Goal: Transaction & Acquisition: Purchase product/service

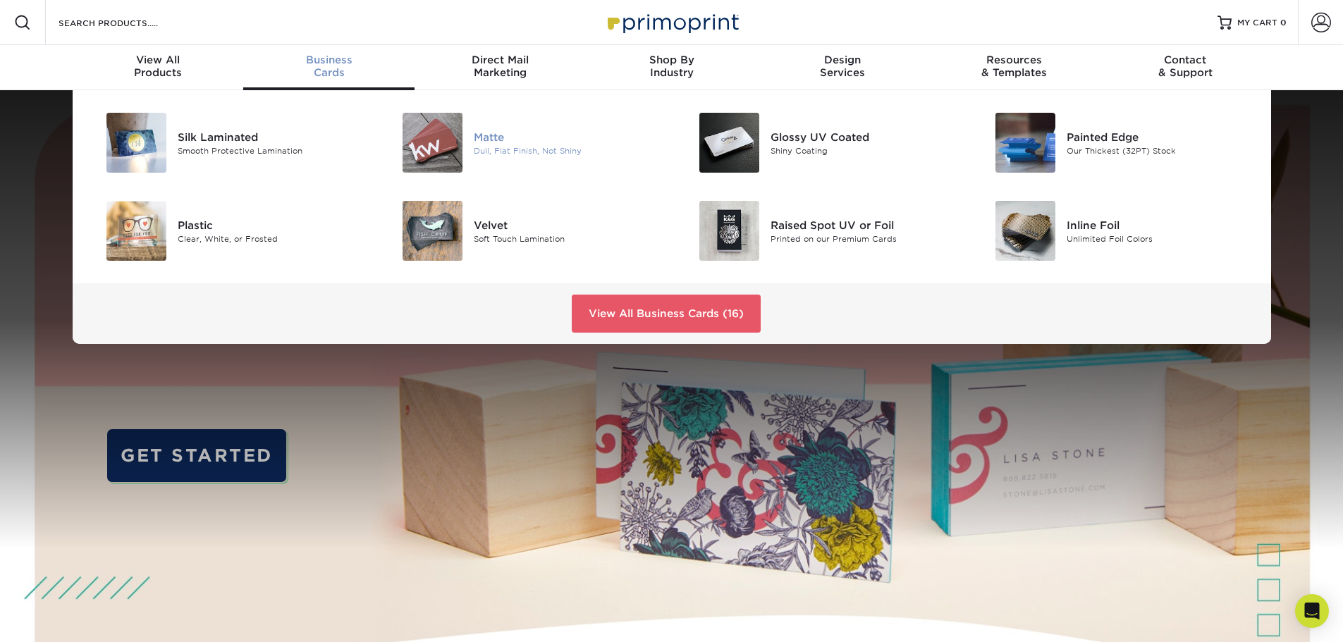
click at [456, 139] on img at bounding box center [433, 143] width 60 height 60
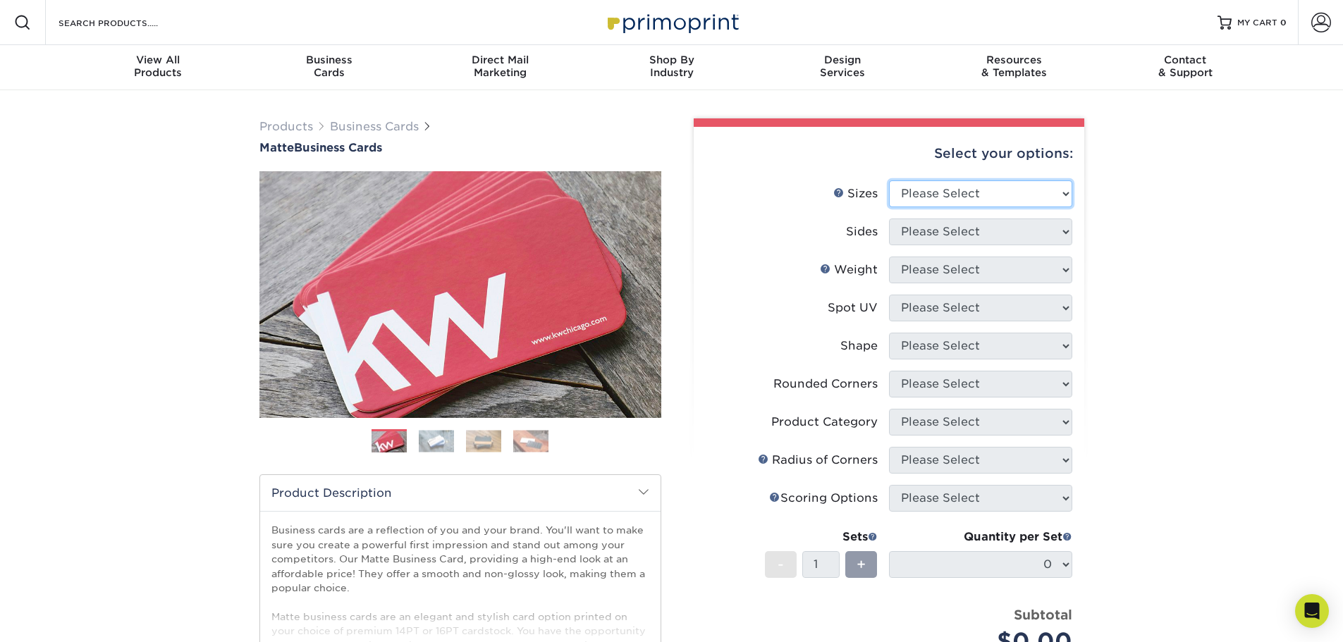
click at [989, 183] on div "Select your options: Sizes Help Sizes Please Select 1.5" x 3.5" - Mini 1.75" x …" at bounding box center [889, 478] width 391 height 702
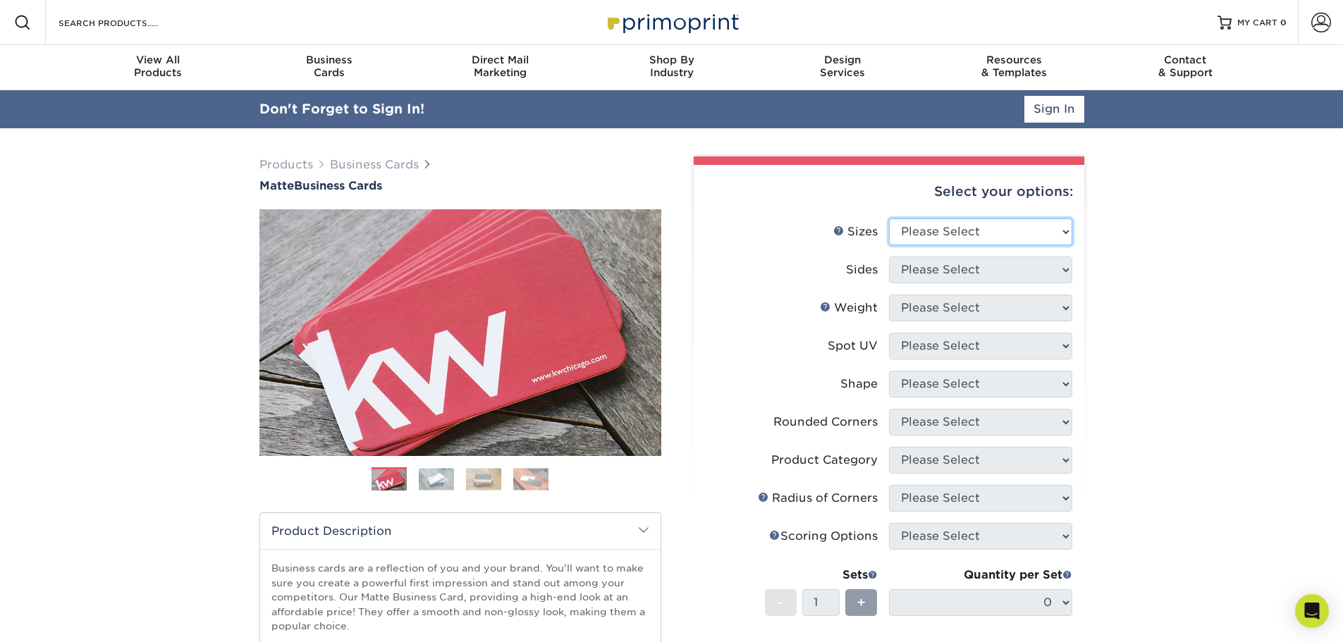
select select "2.00x3.50"
click at [889, 219] on select "Please Select 1.5" x 3.5" - Mini 1.75" x 3.5" - Mini 2" x 2" - Square 2" x 3" -…" at bounding box center [980, 232] width 183 height 27
click at [1043, 276] on select "Please Select Print Both Sides Print Front Only" at bounding box center [980, 270] width 183 height 27
select select "13abbda7-1d64-4f25-8bb2-c179b224825d"
click at [889, 257] on select "Please Select Print Both Sides Print Front Only" at bounding box center [980, 270] width 183 height 27
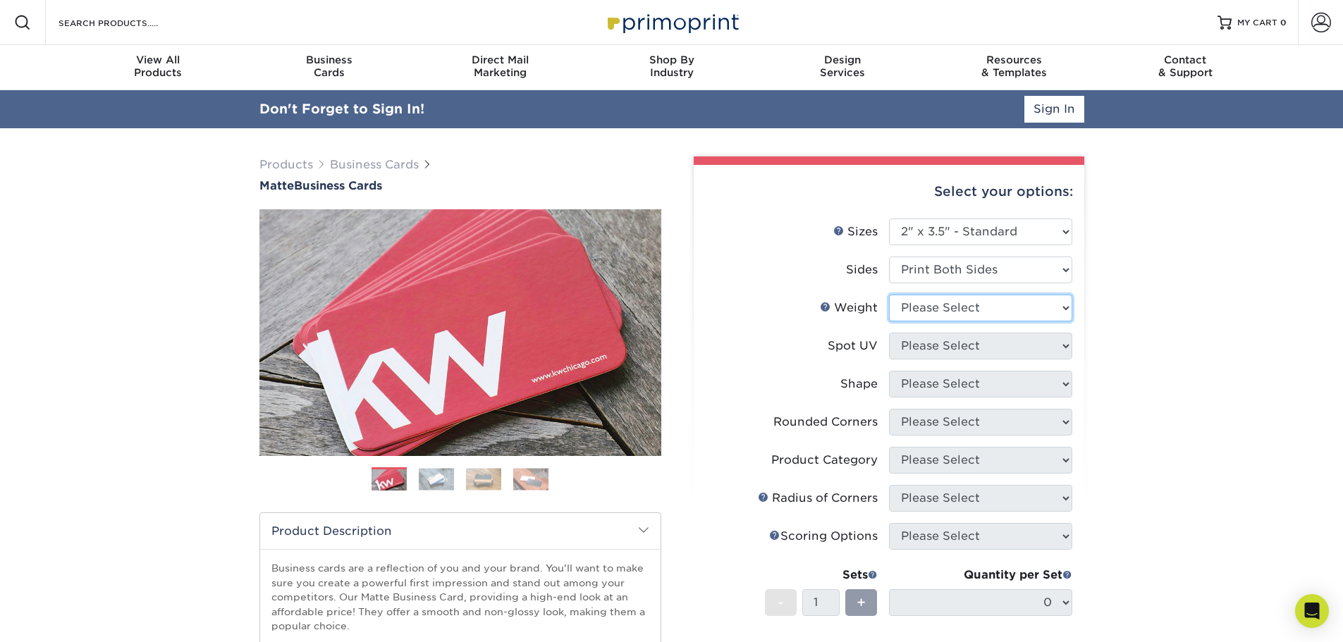
click at [1037, 310] on select "Please Select 16PT 14PT" at bounding box center [980, 308] width 183 height 27
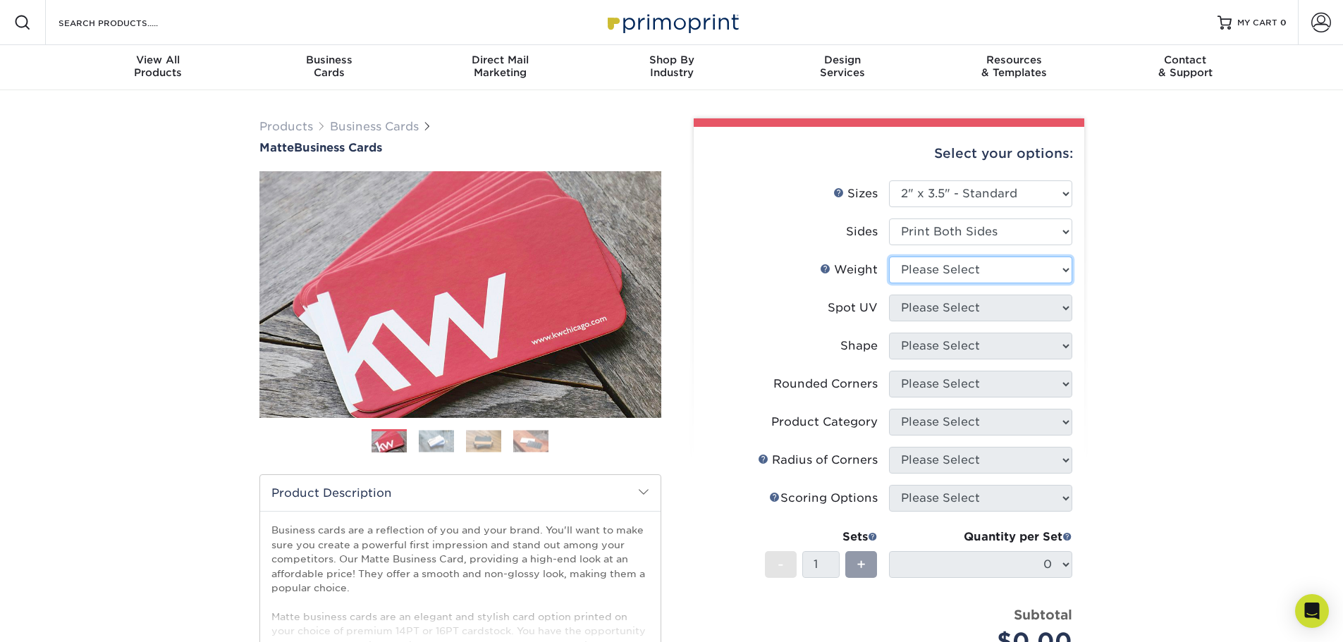
select select "16PT"
click at [889, 257] on select "Please Select 16PT 14PT" at bounding box center [980, 270] width 183 height 27
click at [1037, 310] on select "Please Select No Spot UV Front and Back (Both Sides) Front Only Back Only" at bounding box center [980, 308] width 183 height 27
select select "3"
click at [889, 295] on select "Please Select No Spot UV Front and Back (Both Sides) Front Only Back Only" at bounding box center [980, 308] width 183 height 27
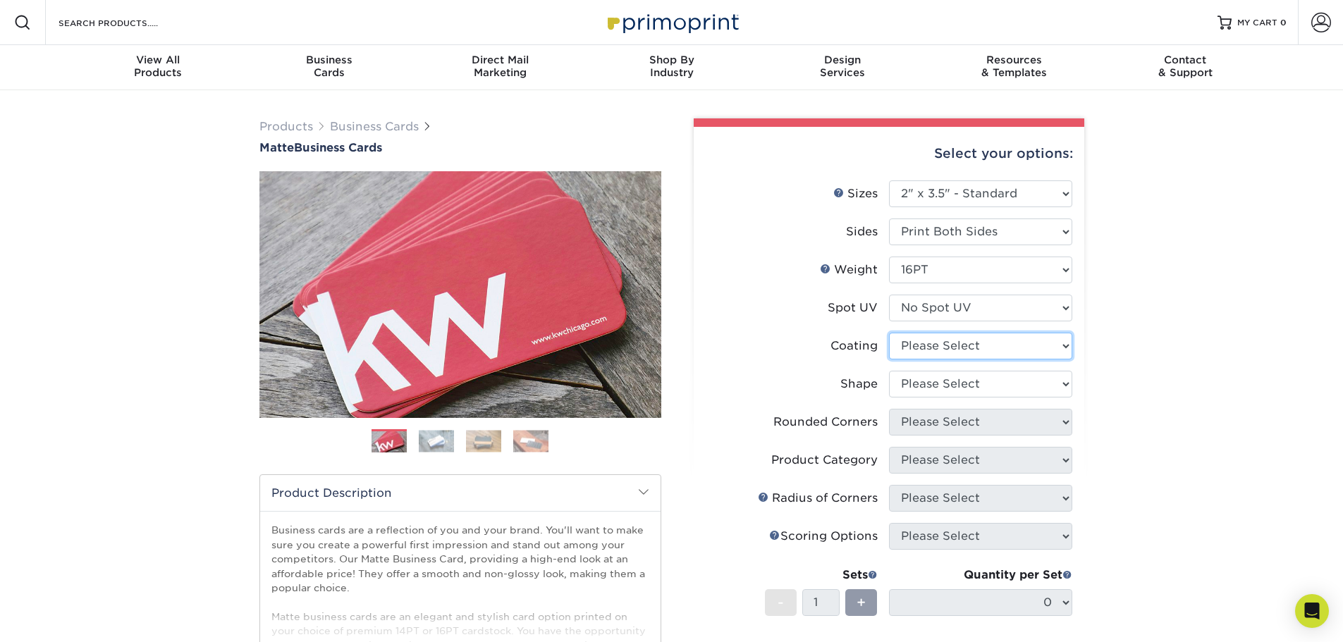
click at [1037, 351] on select at bounding box center [980, 346] width 183 height 27
click at [1029, 401] on li "Shape Please Select Standard Oval" at bounding box center [889, 390] width 367 height 38
click at [1031, 352] on select at bounding box center [980, 346] width 183 height 27
select select "121bb7b5-3b4d-429f-bd8d-bbf80e953313"
click at [889, 333] on select at bounding box center [980, 346] width 183 height 27
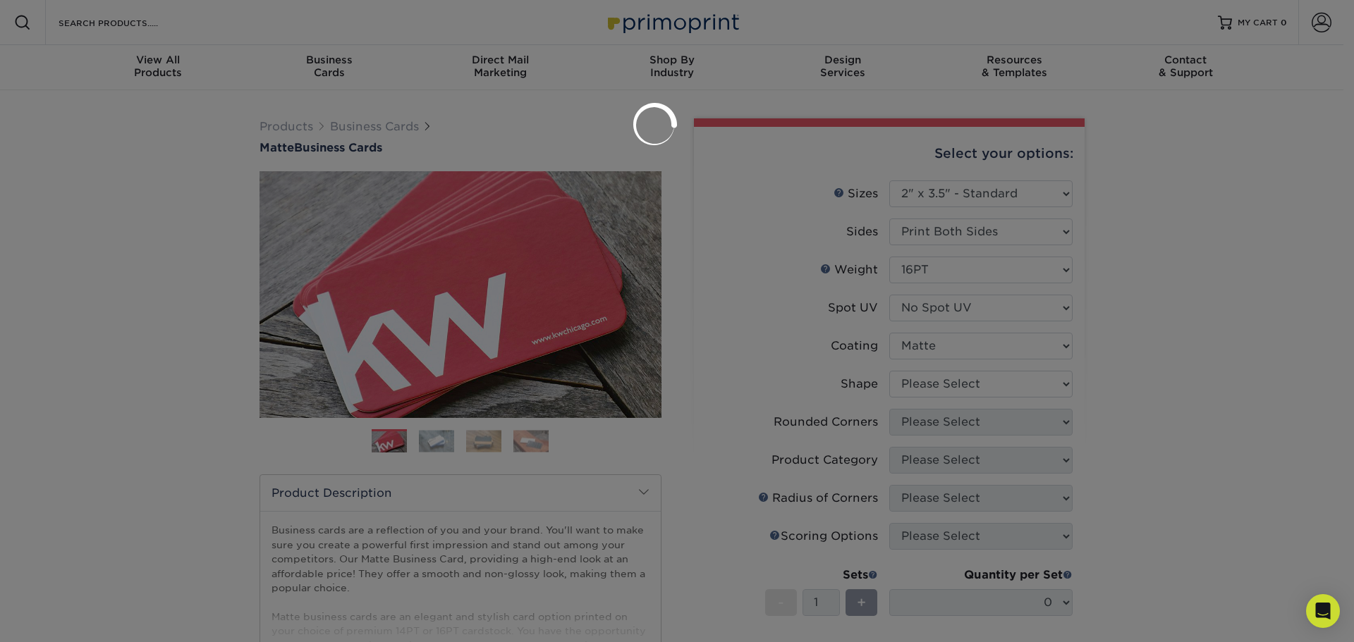
click at [1011, 393] on div at bounding box center [677, 321] width 1354 height 642
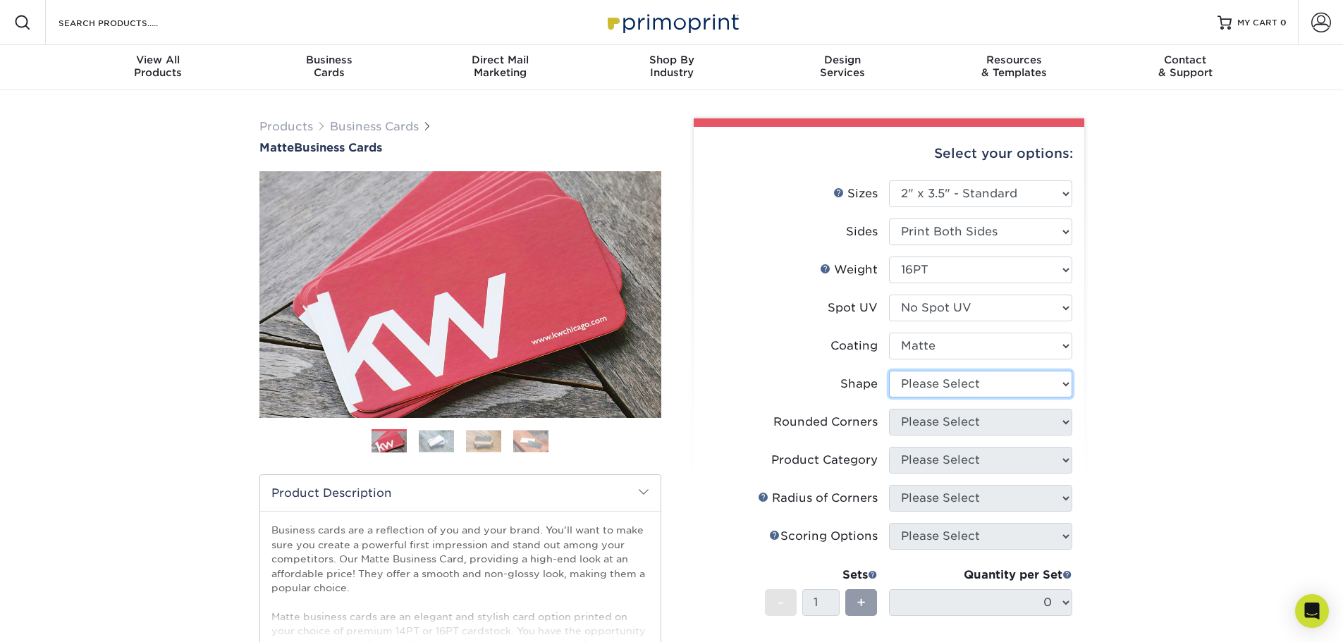
click at [1006, 382] on select "Please Select Standard Oval" at bounding box center [980, 384] width 183 height 27
select select "standard"
click at [889, 371] on select "Please Select Standard Oval" at bounding box center [980, 384] width 183 height 27
click at [983, 425] on select "Please Select Yes - Round 2 Corners Yes - Round 4 Corners No" at bounding box center [980, 422] width 183 height 27
select select "0"
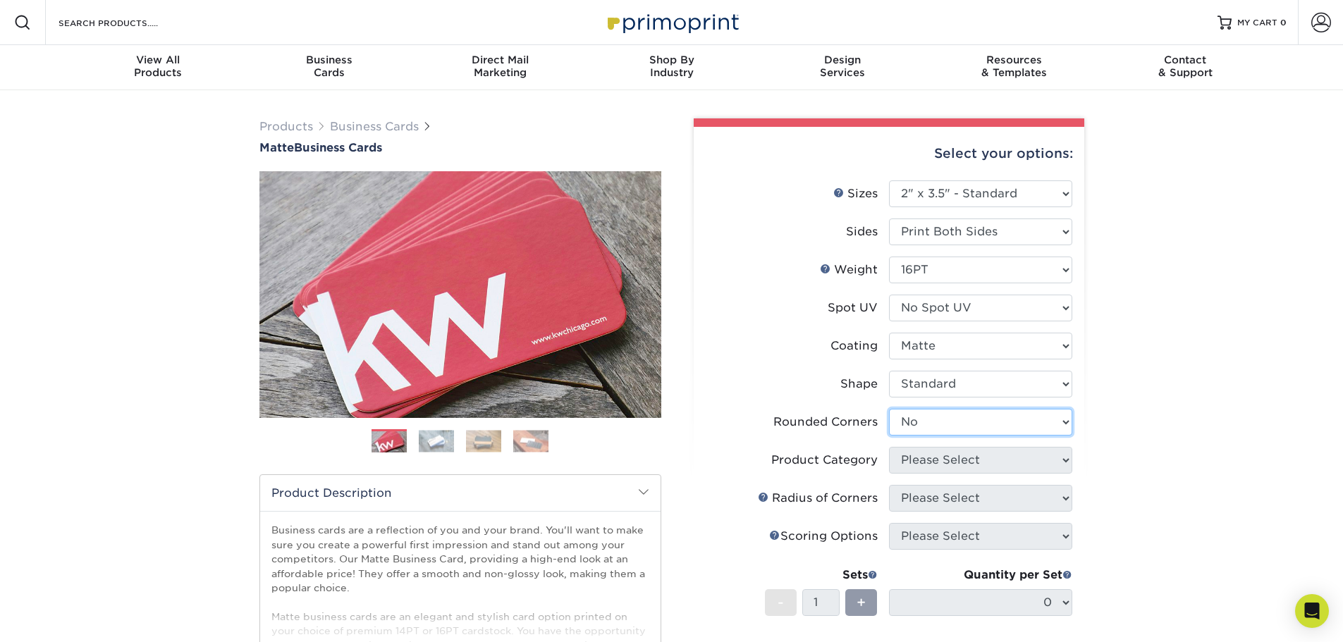
click at [889, 409] on select "Please Select Yes - Round 2 Corners Yes - Round 4 Corners No" at bounding box center [980, 422] width 183 height 27
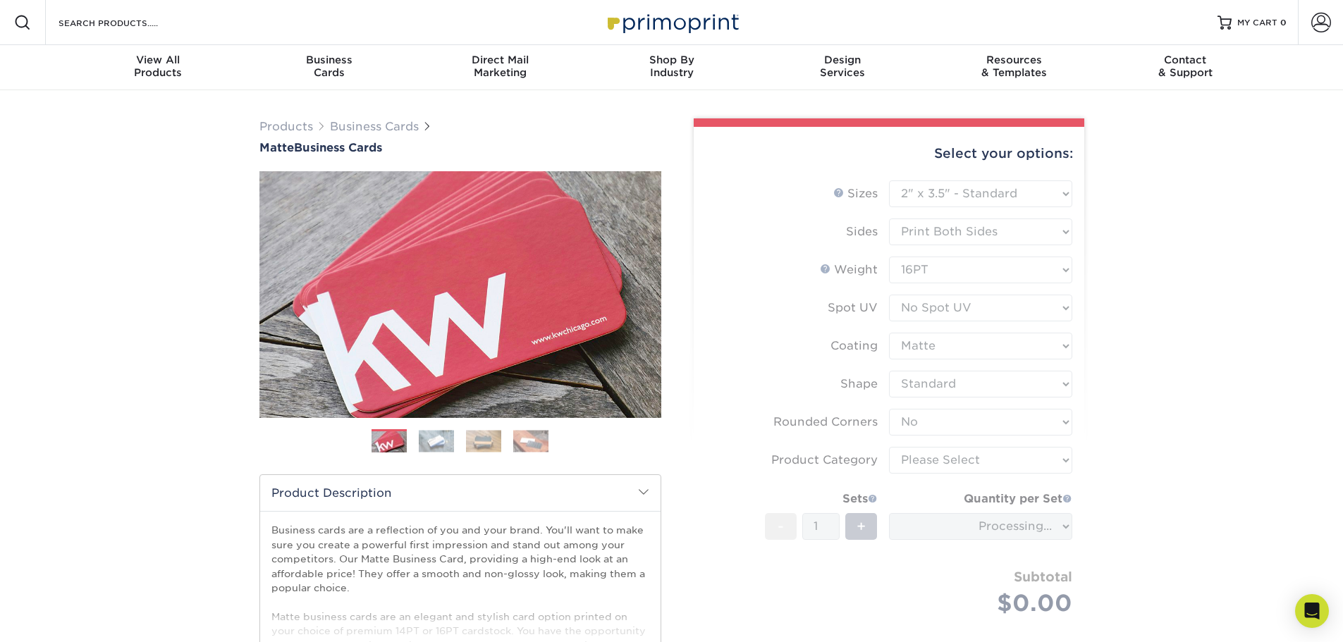
click at [995, 461] on form "Sizes Help Sizes Please Select 1.5" x 3.5" - Mini 1.75" x 3.5" - Mini 2" x 2" -…" at bounding box center [889, 415] width 368 height 469
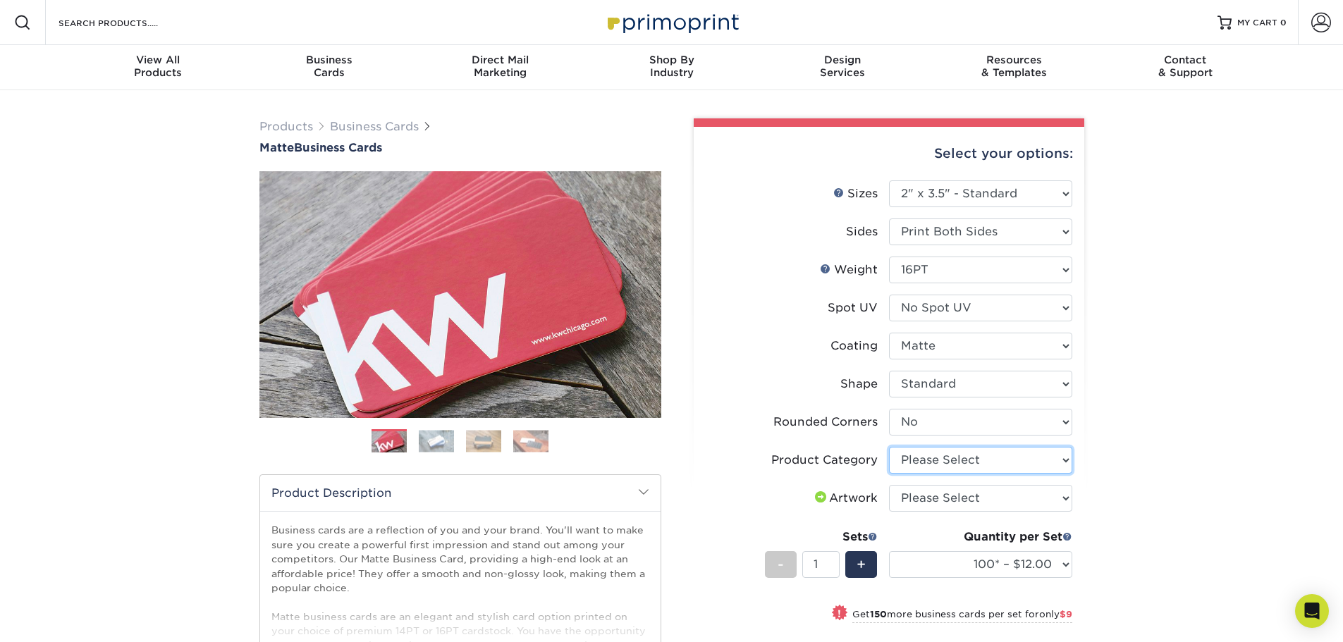
click at [995, 461] on select "Please Select Business Cards" at bounding box center [980, 460] width 183 height 27
select select "3b5148f1-0588-4f88-a218-97bcfdce65c1"
click at [889, 447] on select "Please Select Business Cards" at bounding box center [980, 460] width 183 height 27
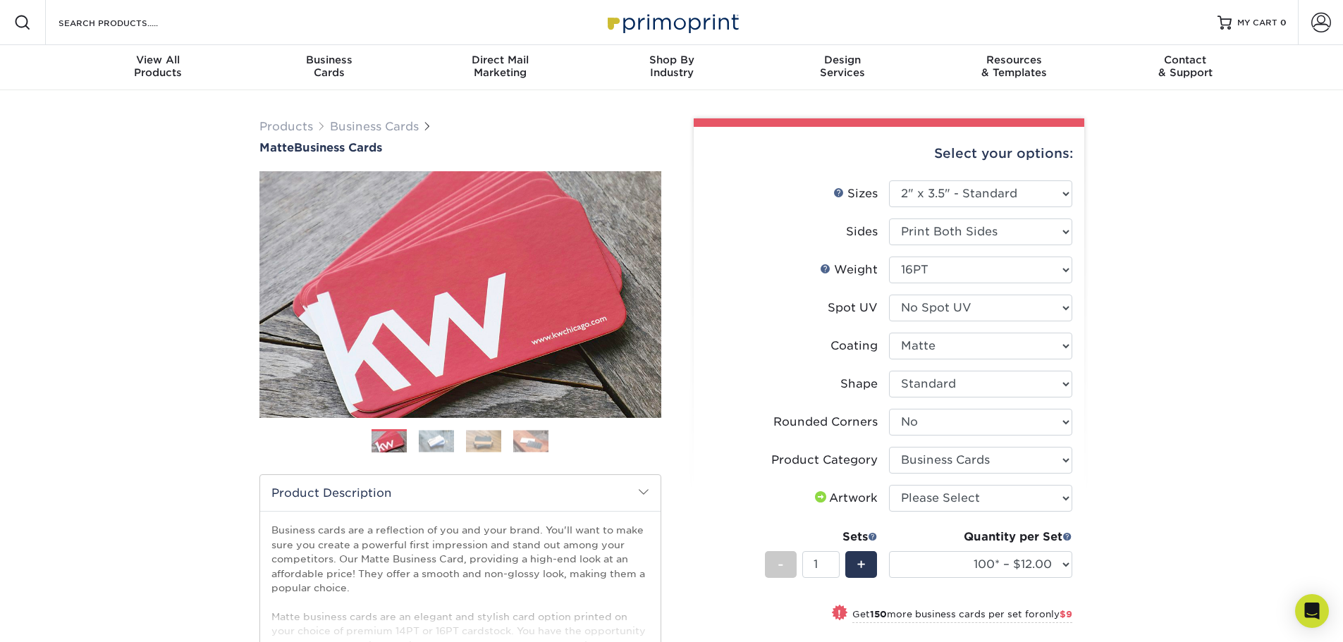
click at [1169, 379] on div "Products Business Cards Matte Business Cards Previous Next 100 $ 9" at bounding box center [671, 510] width 1343 height 840
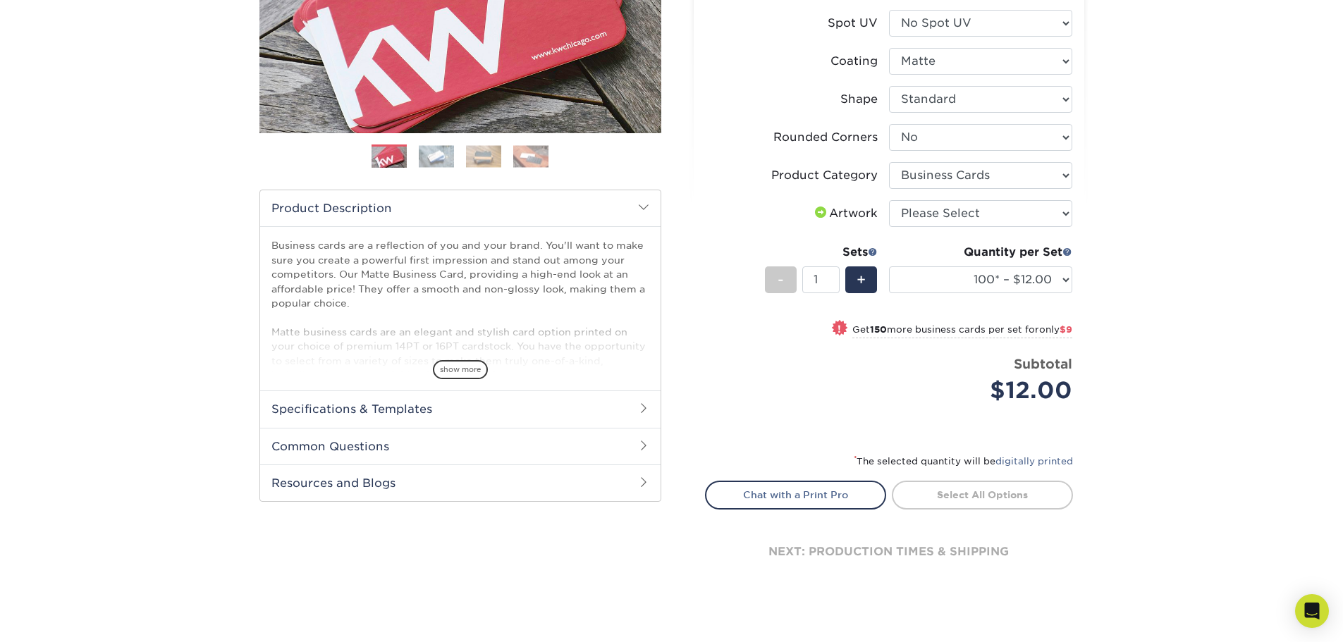
drag, startPoint x: 1166, startPoint y: 306, endPoint x: 1153, endPoint y: 355, distance: 51.0
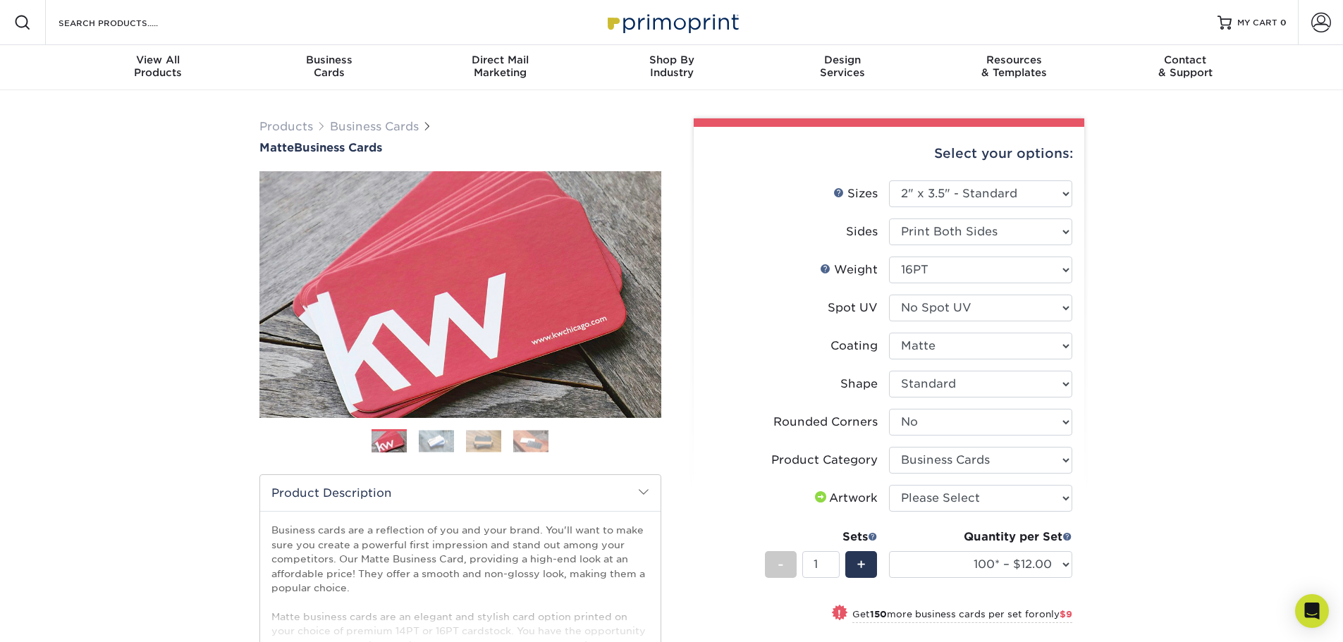
drag, startPoint x: 662, startPoint y: 485, endPoint x: 670, endPoint y: 145, distance: 340.7
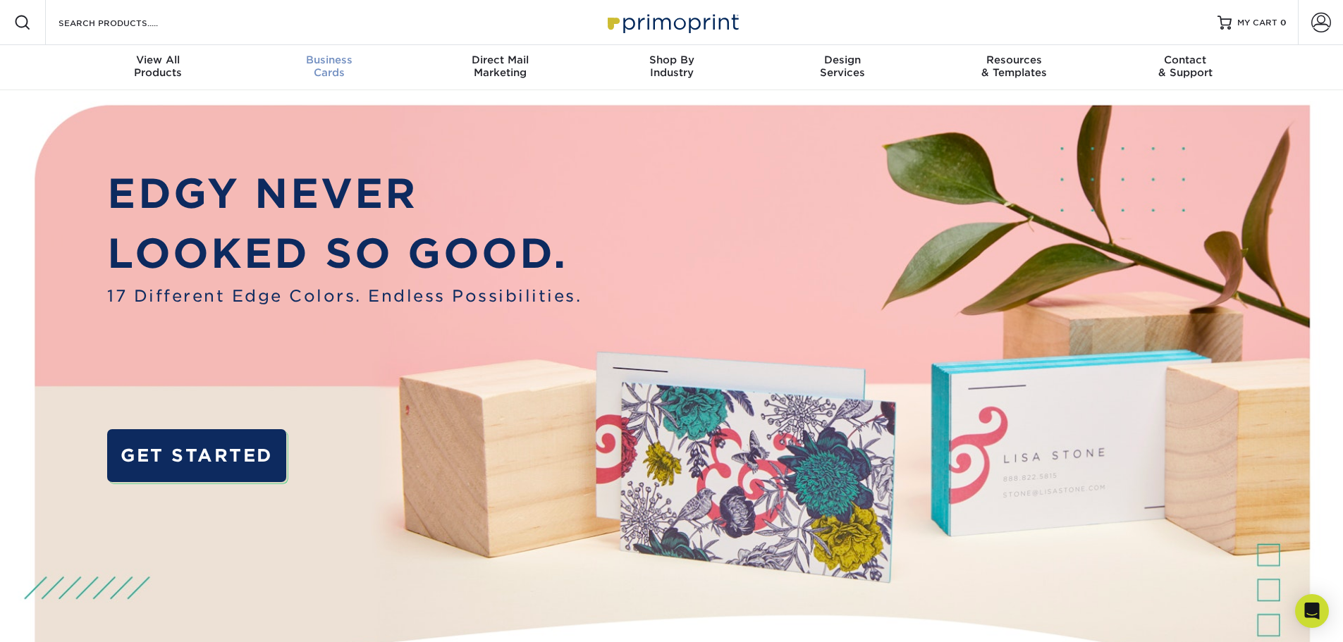
click at [330, 59] on span "Business" at bounding box center [328, 60] width 171 height 13
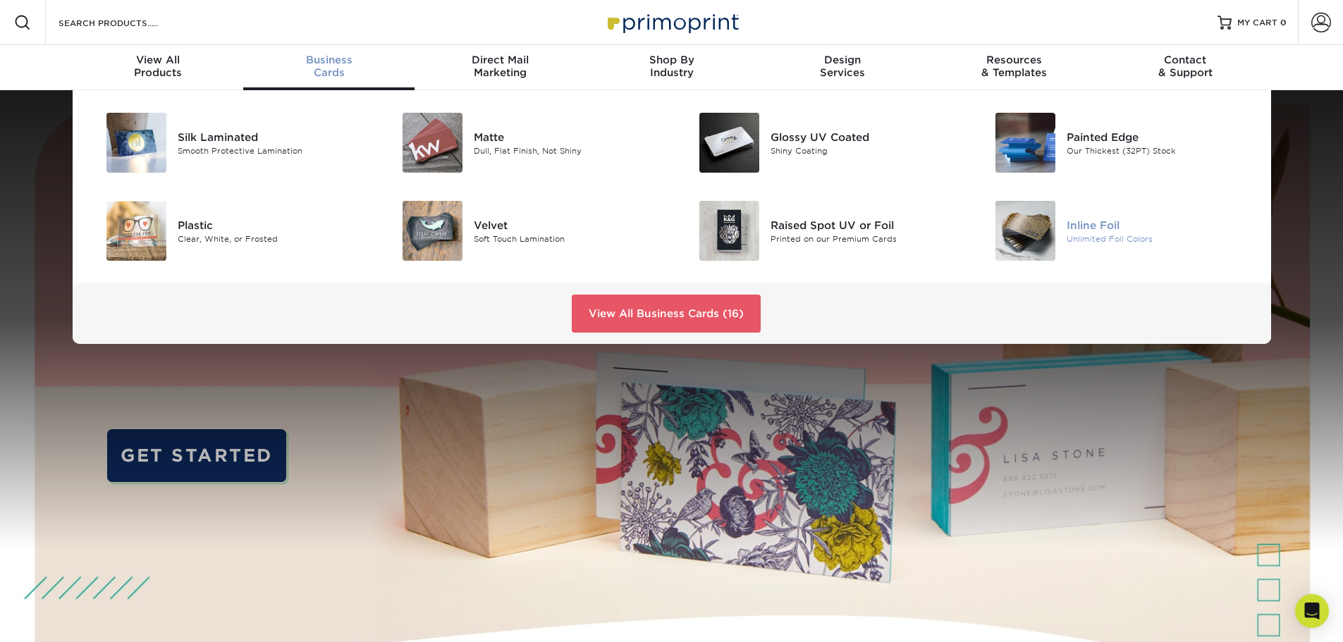
click at [1030, 226] on img at bounding box center [1026, 231] width 60 height 60
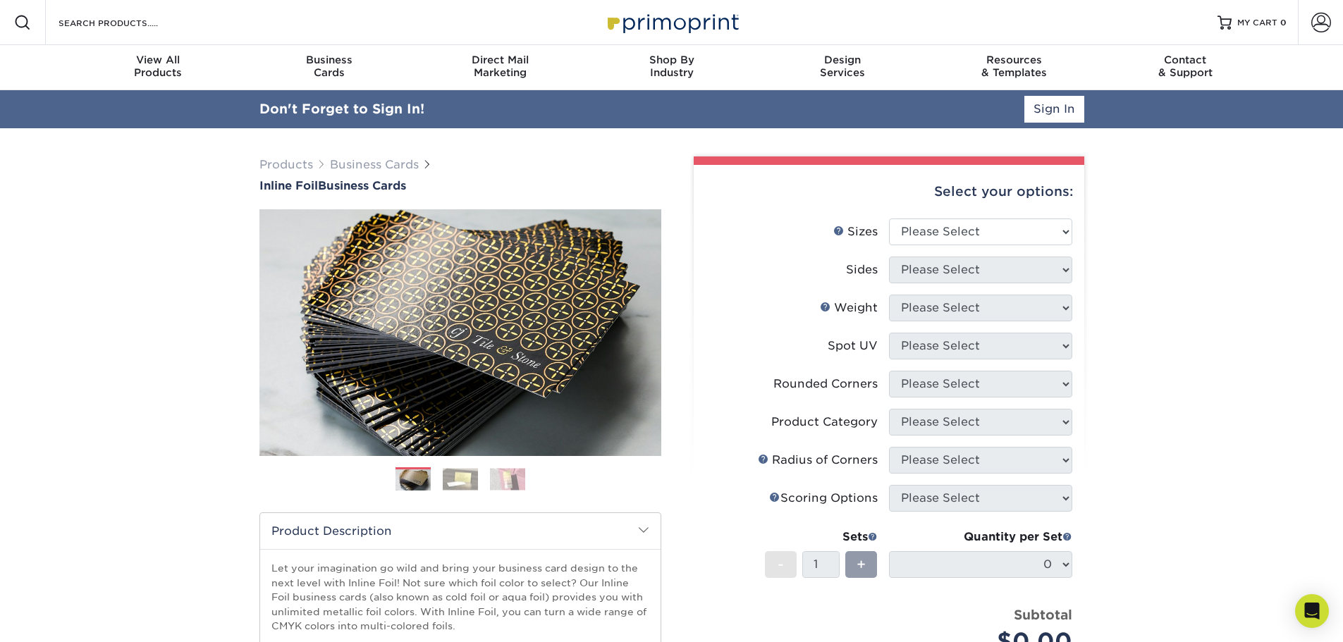
click at [1023, 183] on div "Select your options:" at bounding box center [889, 192] width 368 height 54
click at [1023, 238] on select "Please Select 1.5" x 3.5" - Mini 1.75" x 3.5" - Mini 2" x 2" - Square 2" x 3" -…" at bounding box center [980, 232] width 183 height 27
select select "2.00x3.50"
click at [889, 219] on select "Please Select 1.5" x 3.5" - Mini 1.75" x 3.5" - Mini 2" x 2" - Square 2" x 3" -…" at bounding box center [980, 232] width 183 height 27
click at [995, 264] on select "Please Select Print Both Sides - Foil Back Only Print Both Sides - Foil Both Si…" at bounding box center [980, 270] width 183 height 27
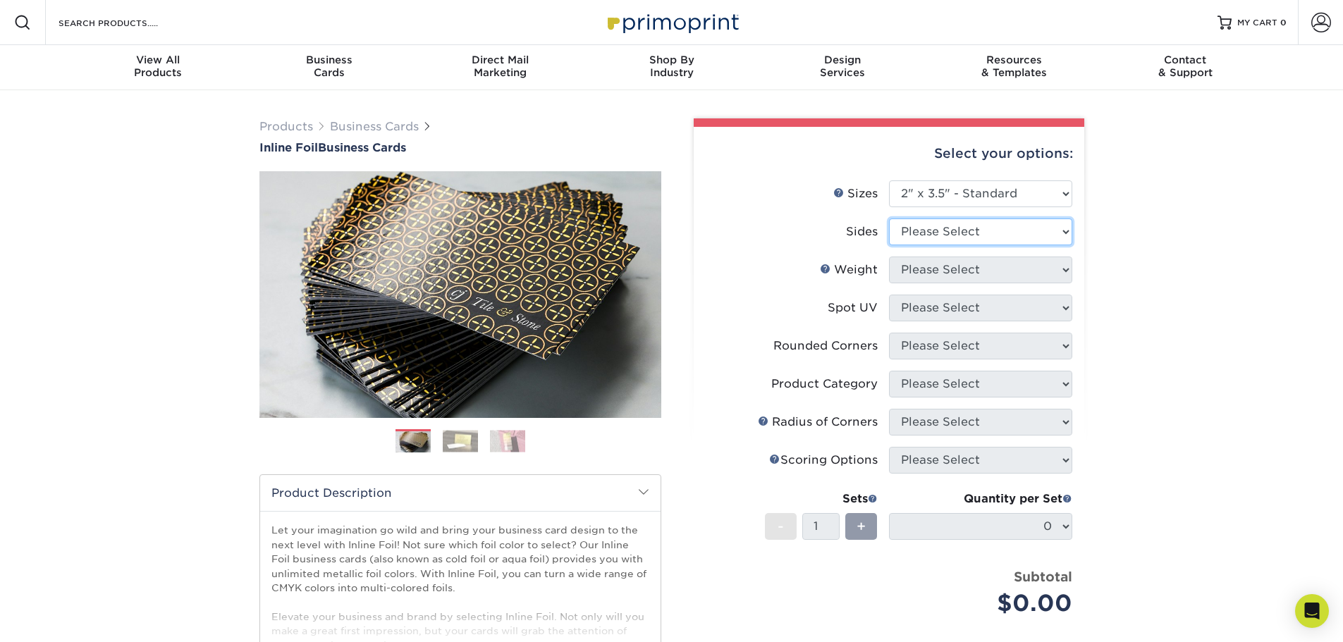
select select "34527644-b4fd-4ffb-9092-1318eefcd9d9"
click at [889, 219] on select "Please Select Print Both Sides - Foil Back Only Print Both Sides - Foil Both Si…" at bounding box center [980, 232] width 183 height 27
click at [1004, 263] on select "Please Select 16PT" at bounding box center [980, 270] width 183 height 27
select select "16PT"
click at [889, 257] on select "Please Select 16PT" at bounding box center [980, 270] width 183 height 27
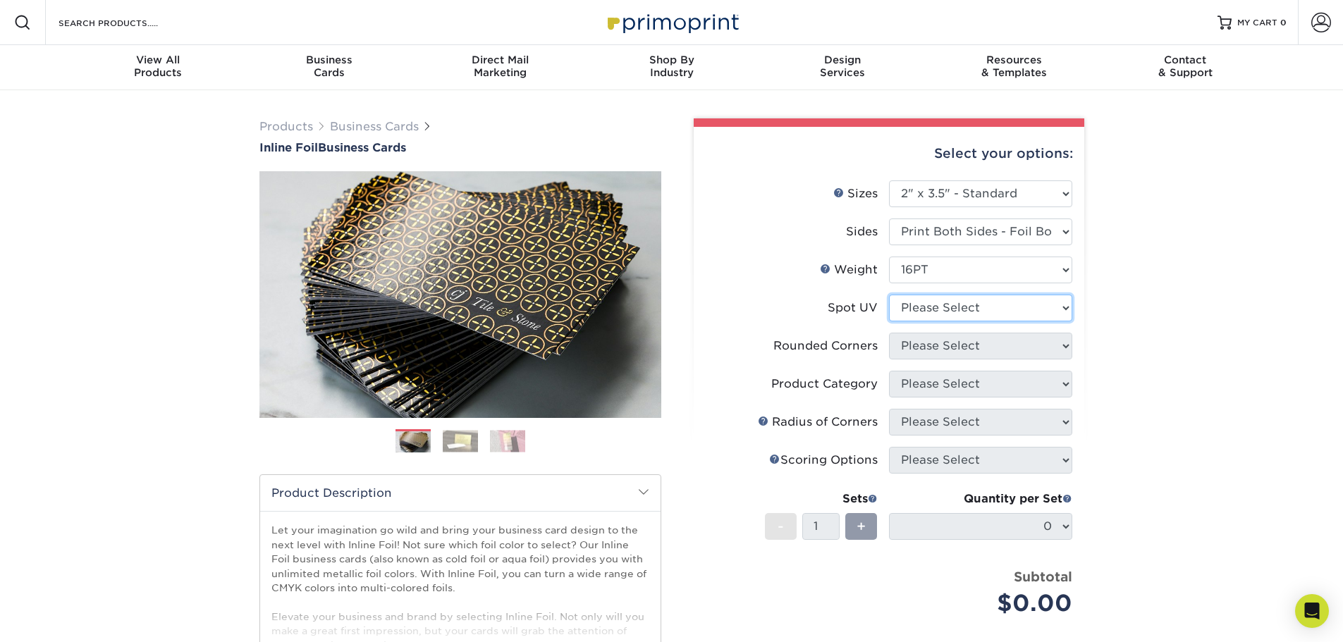
click at [989, 315] on select "Please Select No Spot UV Front and Back (Both Sides) Front Only Back Only" at bounding box center [980, 308] width 183 height 27
select select "3"
click at [889, 295] on select "Please Select No Spot UV Front and Back (Both Sides) Front Only Back Only" at bounding box center [980, 308] width 183 height 27
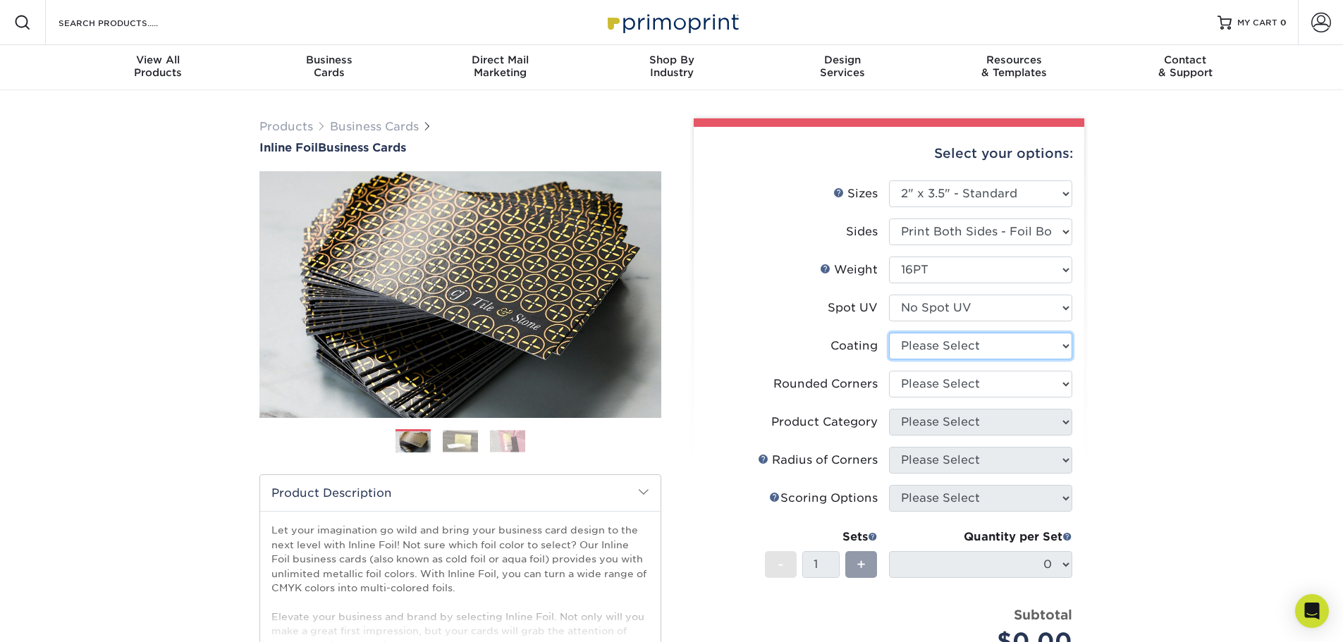
click at [987, 346] on select at bounding box center [980, 346] width 183 height 27
click at [889, 333] on select at bounding box center [980, 346] width 183 height 27
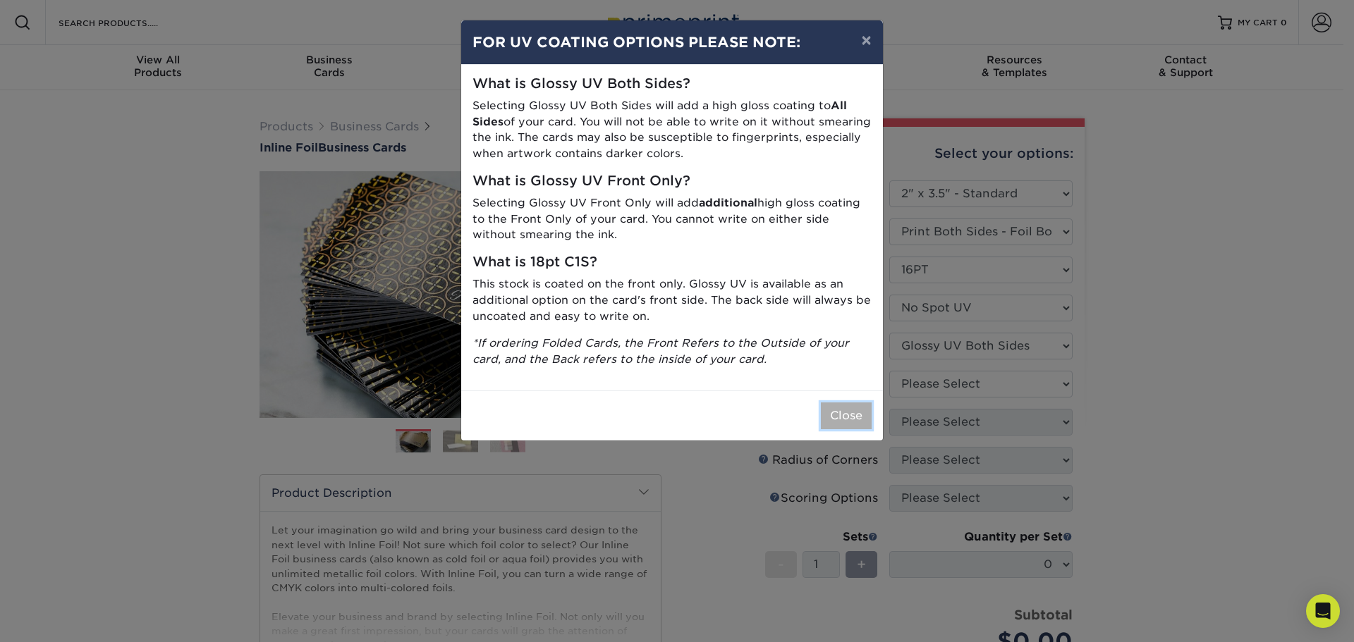
click at [832, 417] on button "Close" at bounding box center [846, 416] width 51 height 27
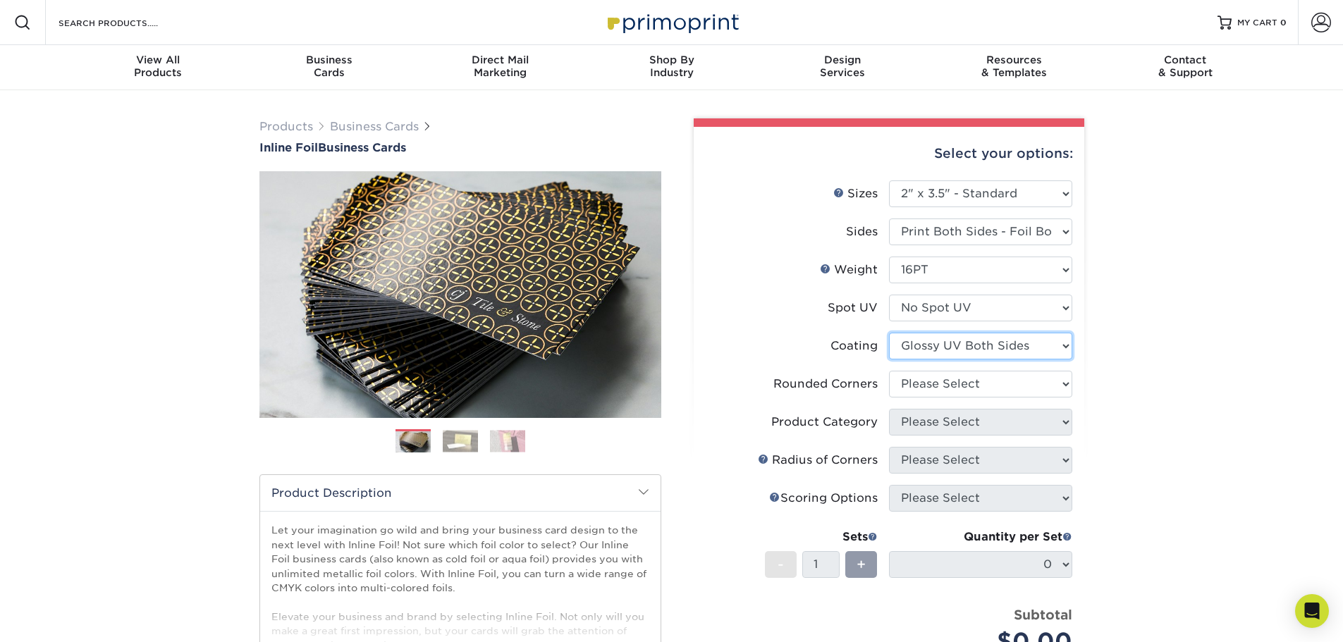
click at [1009, 355] on select at bounding box center [980, 346] width 183 height 27
select select "3e7618de-abca-4bda-9f97-8b9129e913d8"
click at [889, 333] on select at bounding box center [980, 346] width 183 height 27
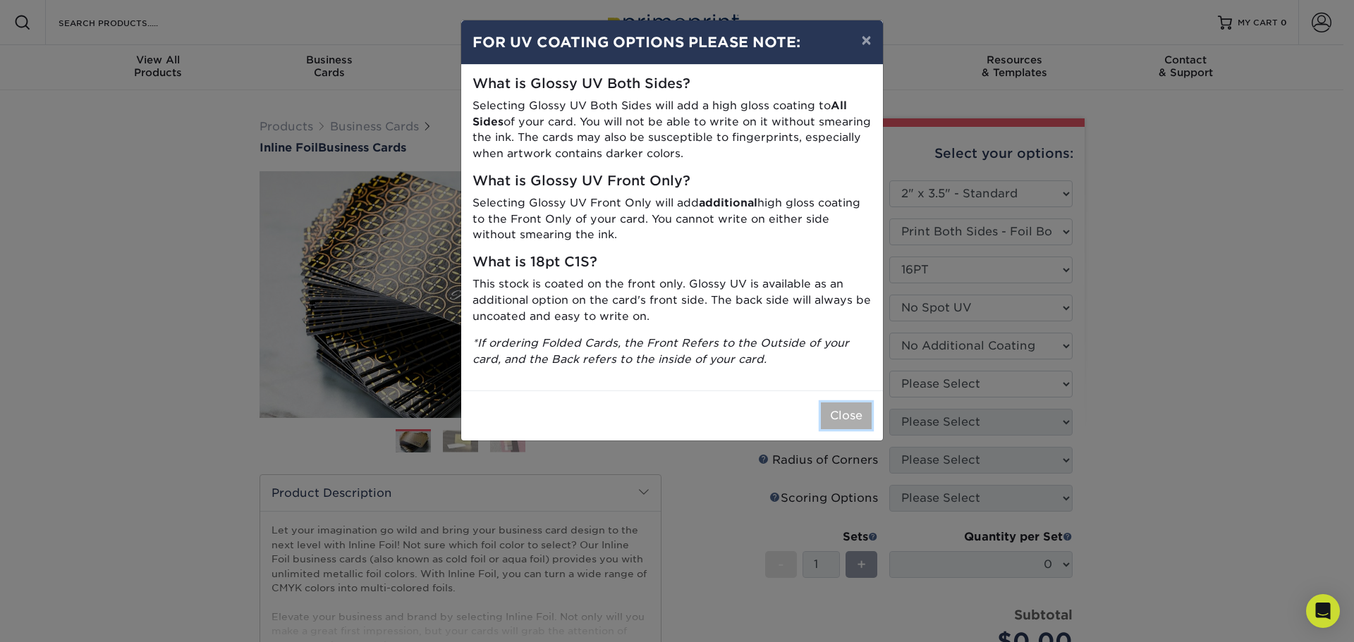
click at [842, 419] on button "Close" at bounding box center [846, 416] width 51 height 27
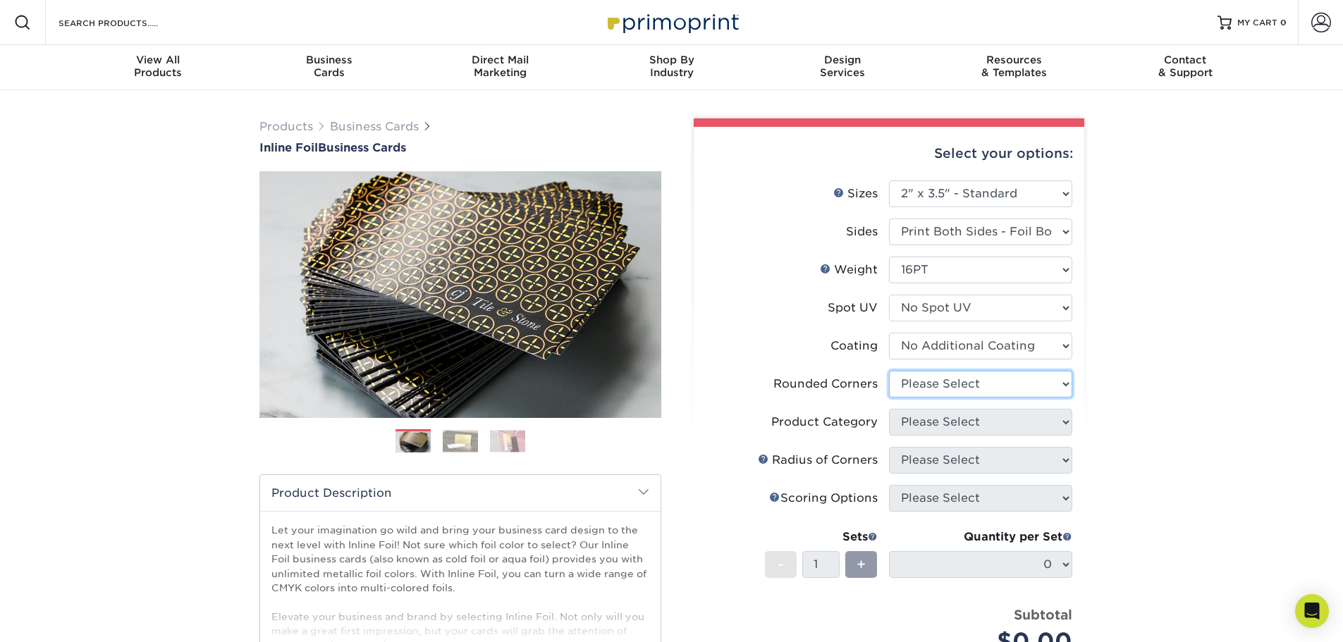
click at [947, 384] on select "Please Select Yes - Round 2 Corners Yes - Round 4 Corners No" at bounding box center [980, 384] width 183 height 27
select select "0"
click at [889, 371] on select "Please Select Yes - Round 2 Corners Yes - Round 4 Corners No" at bounding box center [980, 384] width 183 height 27
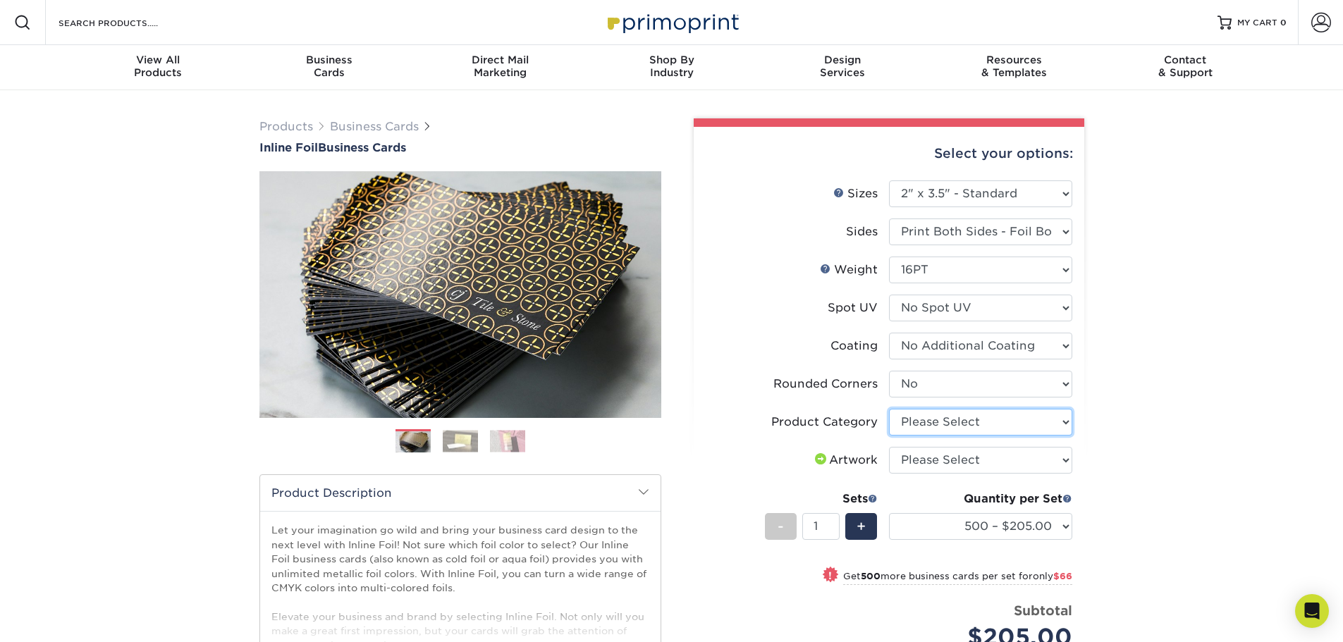
click at [968, 424] on select "Please Select Business Cards" at bounding box center [980, 422] width 183 height 27
select select "3b5148f1-0588-4f88-a218-97bcfdce65c1"
click at [889, 409] on select "Please Select Business Cards" at bounding box center [980, 422] width 183 height 27
click at [1190, 405] on div "Products Business Cards Inline Foil Business Cards Previous Next" at bounding box center [671, 477] width 1343 height 774
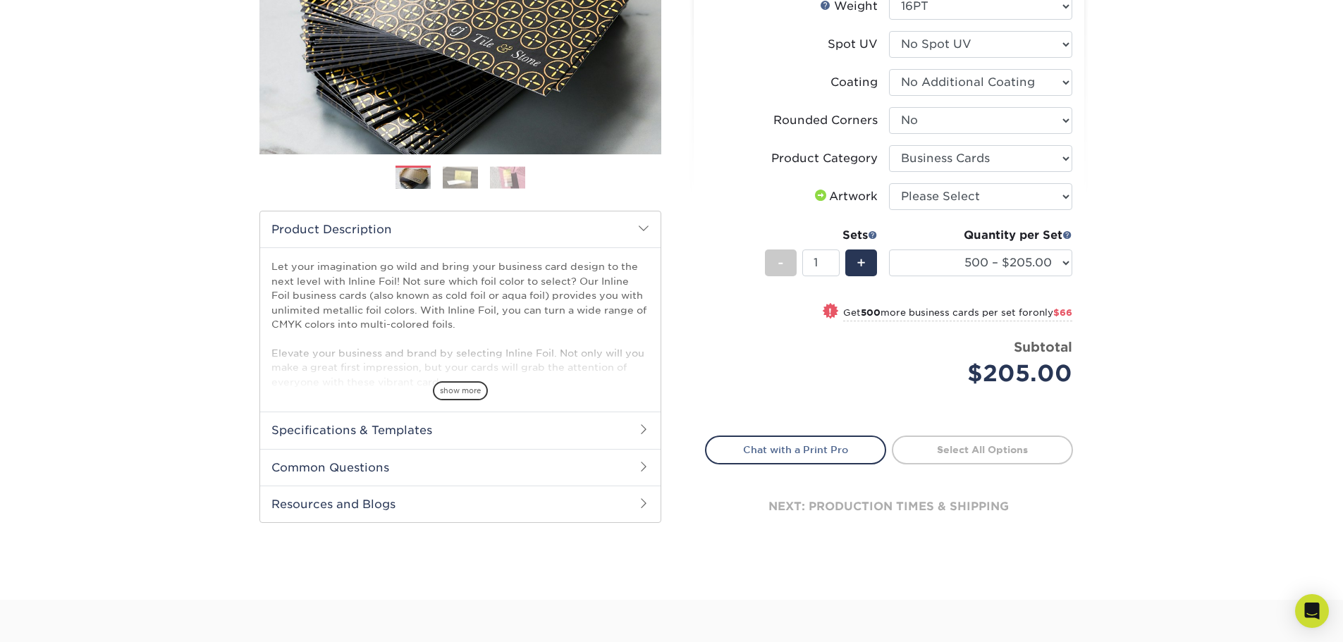
scroll to position [265, 0]
click at [987, 270] on select "500 – $205.00 1000 – $271.00 2500 – $502.00 5000 – $715.00" at bounding box center [980, 261] width 183 height 27
click at [647, 219] on h2 "Product Description" at bounding box center [460, 228] width 401 height 36
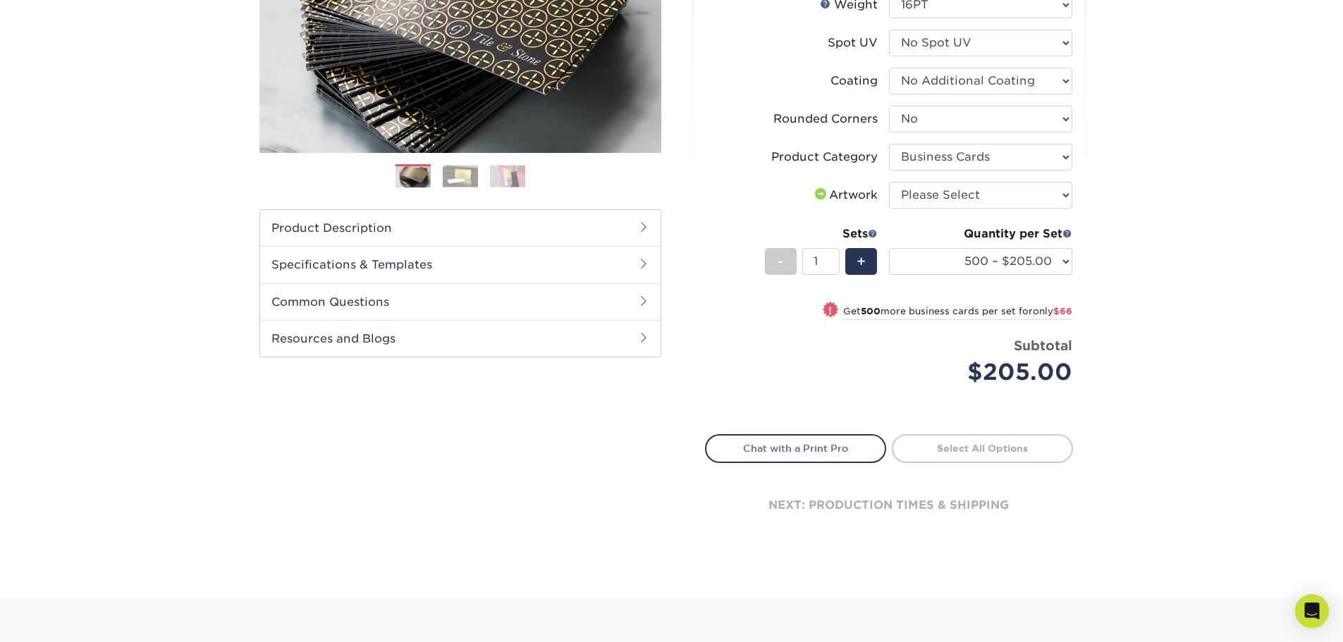
click at [647, 219] on h2 "Product Description" at bounding box center [460, 228] width 401 height 36
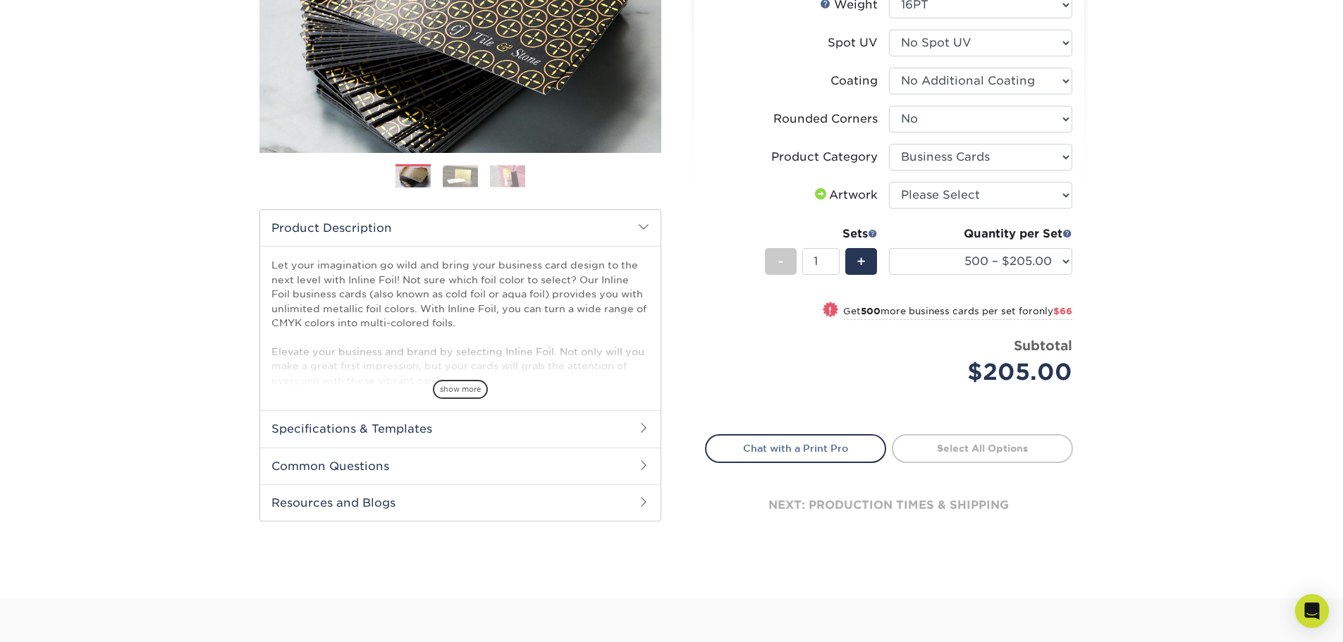
click at [555, 431] on h2 "Specifications & Templates" at bounding box center [460, 428] width 401 height 37
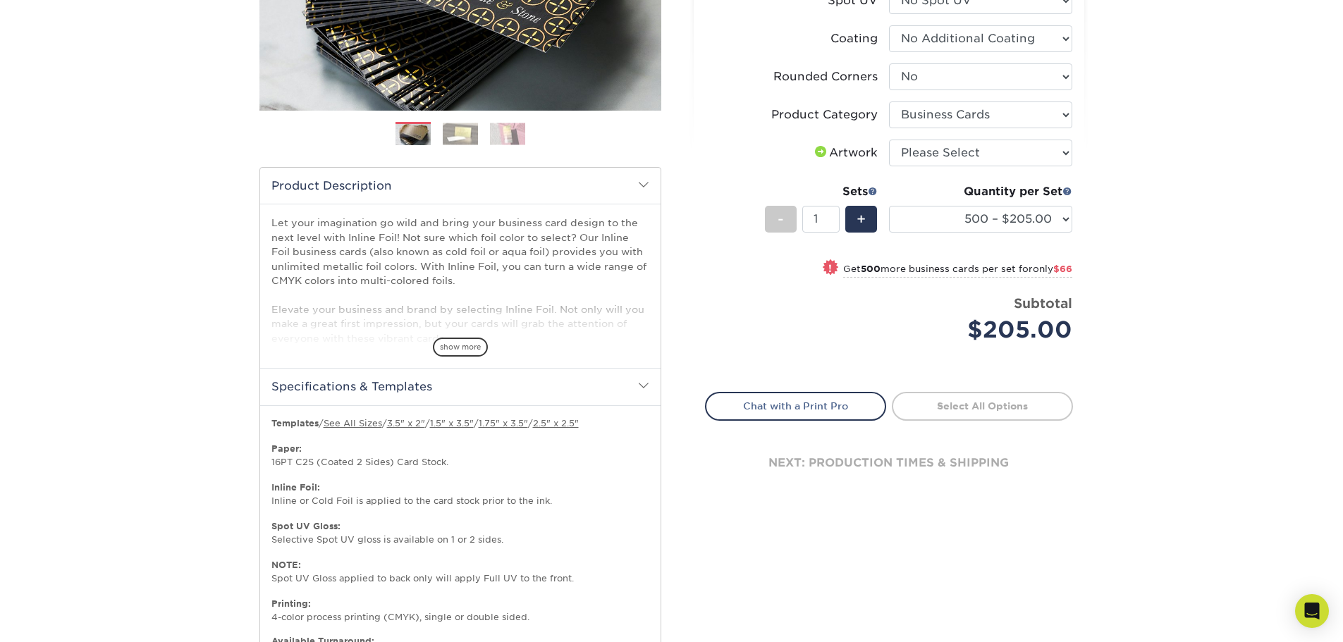
scroll to position [478, 0]
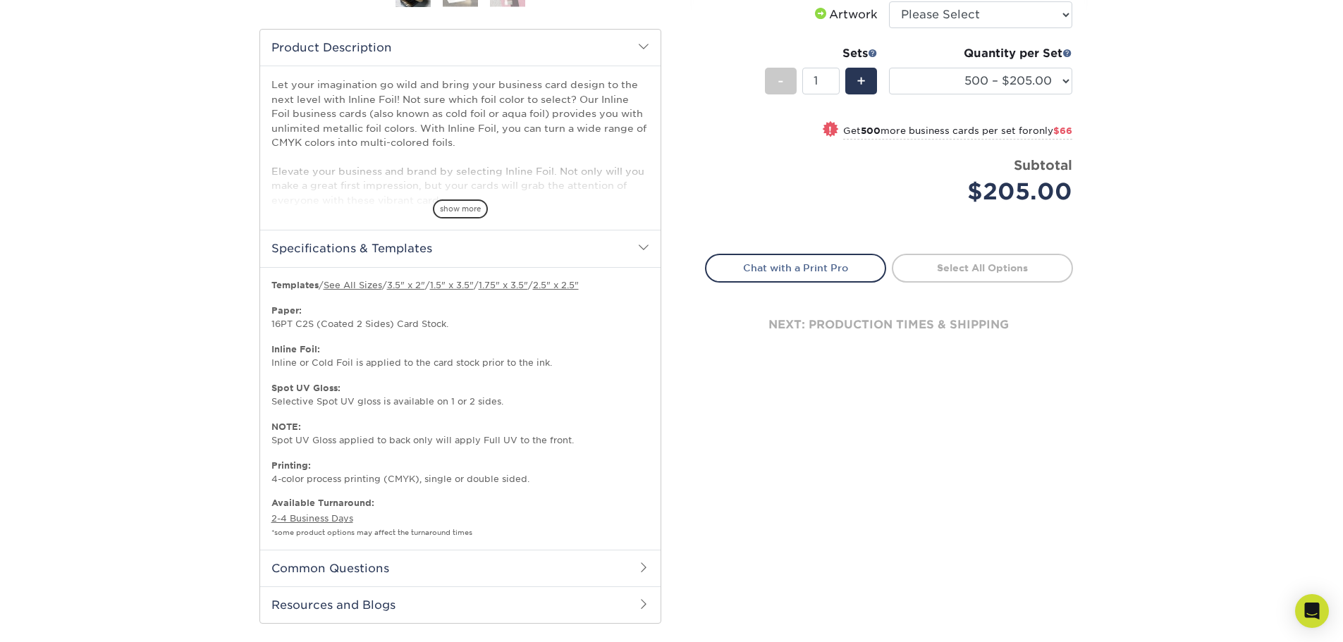
drag, startPoint x: 224, startPoint y: 358, endPoint x: 207, endPoint y: 444, distance: 87.0
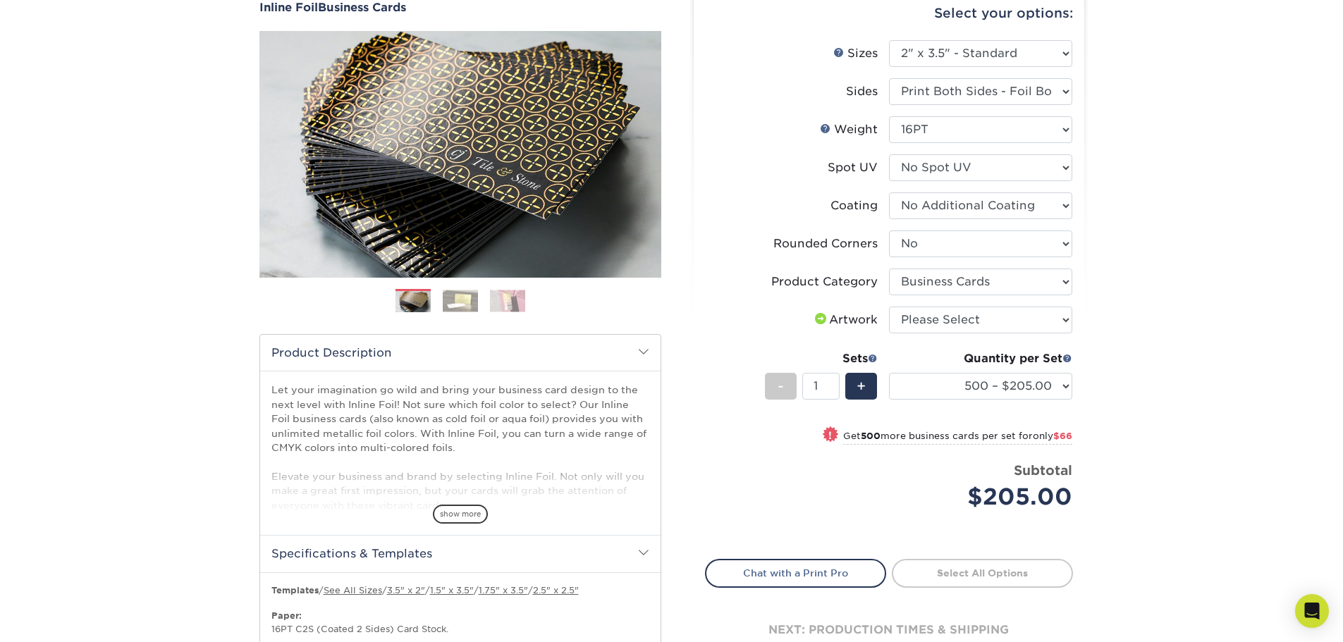
drag, startPoint x: 207, startPoint y: 444, endPoint x: 202, endPoint y: 356, distance: 87.5
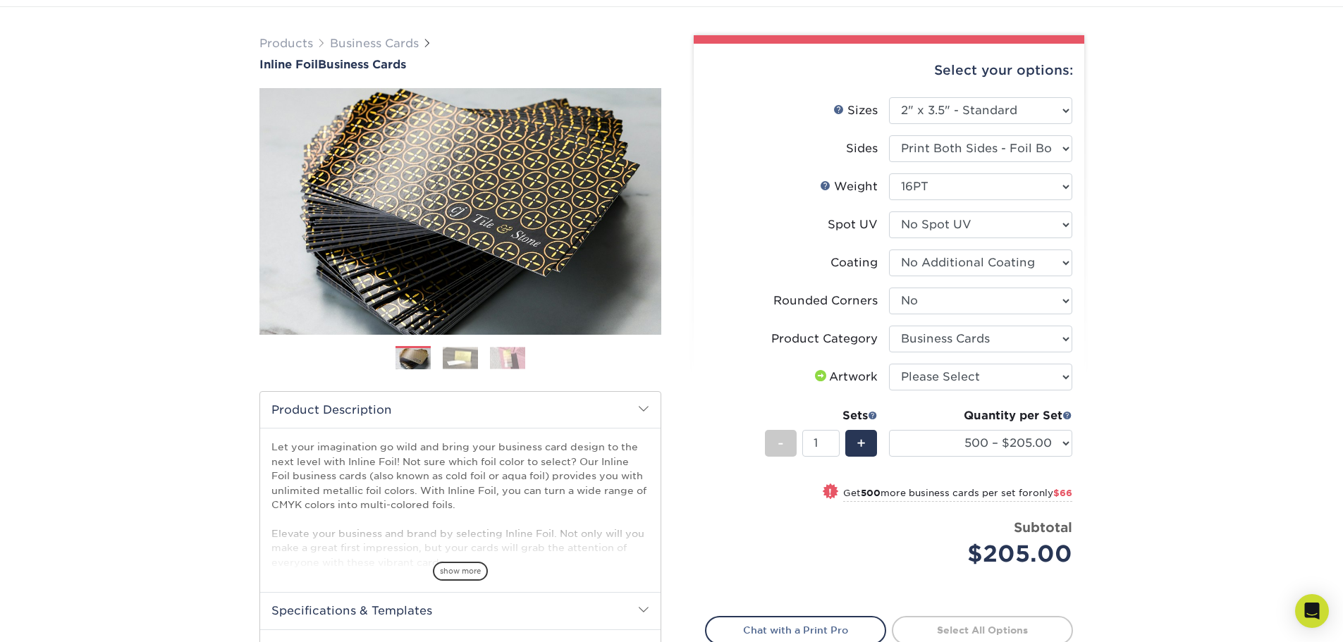
click at [461, 360] on img at bounding box center [460, 358] width 35 height 22
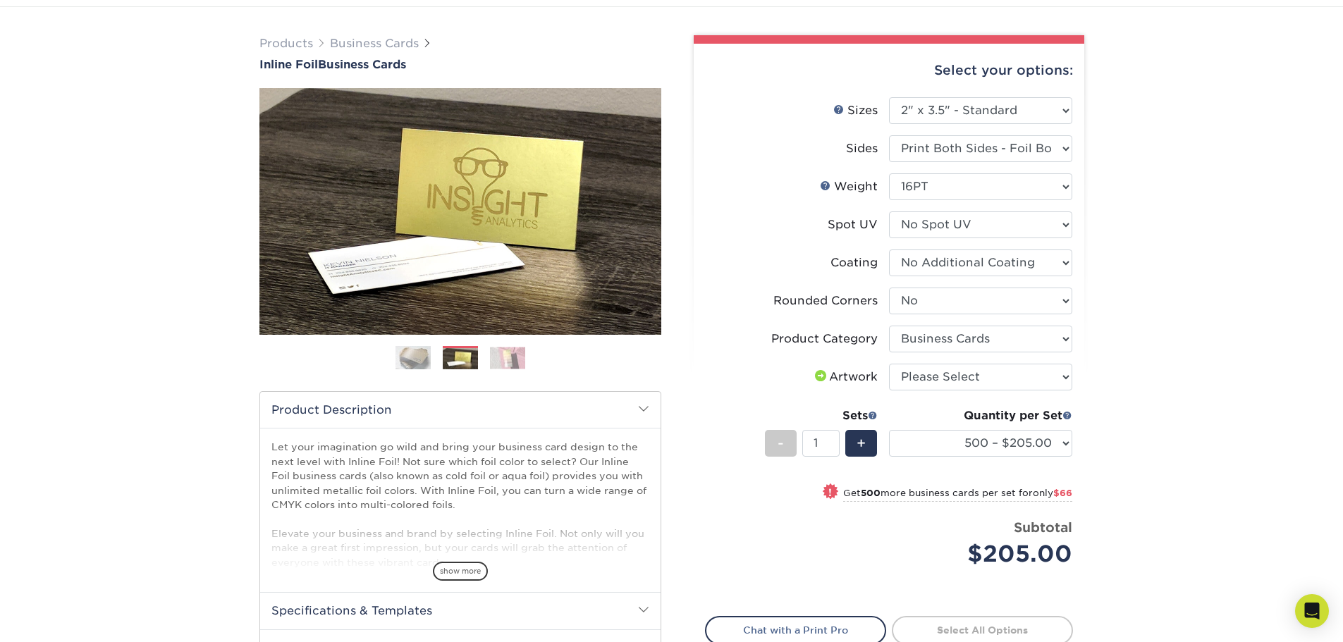
click at [502, 360] on img at bounding box center [507, 358] width 35 height 22
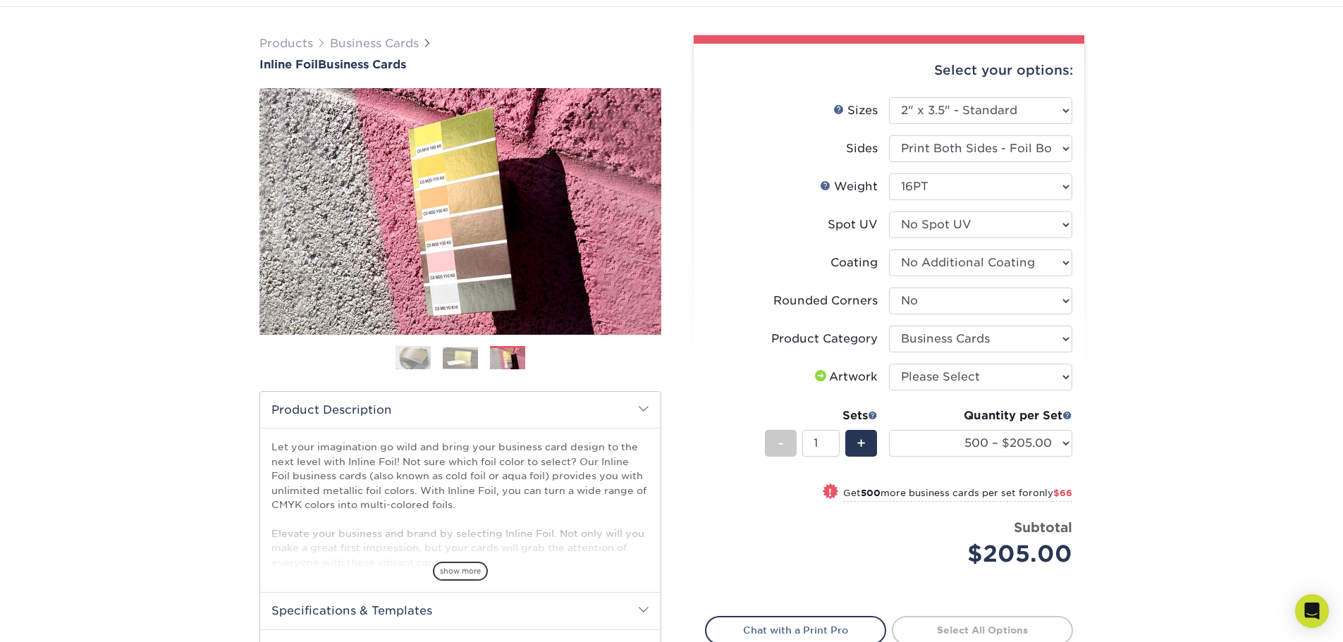
click at [399, 338] on div "Previous Next" at bounding box center [461, 234] width 402 height 292
click at [408, 352] on img at bounding box center [413, 358] width 35 height 35
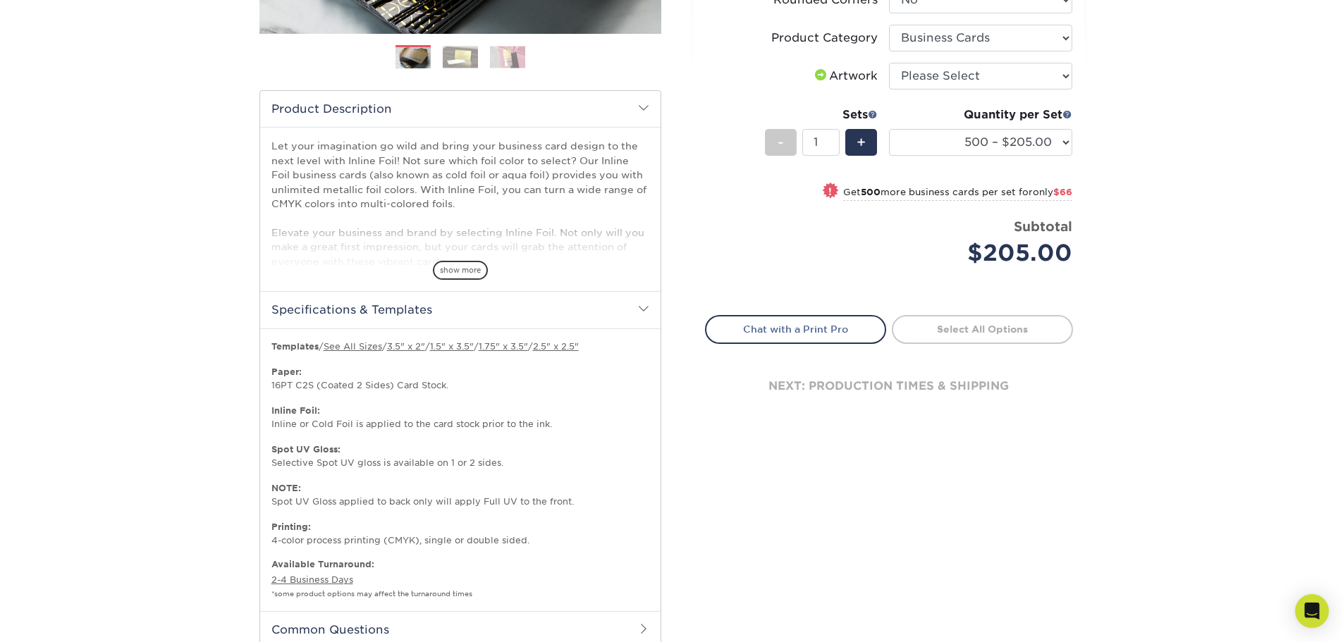
scroll to position [388, 0]
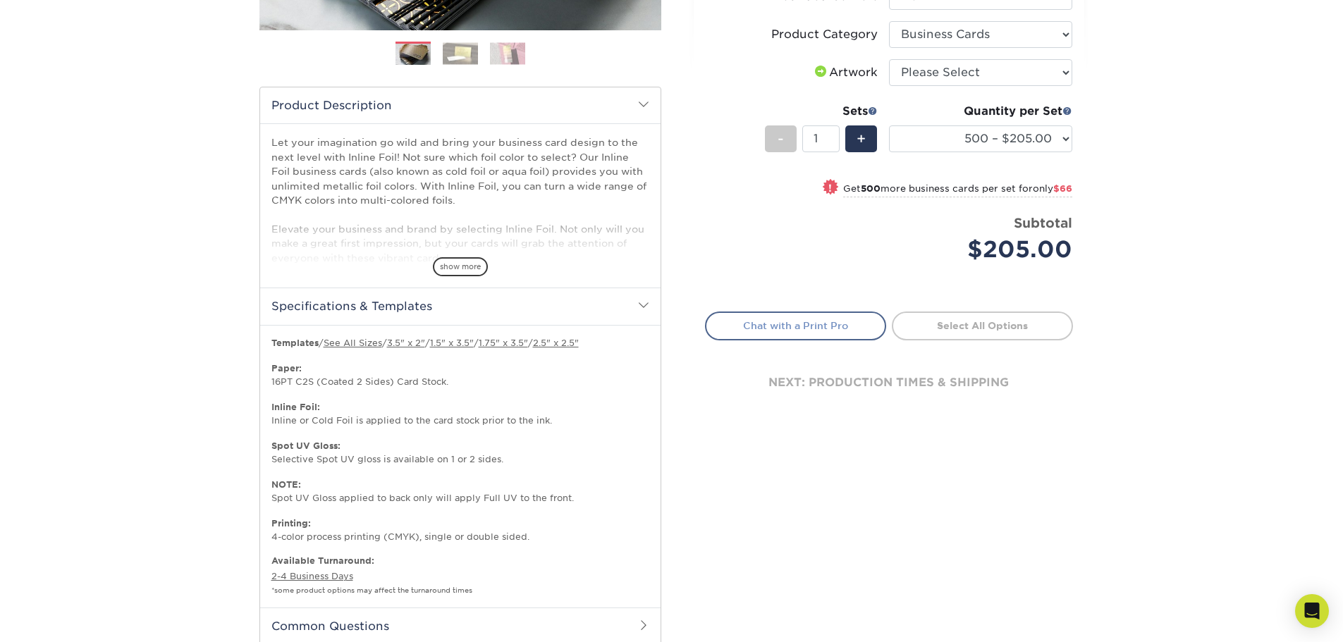
click at [817, 330] on link "Chat with a Print Pro" at bounding box center [795, 326] width 181 height 28
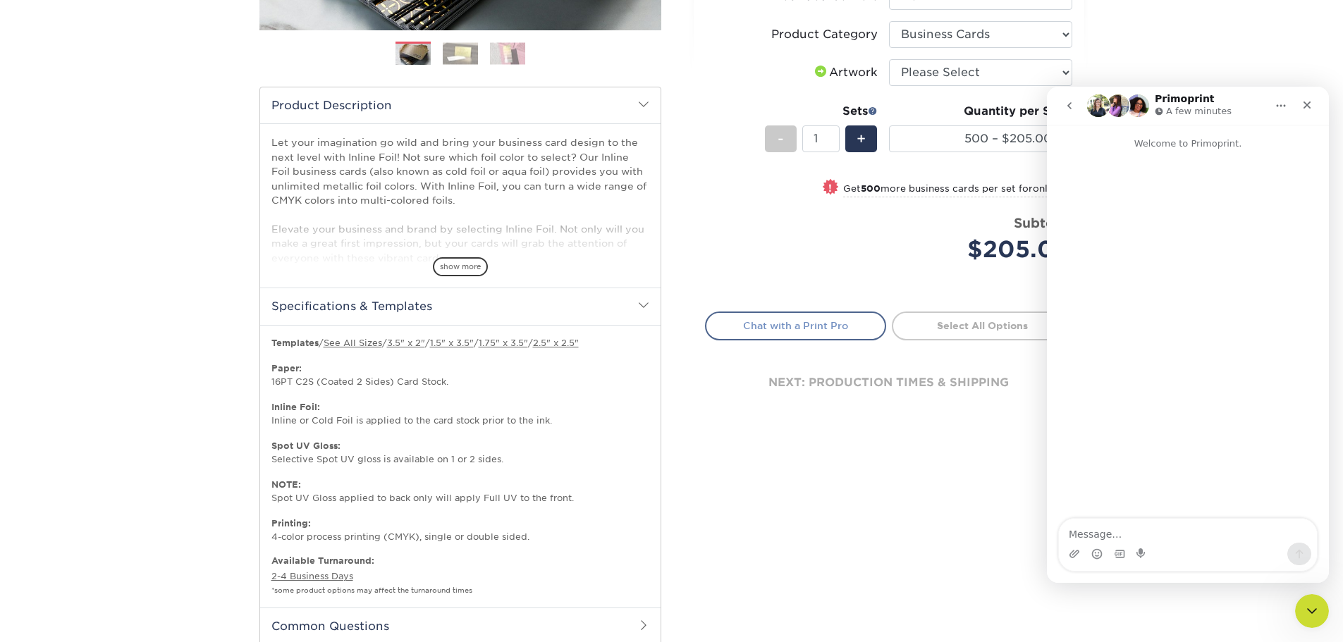
scroll to position [0, 0]
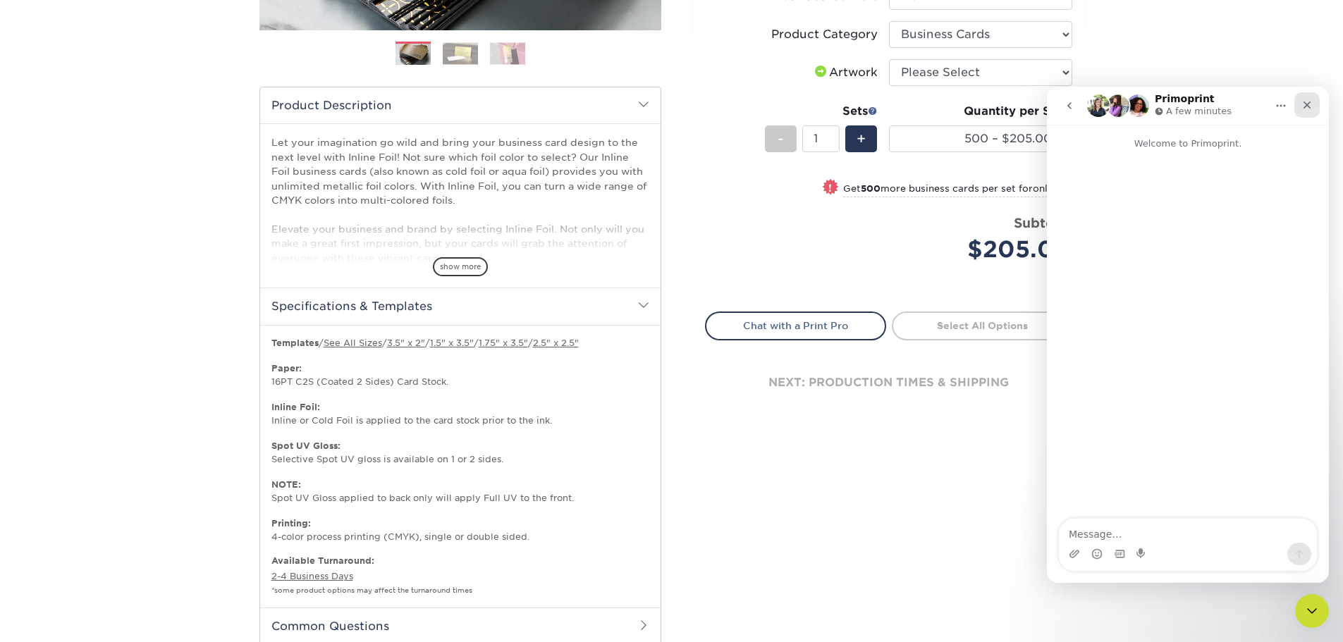
click at [1307, 107] on icon "Close" at bounding box center [1307, 104] width 11 height 11
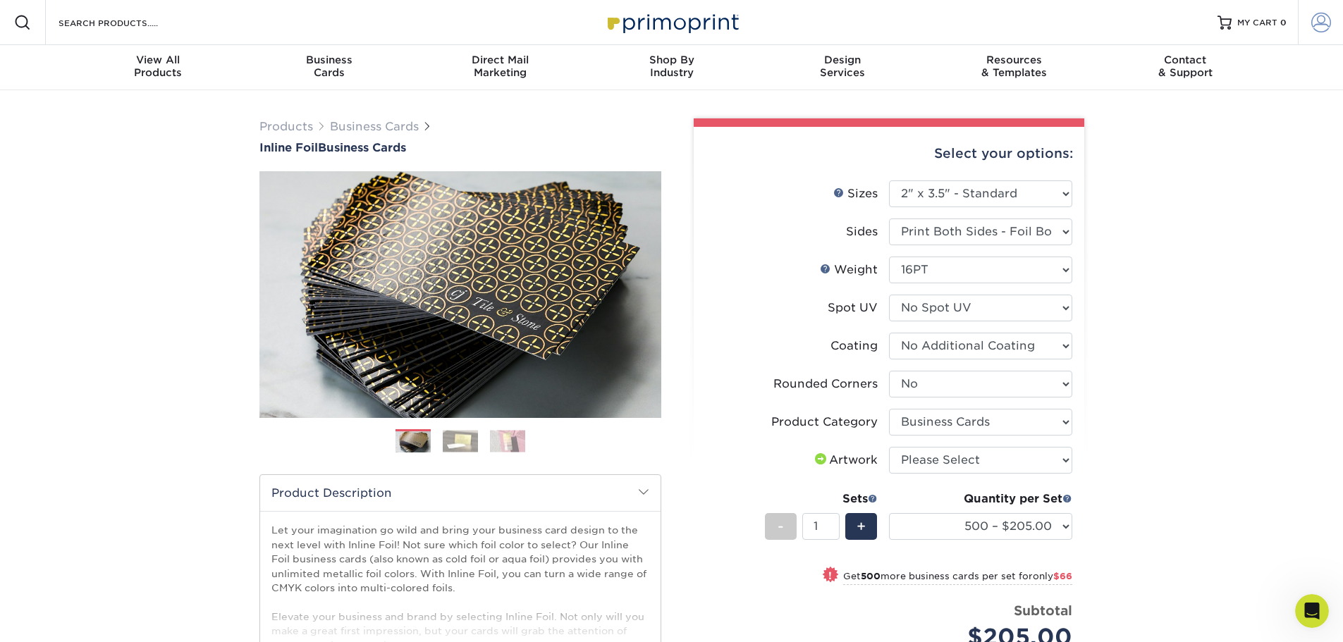
click at [1329, 14] on span at bounding box center [1322, 23] width 20 height 20
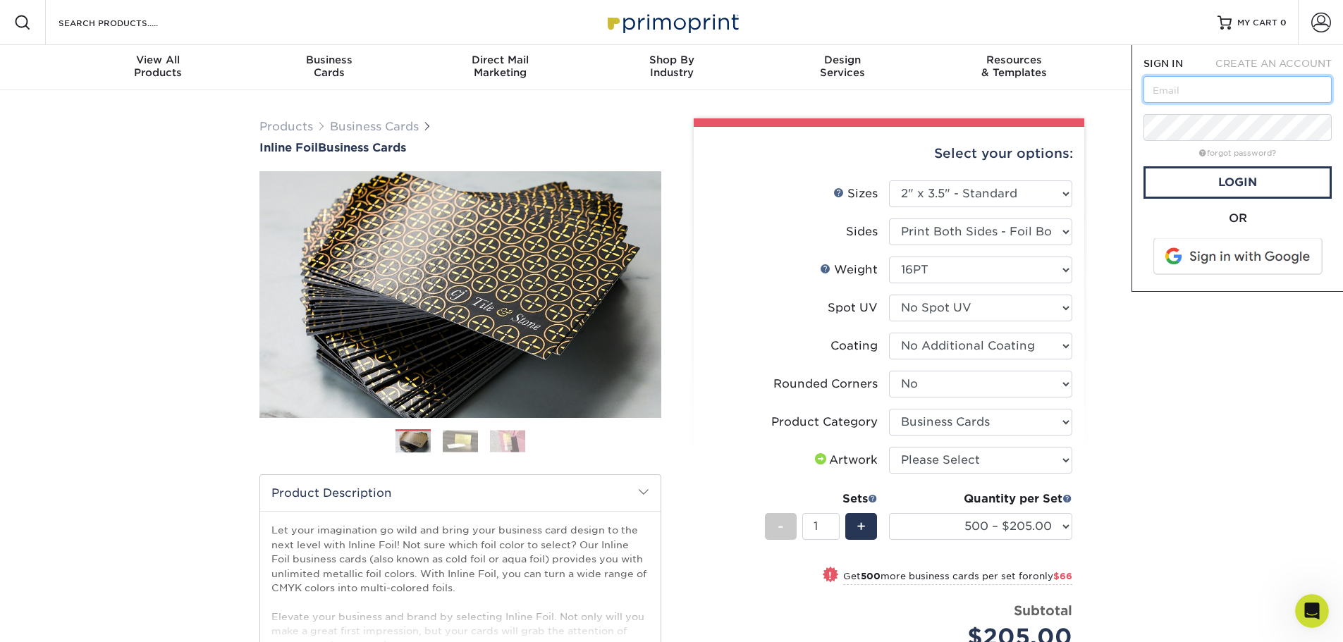
click at [1268, 94] on input "text" at bounding box center [1238, 89] width 188 height 27
type input "marketing@warealtytn.com"
click at [1250, 154] on link "forgot password?" at bounding box center [1238, 153] width 77 height 9
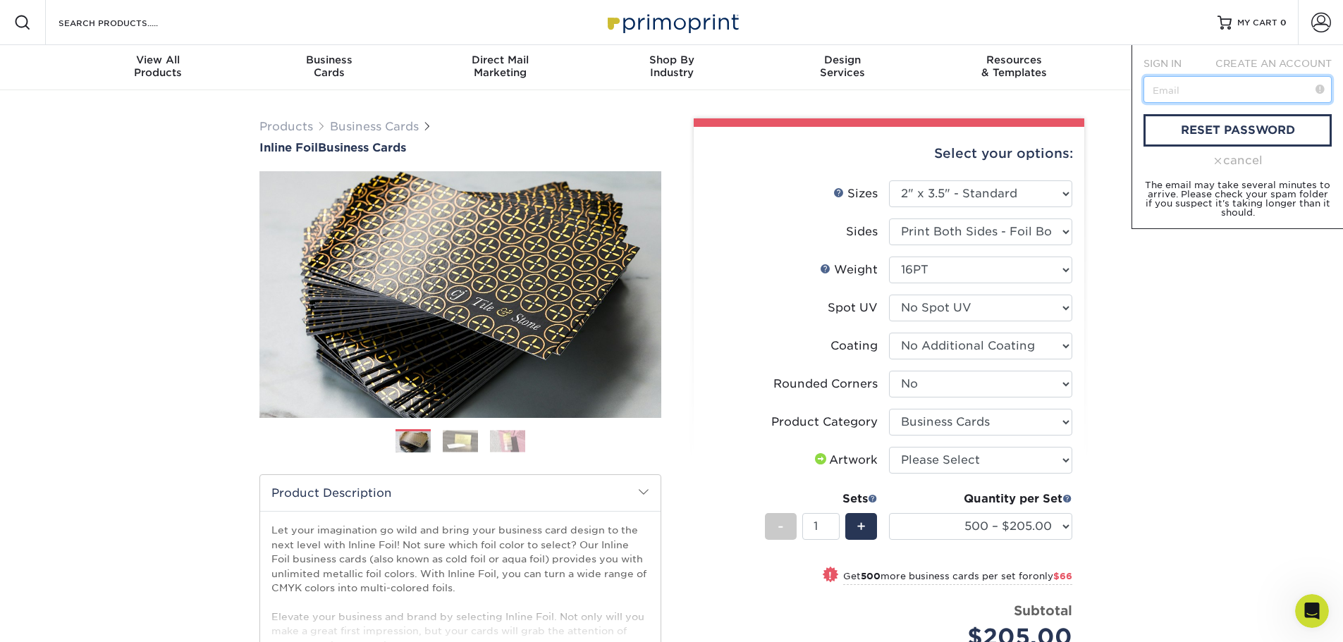
click at [1264, 85] on input "text" at bounding box center [1238, 89] width 188 height 27
type input "[EMAIL_ADDRESS][DOMAIN_NAME]"
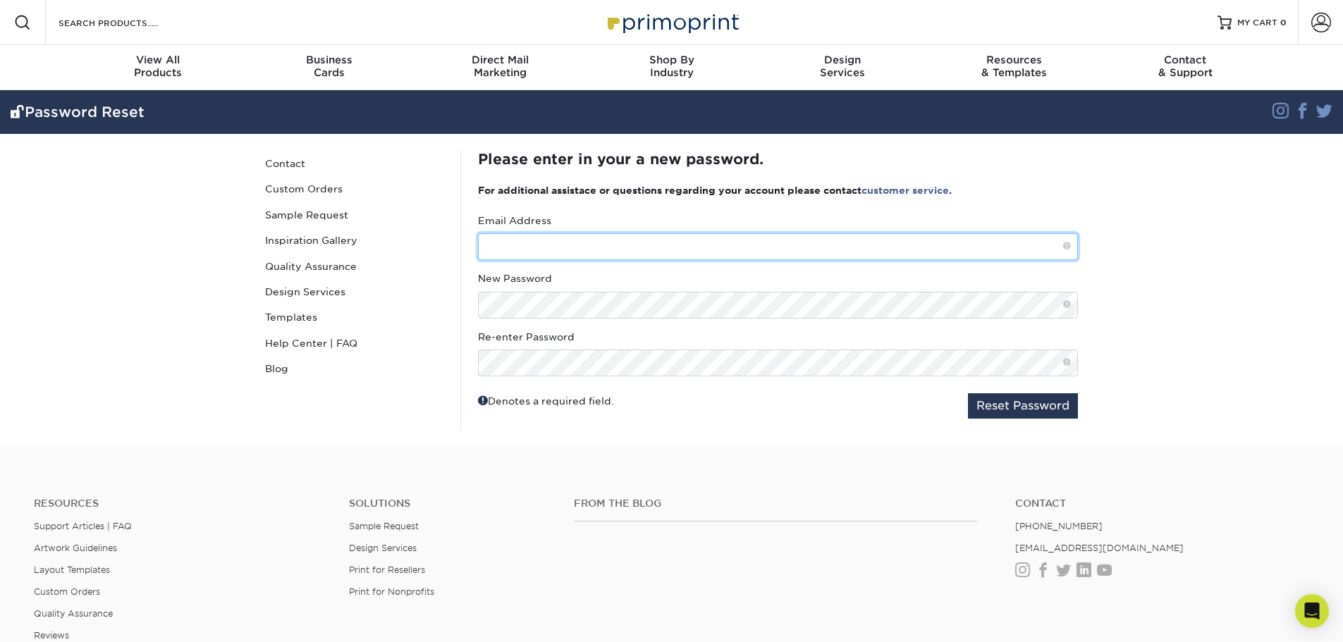
click at [660, 243] on input "text" at bounding box center [778, 246] width 600 height 27
type input "[EMAIL_ADDRESS][DOMAIN_NAME]"
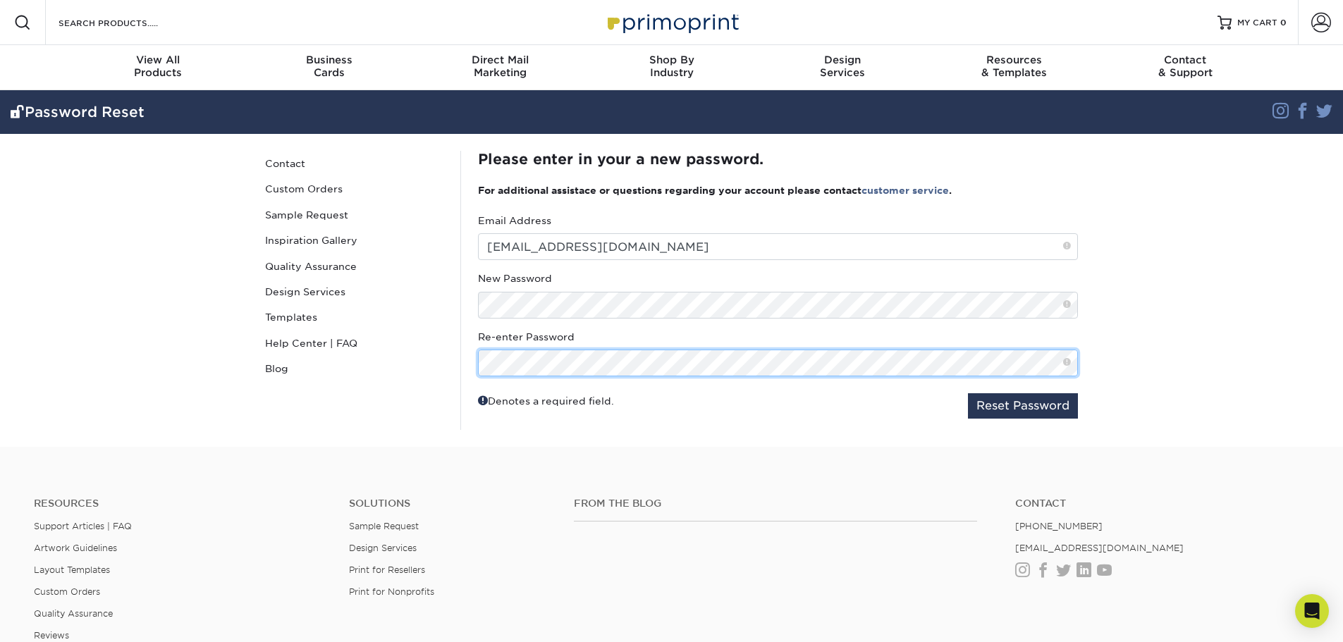
click at [660, 278] on button "Reset Password" at bounding box center [1023, 406] width 110 height 25
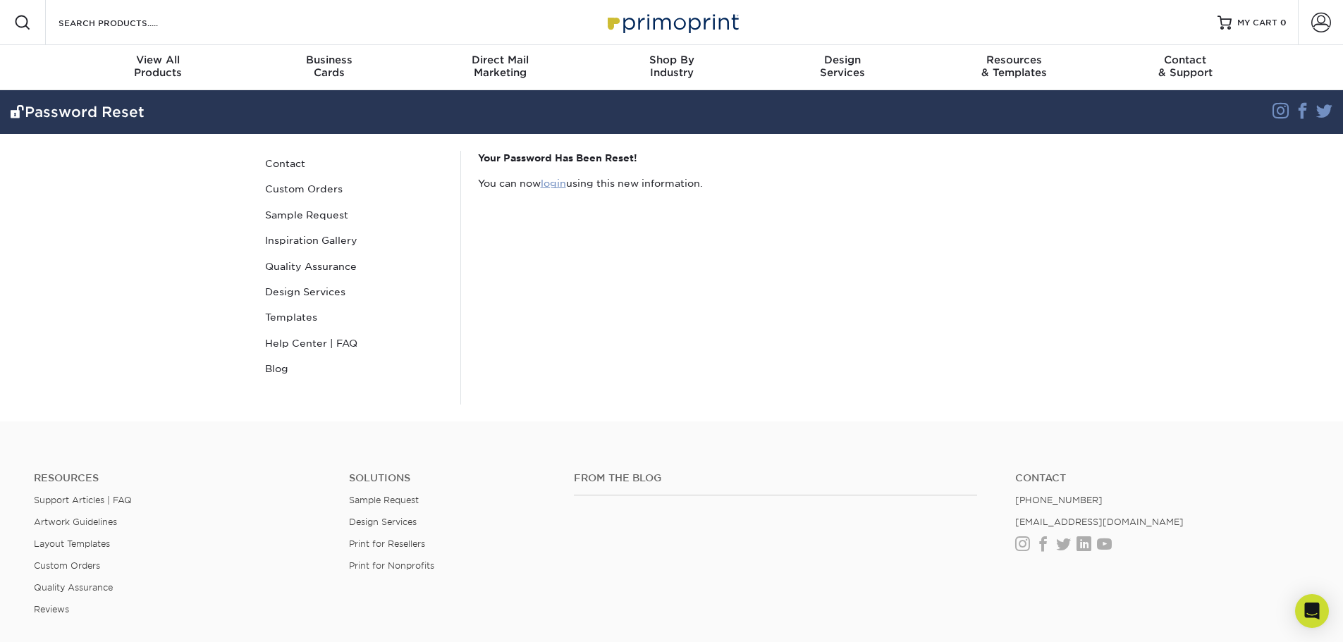
click at [556, 185] on link "login" at bounding box center [553, 183] width 25 height 11
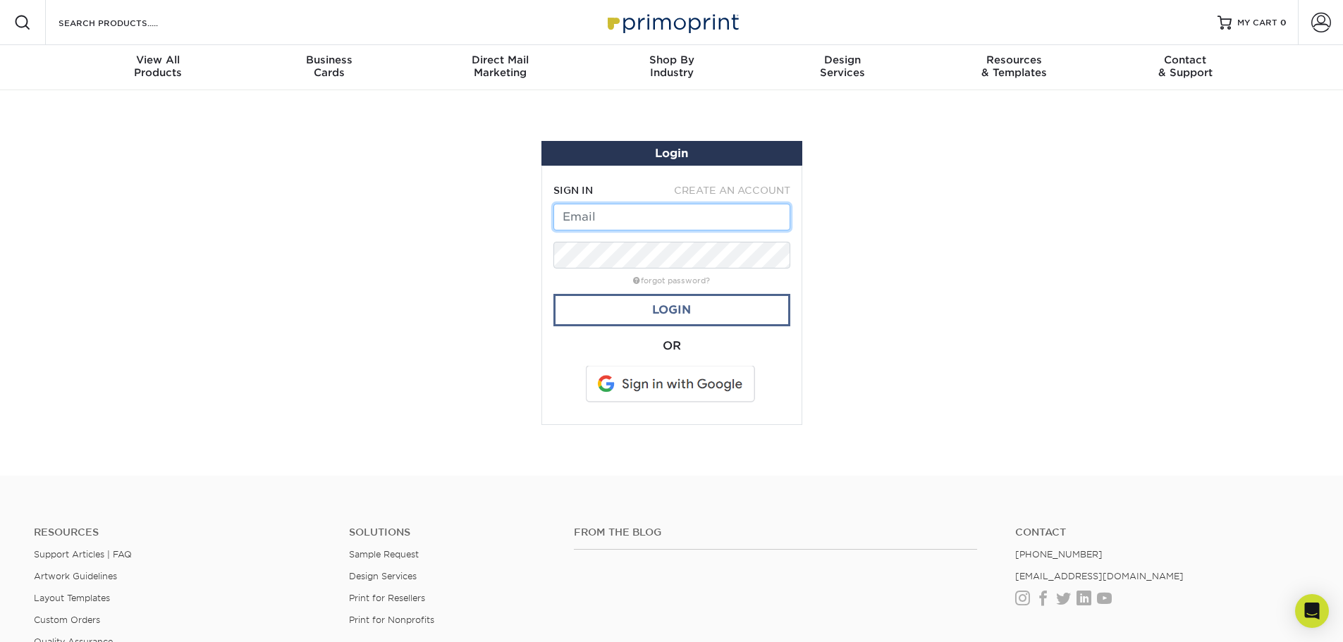
type input "[EMAIL_ADDRESS][DOMAIN_NAME]"
click at [689, 319] on link "Login" at bounding box center [672, 310] width 237 height 32
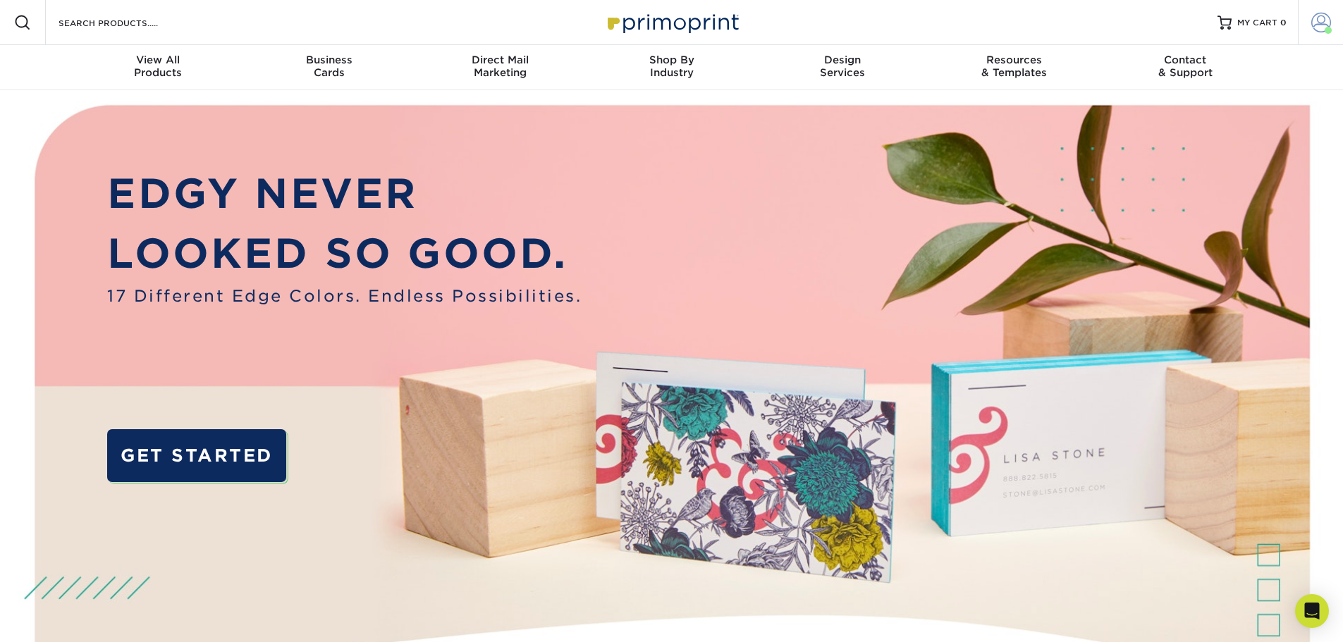
click at [1306, 20] on link "Account" at bounding box center [1320, 22] width 45 height 45
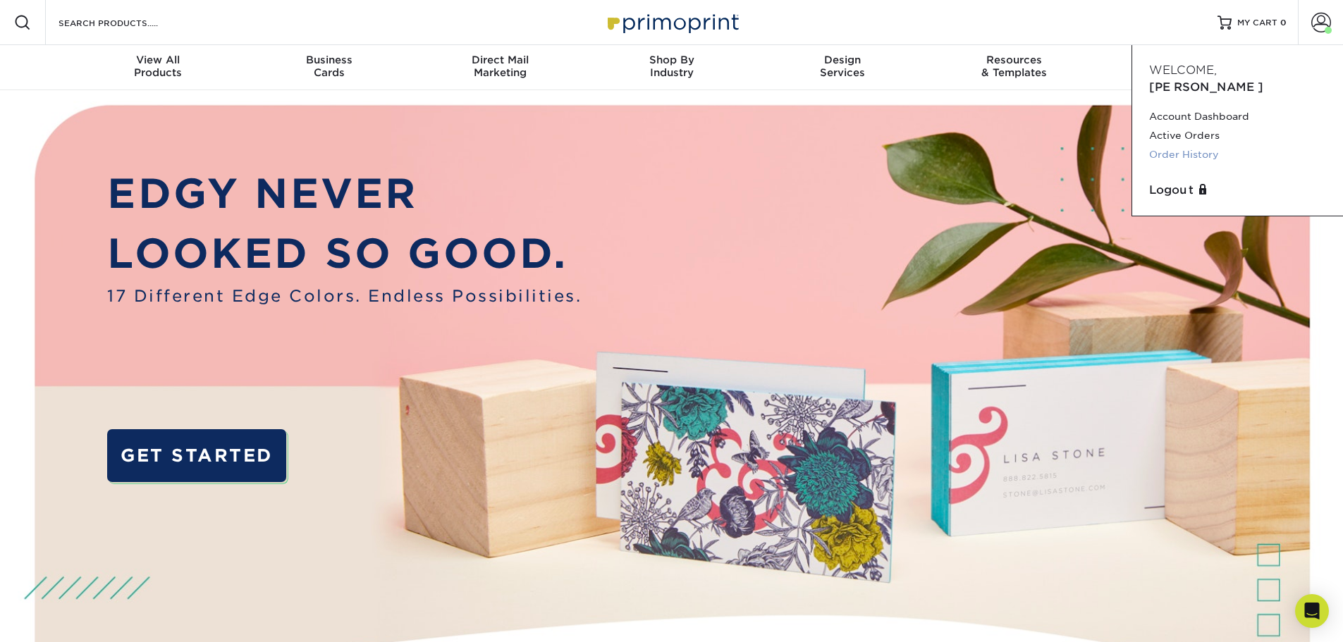
click at [1193, 145] on link "Order History" at bounding box center [1237, 154] width 177 height 19
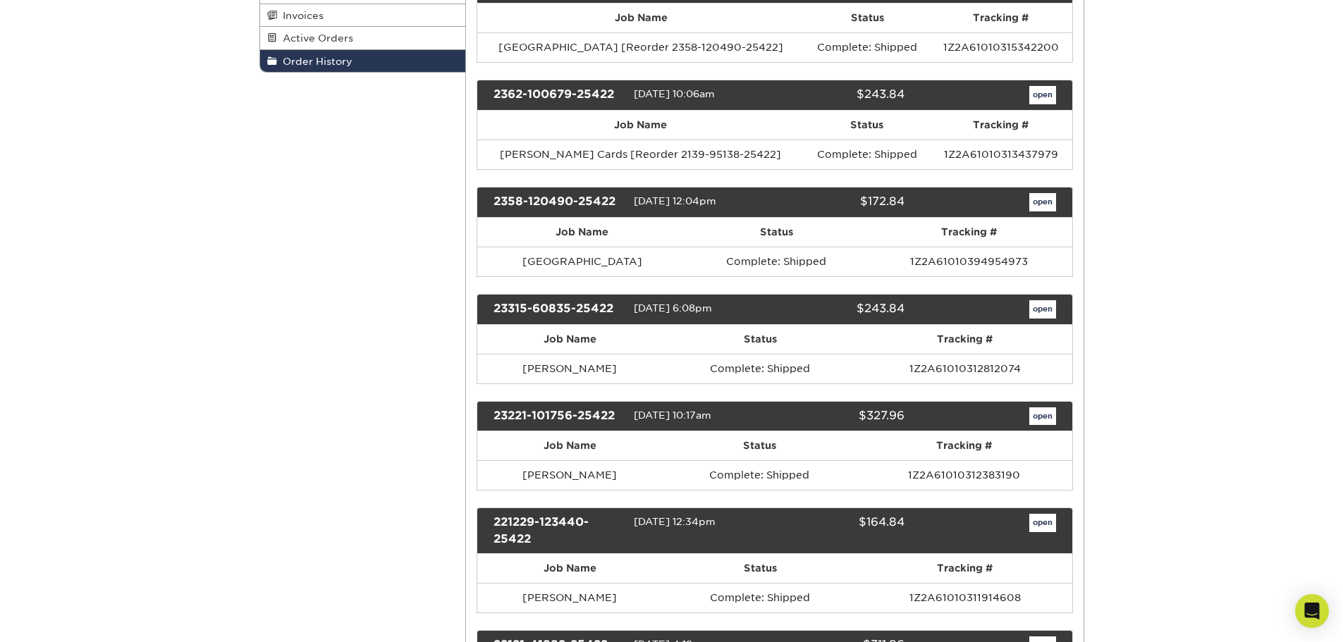
scroll to position [661, 0]
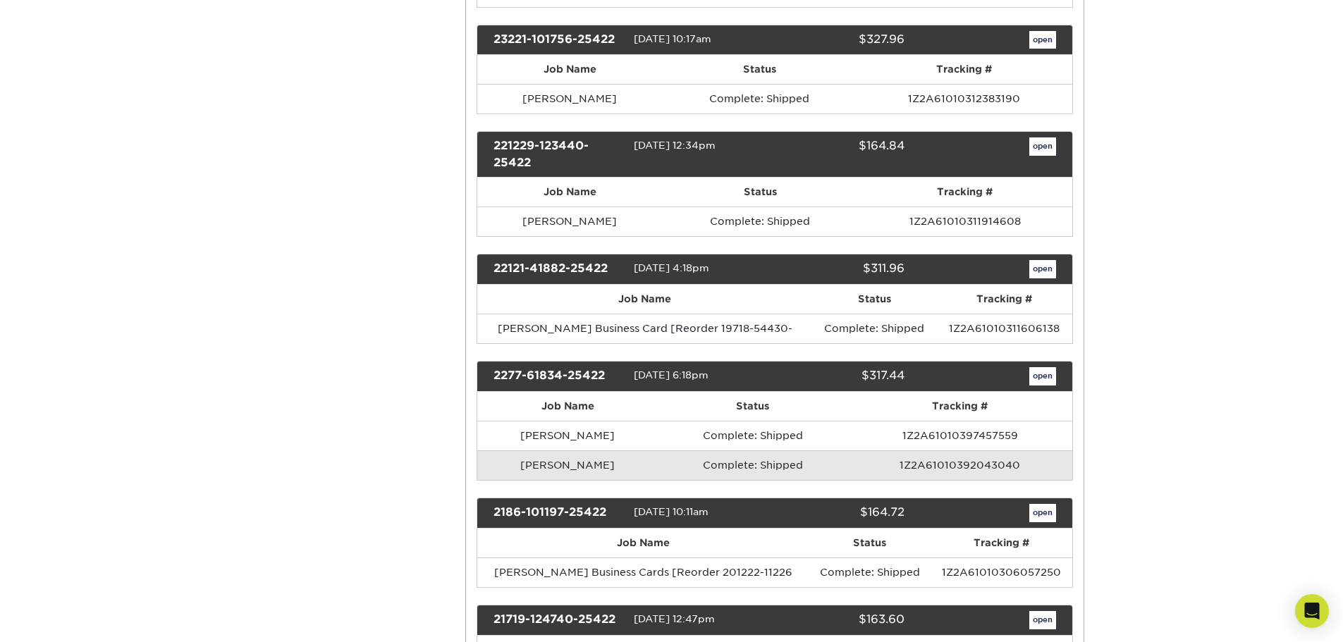
drag, startPoint x: 0, startPoint y: 0, endPoint x: 1177, endPoint y: 246, distance: 1202.5
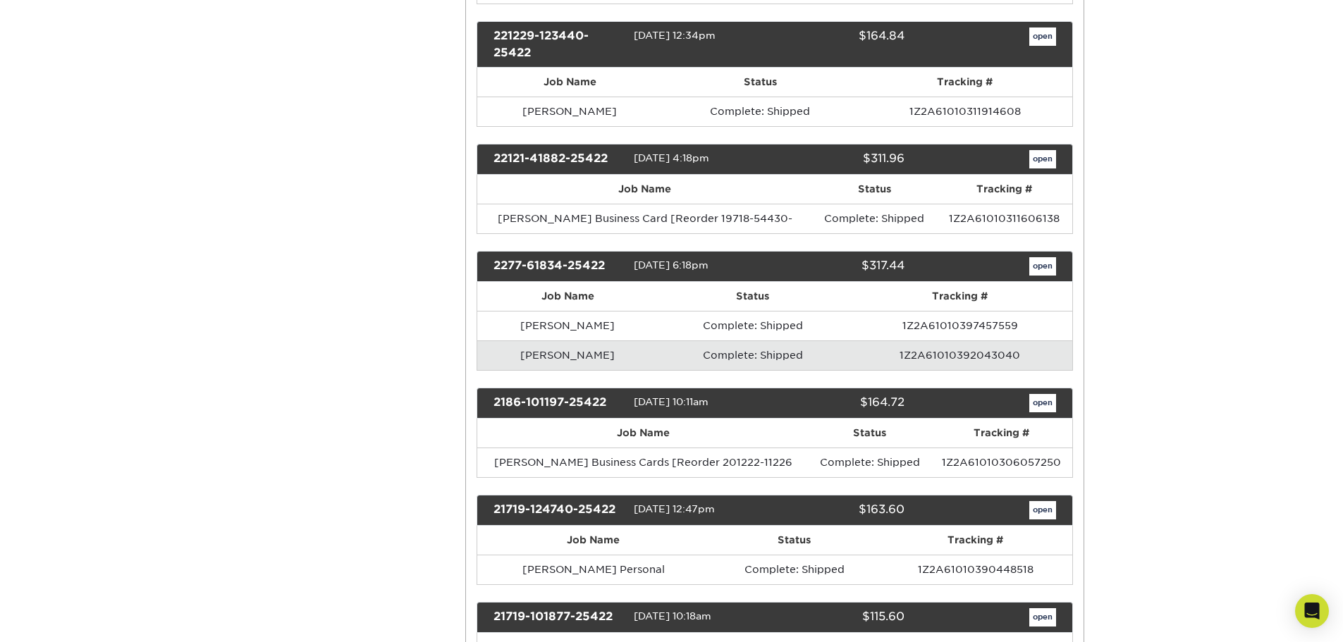
drag, startPoint x: 1177, startPoint y: 246, endPoint x: 1169, endPoint y: 316, distance: 70.3
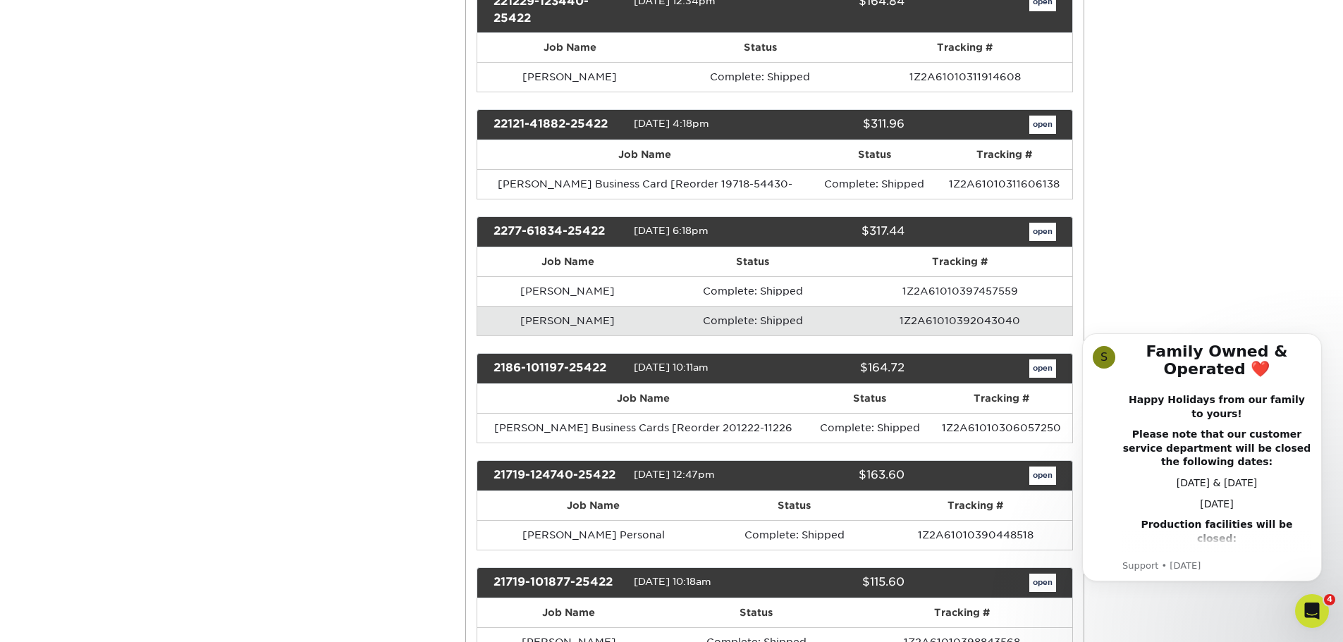
scroll to position [0, 0]
click at [1041, 123] on link "open" at bounding box center [1043, 125] width 27 height 18
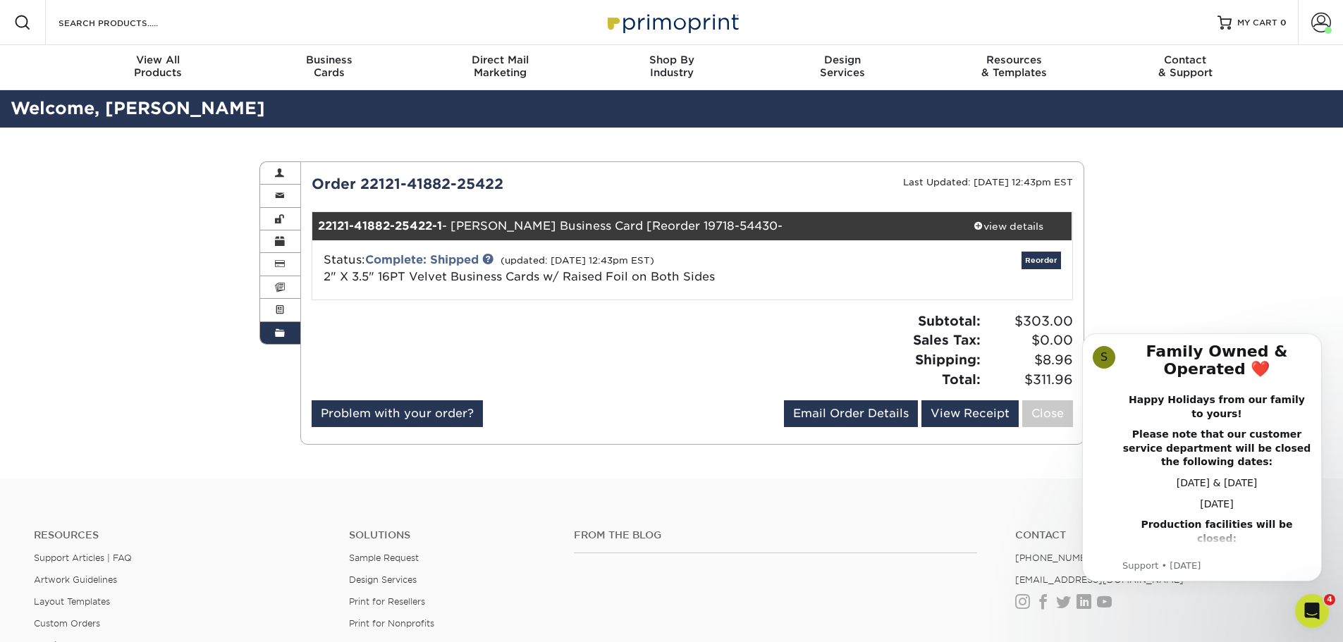
click at [1290, 315] on div "Order History Account Overview Contact Information Change Password Address Book…" at bounding box center [671, 303] width 1343 height 351
click at [1015, 224] on div "view details" at bounding box center [1009, 226] width 127 height 14
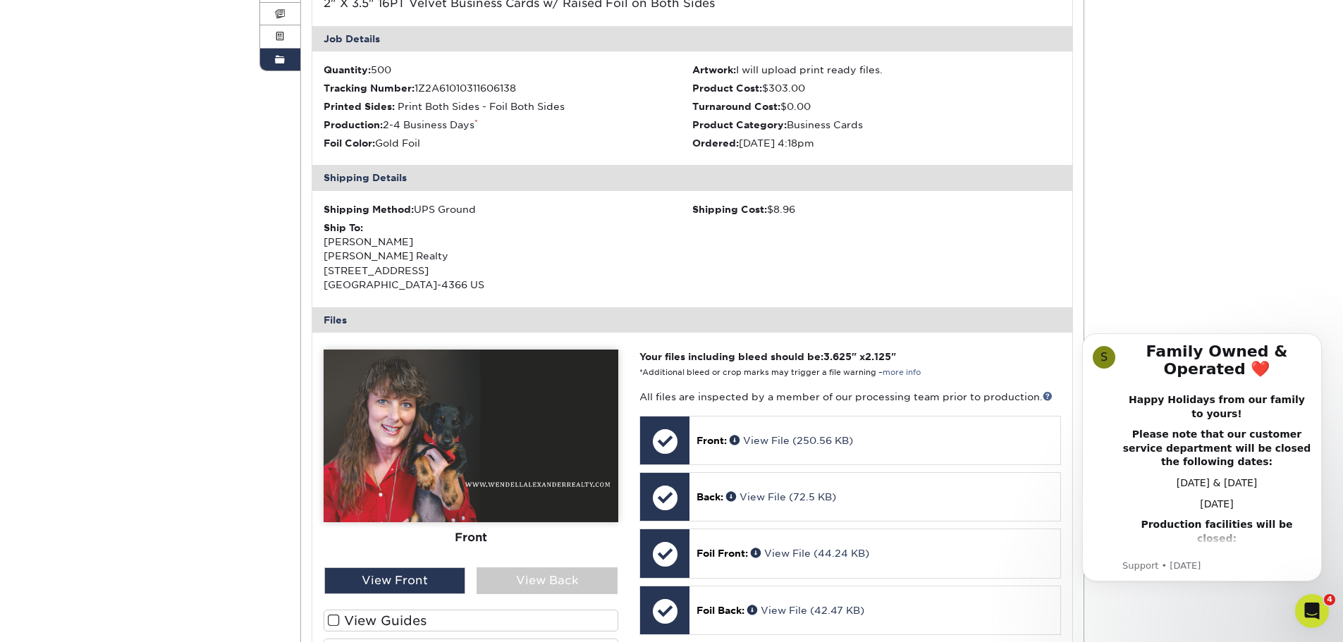
drag, startPoint x: 1128, startPoint y: 202, endPoint x: 1118, endPoint y: 283, distance: 81.6
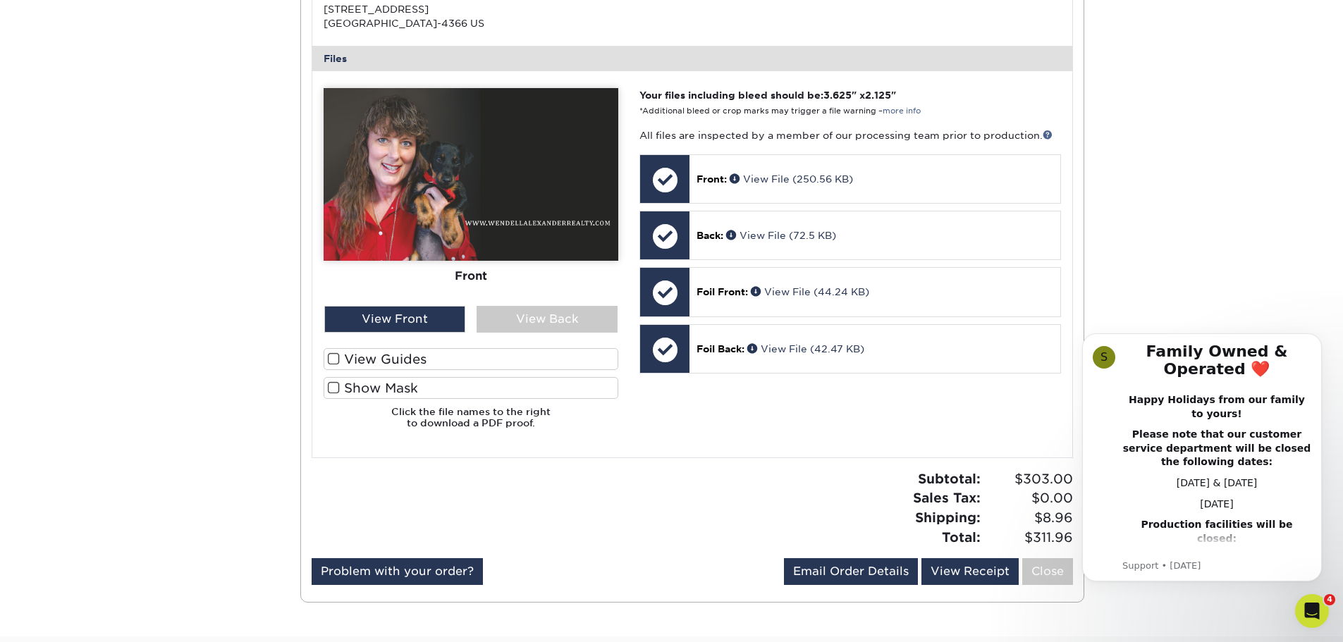
drag, startPoint x: 1105, startPoint y: 175, endPoint x: 1102, endPoint y: 233, distance: 58.6
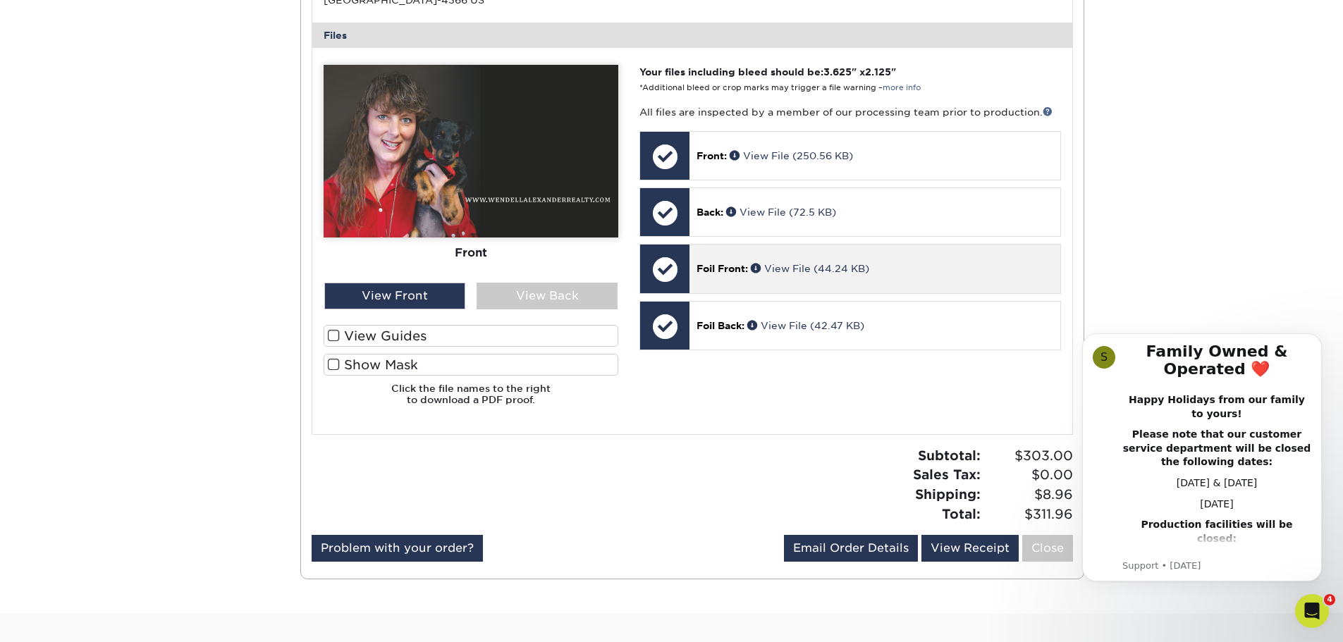
click at [789, 276] on p "Foil Front: View File (44.24 KB)" at bounding box center [875, 269] width 356 height 14
click at [792, 272] on link "View File (44.24 KB)" at bounding box center [810, 268] width 118 height 11
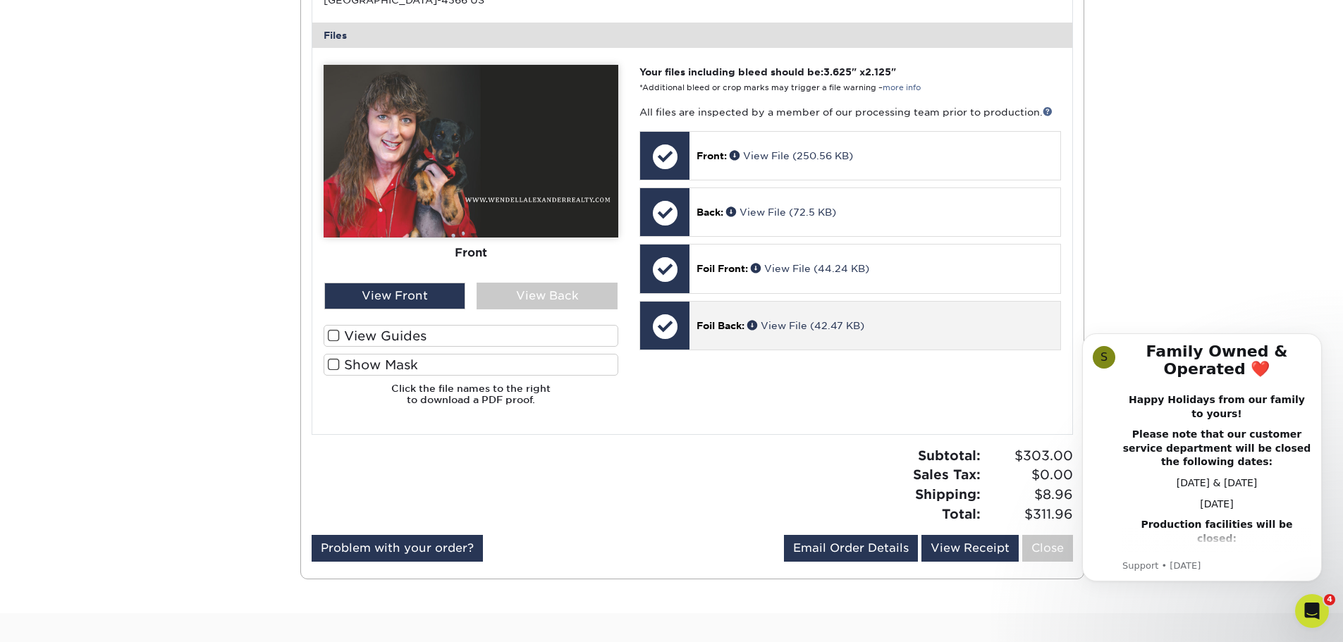
click at [799, 319] on p "Foil Back: View File (42.47 KB)" at bounding box center [875, 326] width 356 height 14
click at [795, 334] on div "Foil Back: View File (42.47 KB)" at bounding box center [875, 326] width 370 height 48
click at [795, 327] on link "View File (42.47 KB)" at bounding box center [806, 325] width 117 height 11
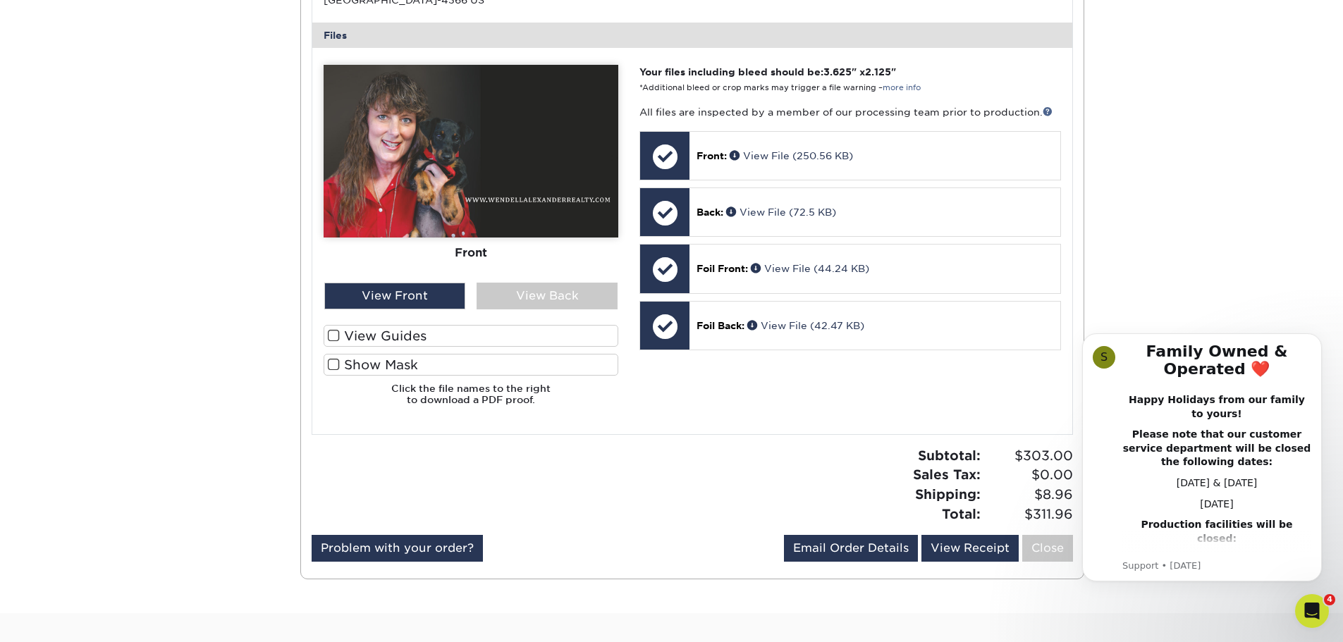
click at [1154, 205] on div "Order History Account Overview Contact Information Change Password Address Book…" at bounding box center [671, 91] width 1343 height 1044
click at [1321, 340] on icon "Dismiss notification" at bounding box center [1319, 338] width 8 height 8
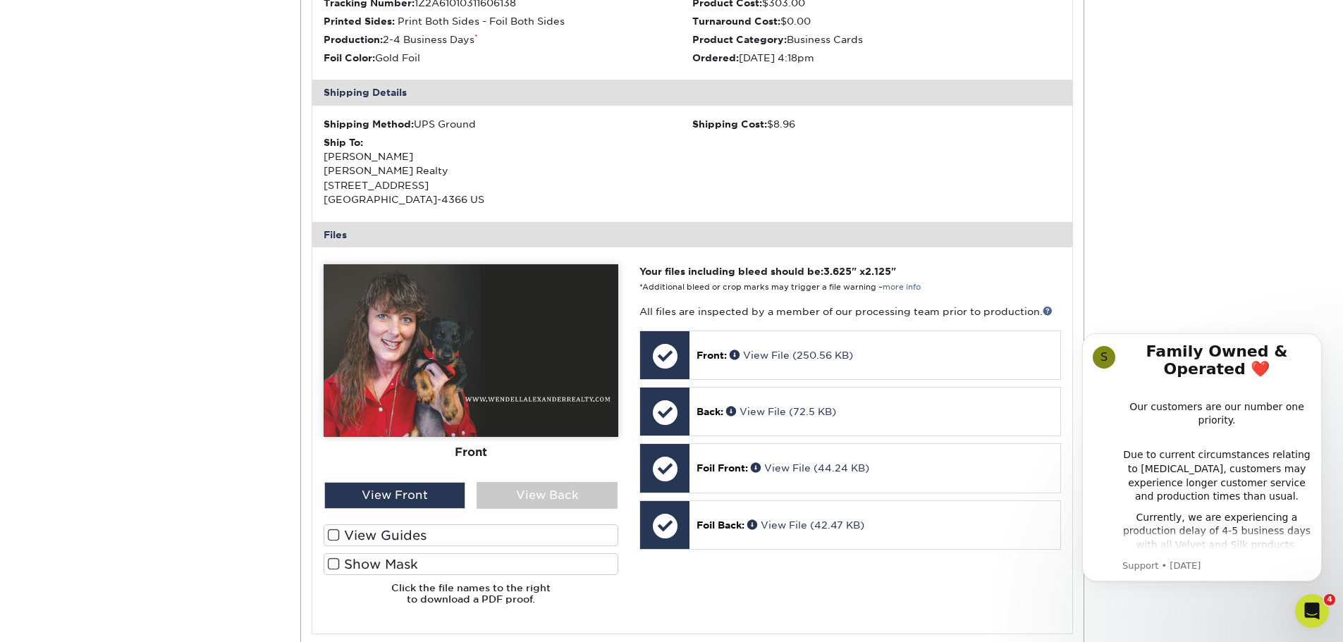
scroll to position [365, 0]
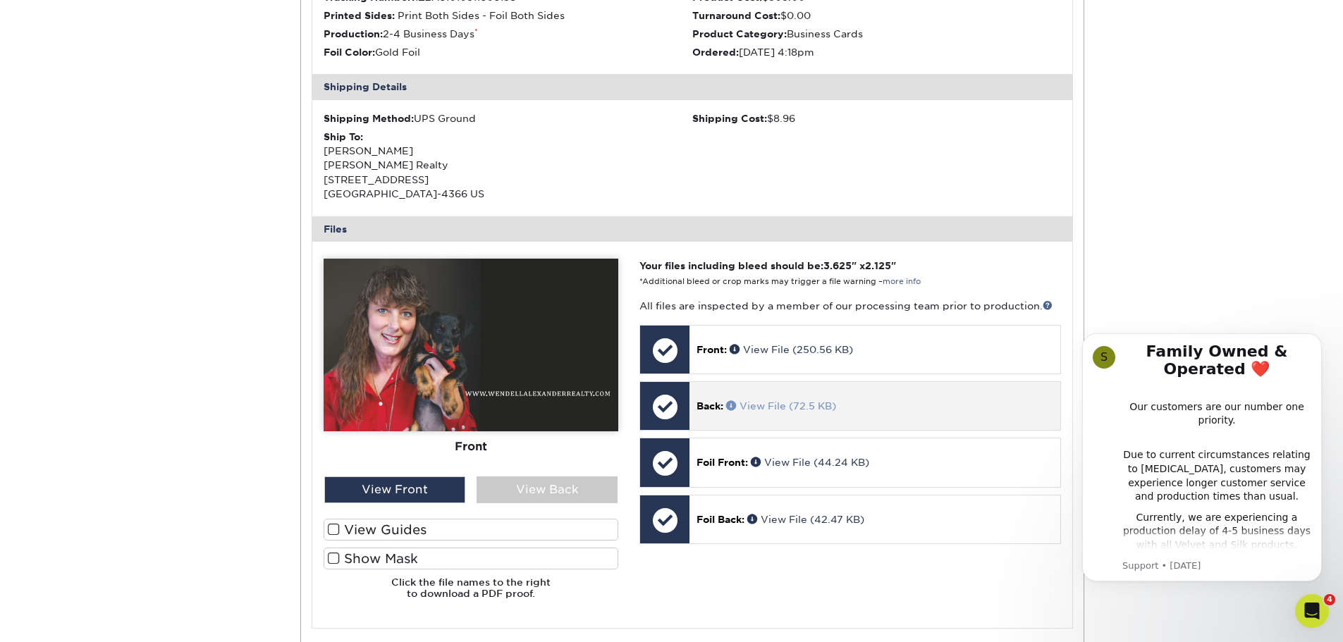
click at [781, 410] on link "View File (72.5 KB)" at bounding box center [781, 406] width 110 height 11
click at [1190, 123] on div "Order History Account Overview Contact Information Change Password Address Book…" at bounding box center [671, 285] width 1343 height 1044
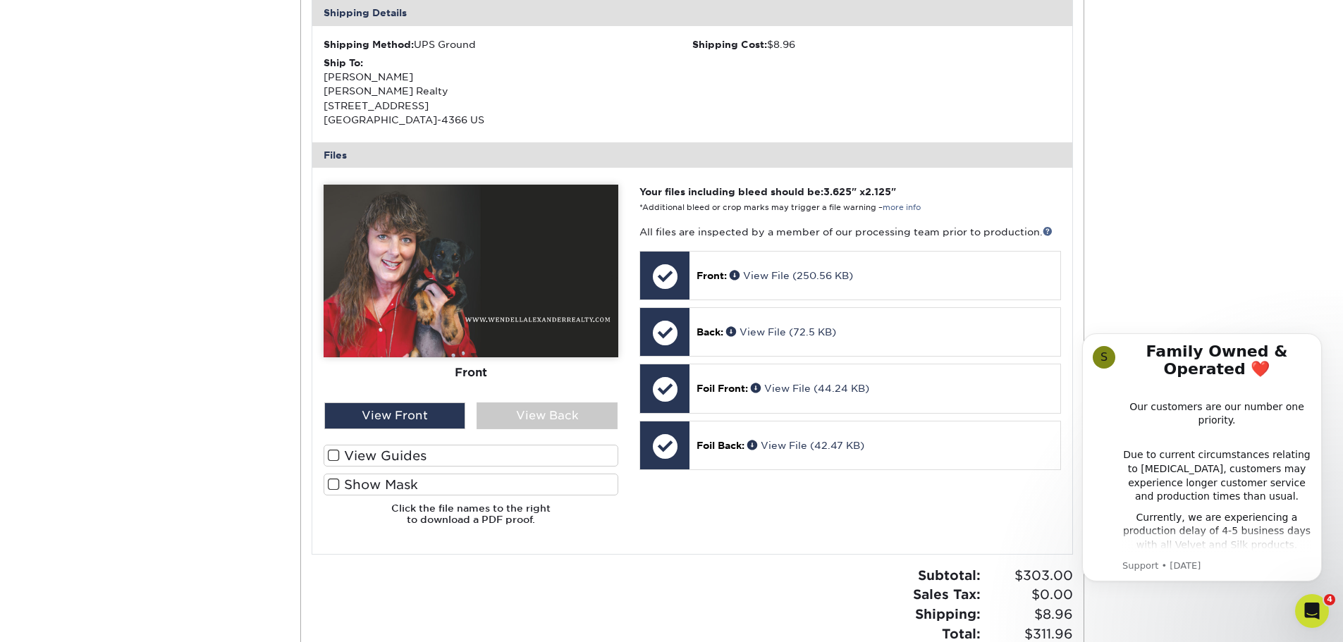
scroll to position [461, 0]
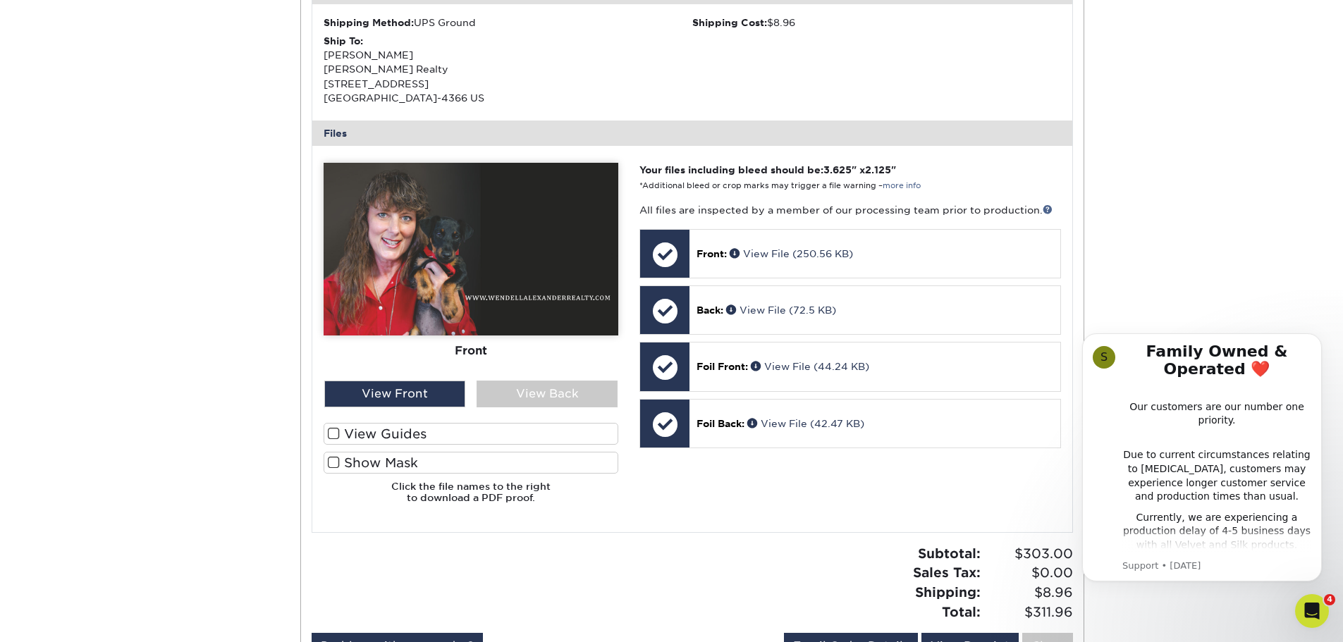
drag, startPoint x: 1353, startPoint y: 328, endPoint x: 269, endPoint y: 49, distance: 1119.1
click at [522, 394] on div "View Back" at bounding box center [547, 394] width 141 height 27
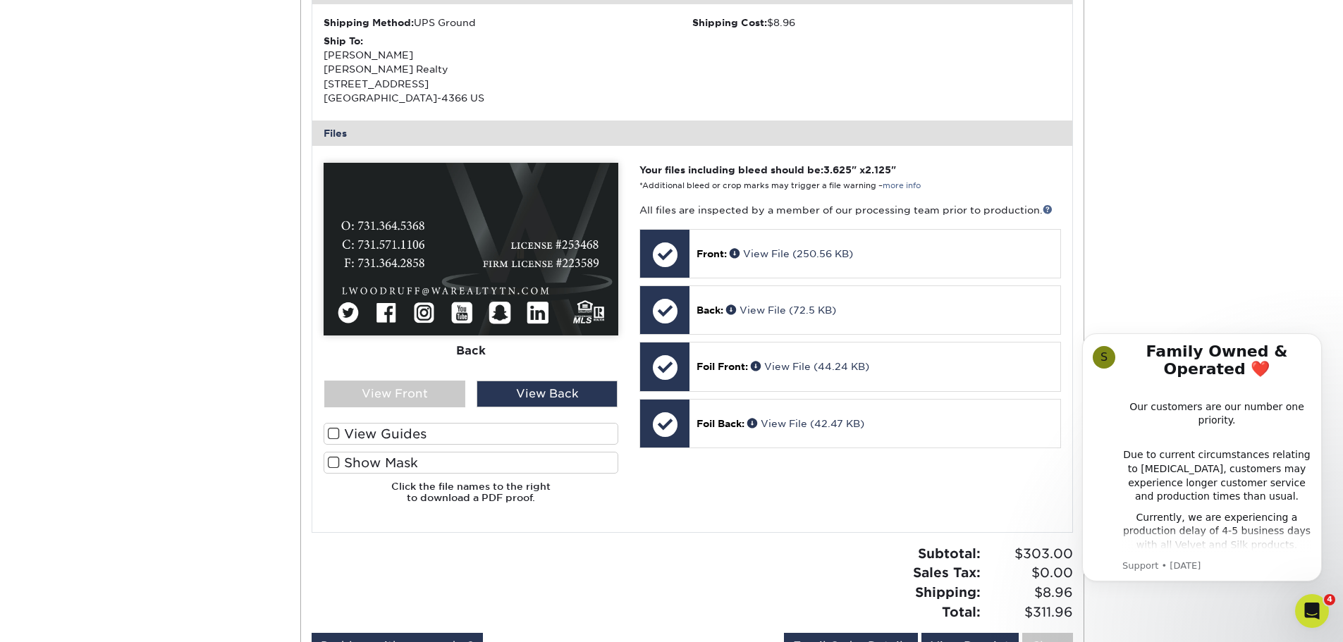
click at [417, 412] on div at bounding box center [471, 339] width 295 height 352
click at [417, 405] on div "View Front" at bounding box center [394, 394] width 141 height 27
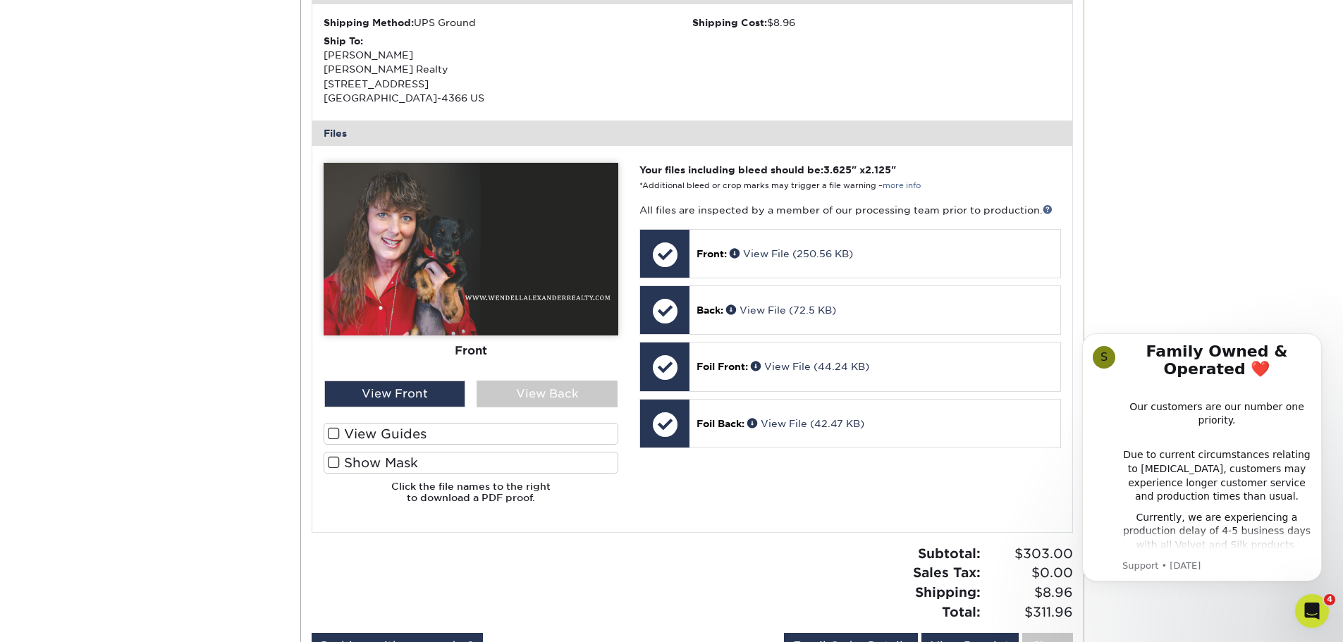
click at [409, 444] on label "View Guides" at bounding box center [471, 434] width 295 height 22
click at [0, 0] on input "View Guides" at bounding box center [0, 0] width 0 height 0
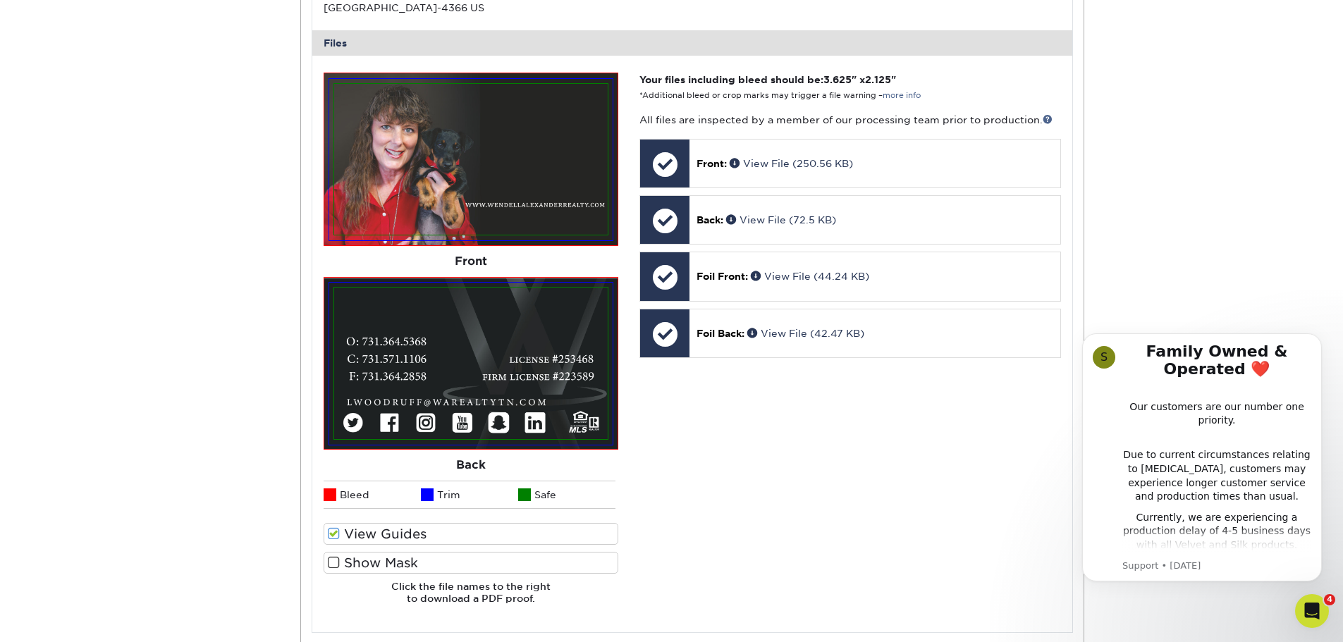
drag, startPoint x: 197, startPoint y: 413, endPoint x: 200, endPoint y: 496, distance: 82.6
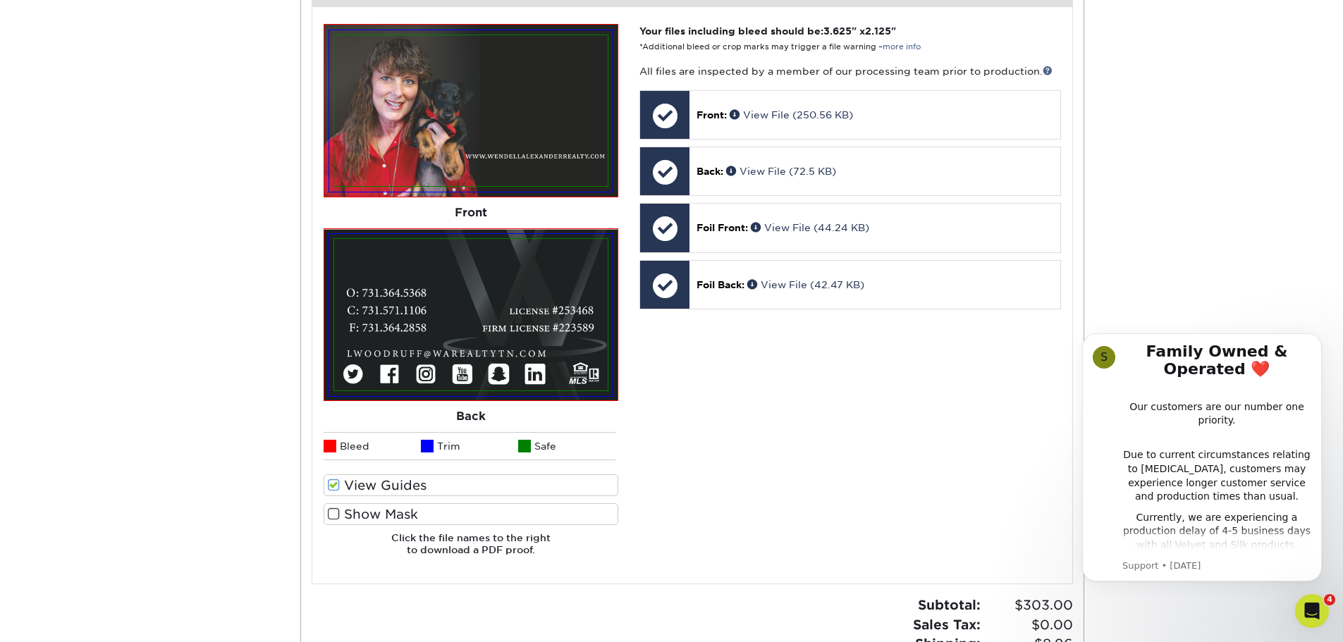
click at [374, 506] on label "Show Mask" at bounding box center [471, 515] width 295 height 22
click at [0, 0] on input "Show Mask" at bounding box center [0, 0] width 0 height 0
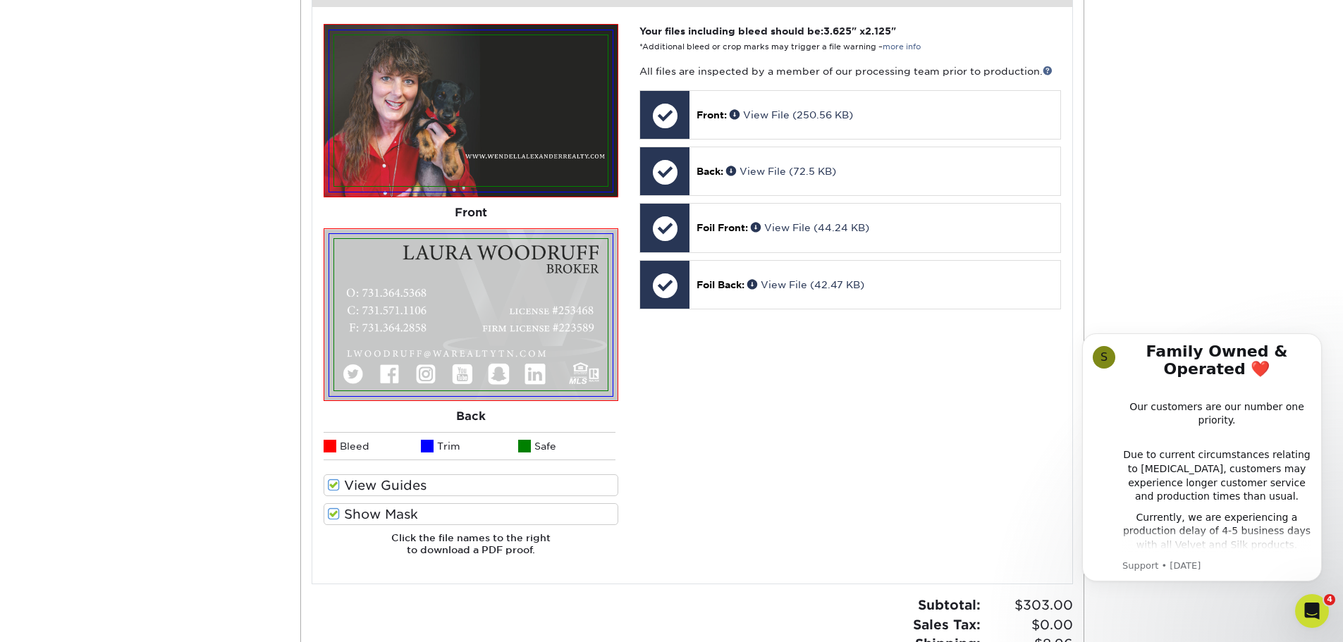
click at [374, 485] on label "View Guides" at bounding box center [471, 486] width 295 height 22
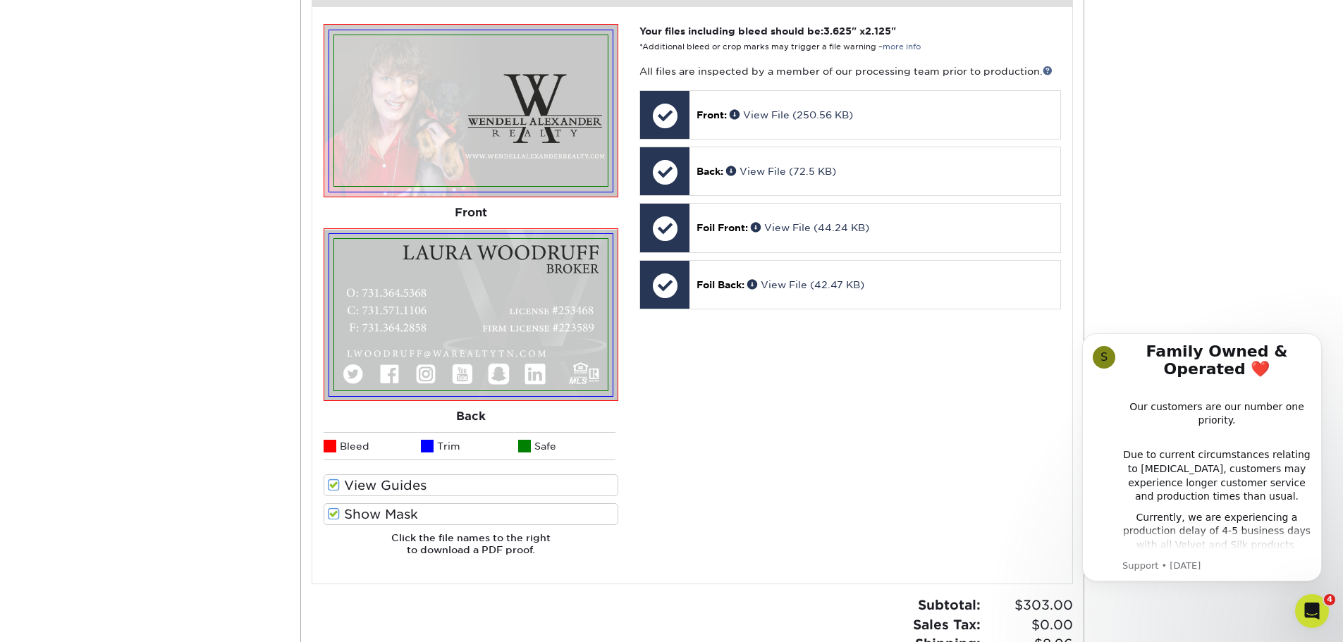
click at [0, 0] on input "View Guides" at bounding box center [0, 0] width 0 height 0
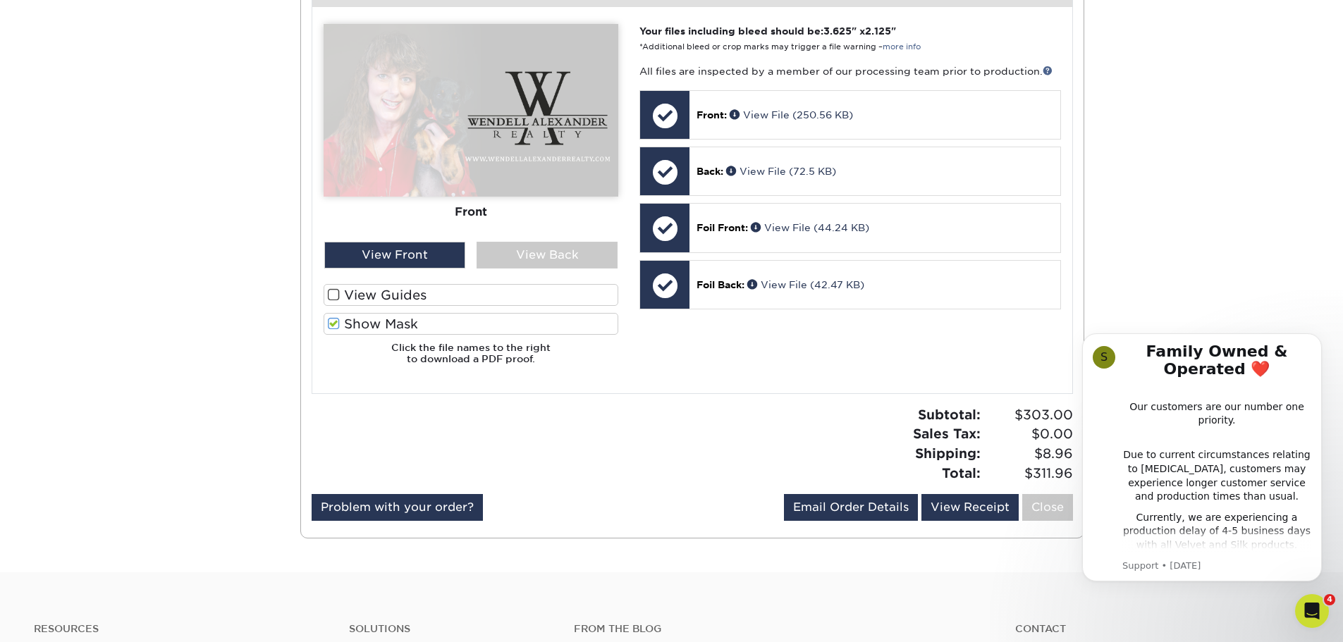
click at [403, 324] on label "Show Mask" at bounding box center [471, 324] width 295 height 22
click at [0, 0] on input "Show Mask" at bounding box center [0, 0] width 0 height 0
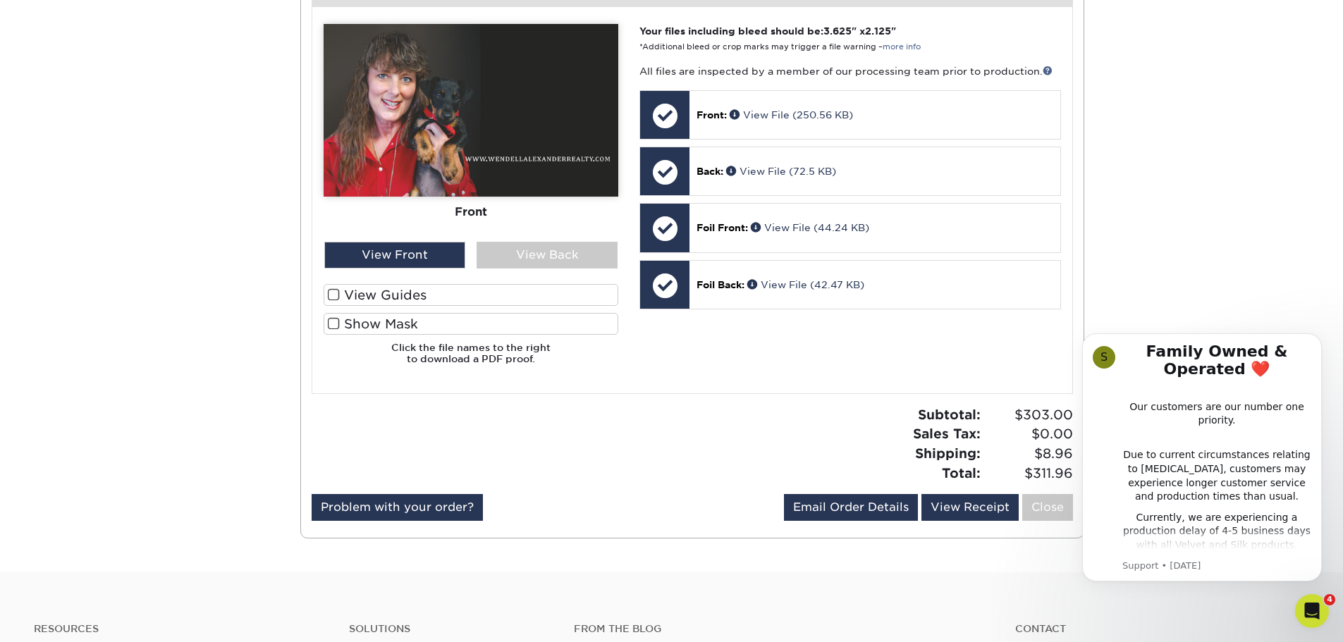
click at [403, 324] on label "Show Mask" at bounding box center [471, 324] width 295 height 22
click at [0, 0] on input "Show Mask" at bounding box center [0, 0] width 0 height 0
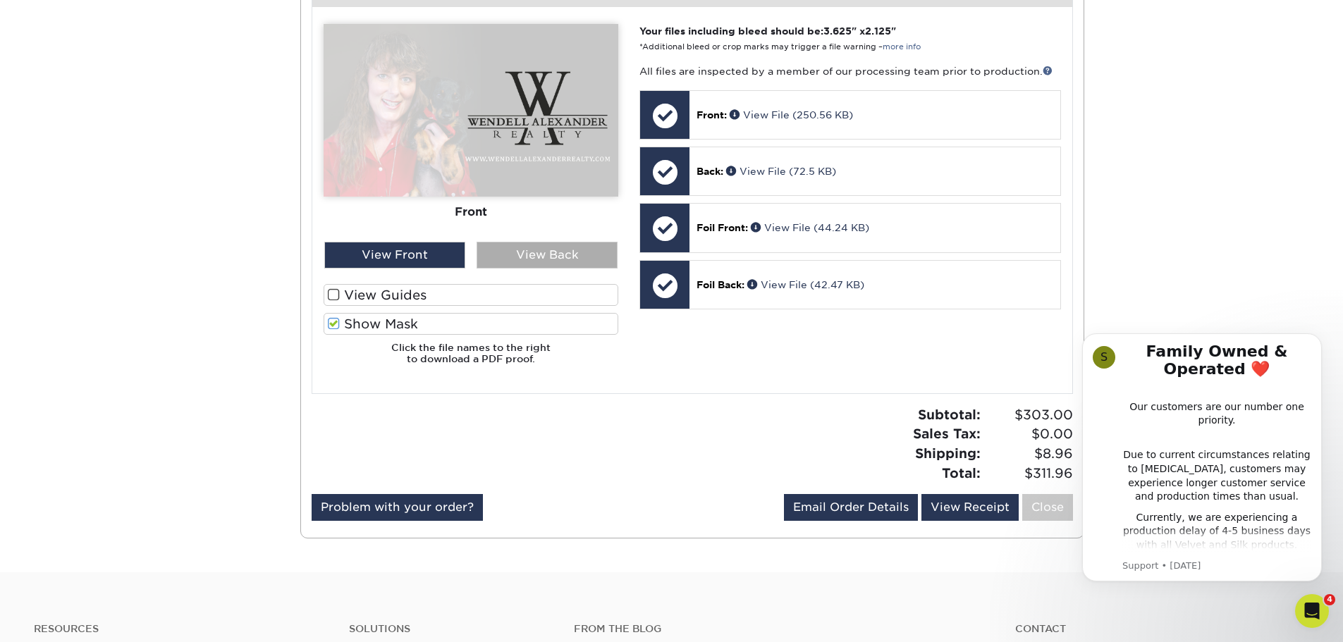
drag, startPoint x: 403, startPoint y: 324, endPoint x: 537, endPoint y: 247, distance: 155.4
click at [537, 247] on div at bounding box center [471, 200] width 295 height 352
click at [537, 247] on div "View Back" at bounding box center [547, 255] width 141 height 27
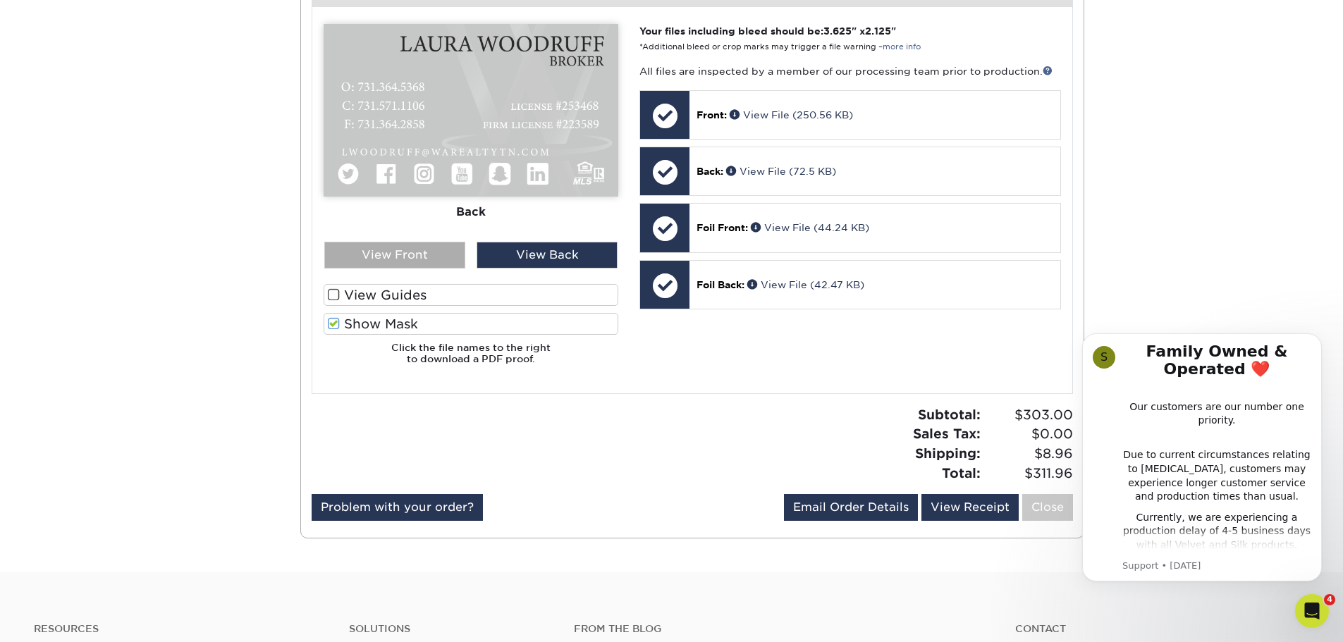
click at [403, 255] on div "View Front" at bounding box center [394, 255] width 141 height 27
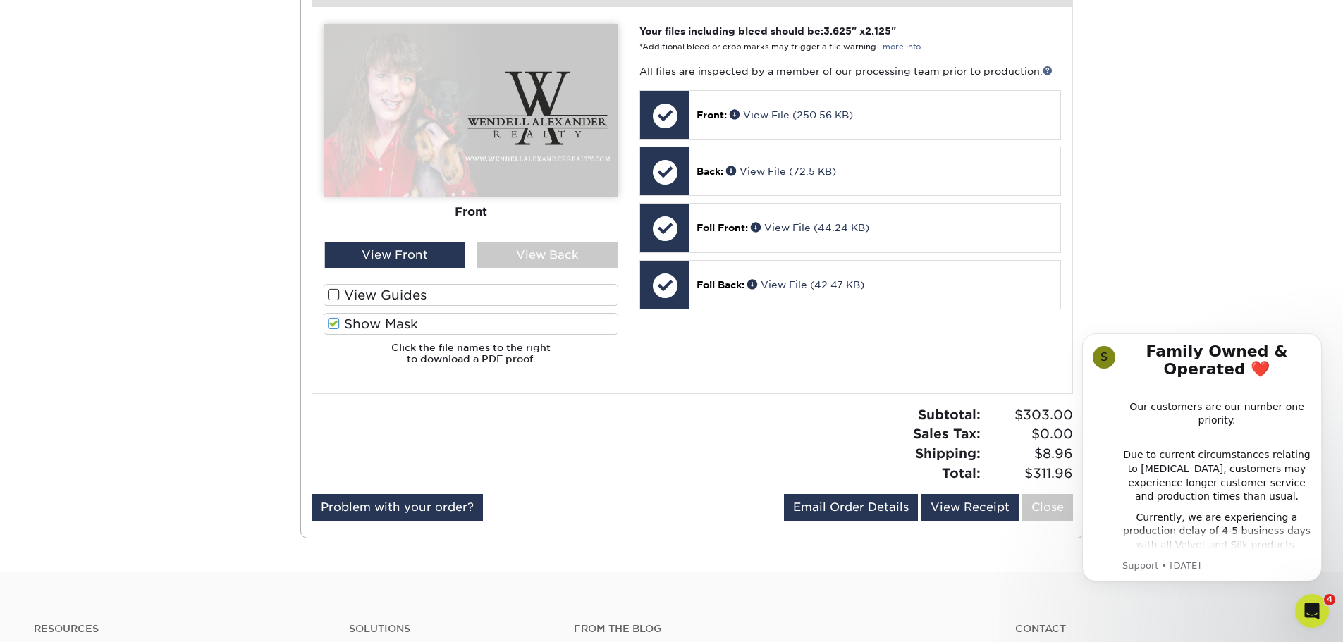
click at [409, 319] on label "Show Mask" at bounding box center [471, 324] width 295 height 22
click at [0, 0] on input "Show Mask" at bounding box center [0, 0] width 0 height 0
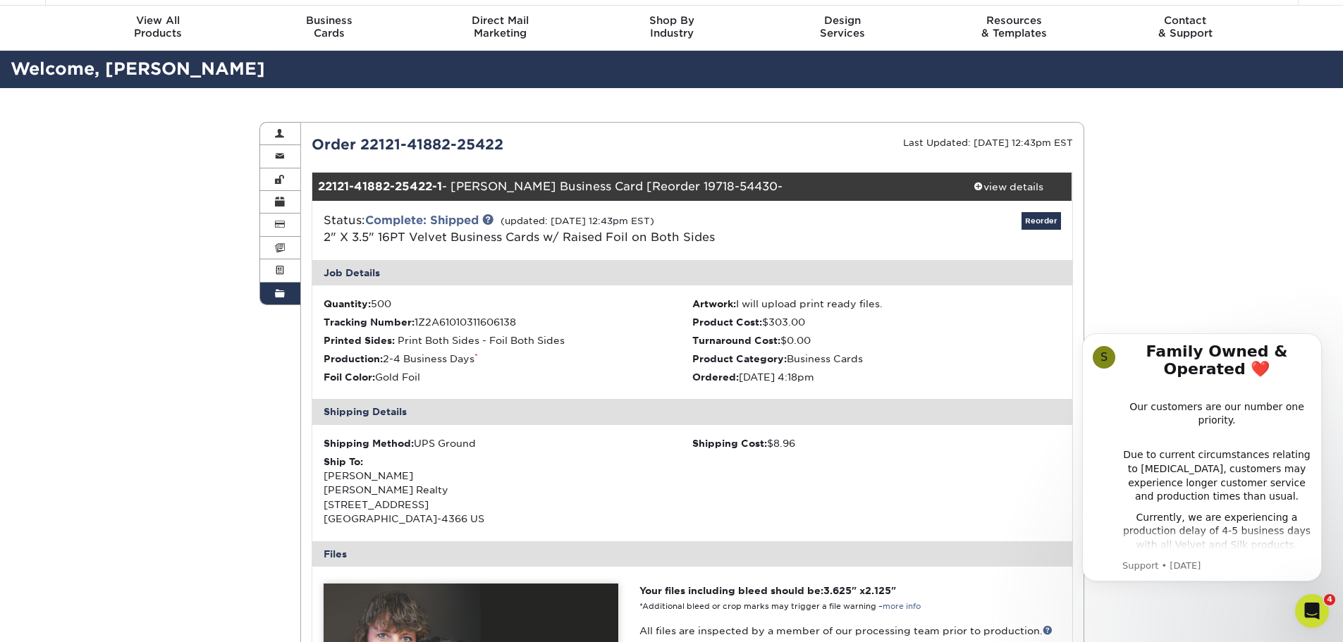
scroll to position [43, 0]
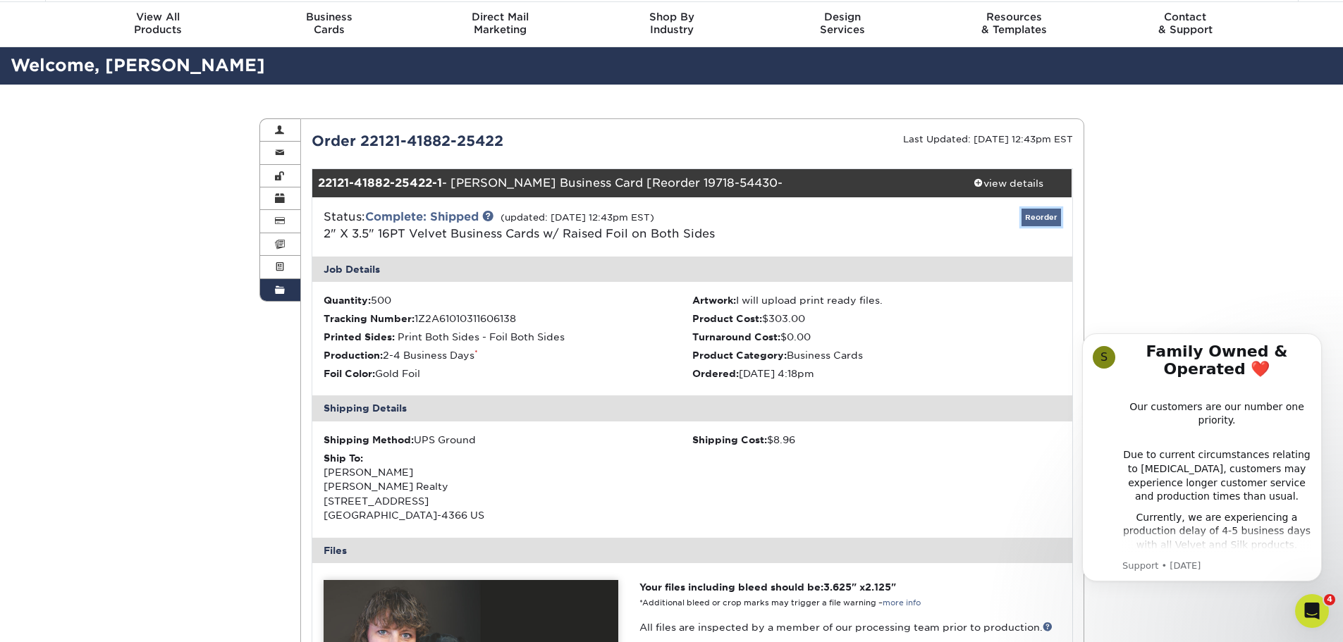
click at [1042, 219] on link "Reorder" at bounding box center [1041, 218] width 39 height 18
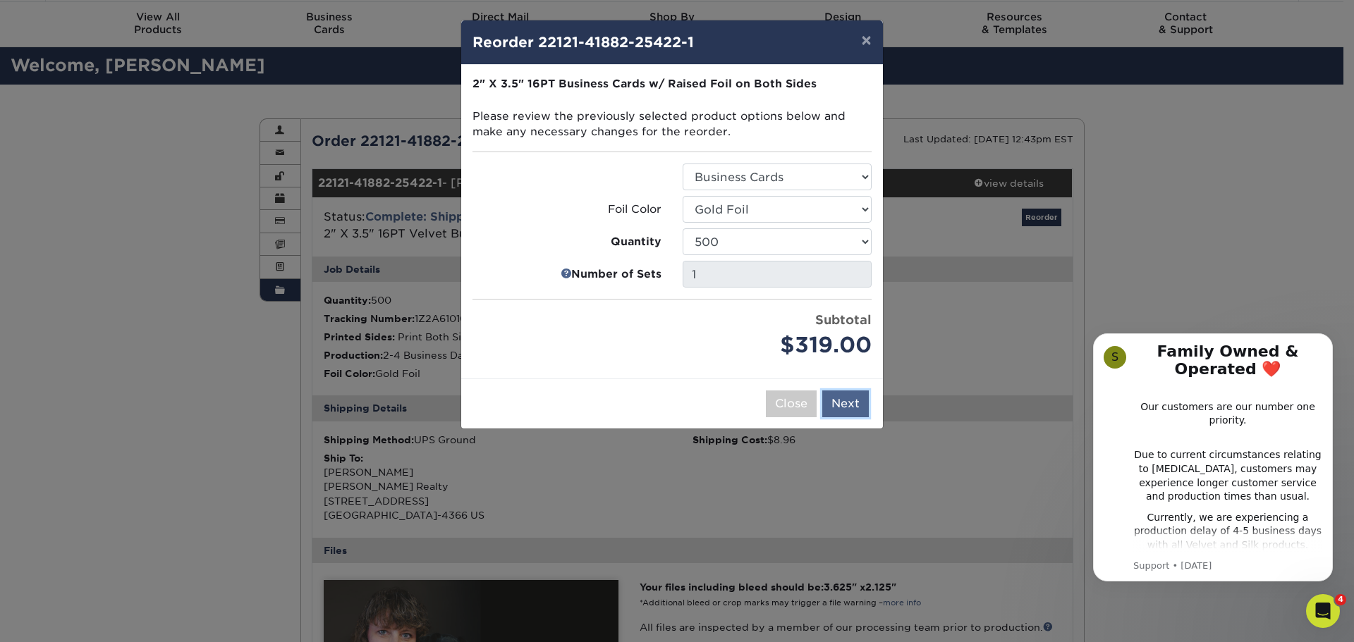
click at [850, 405] on button "Next" at bounding box center [845, 404] width 47 height 27
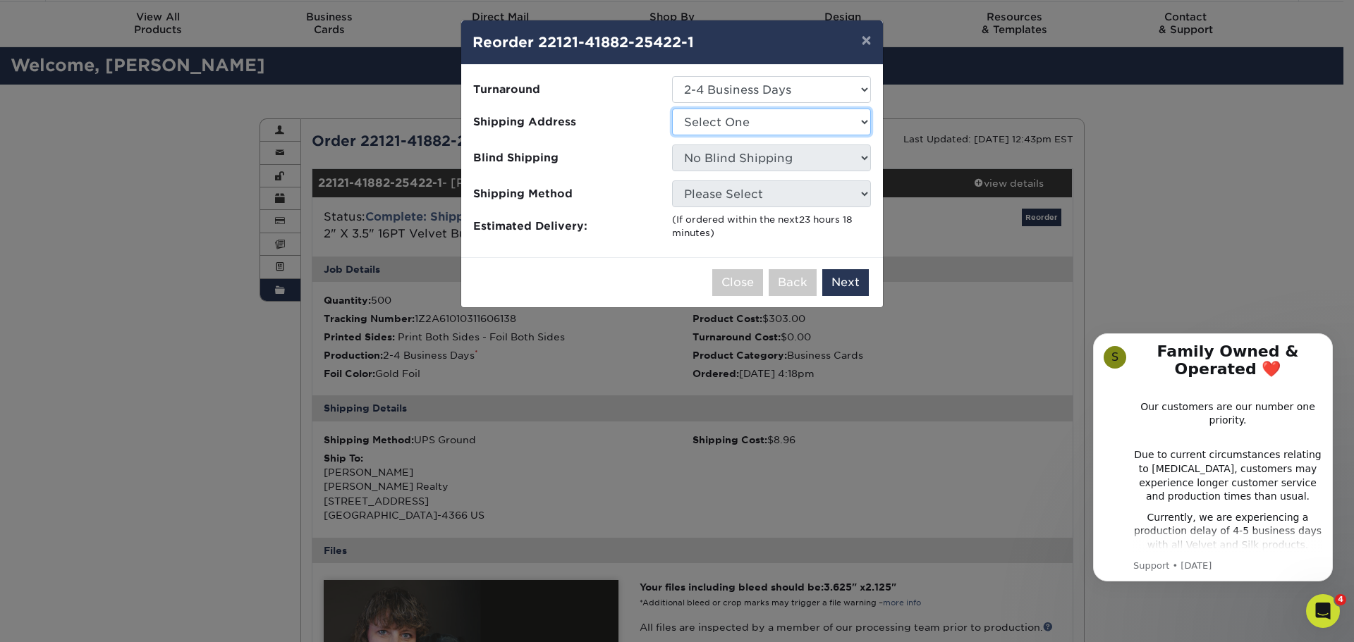
click at [812, 130] on select "Select One Cat's office WAR Martin Wendell Alexander Realty" at bounding box center [771, 122] width 199 height 27
select select "164879"
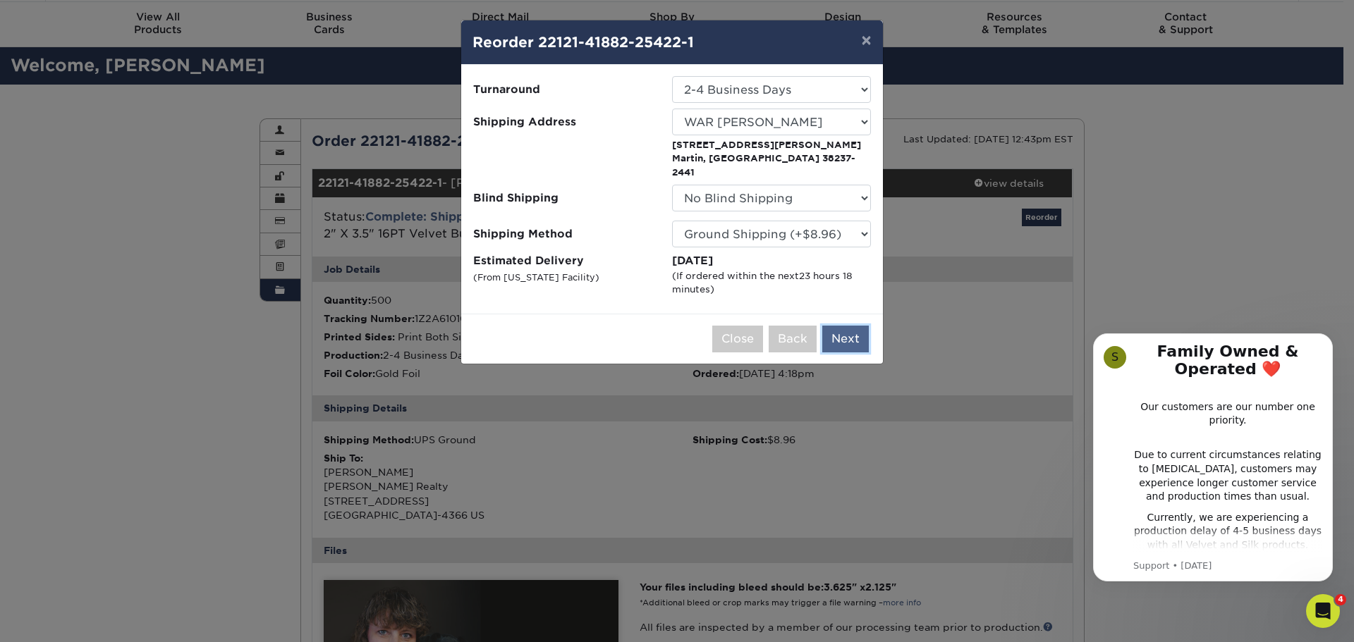
click at [836, 326] on button "Next" at bounding box center [845, 339] width 47 height 27
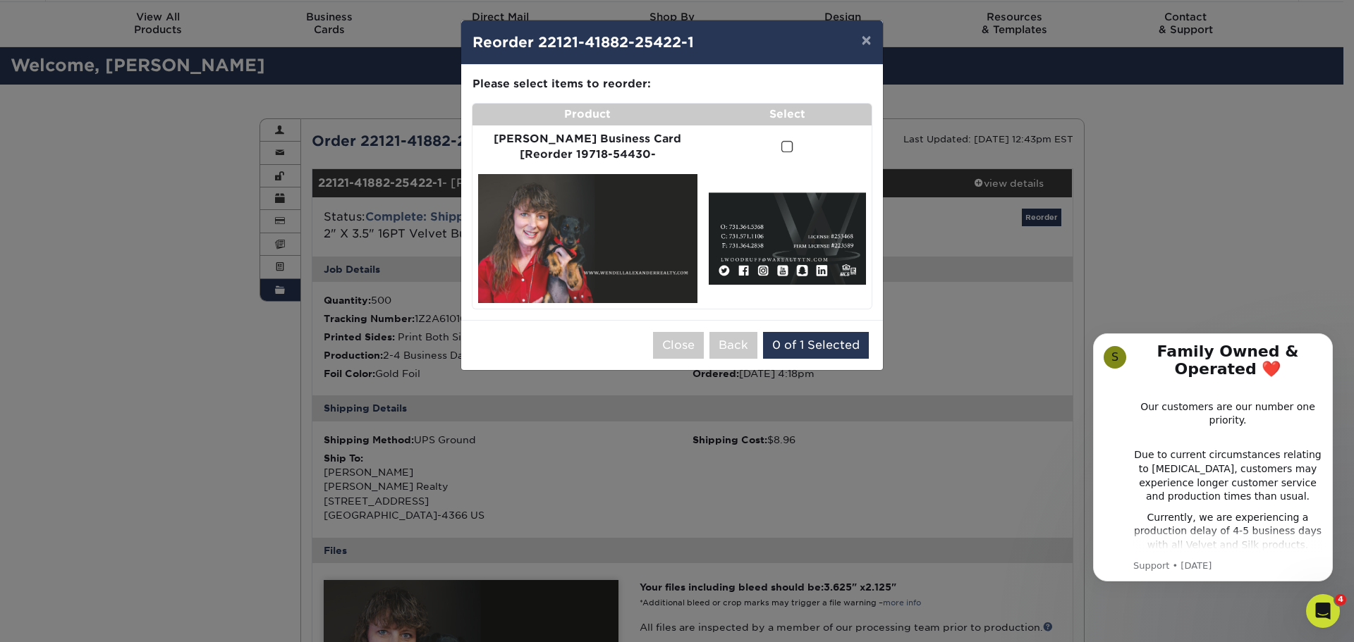
click at [781, 150] on span at bounding box center [787, 146] width 12 height 13
click at [0, 0] on input "checkbox" at bounding box center [0, 0] width 0 height 0
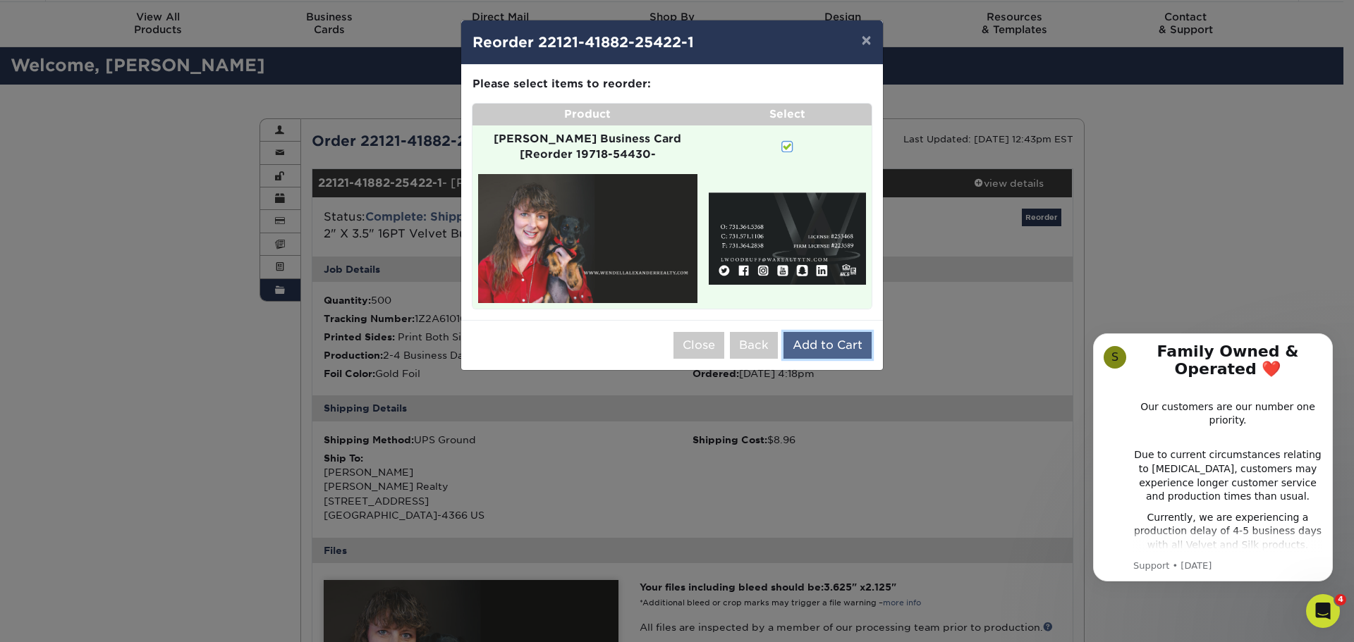
click at [838, 332] on button "Add to Cart" at bounding box center [827, 345] width 88 height 27
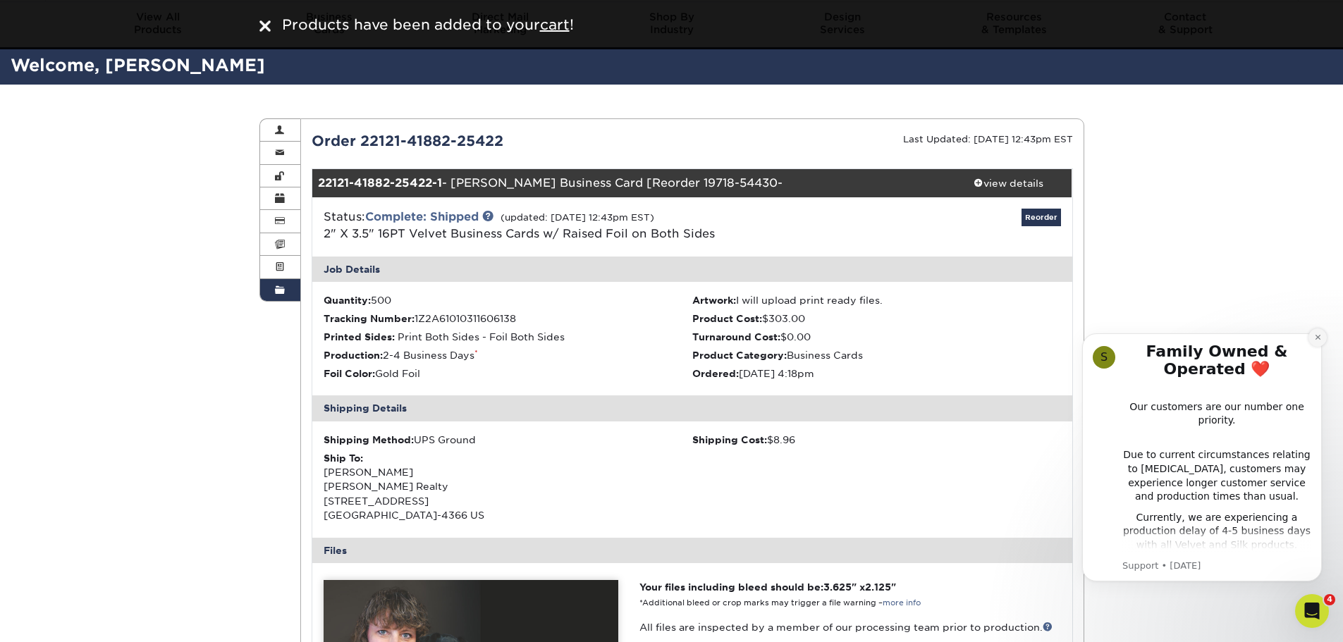
click at [1317, 335] on icon "Dismiss notification" at bounding box center [1319, 338] width 8 height 8
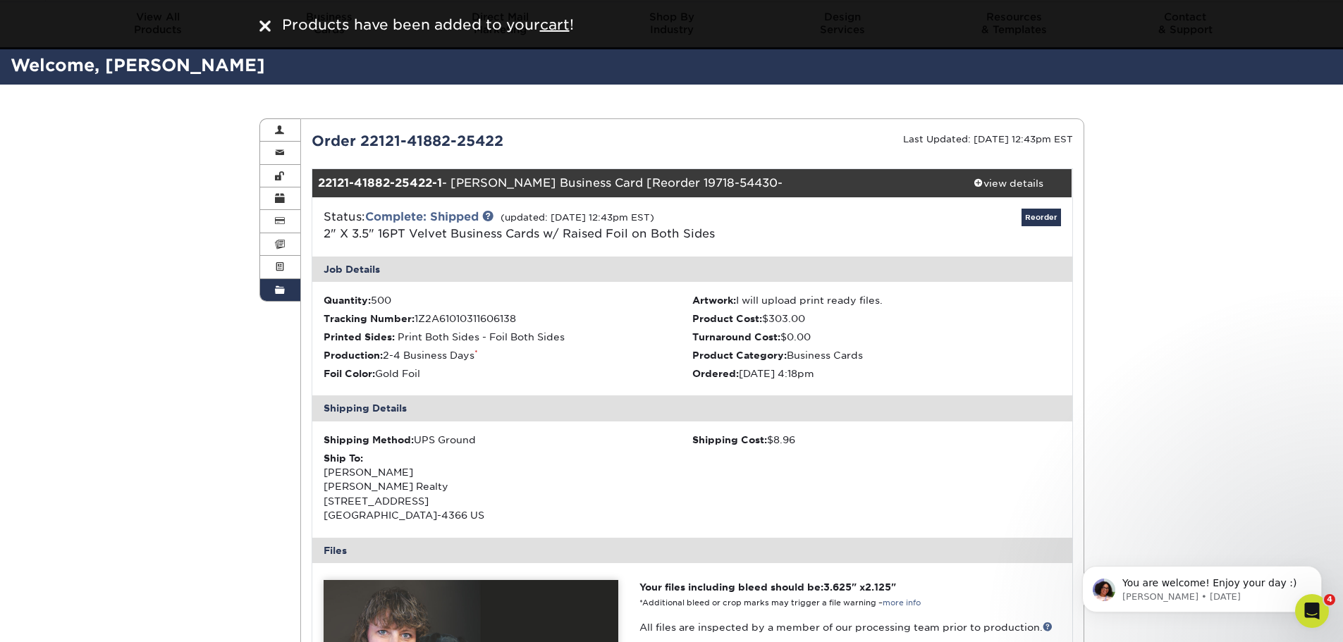
scroll to position [0, 0]
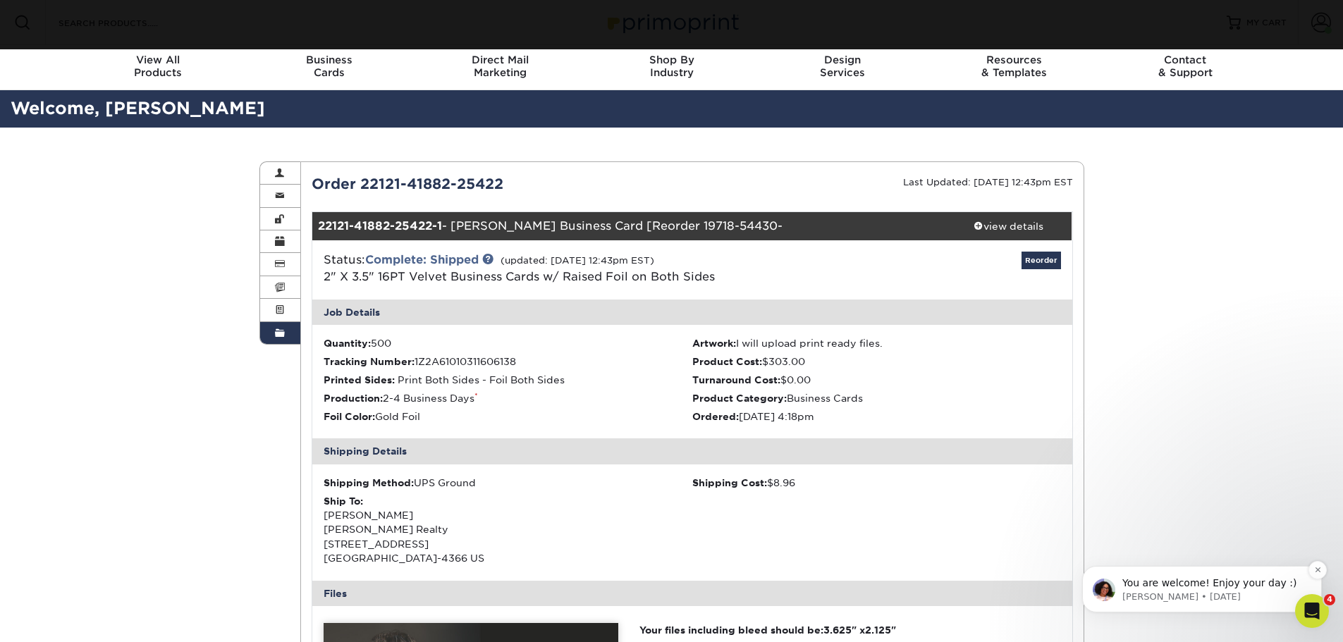
click at [1219, 589] on span "You are welcome! Enjoy your day :)" at bounding box center [1210, 583] width 174 height 11
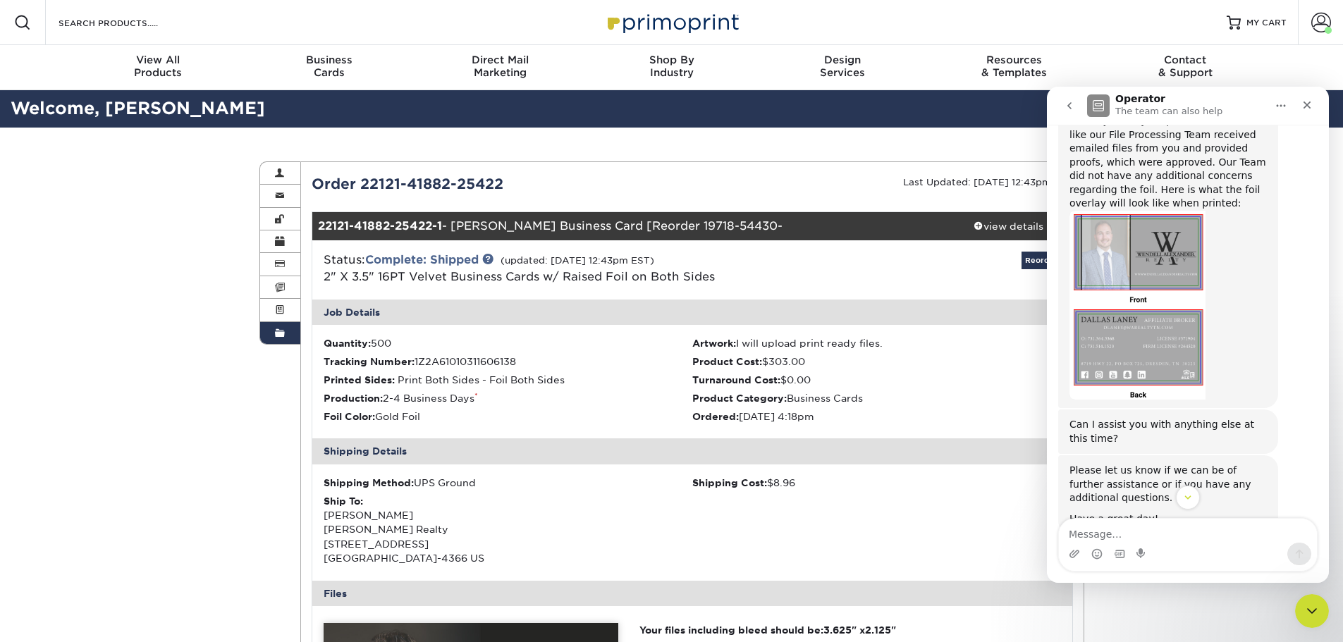
scroll to position [1274, 0]
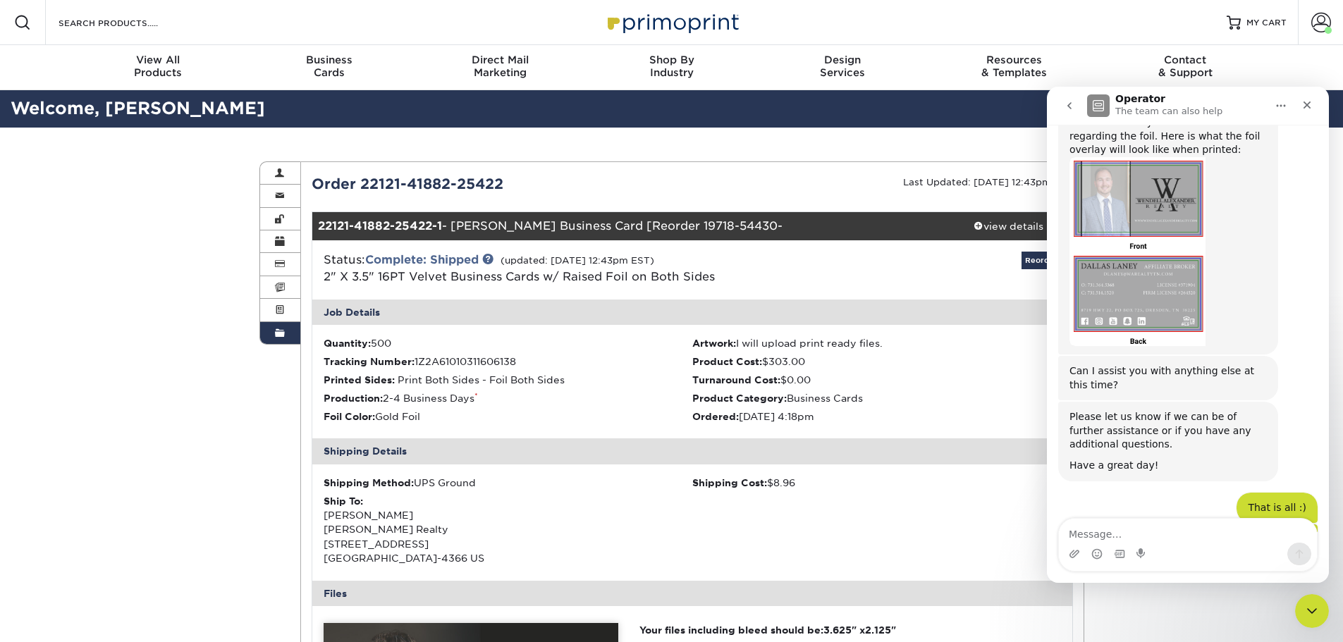
click at [996, 482] on div "Shipping Cost: $8.96" at bounding box center [877, 483] width 369 height 14
click at [1312, 109] on icon "Close" at bounding box center [1307, 104] width 11 height 11
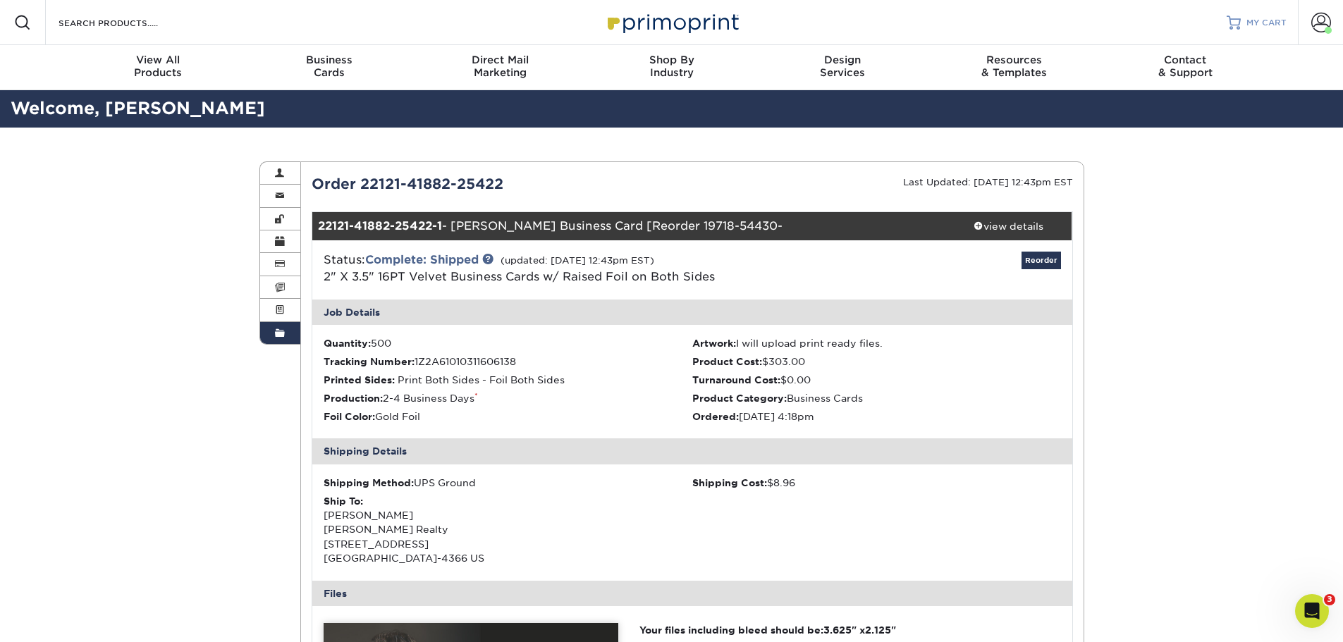
click at [1252, 10] on link "MY CART" at bounding box center [1257, 22] width 60 height 45
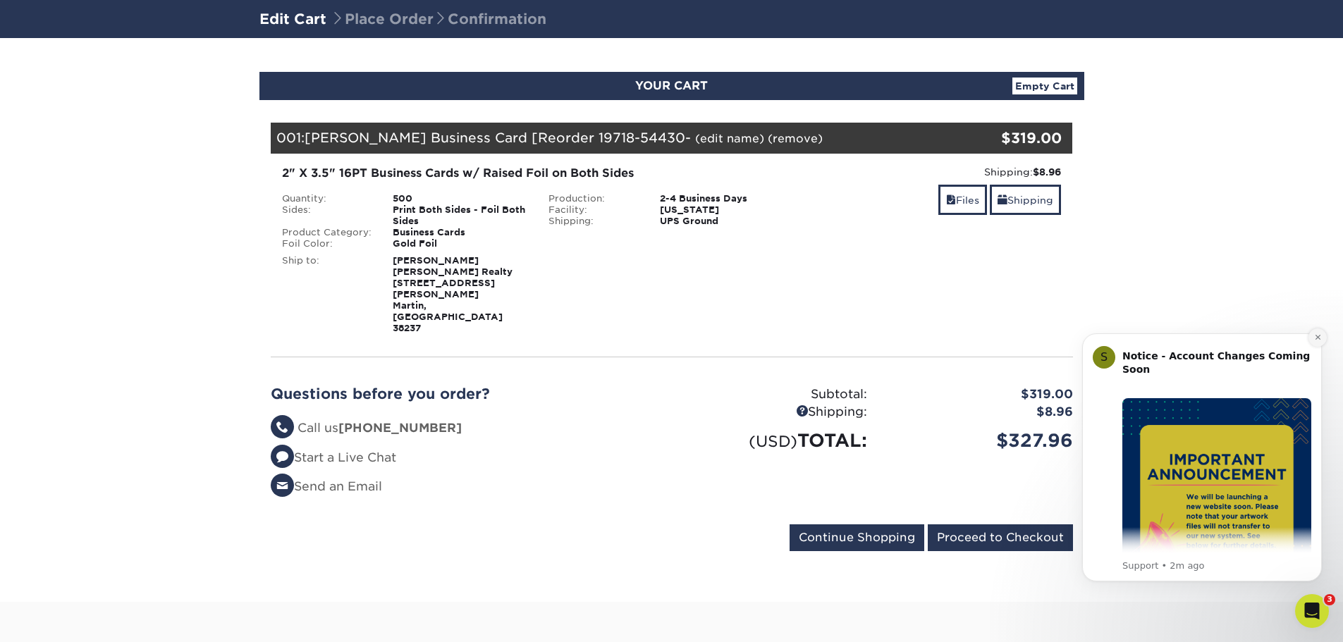
click at [1319, 345] on button "Dismiss notification" at bounding box center [1318, 338] width 18 height 18
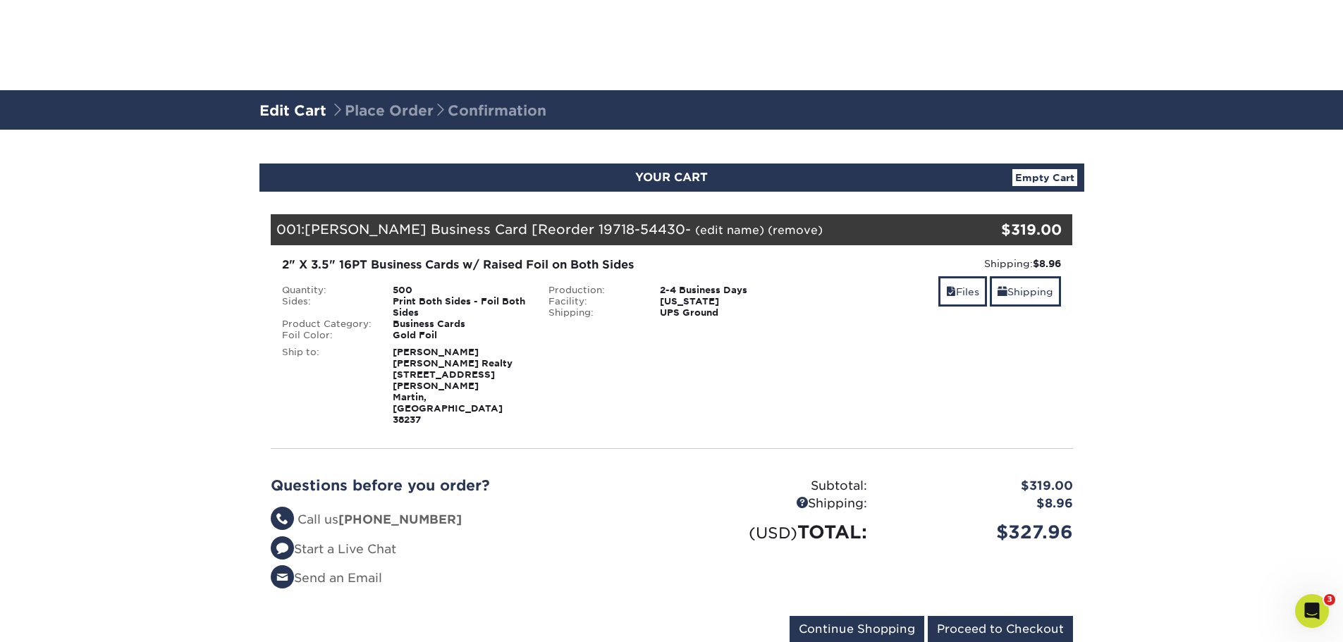
drag, startPoint x: 1179, startPoint y: 413, endPoint x: 1187, endPoint y: 226, distance: 187.0
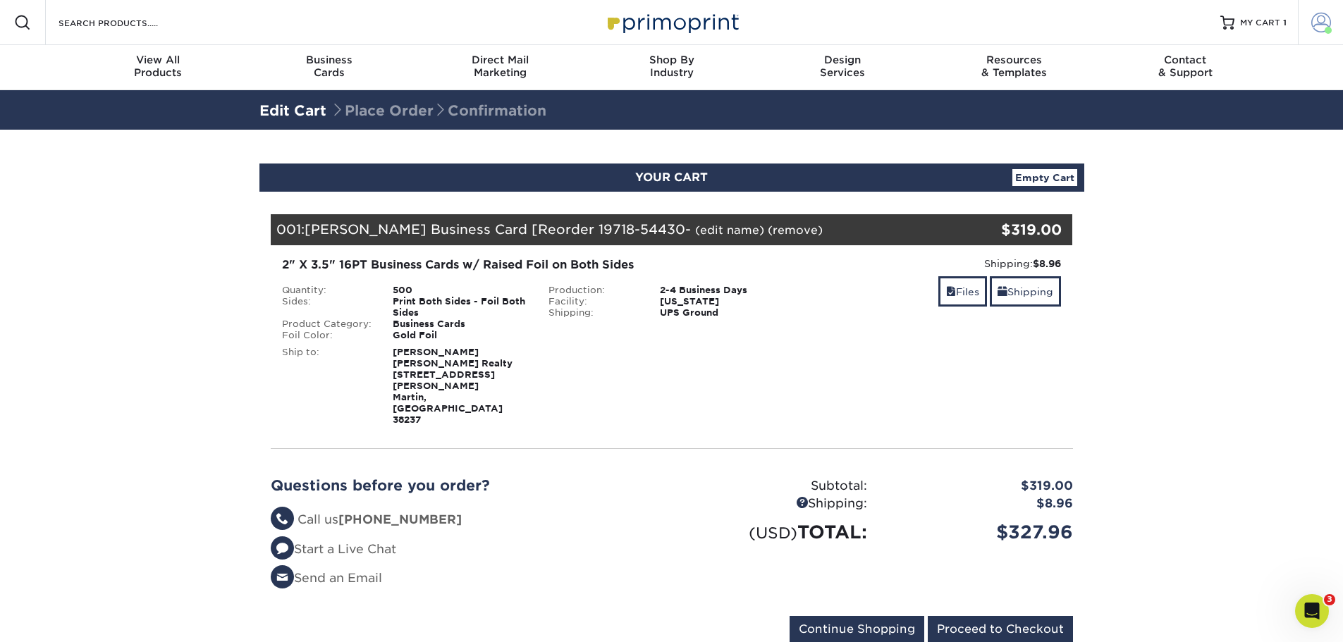
click at [1316, 22] on span at bounding box center [1322, 23] width 20 height 20
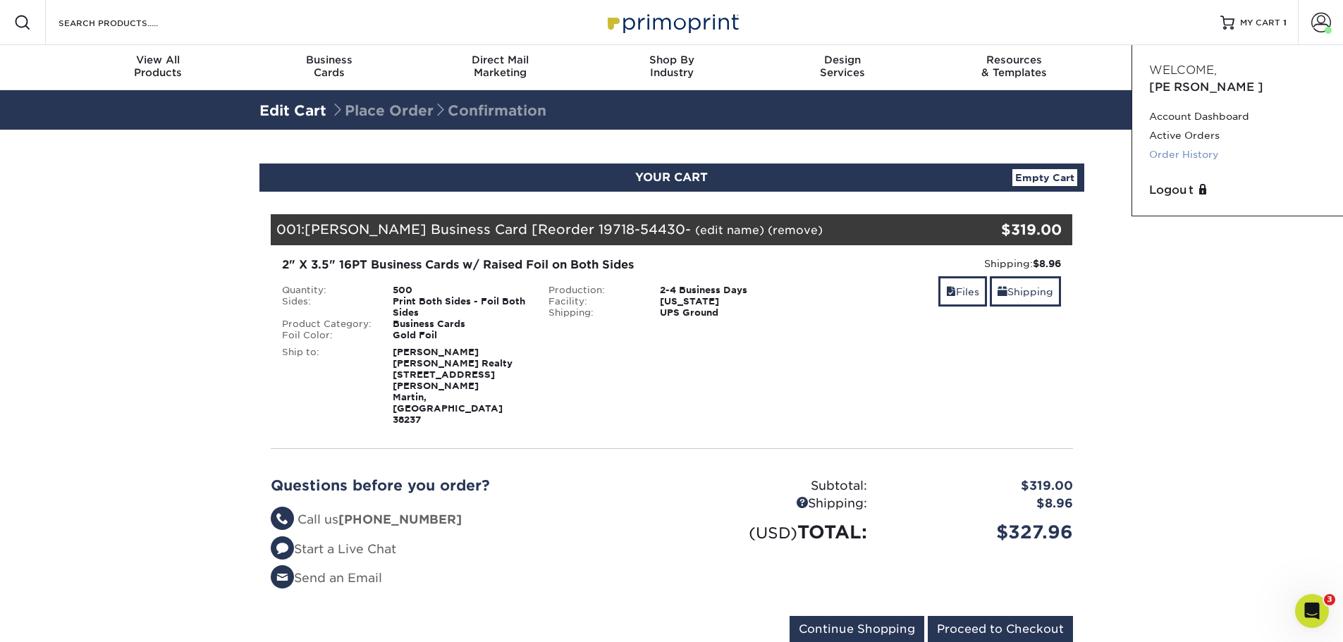
click at [1181, 145] on link "Order History" at bounding box center [1237, 154] width 177 height 19
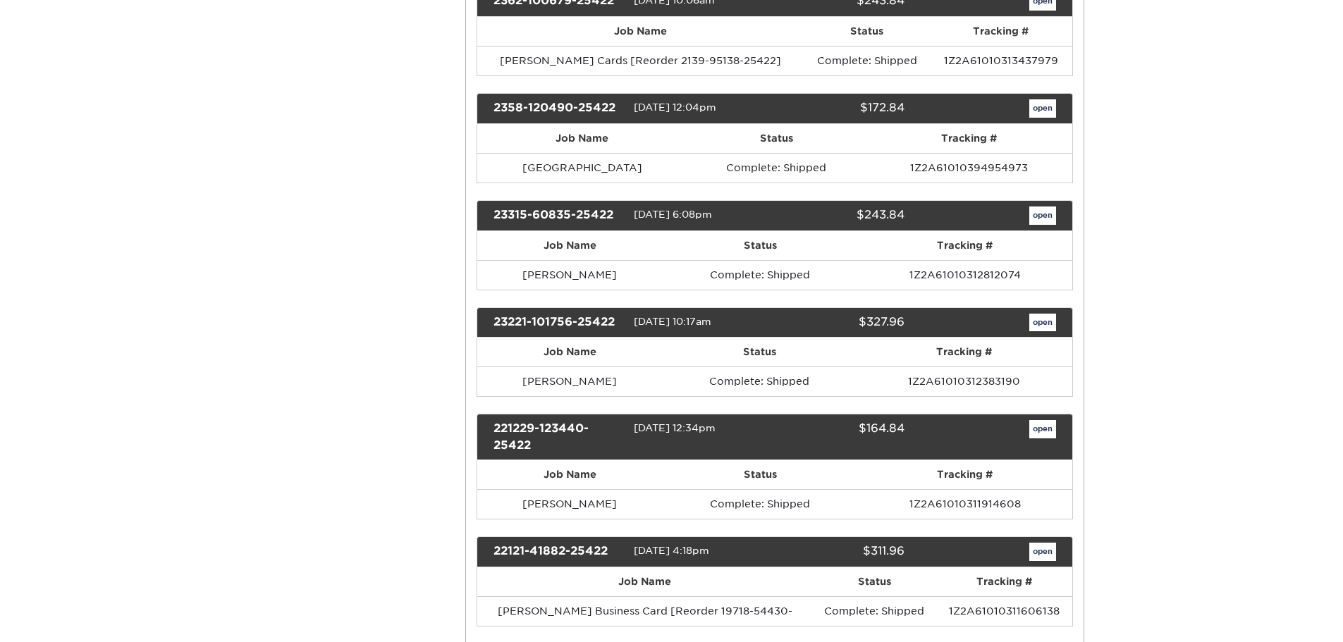
drag, startPoint x: 1099, startPoint y: 250, endPoint x: 1108, endPoint y: 351, distance: 101.2
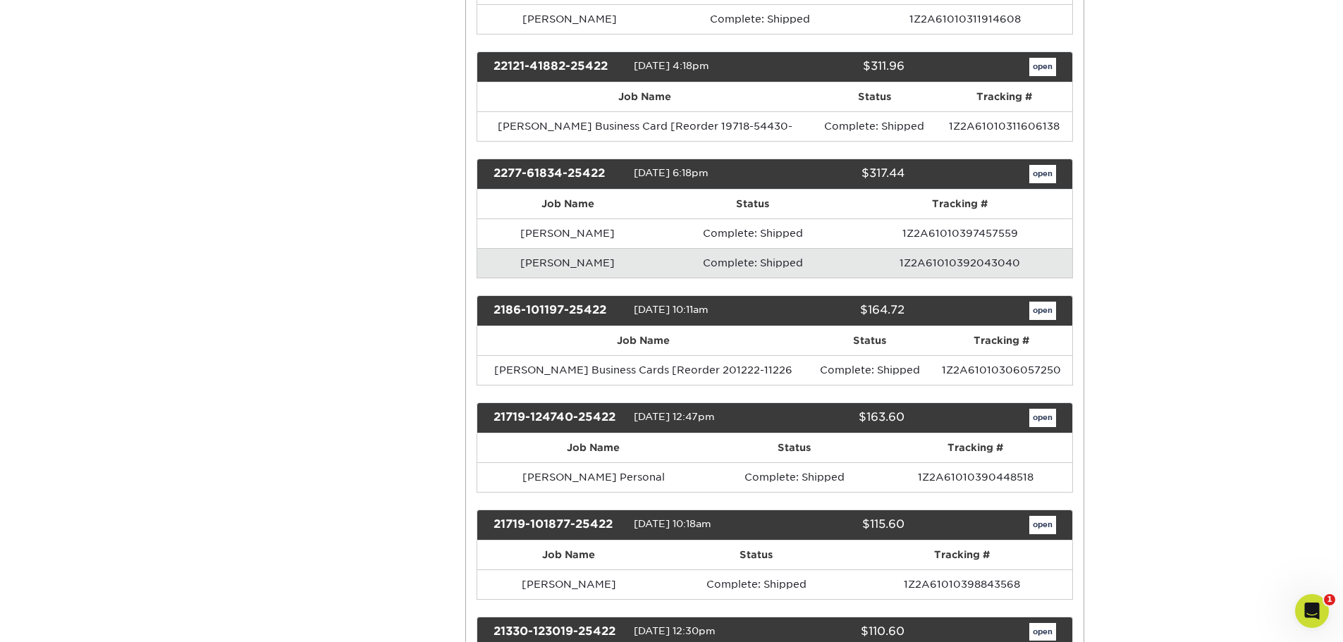
drag, startPoint x: 1102, startPoint y: 231, endPoint x: 1113, endPoint y: 318, distance: 87.5
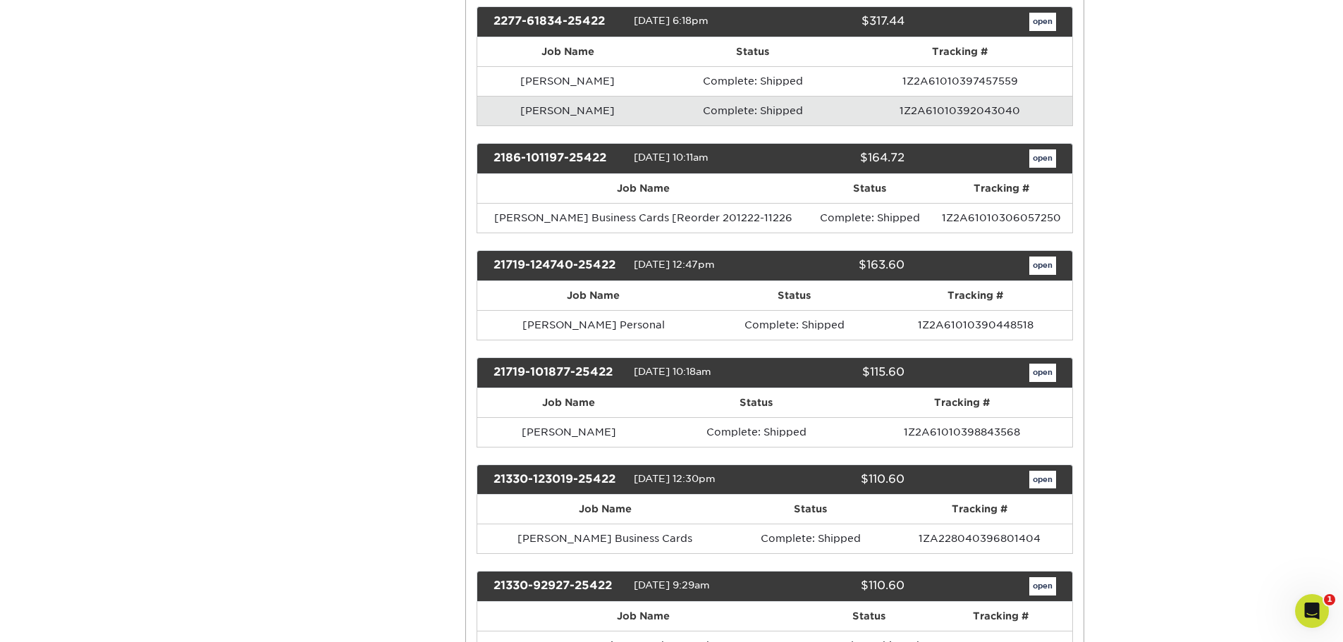
scroll to position [981, 0]
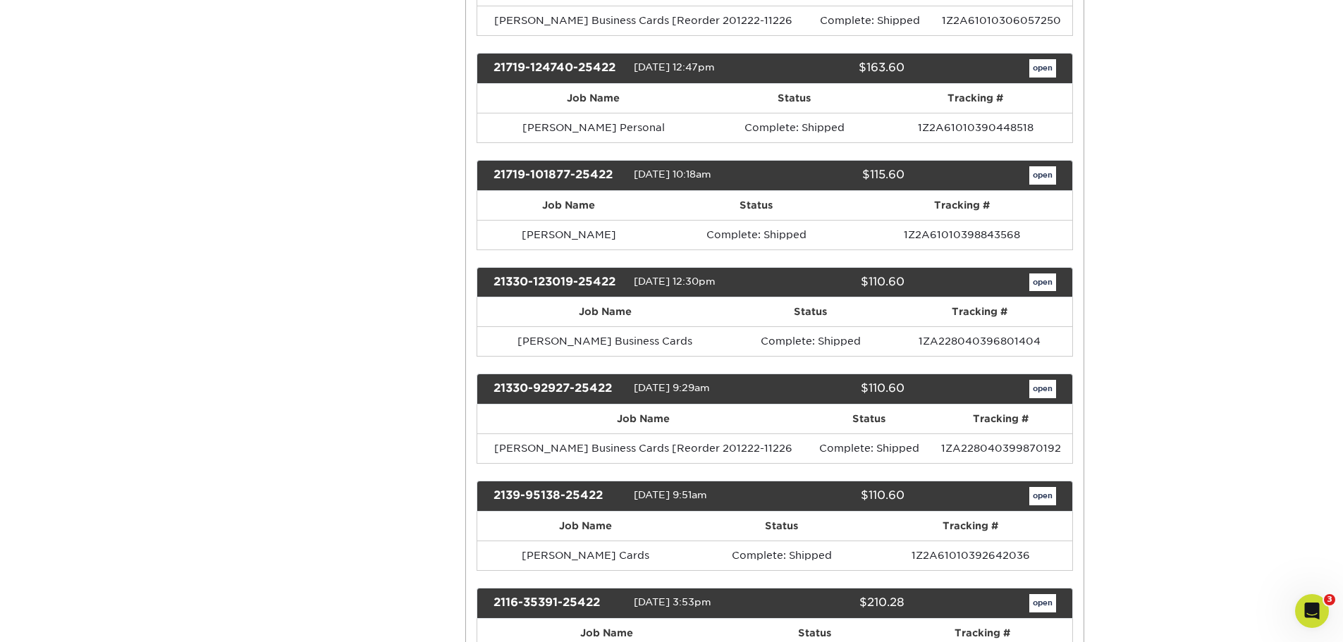
drag, startPoint x: 1113, startPoint y: 318, endPoint x: 1117, endPoint y: 379, distance: 60.8
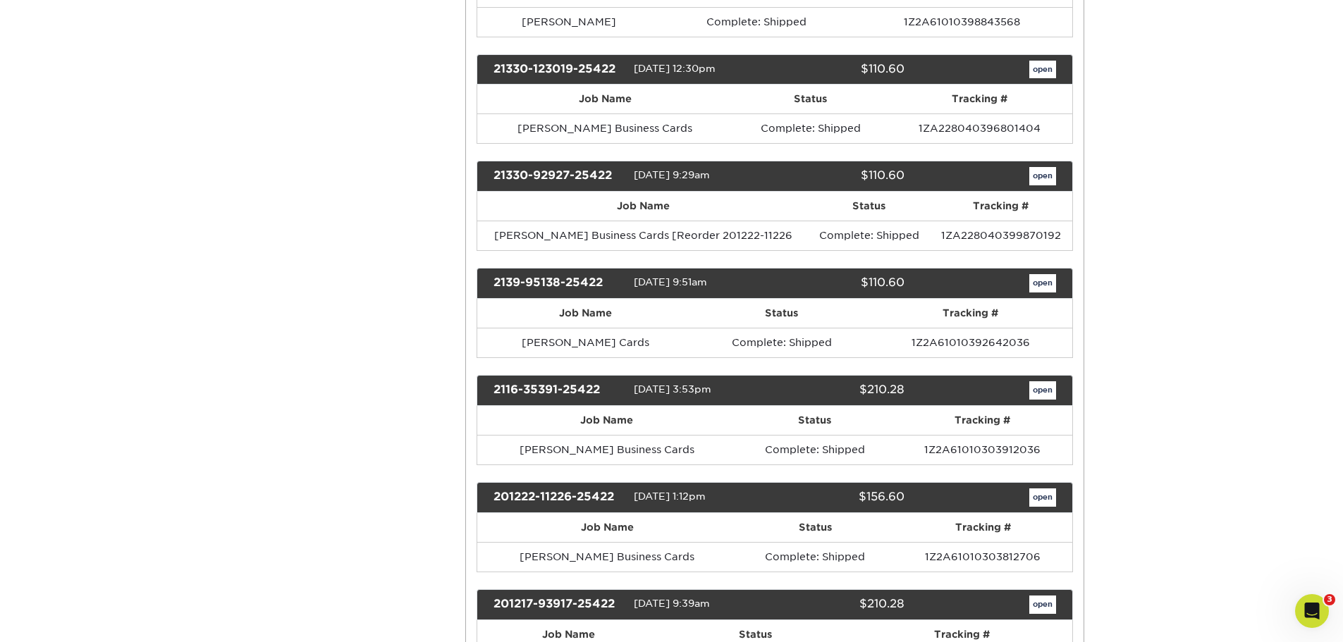
drag, startPoint x: 1117, startPoint y: 379, endPoint x: 1111, endPoint y: 436, distance: 57.5
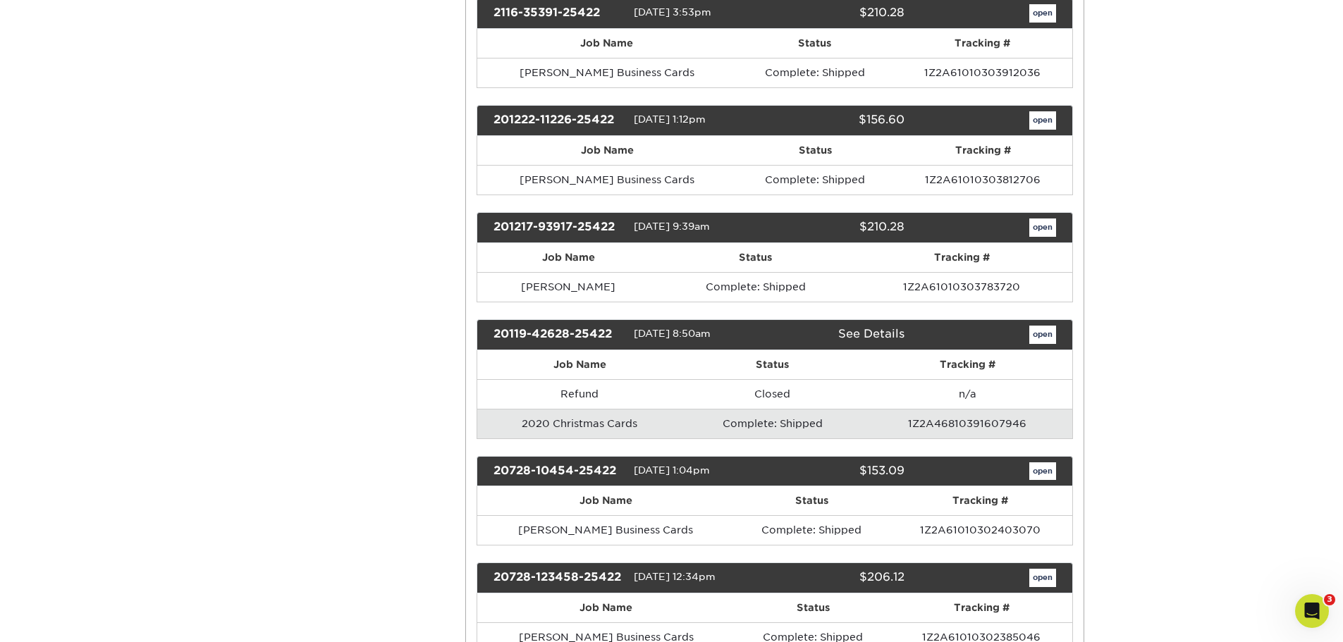
drag, startPoint x: 1111, startPoint y: 436, endPoint x: 1110, endPoint y: 486, distance: 50.1
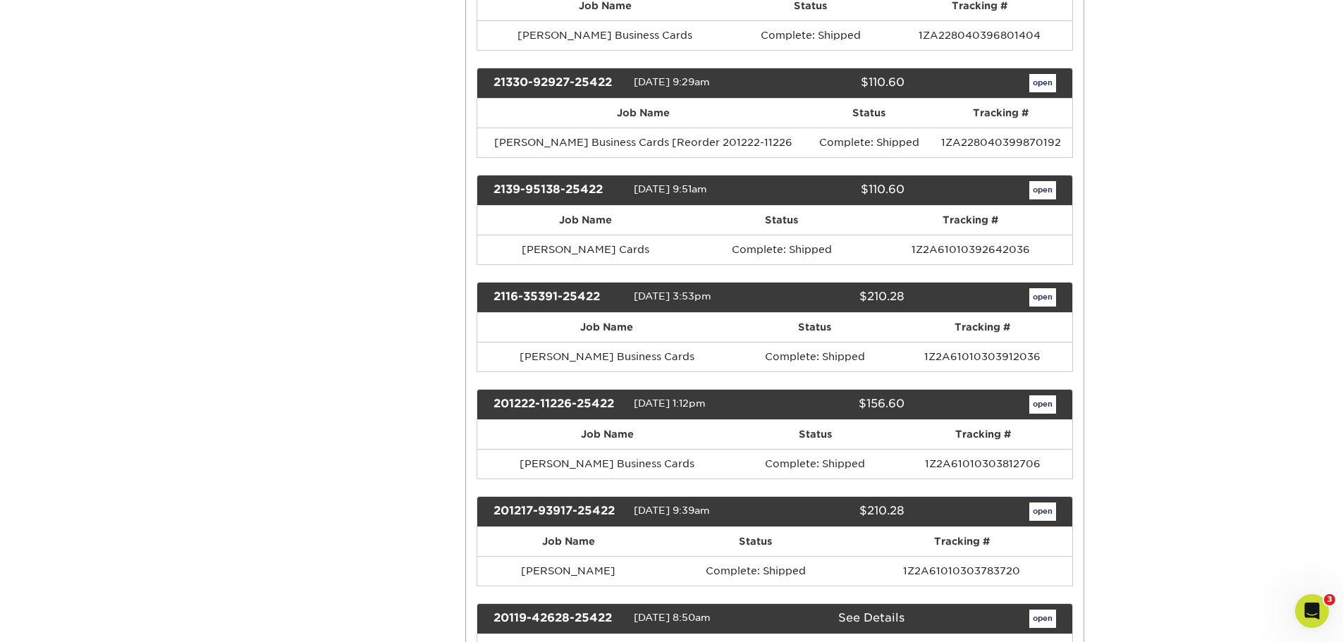
drag, startPoint x: 1140, startPoint y: 535, endPoint x: 1149, endPoint y: 470, distance: 65.6
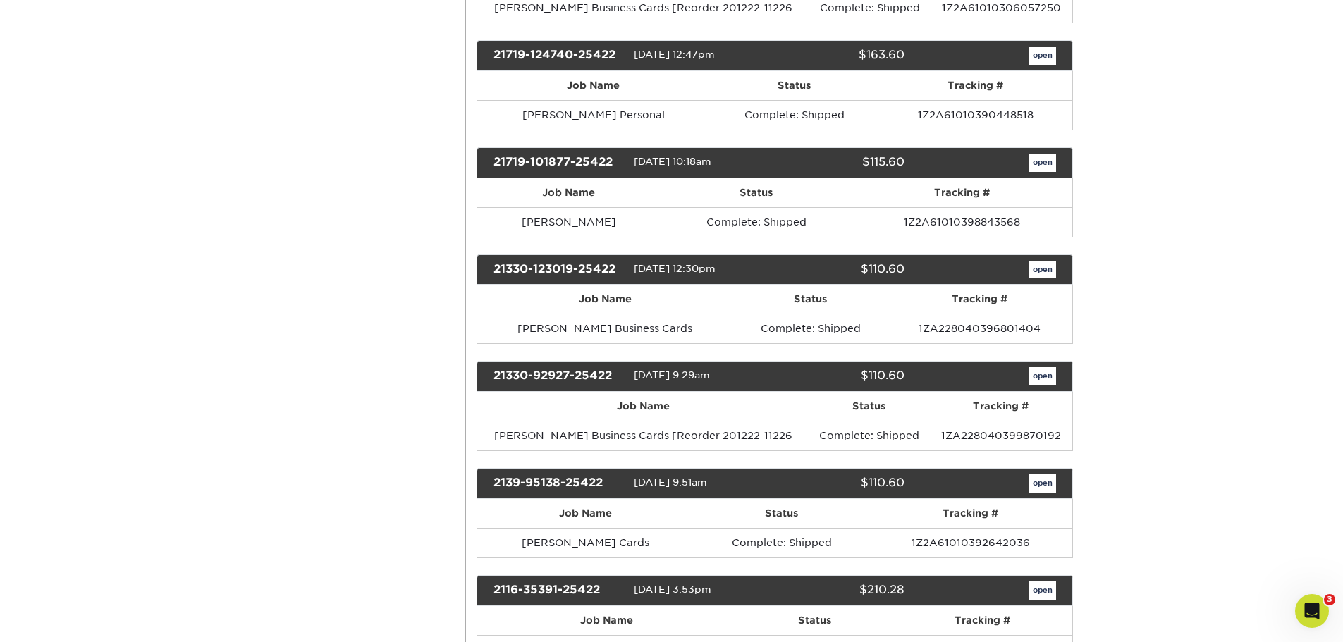
drag, startPoint x: 1149, startPoint y: 470, endPoint x: 1149, endPoint y: 417, distance: 52.9
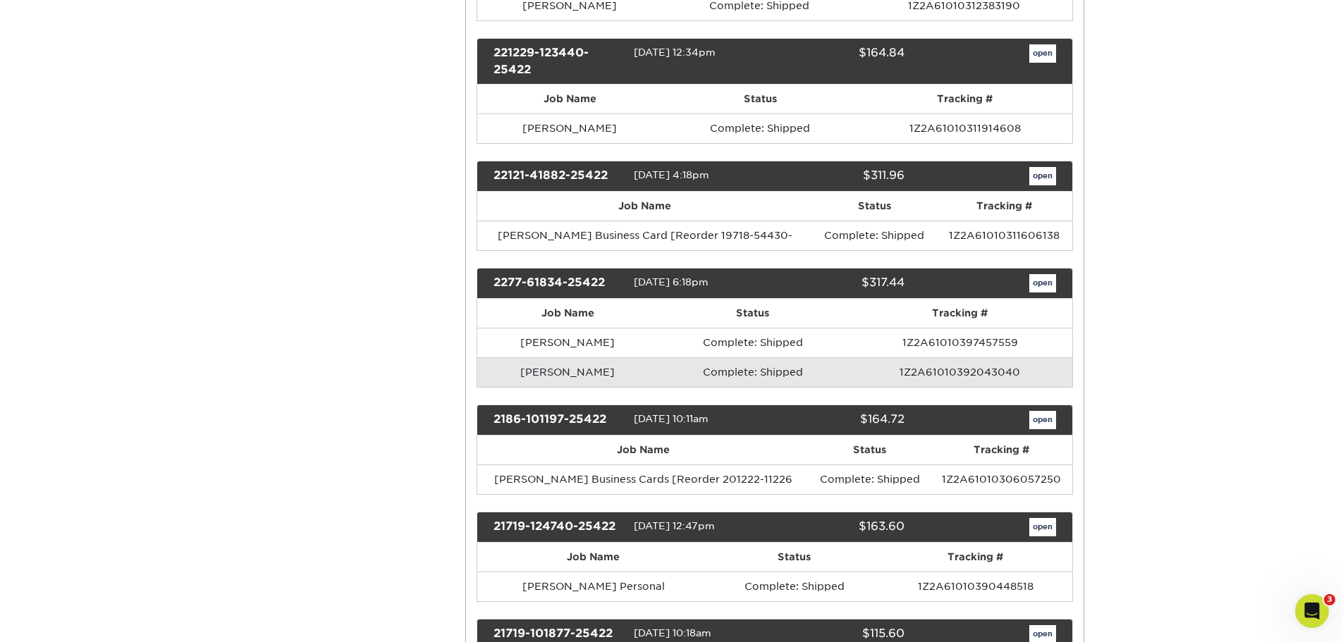
drag, startPoint x: 1149, startPoint y: 417, endPoint x: 1150, endPoint y: 355, distance: 62.1
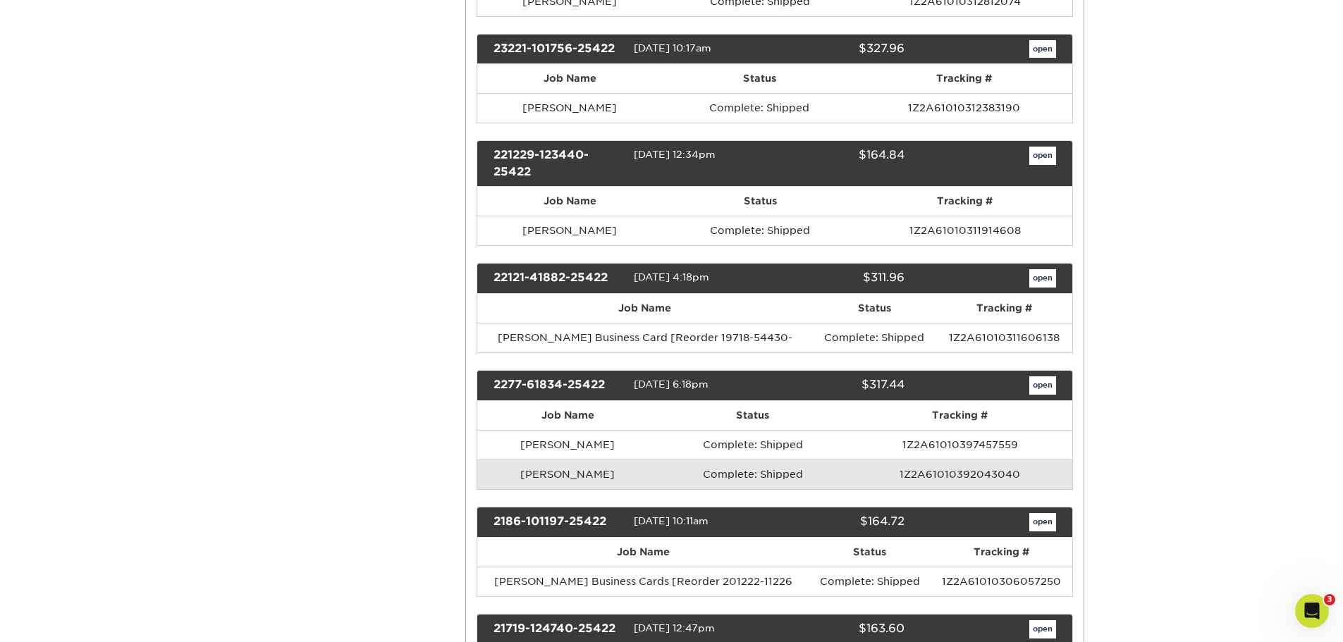
scroll to position [618, 0]
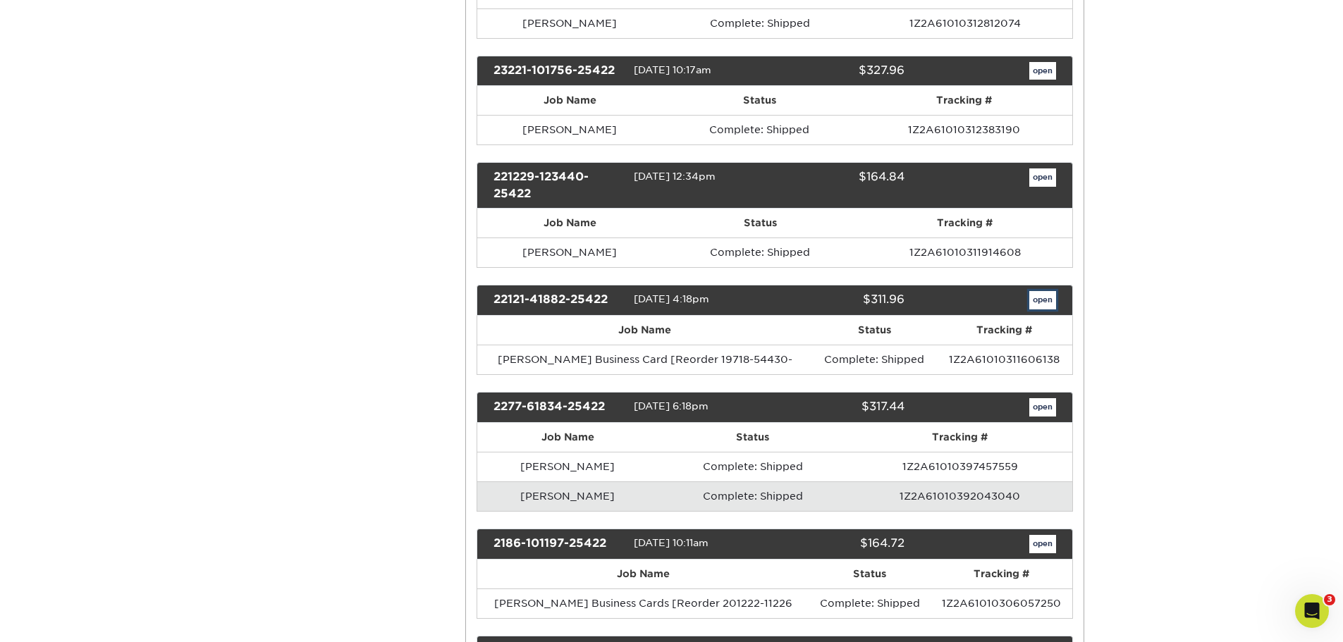
click at [1040, 299] on link "open" at bounding box center [1043, 300] width 27 height 18
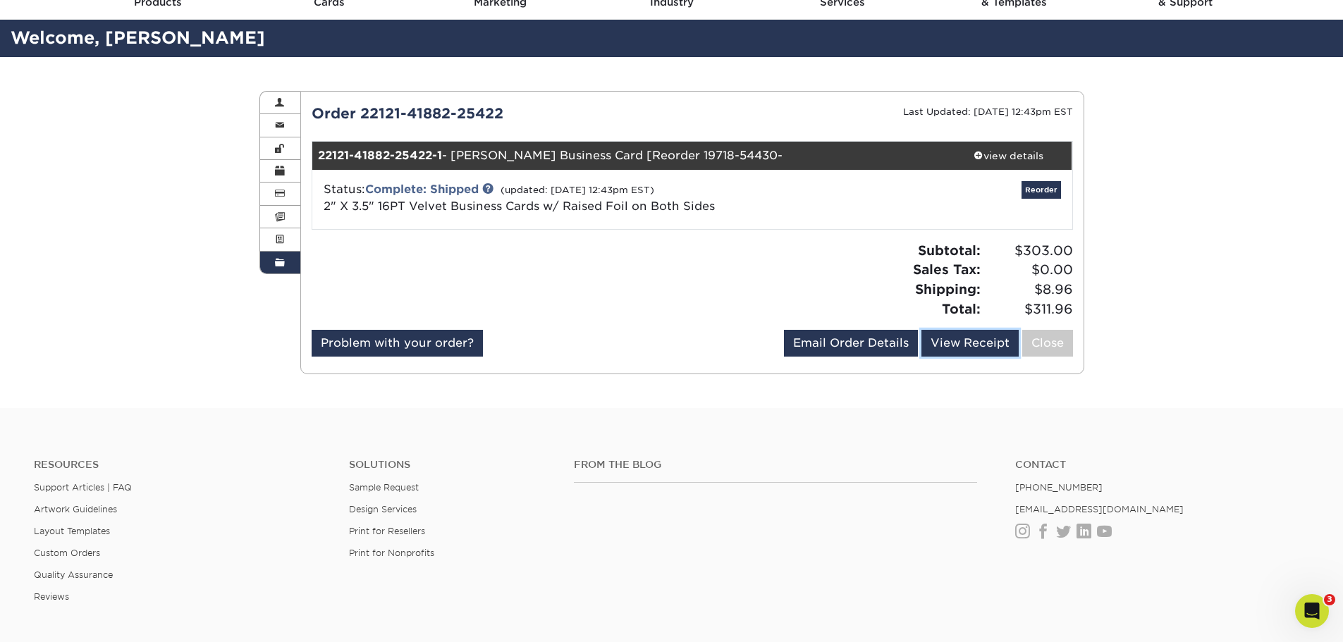
scroll to position [0, 0]
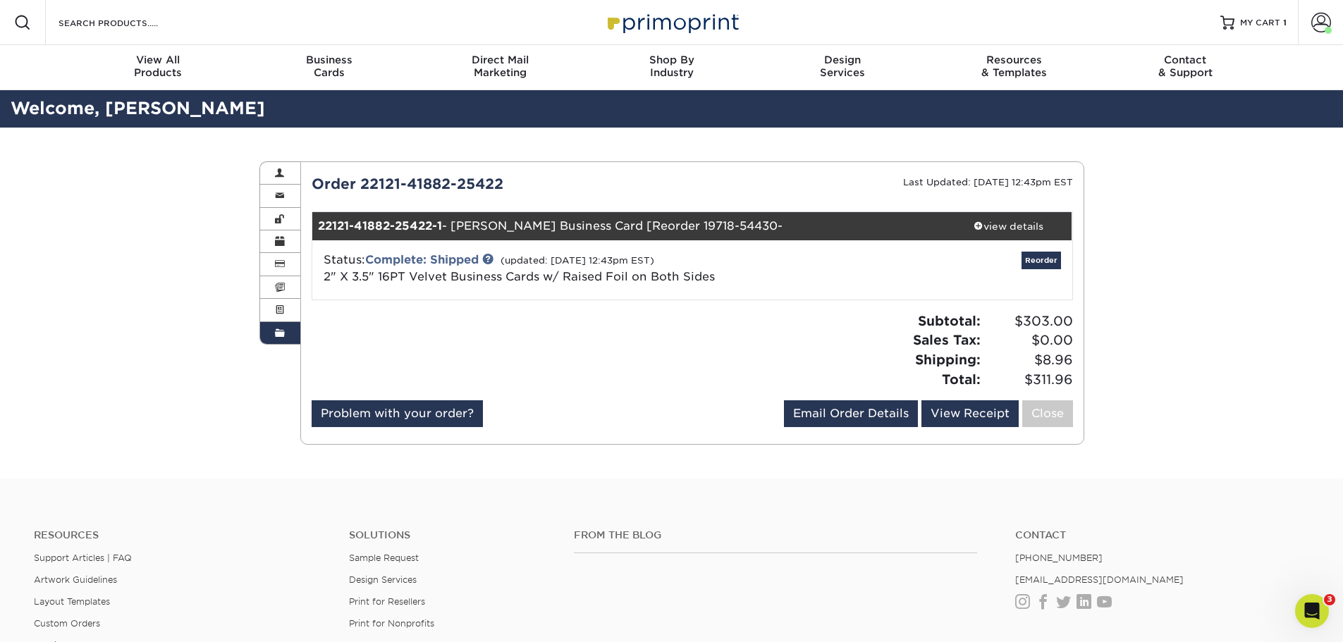
drag, startPoint x: 1152, startPoint y: 413, endPoint x: 1156, endPoint y: 278, distance: 135.5
click at [1261, 26] on span "MY CART" at bounding box center [1260, 23] width 40 height 12
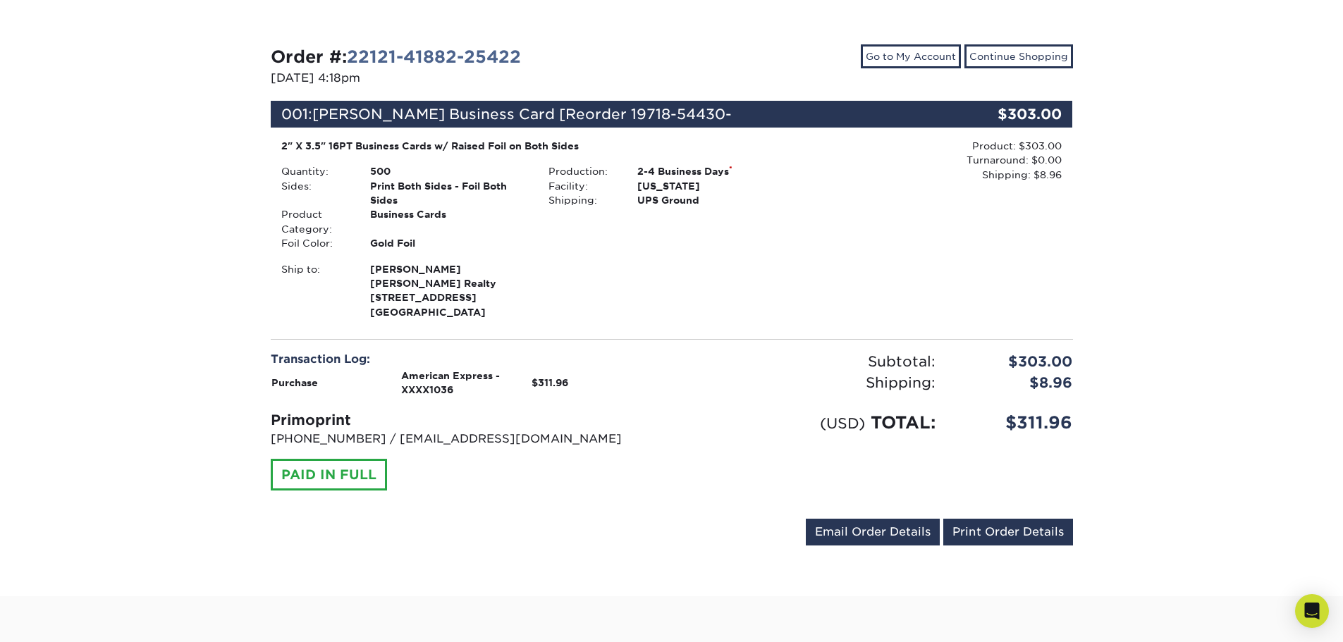
drag, startPoint x: 970, startPoint y: 399, endPoint x: 970, endPoint y: 422, distance: 22.6
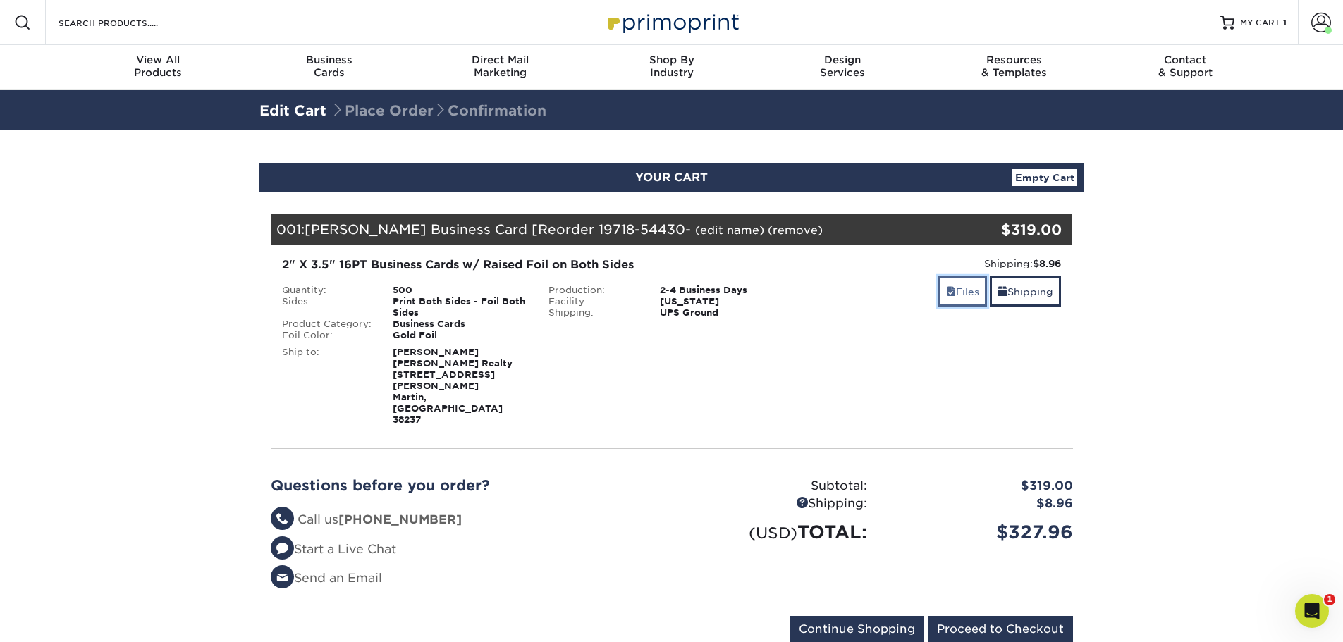
click at [968, 302] on link "Files" at bounding box center [963, 291] width 49 height 30
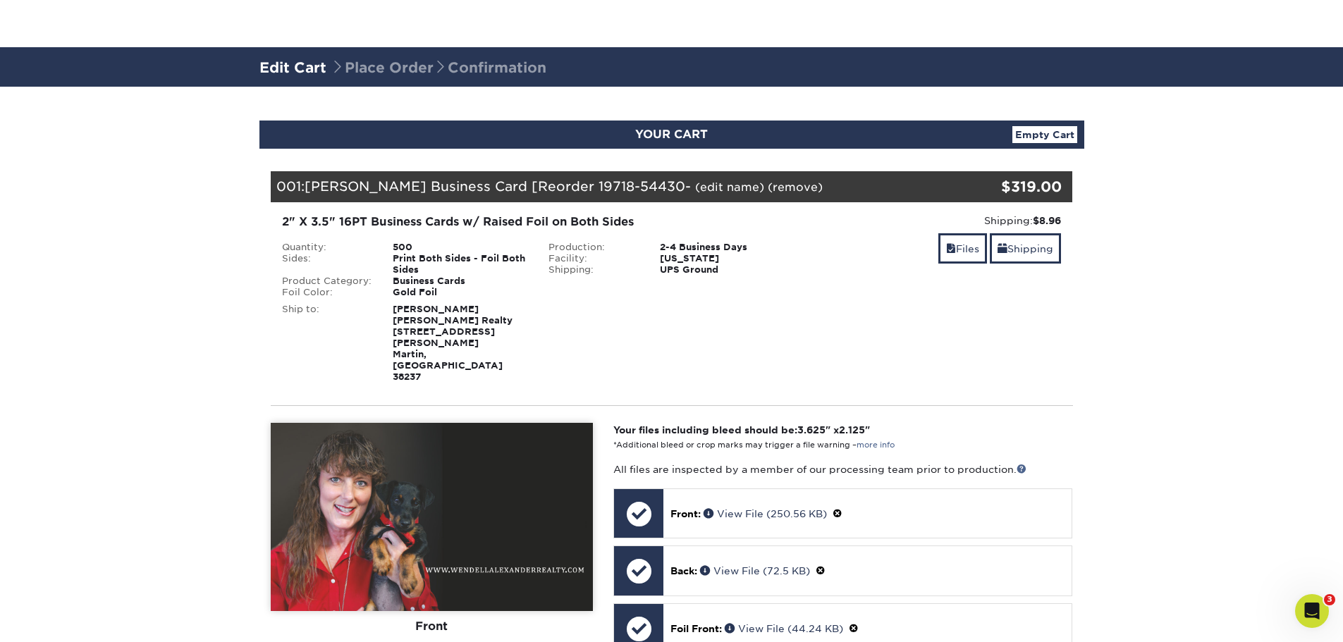
drag, startPoint x: 1150, startPoint y: 321, endPoint x: 1146, endPoint y: 397, distance: 76.3
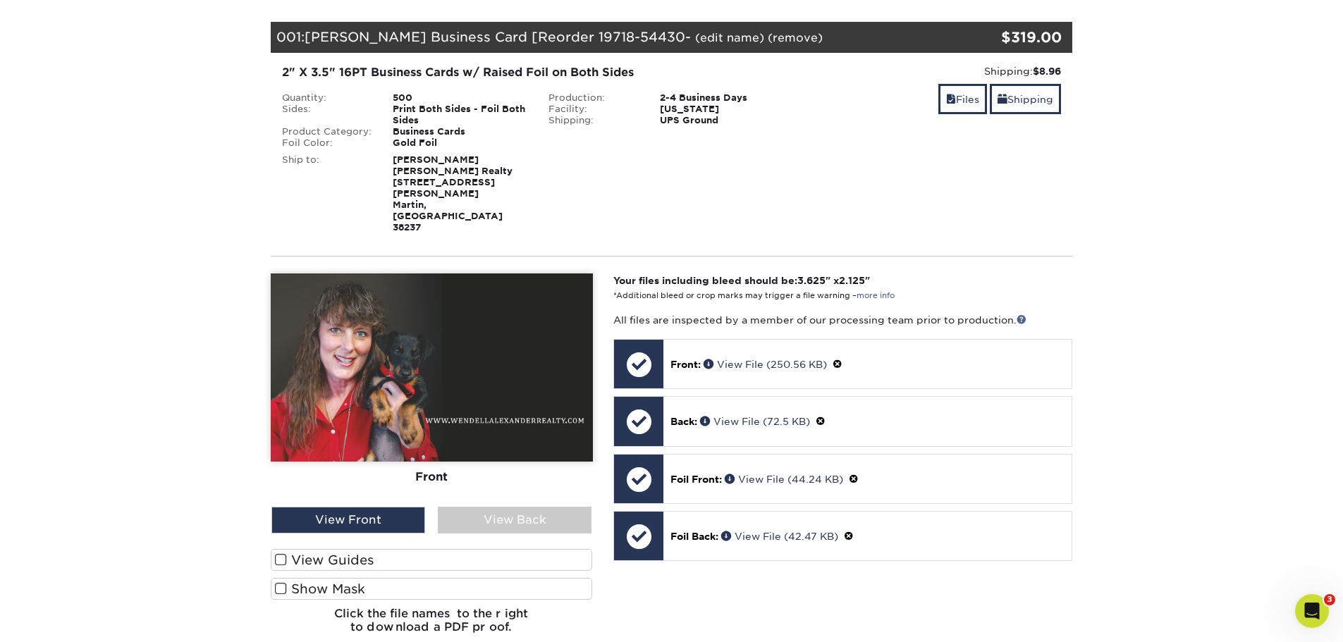
drag, startPoint x: 1146, startPoint y: 397, endPoint x: 1145, endPoint y: 466, distance: 69.1
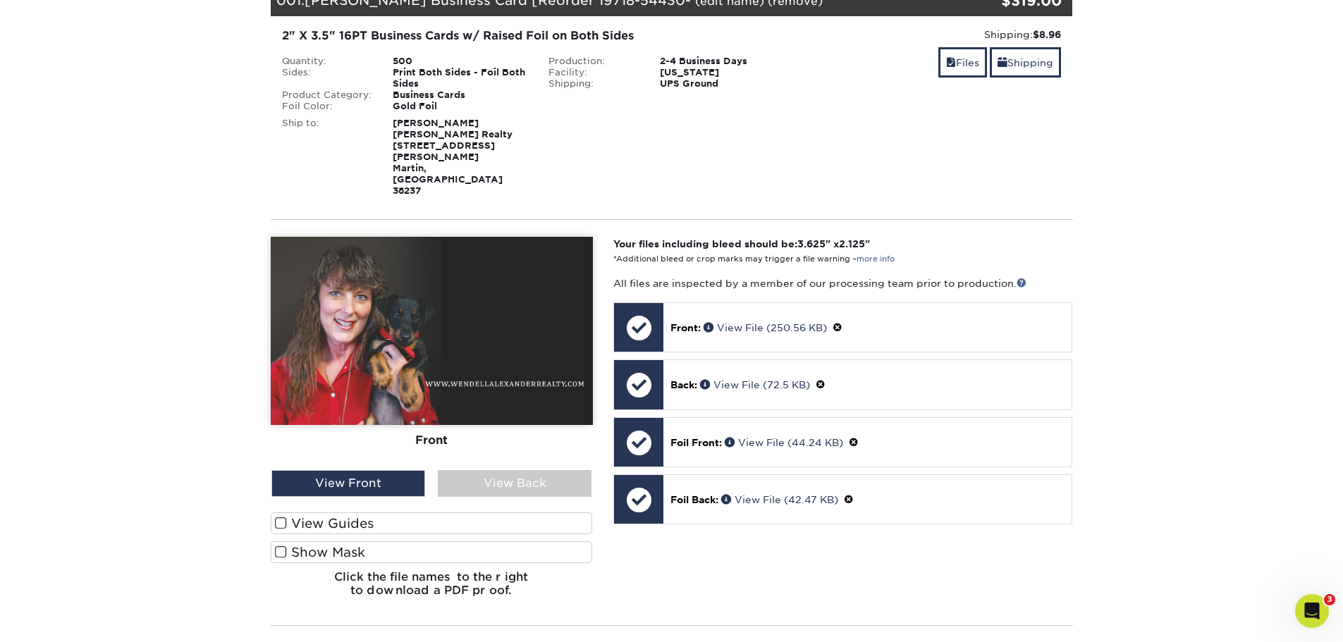
scroll to position [274, 0]
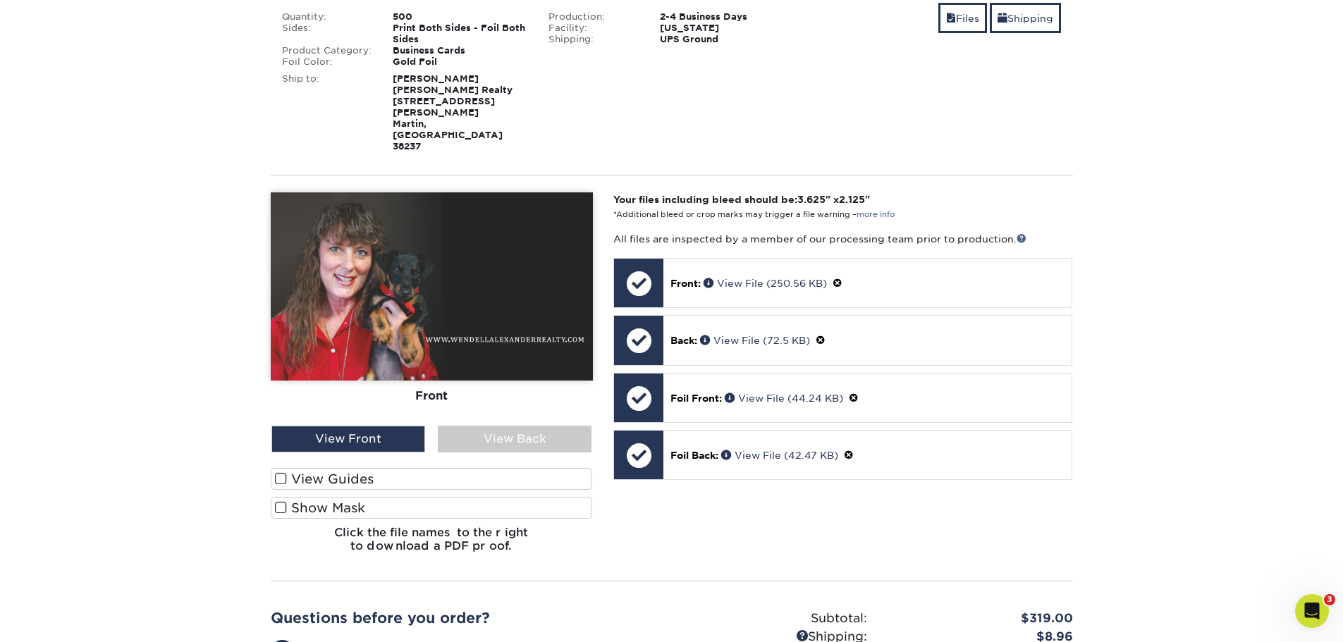
click at [407, 497] on label "Show Mask" at bounding box center [432, 508] width 322 height 22
click at [0, 0] on input "Show Mask" at bounding box center [0, 0] width 0 height 0
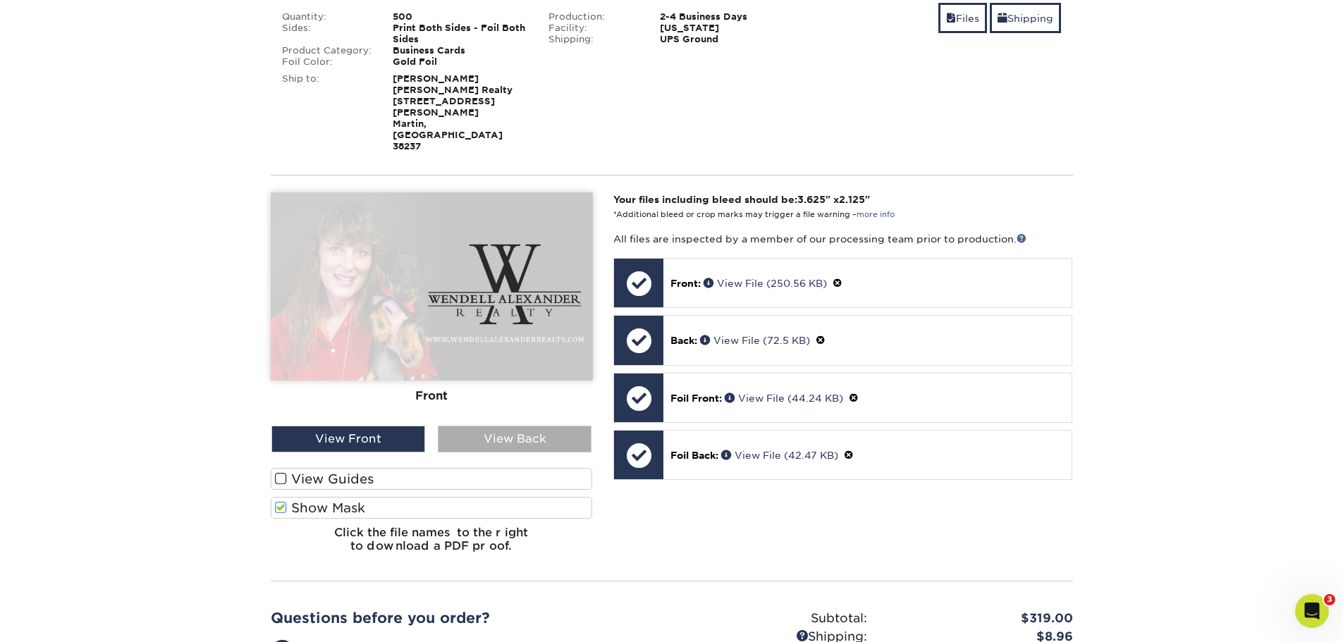
click at [494, 426] on div "View Back" at bounding box center [515, 439] width 154 height 27
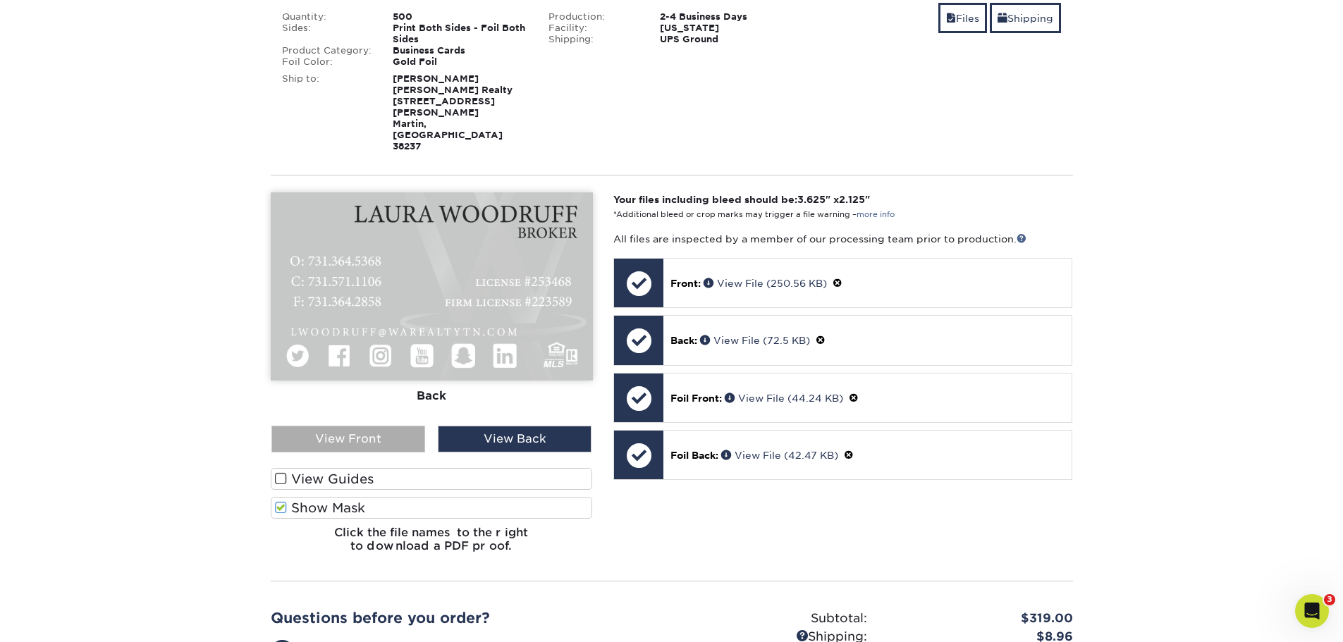
click at [365, 426] on div "View Front" at bounding box center [349, 439] width 154 height 27
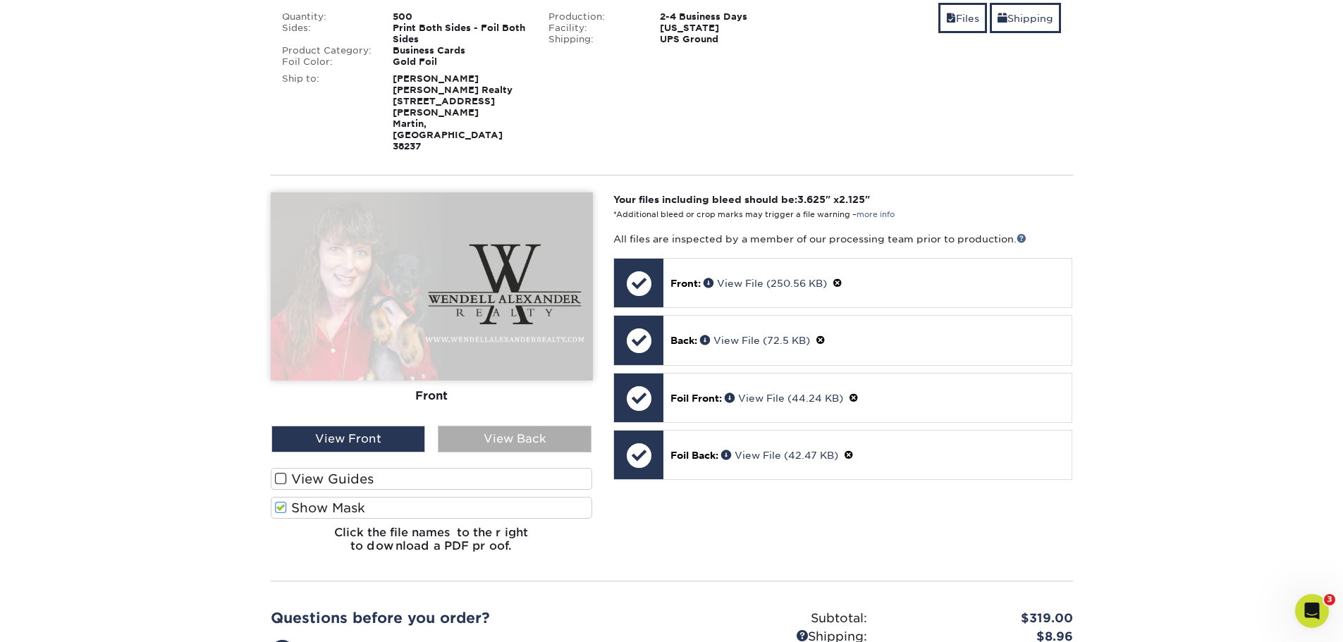
click at [506, 426] on div "View Back" at bounding box center [515, 439] width 154 height 27
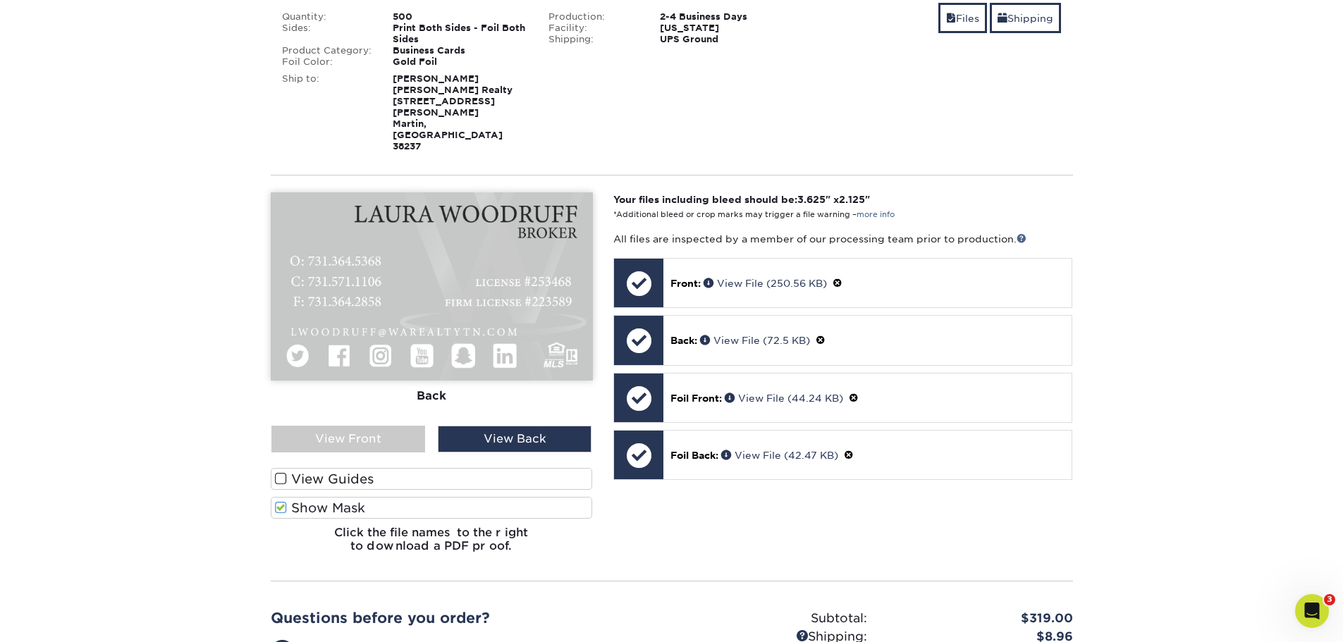
scroll to position [0, 0]
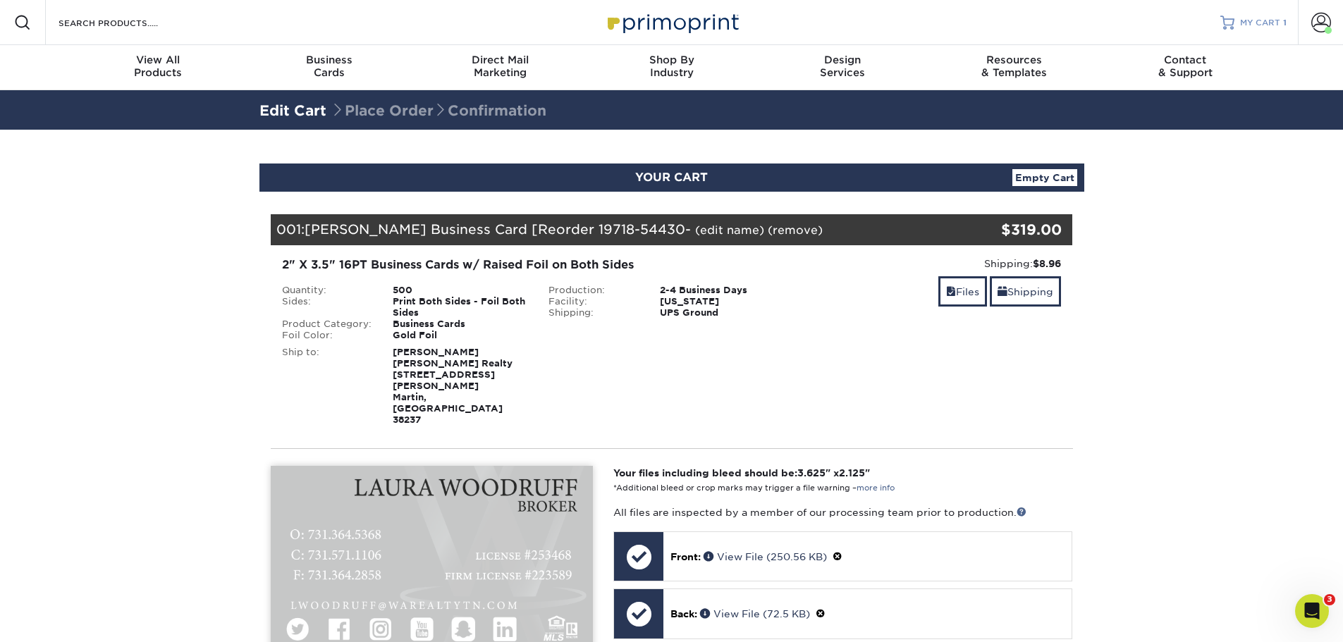
click at [1255, 18] on span "MY CART" at bounding box center [1260, 23] width 40 height 12
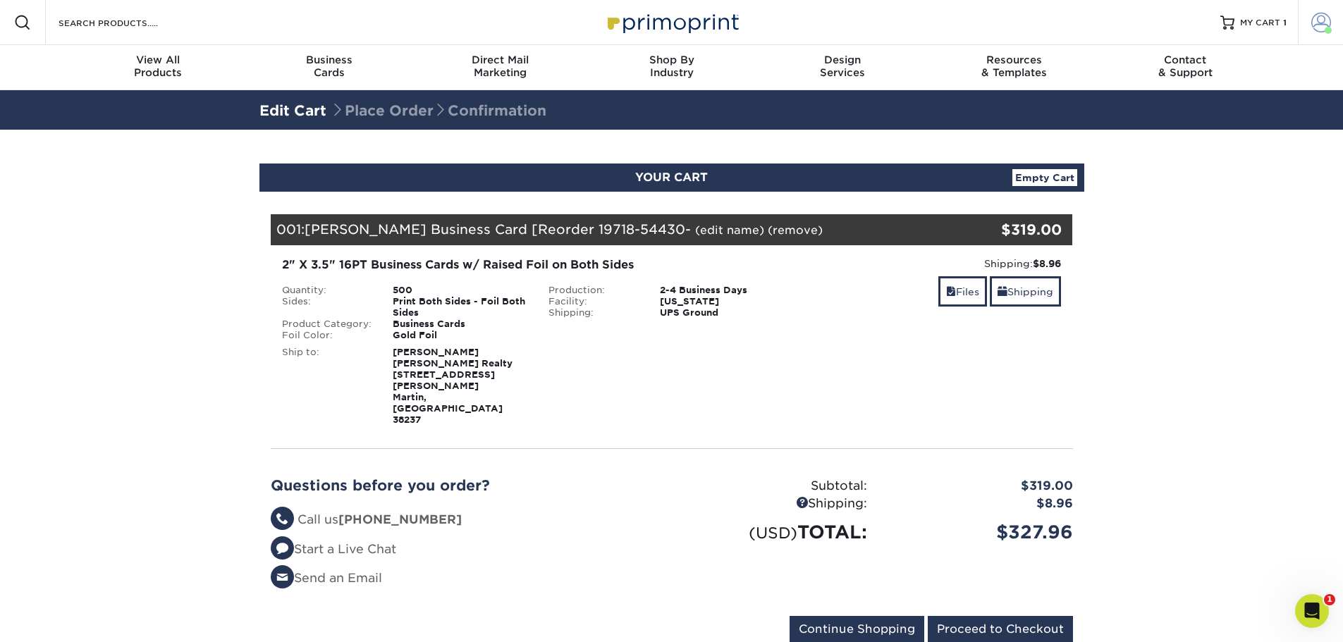
click at [1322, 21] on span at bounding box center [1322, 23] width 20 height 20
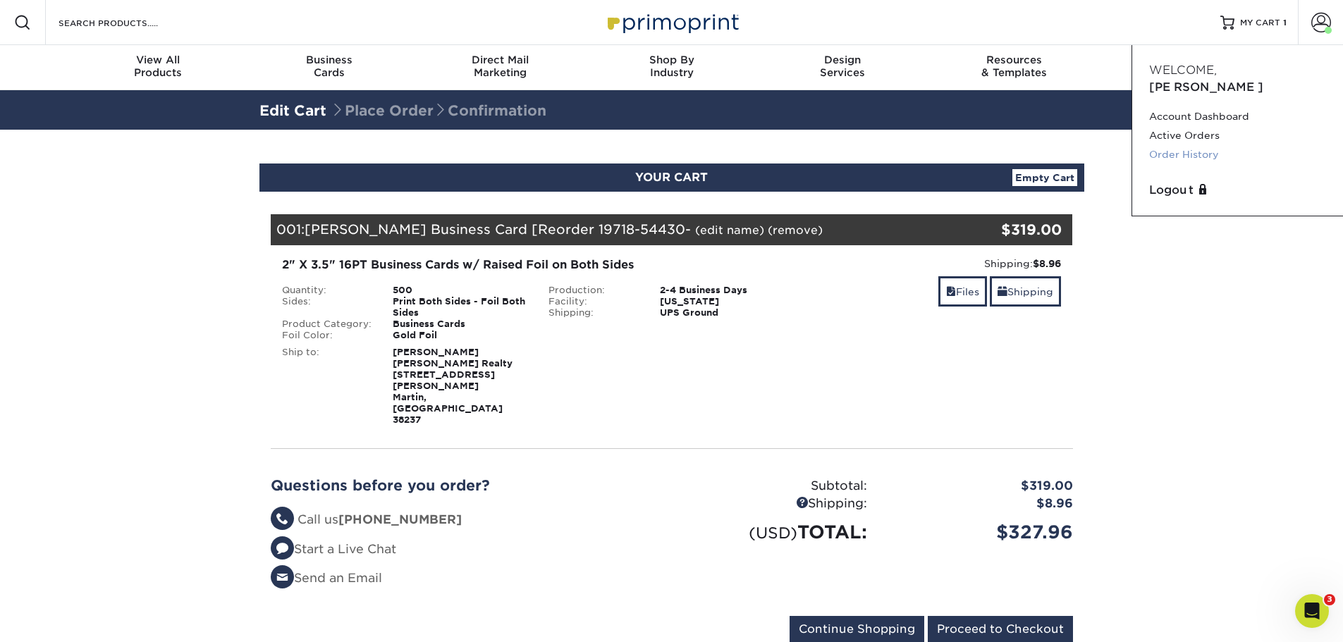
click at [1199, 145] on link "Order History" at bounding box center [1237, 154] width 177 height 19
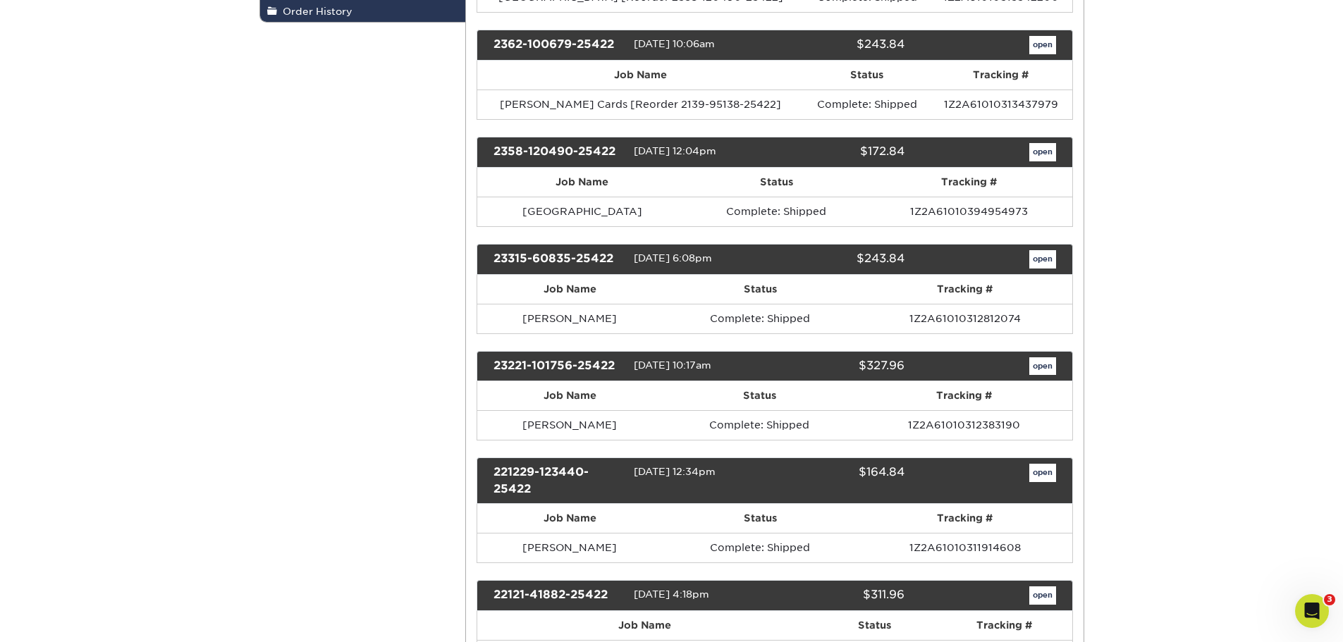
drag, startPoint x: 1176, startPoint y: 240, endPoint x: 1171, endPoint y: 279, distance: 39.8
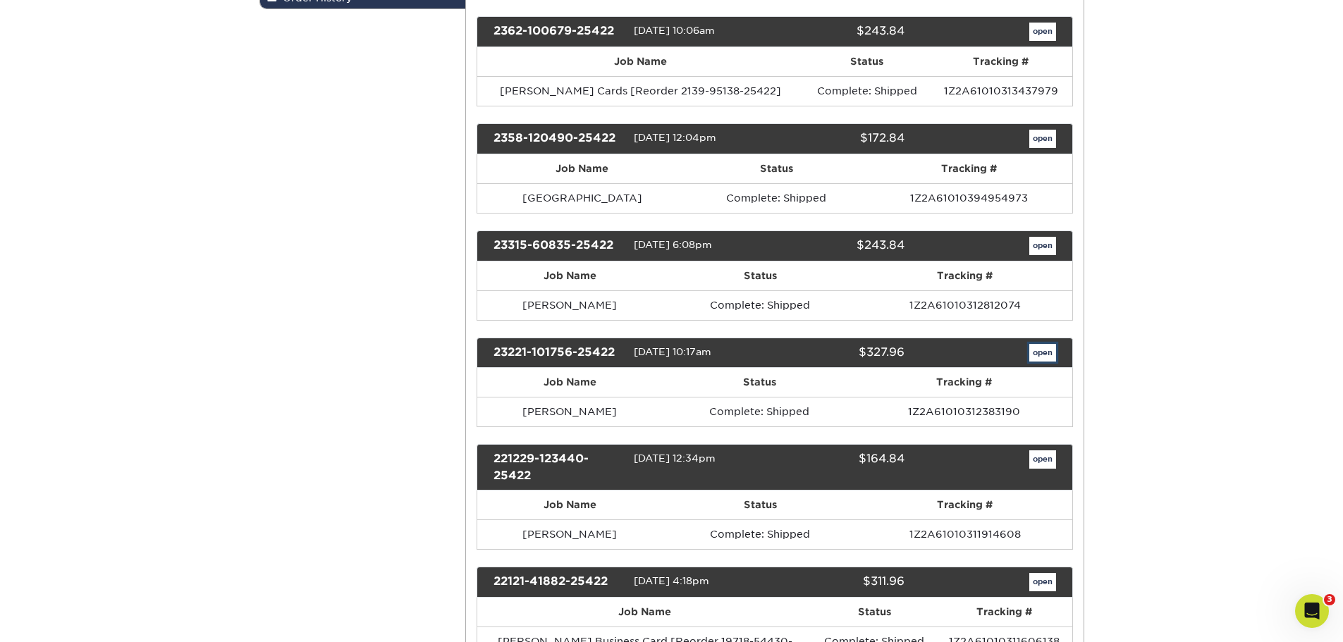
click at [1047, 351] on link "open" at bounding box center [1043, 353] width 27 height 18
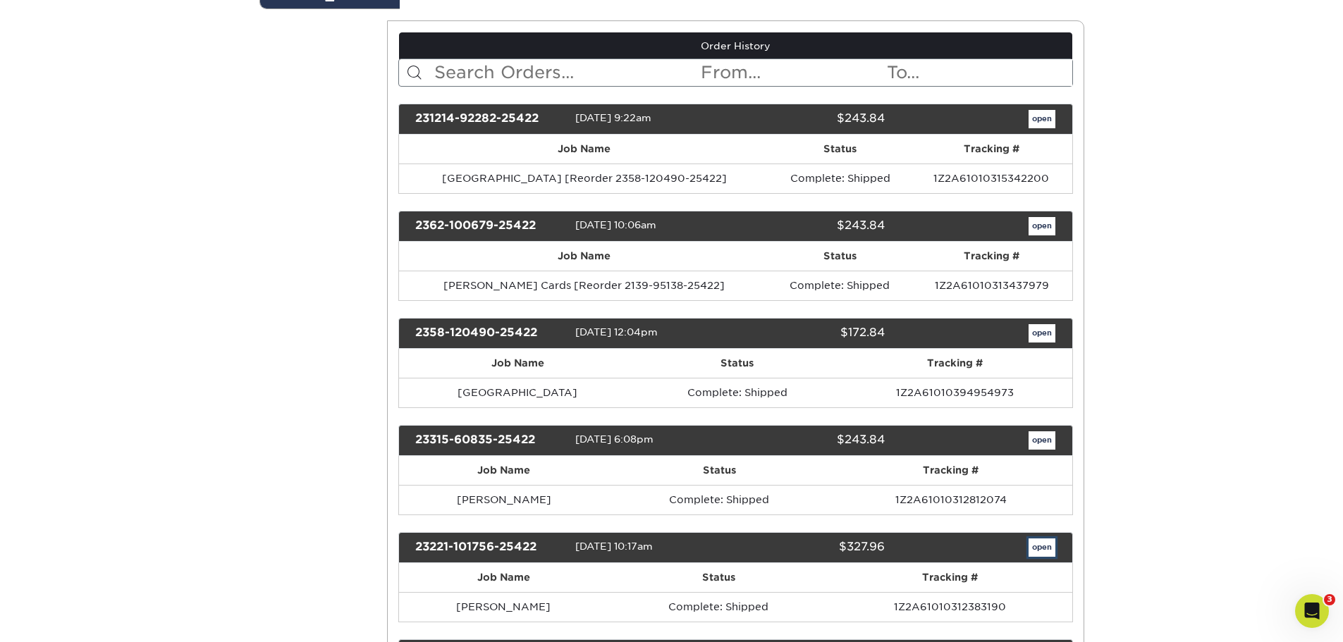
scroll to position [0, 0]
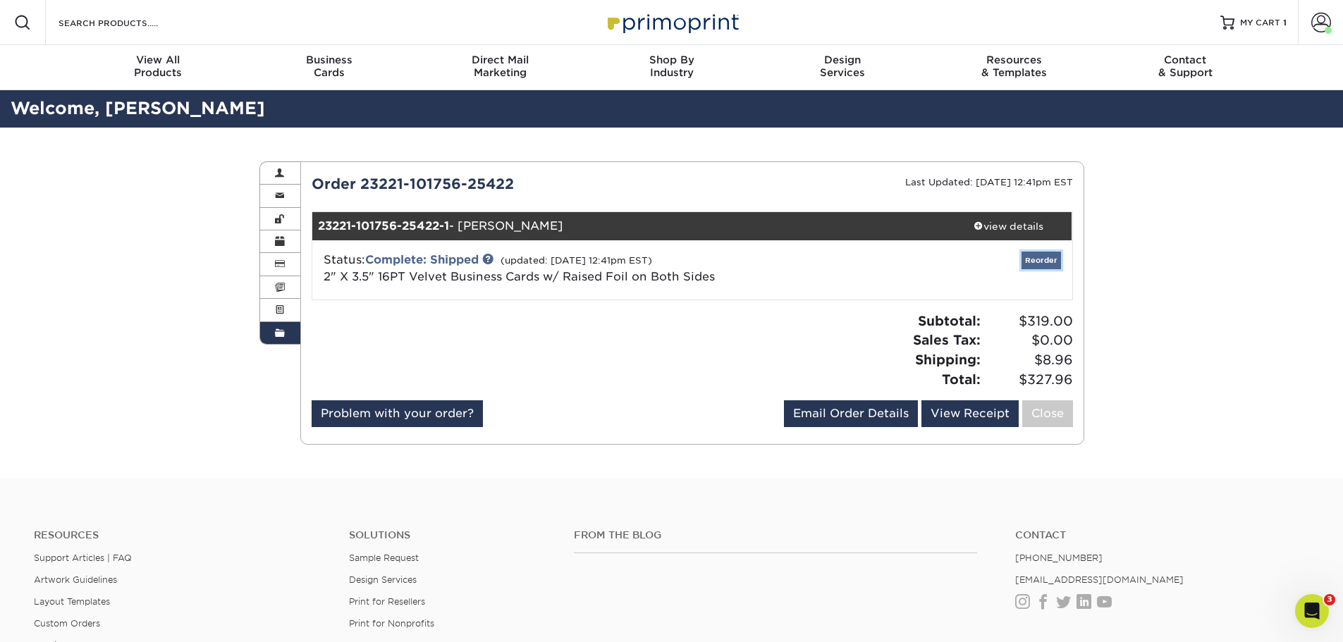
click at [1047, 262] on link "Reorder" at bounding box center [1041, 261] width 39 height 18
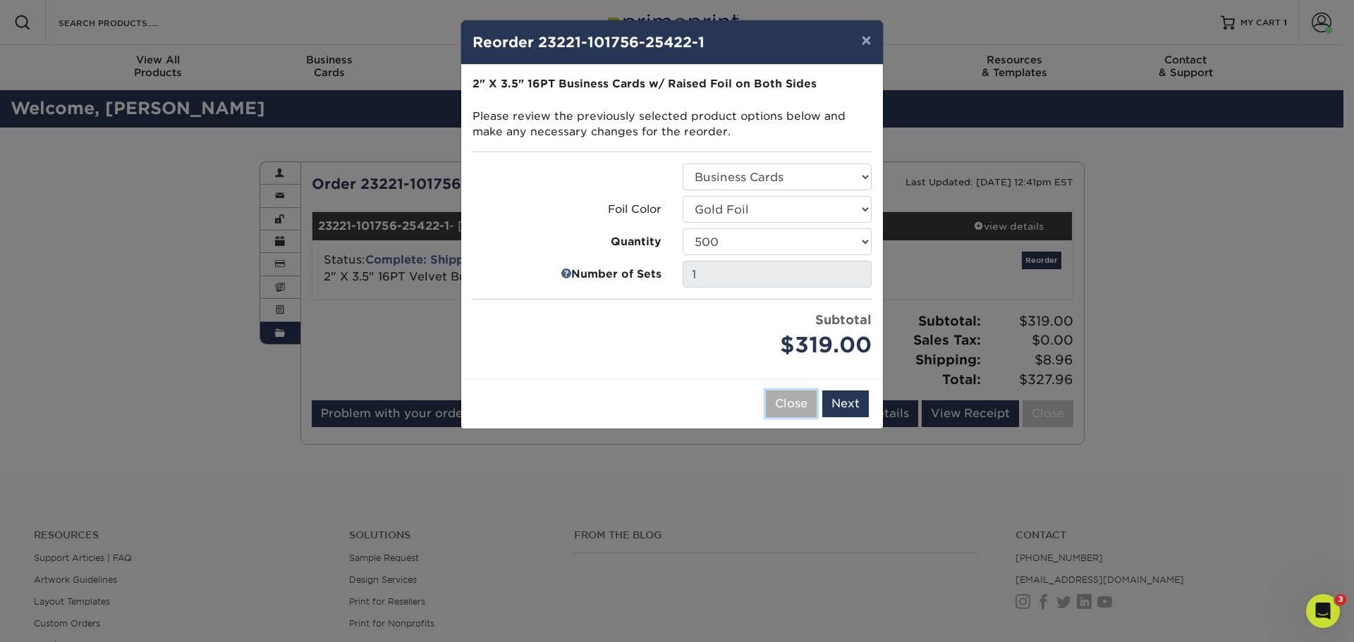
click at [799, 401] on button "Close" at bounding box center [791, 404] width 51 height 27
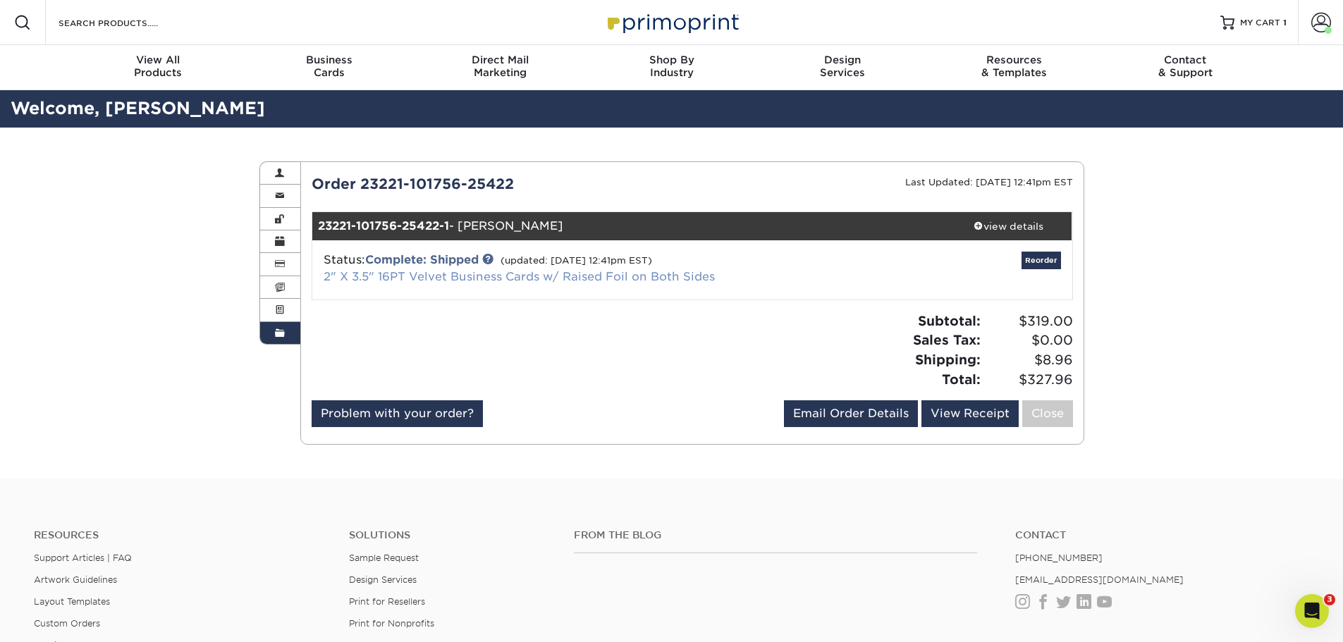
click at [465, 277] on link "2" X 3.5" 16PT Velvet Business Cards w/ Raised Foil on Both Sides" at bounding box center [519, 276] width 391 height 13
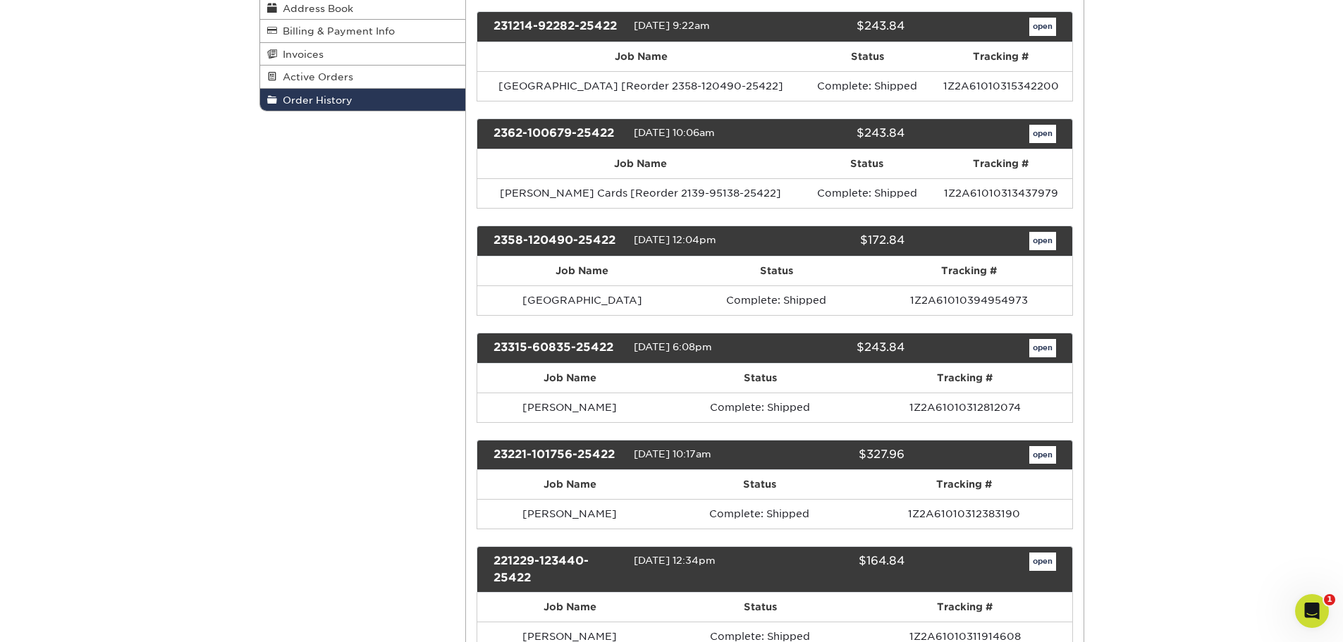
drag, startPoint x: 1270, startPoint y: 289, endPoint x: 1270, endPoint y: 360, distance: 71.2
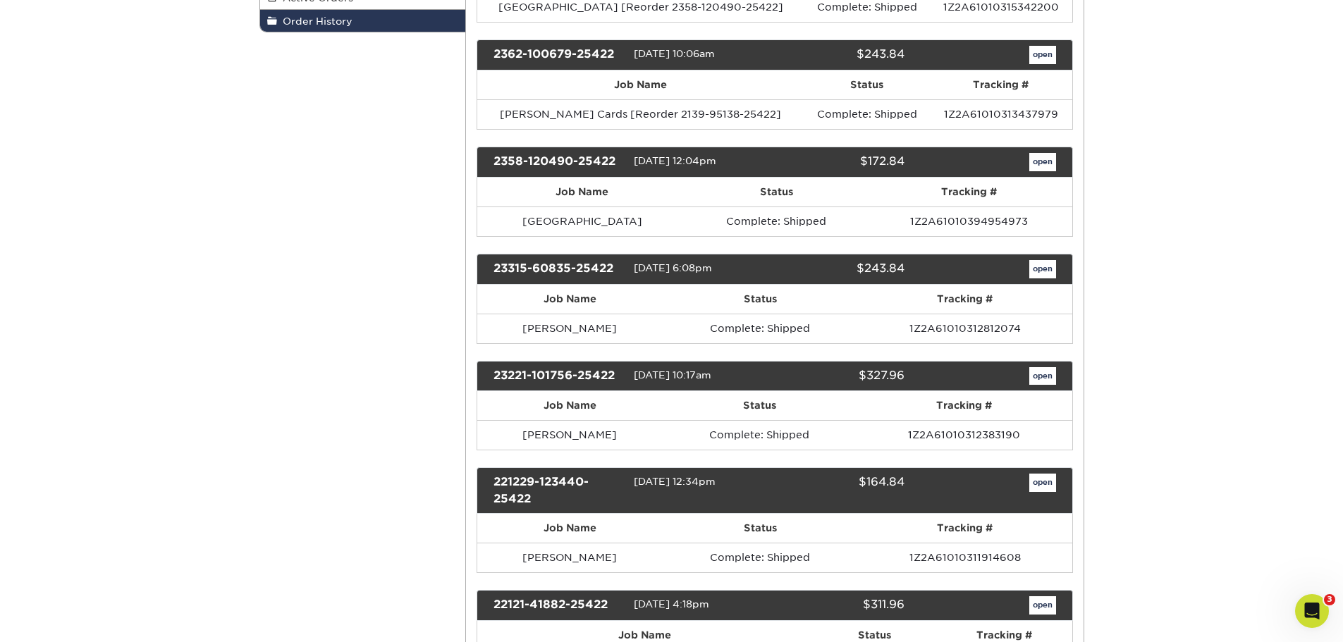
click at [566, 376] on div "23221-101756-25422" at bounding box center [558, 376] width 151 height 18
click at [1048, 370] on link "open" at bounding box center [1043, 376] width 27 height 18
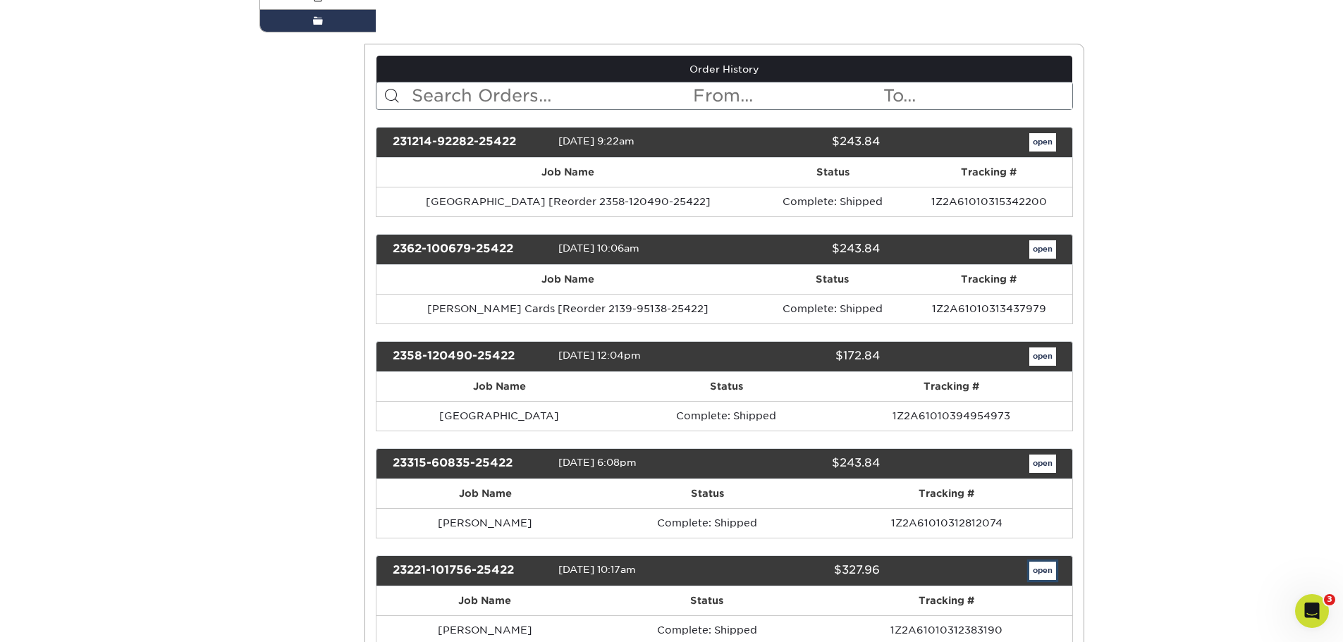
scroll to position [0, 0]
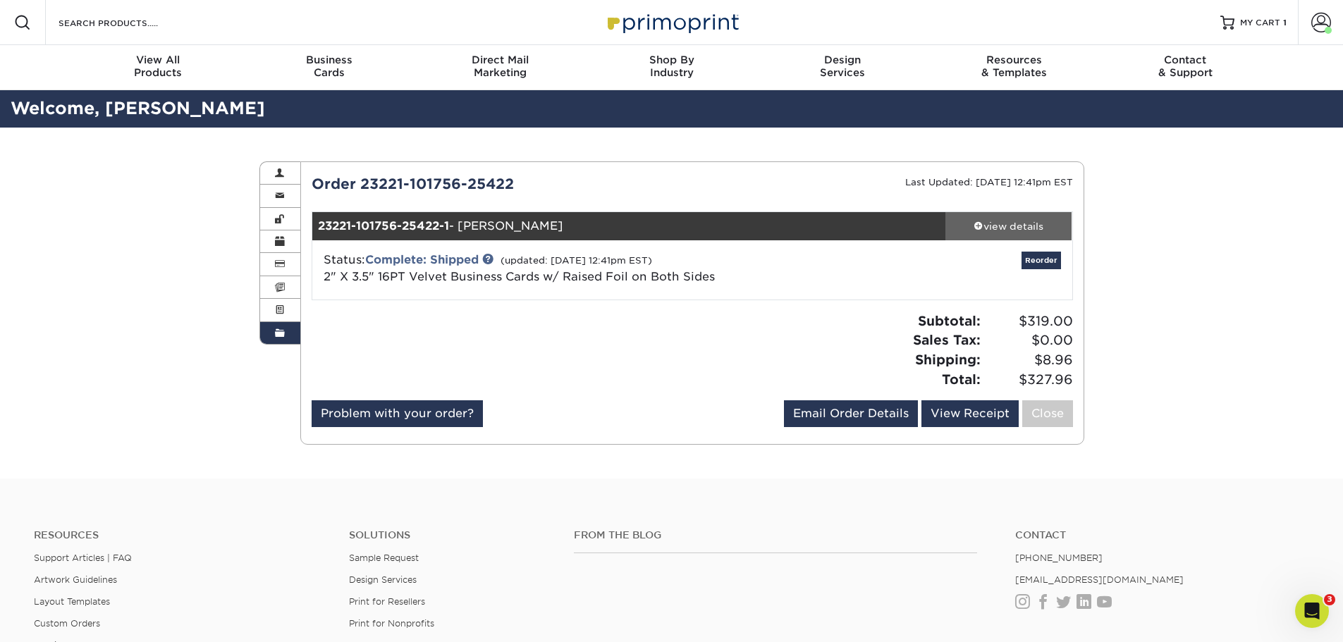
click at [1036, 232] on div "view details" at bounding box center [1009, 226] width 127 height 14
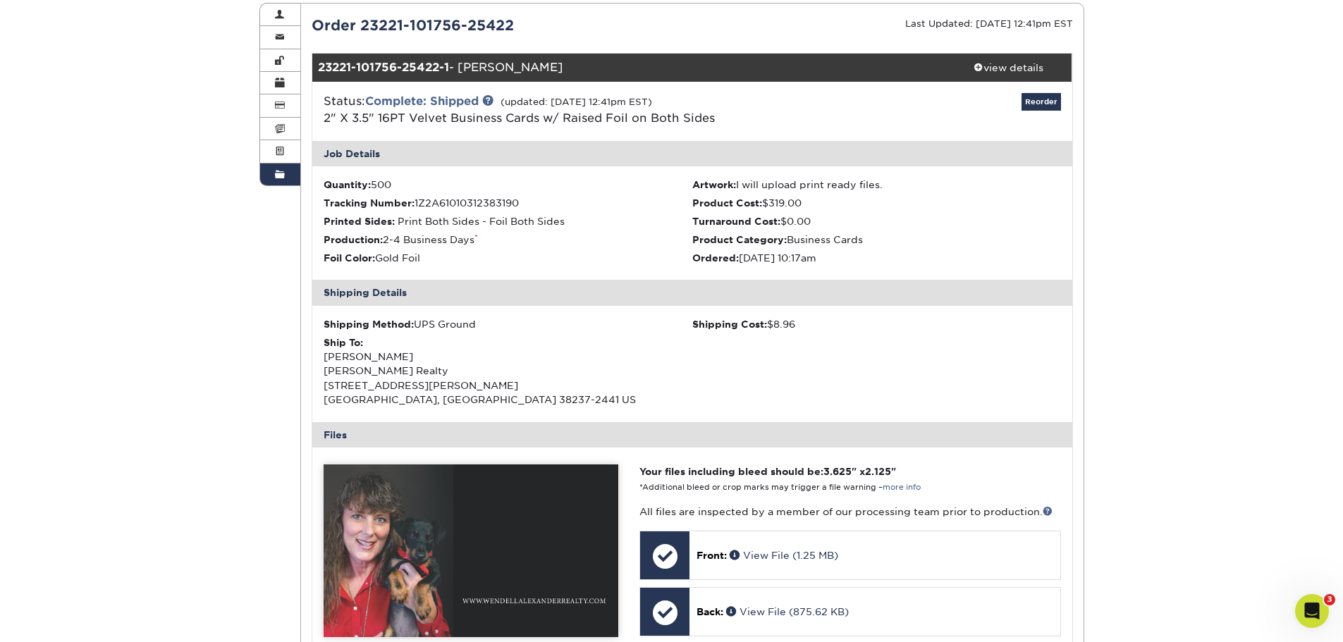
scroll to position [330, 0]
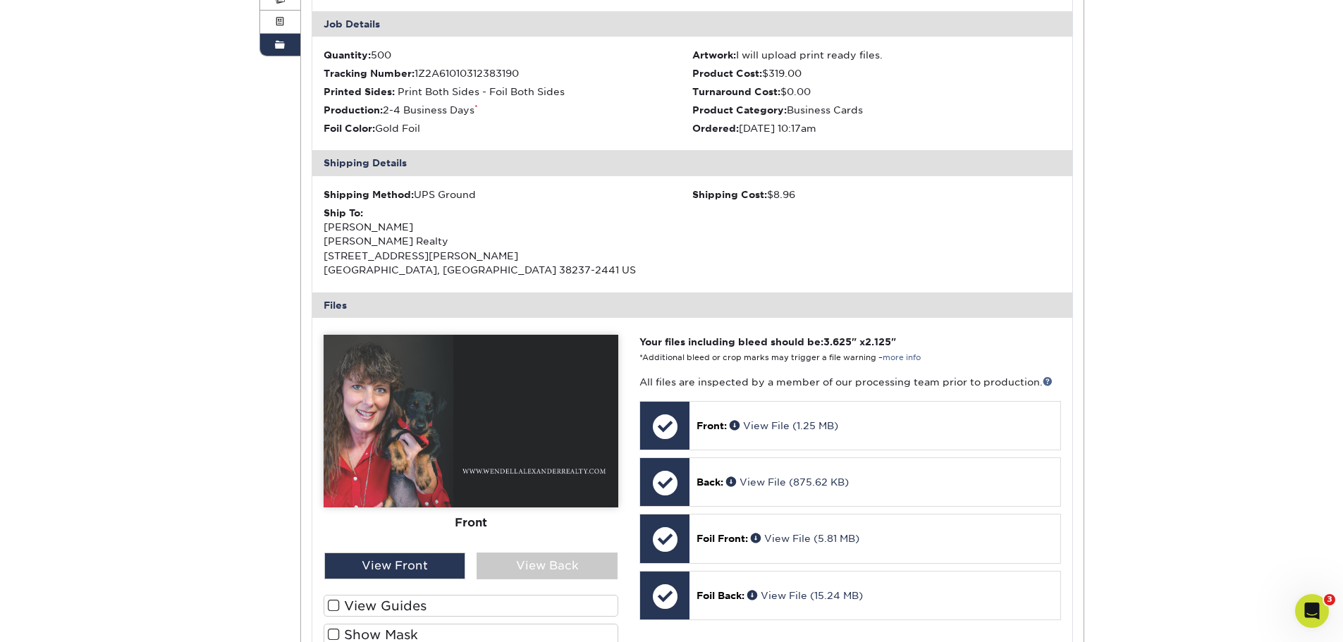
drag, startPoint x: 1152, startPoint y: 235, endPoint x: 1152, endPoint y: 296, distance: 61.4
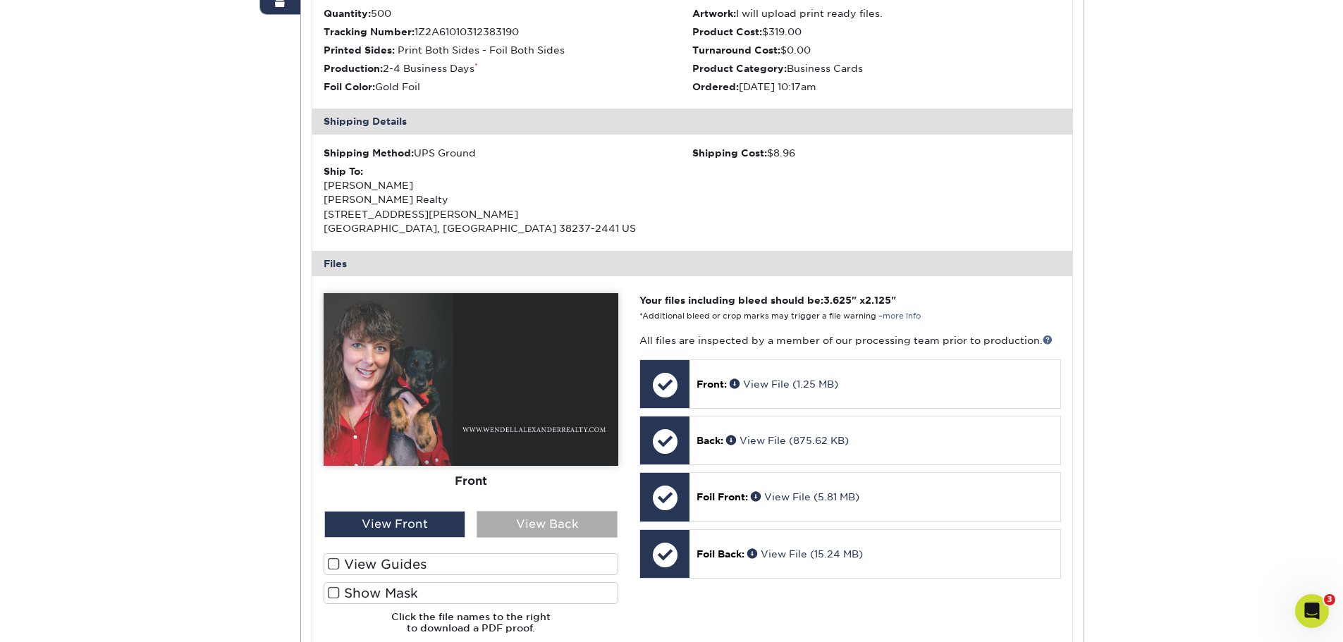
click at [563, 526] on div "View Back" at bounding box center [547, 524] width 141 height 27
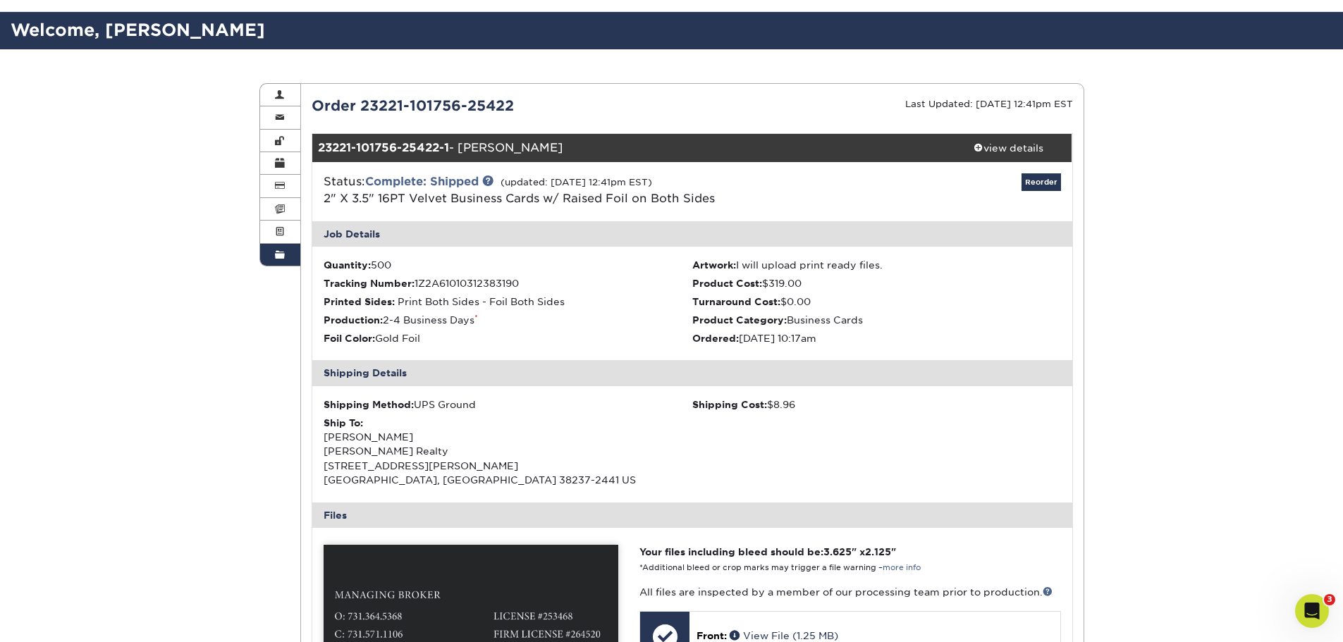
scroll to position [0, 0]
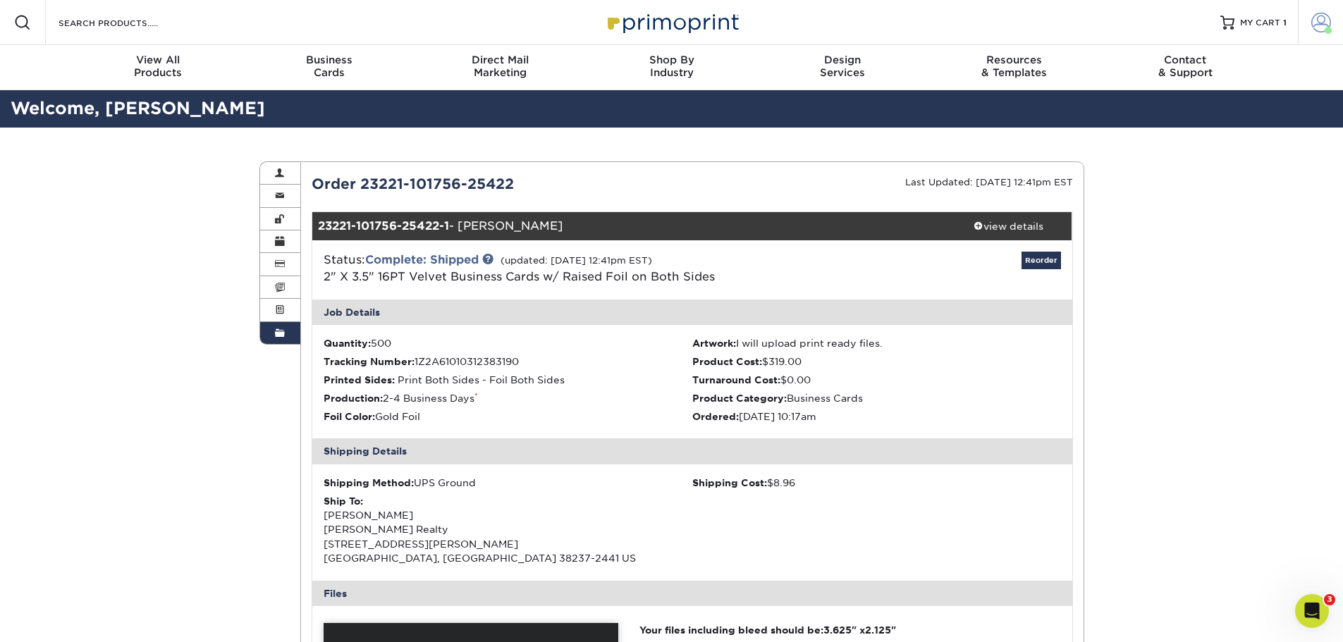
click at [1321, 14] on span at bounding box center [1322, 23] width 20 height 20
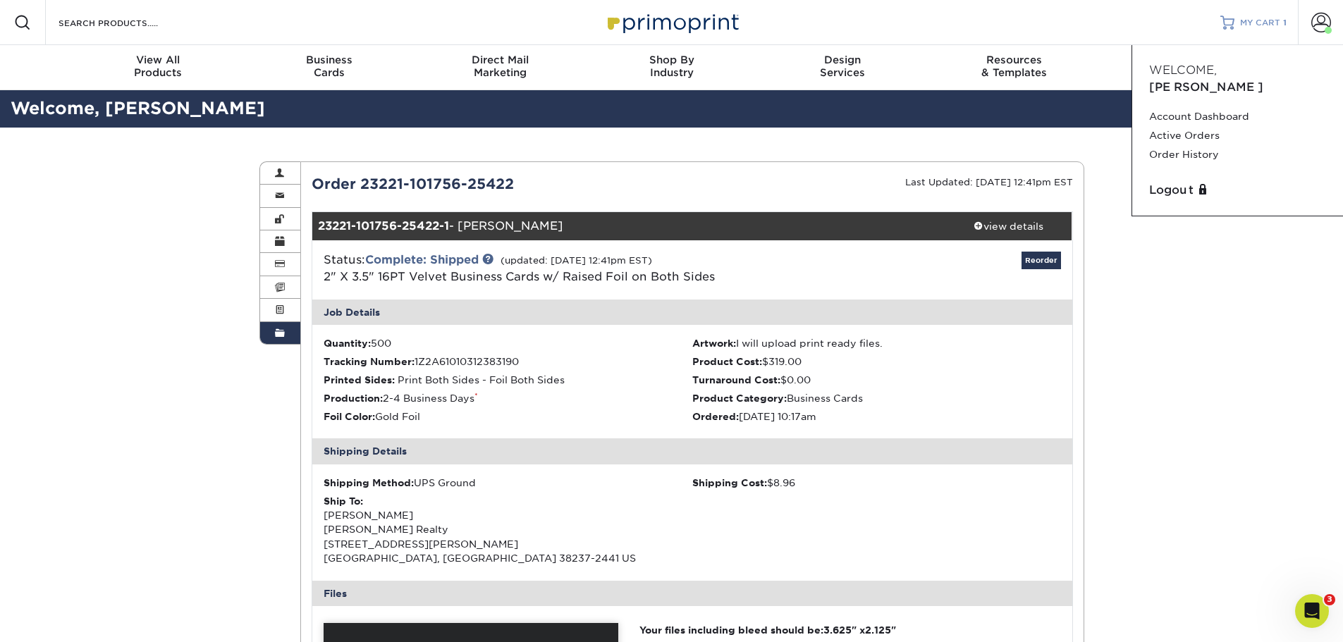
click at [1250, 32] on link "MY CART 1" at bounding box center [1254, 22] width 66 height 45
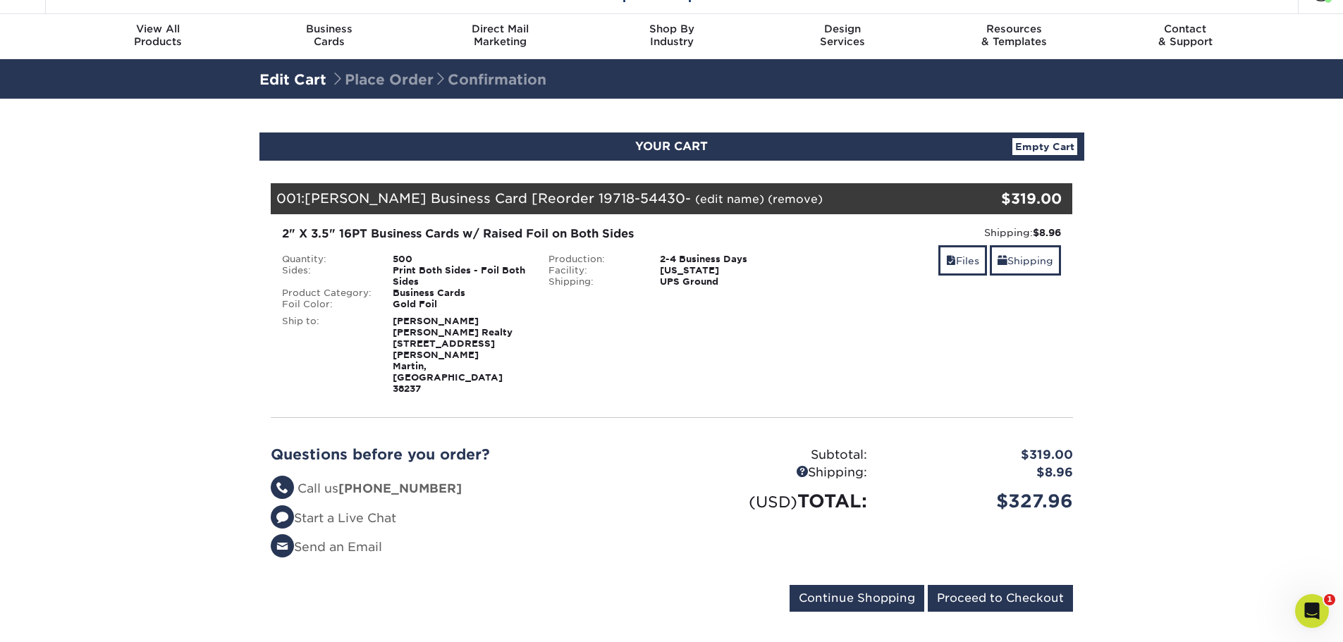
drag, startPoint x: 741, startPoint y: 443, endPoint x: 738, endPoint y: 485, distance: 42.5
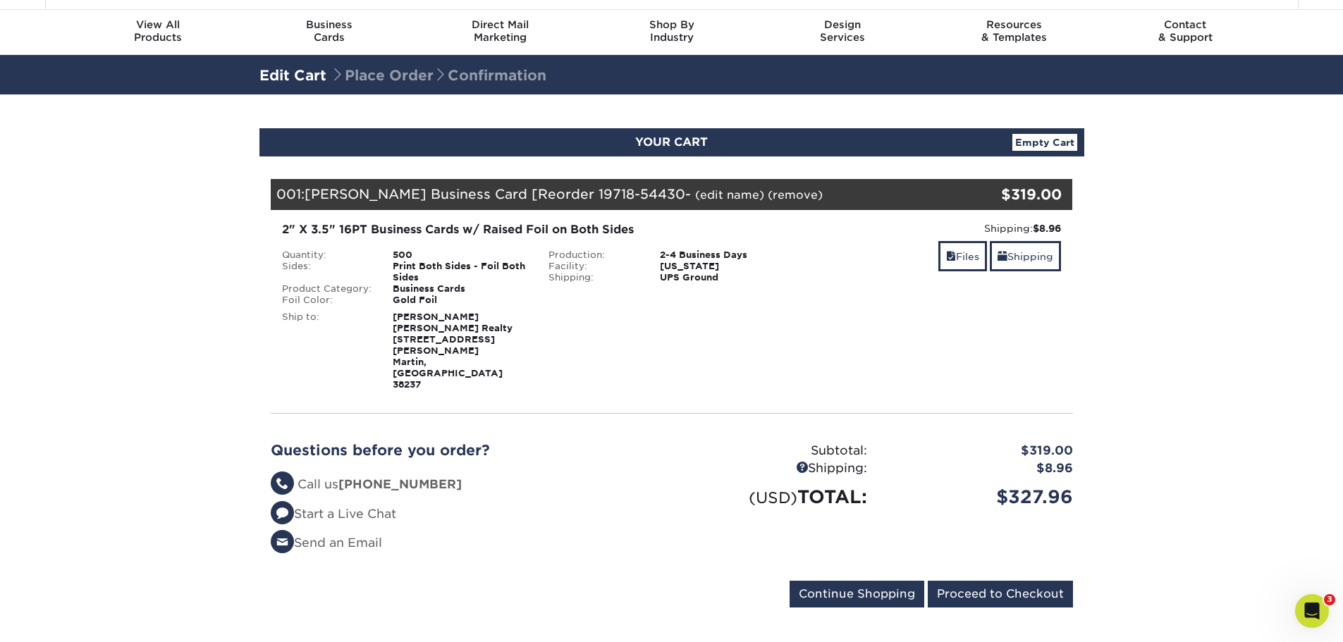
click at [1052, 142] on link "Empty Cart" at bounding box center [1045, 142] width 65 height 17
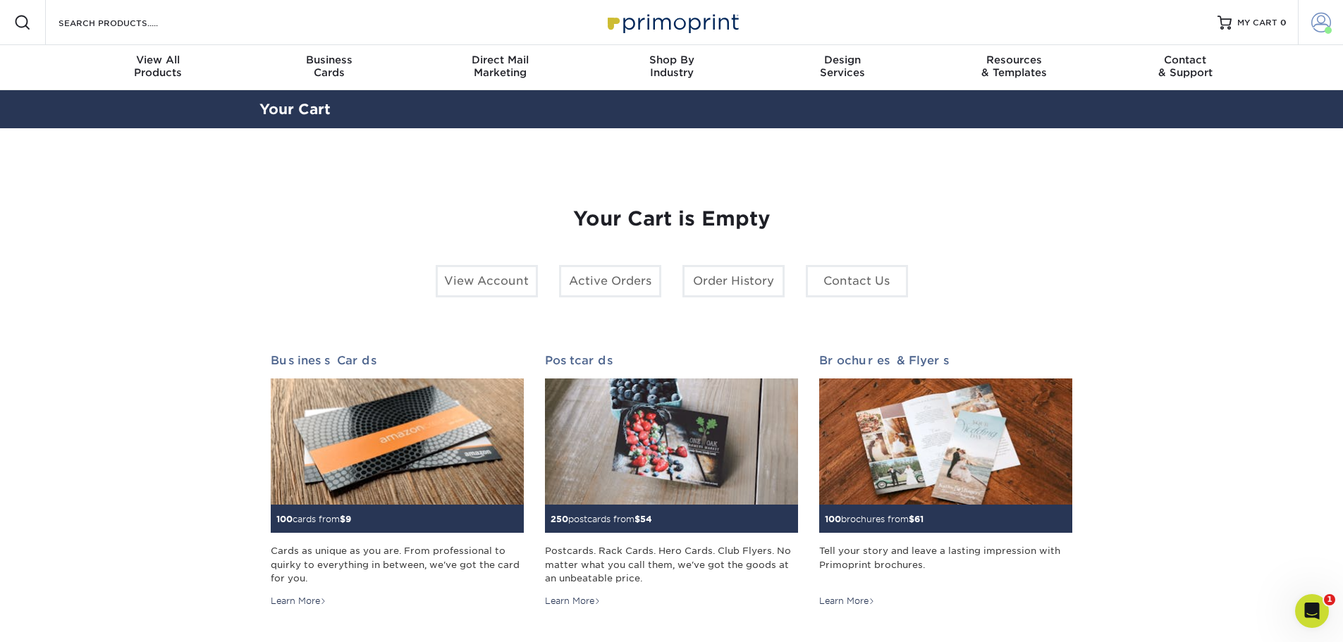
click at [1322, 20] on span at bounding box center [1322, 23] width 20 height 20
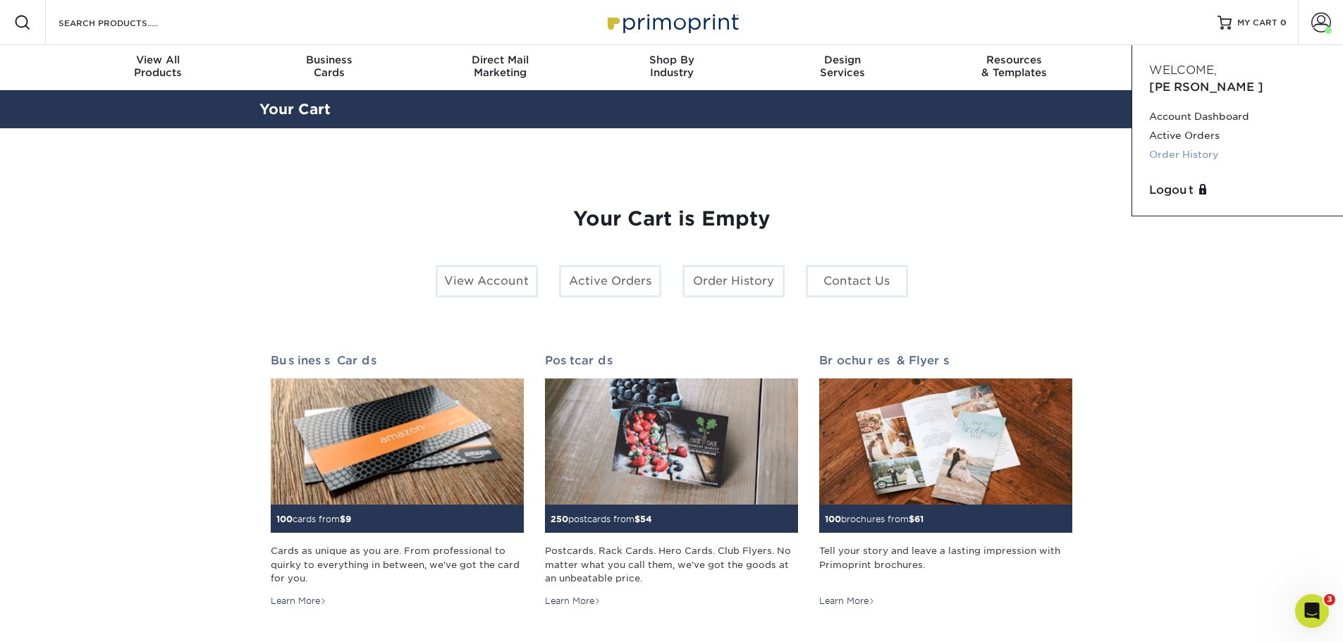
click at [1200, 145] on link "Order History" at bounding box center [1237, 154] width 177 height 19
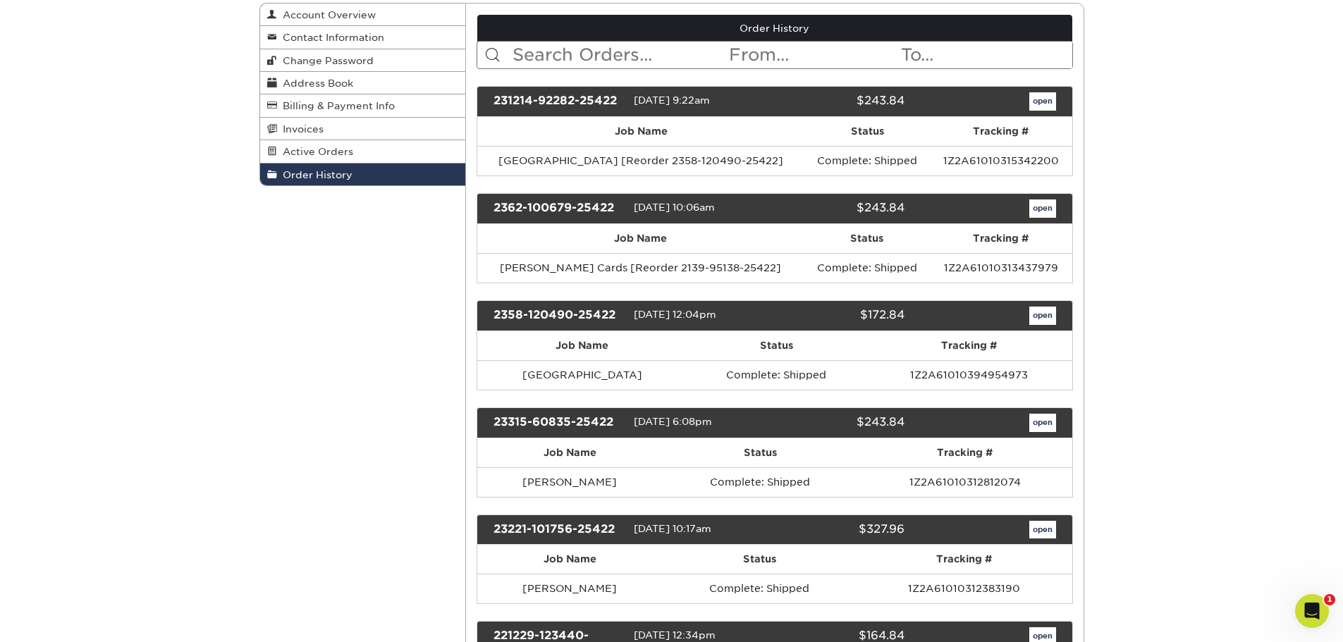
drag, startPoint x: 1157, startPoint y: 217, endPoint x: 1153, endPoint y: 302, distance: 84.7
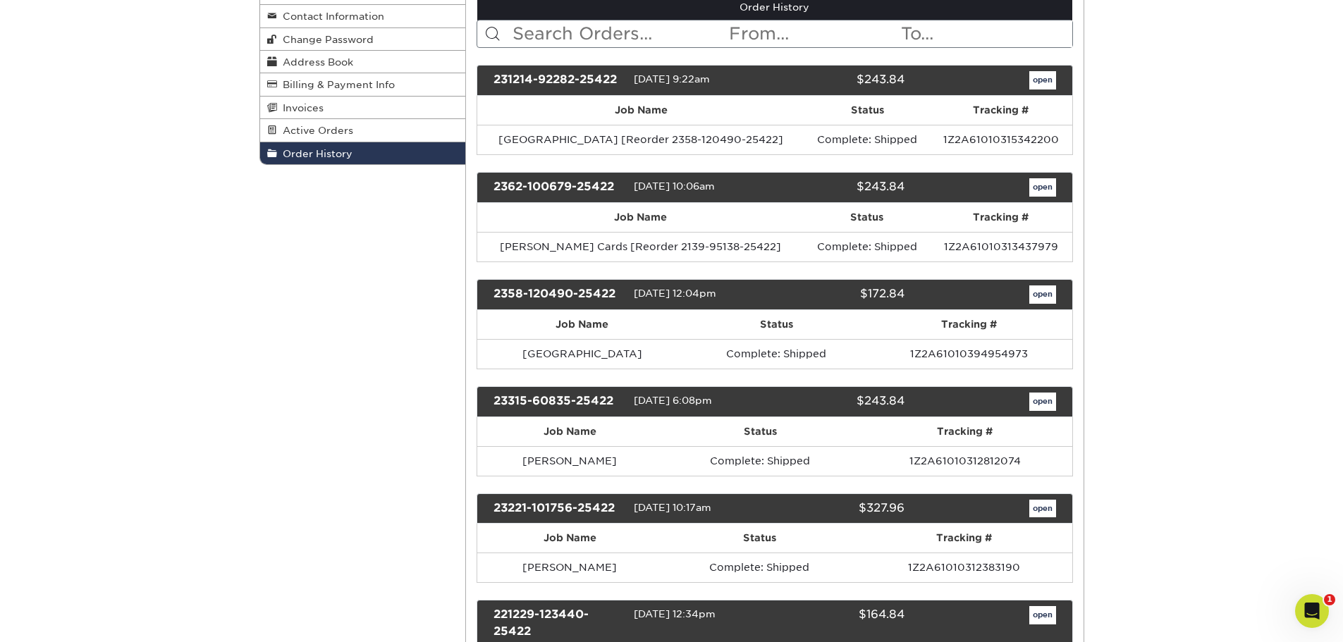
drag, startPoint x: 1150, startPoint y: 321, endPoint x: 1147, endPoint y: 365, distance: 43.9
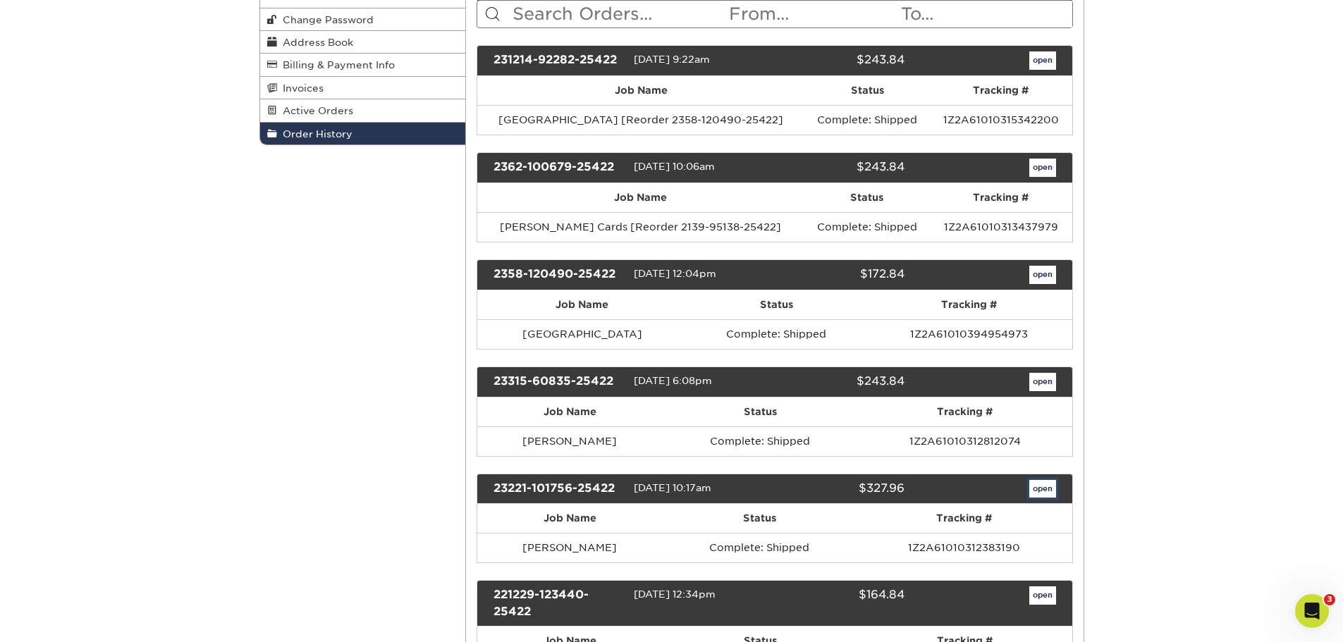
click at [1032, 494] on link "open" at bounding box center [1043, 489] width 27 height 18
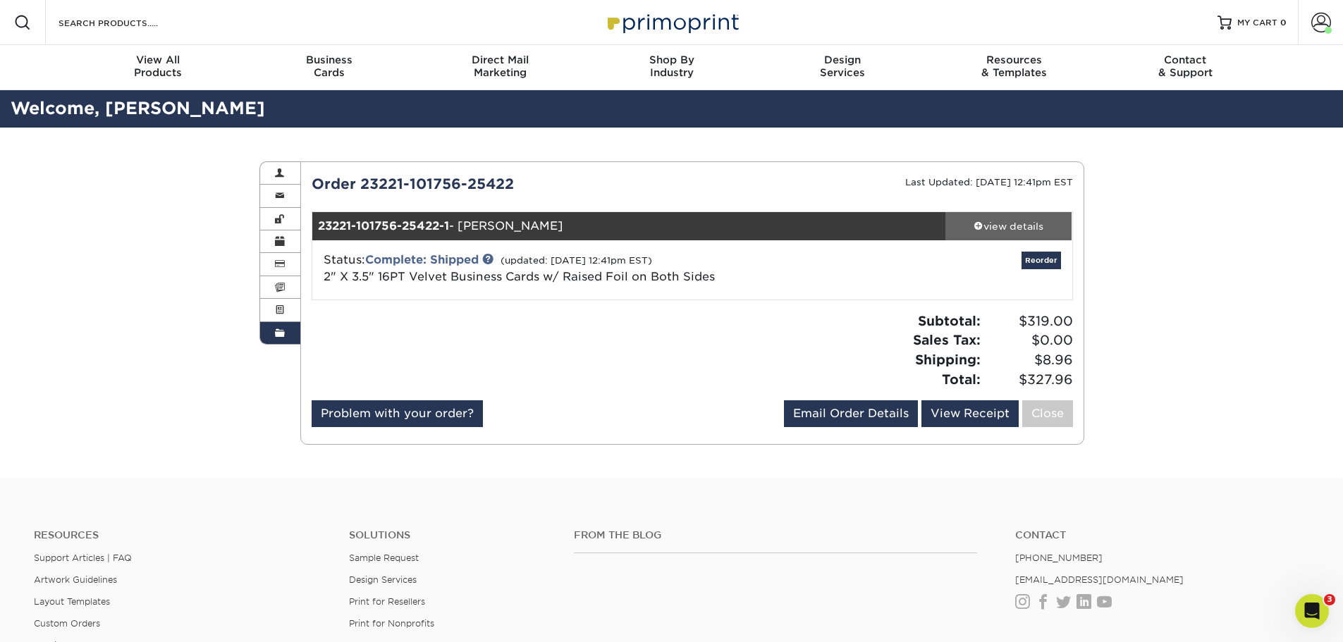
click at [1033, 213] on link "view details" at bounding box center [1009, 226] width 127 height 28
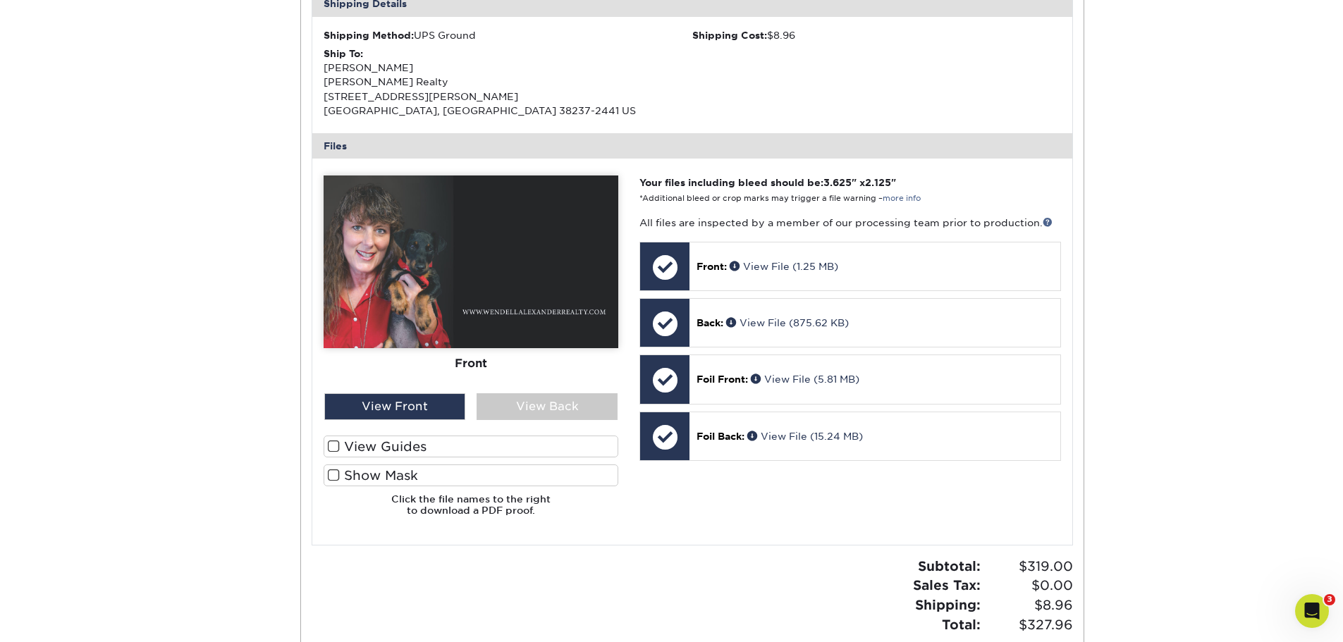
scroll to position [450, 0]
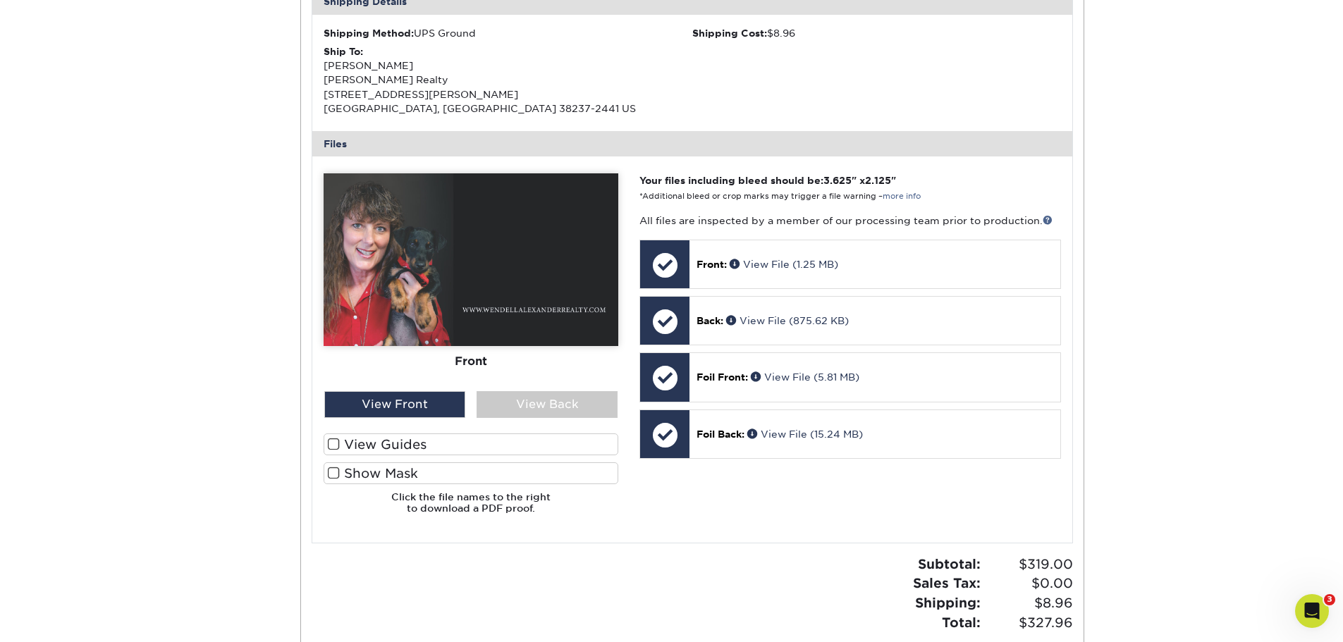
click at [467, 469] on label "Show Mask" at bounding box center [471, 474] width 295 height 22
click at [0, 0] on input "Show Mask" at bounding box center [0, 0] width 0 height 0
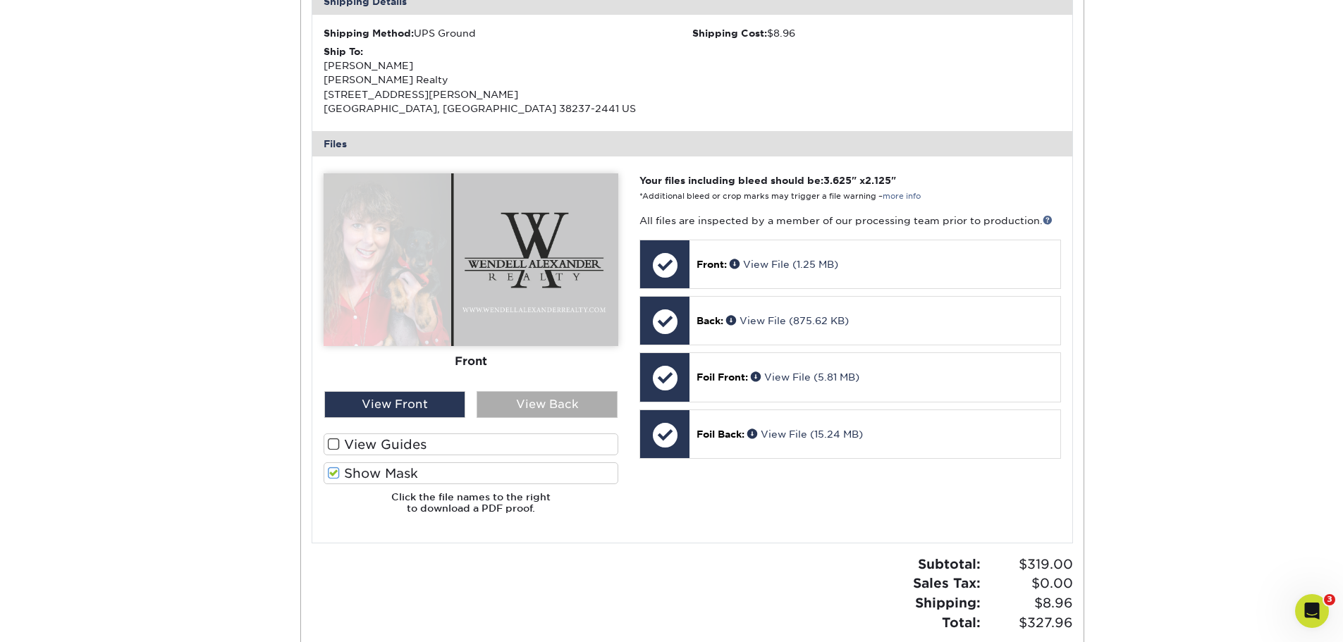
click at [542, 404] on div "View Back" at bounding box center [547, 404] width 141 height 27
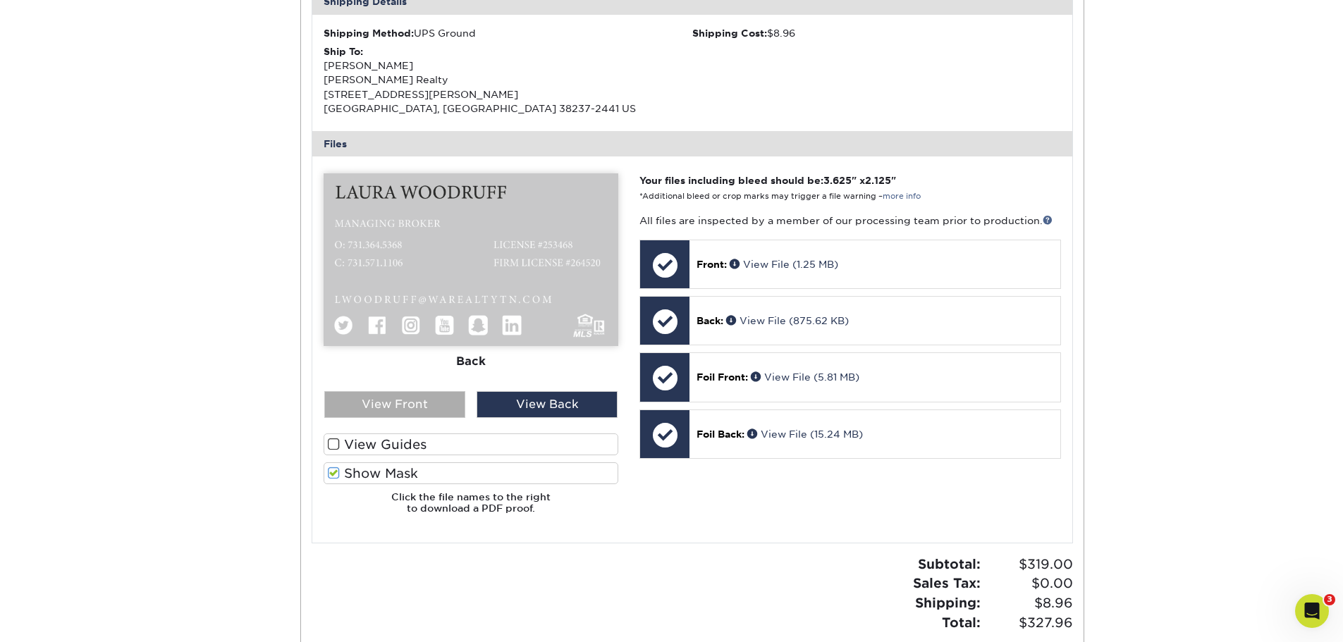
click at [447, 404] on div "View Front" at bounding box center [394, 404] width 141 height 27
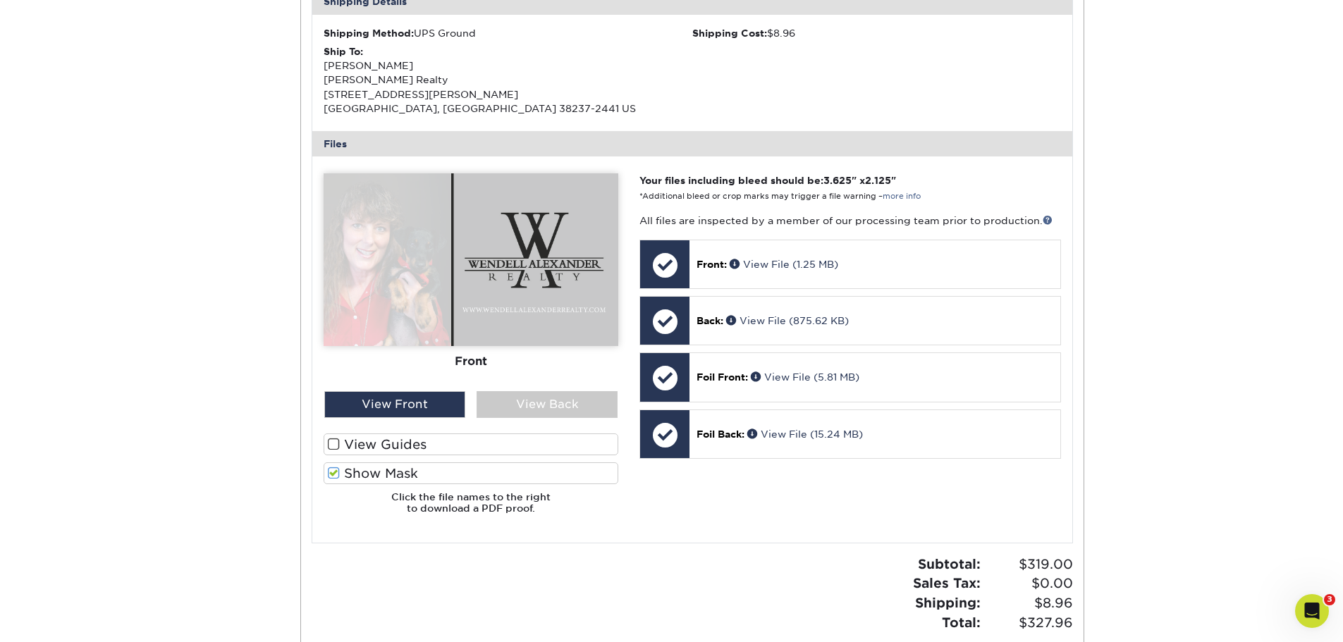
click at [519, 369] on div "Front" at bounding box center [471, 361] width 295 height 31
click at [443, 468] on label "Show Mask" at bounding box center [471, 474] width 295 height 22
click at [0, 0] on input "Show Mask" at bounding box center [0, 0] width 0 height 0
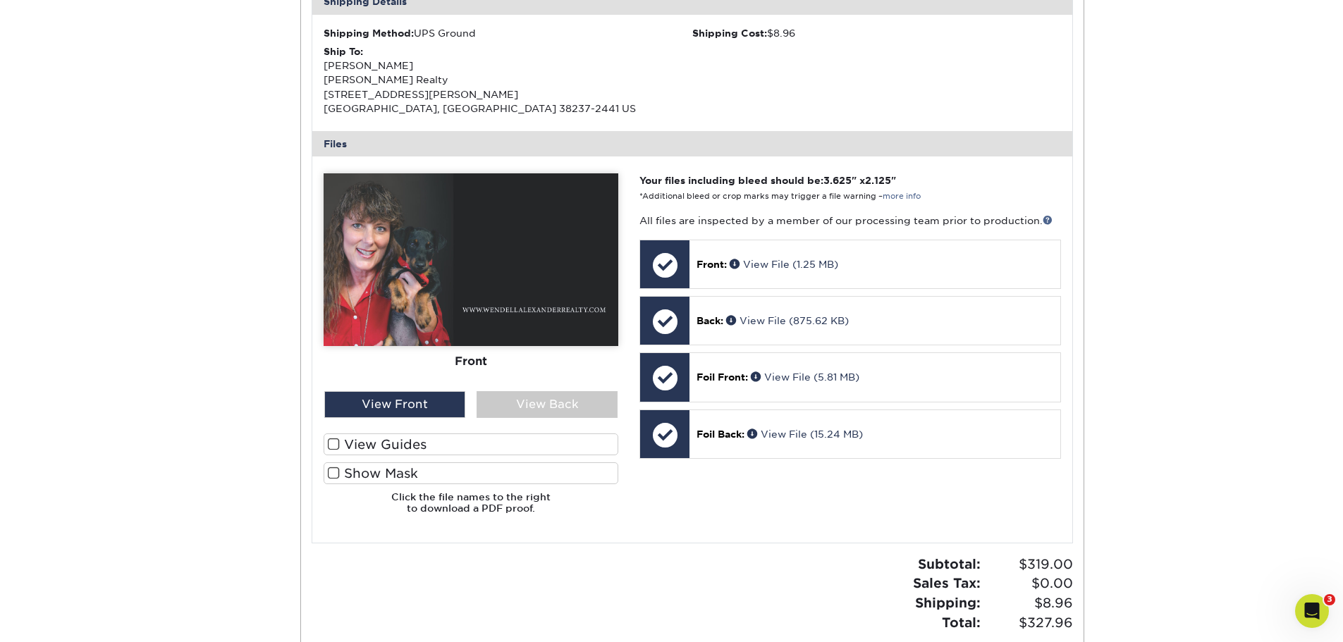
click at [443, 468] on label "Show Mask" at bounding box center [471, 474] width 295 height 22
click at [0, 0] on input "Show Mask" at bounding box center [0, 0] width 0 height 0
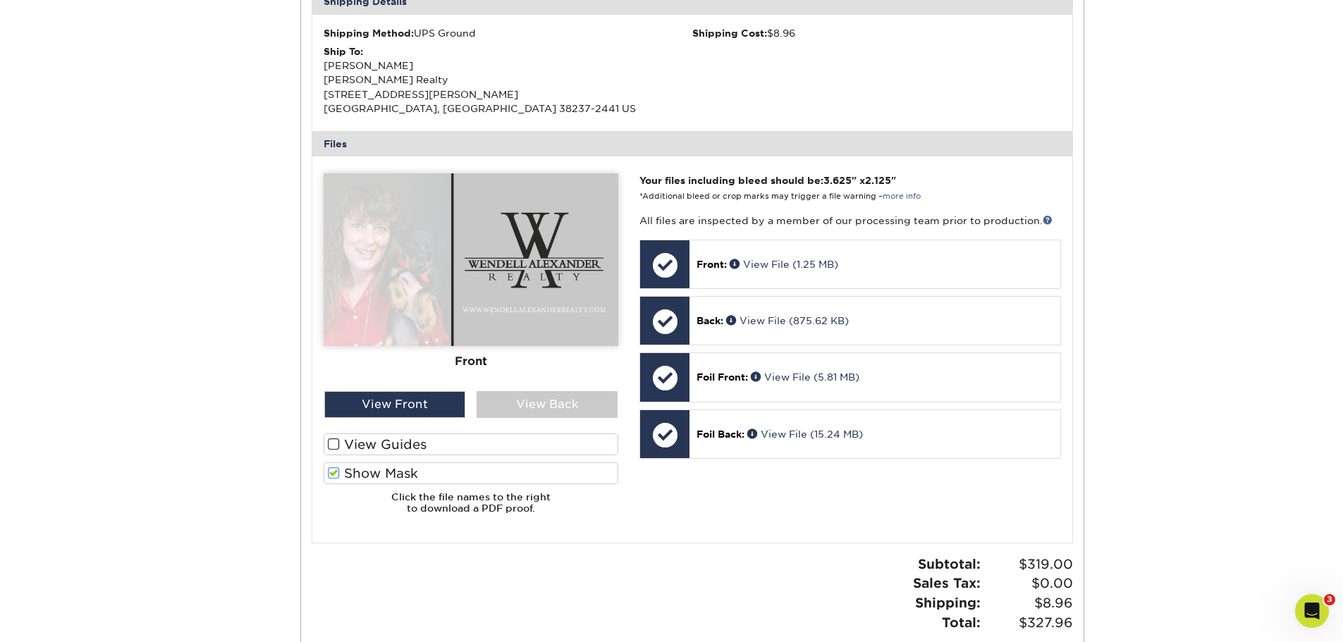
click at [443, 468] on label "Show Mask" at bounding box center [471, 474] width 295 height 22
click at [0, 0] on input "Show Mask" at bounding box center [0, 0] width 0 height 0
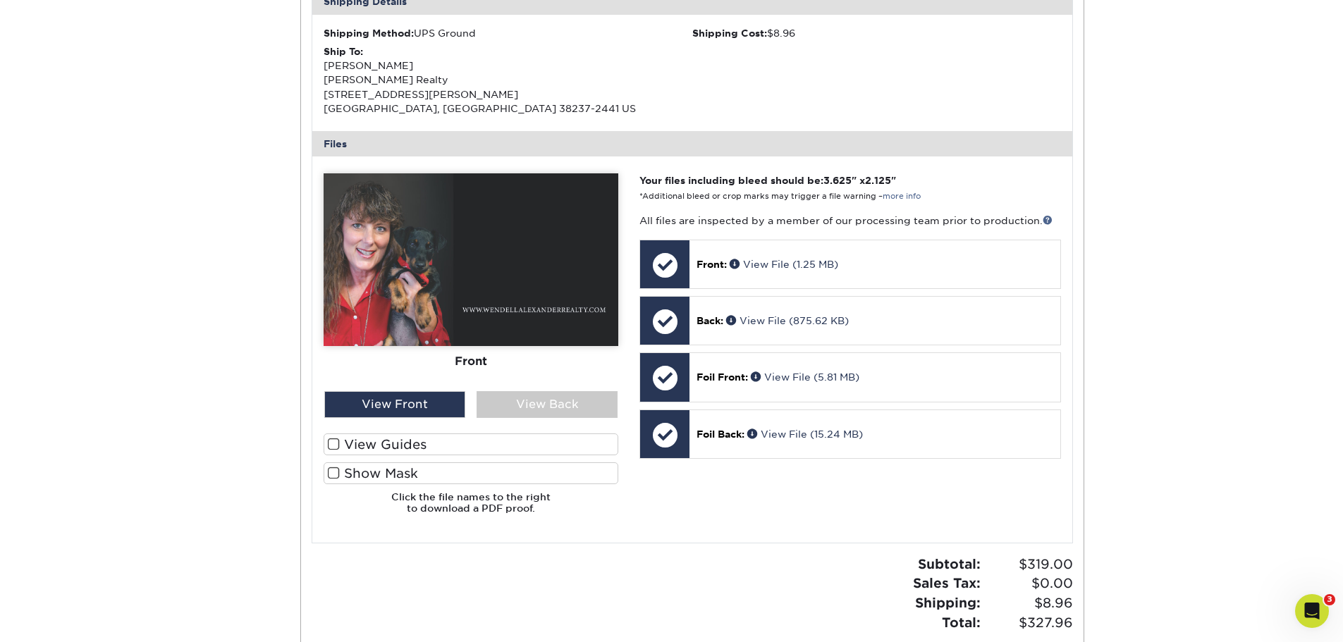
click at [461, 434] on label "View Guides" at bounding box center [471, 445] width 295 height 22
click at [0, 0] on input "View Guides" at bounding box center [0, 0] width 0 height 0
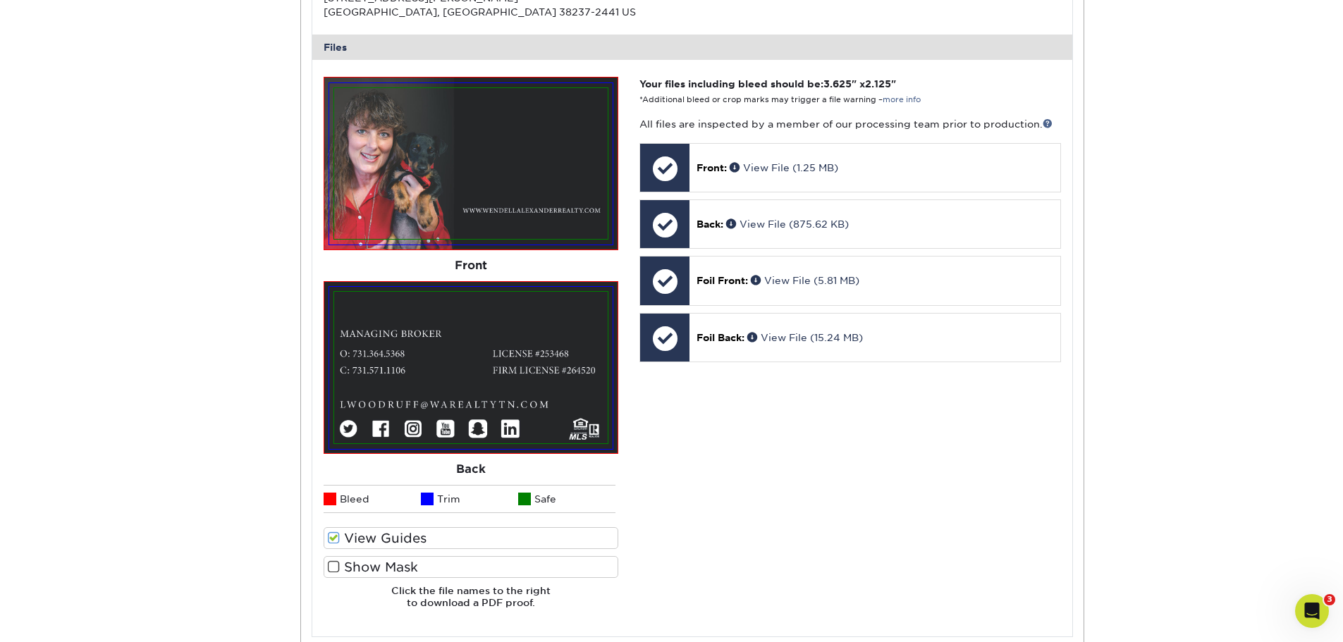
drag, startPoint x: 693, startPoint y: 480, endPoint x: 694, endPoint y: 532, distance: 51.5
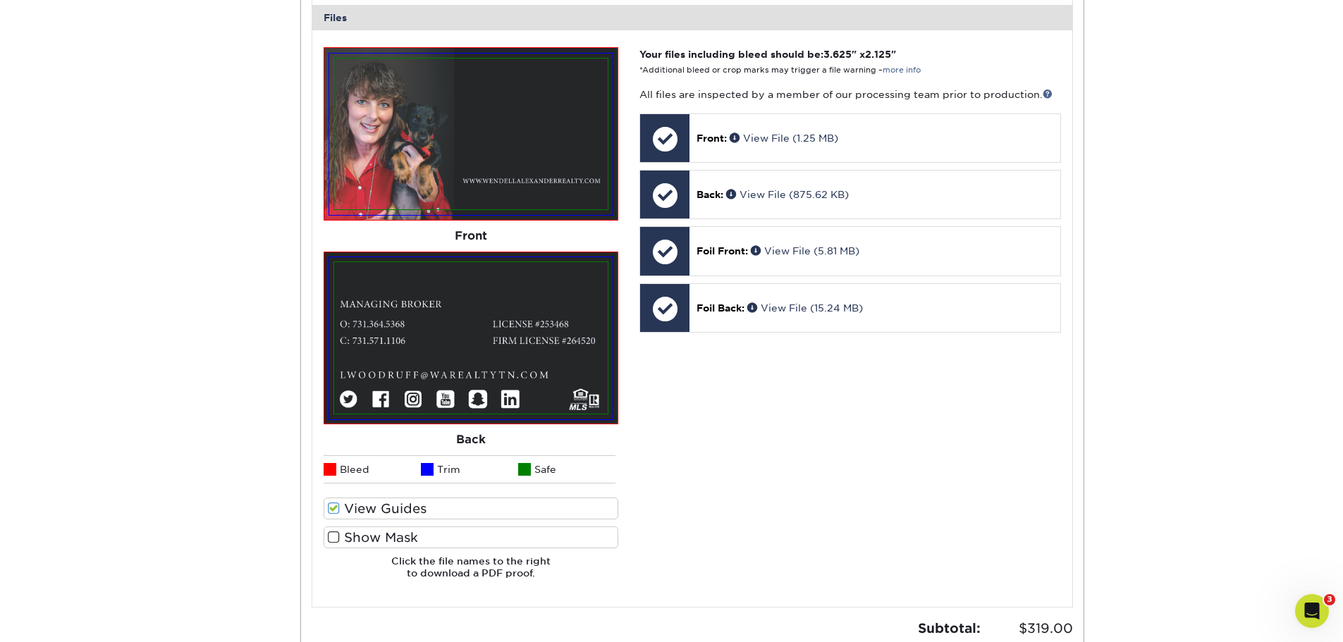
click at [470, 537] on label "Show Mask" at bounding box center [471, 538] width 295 height 22
click at [0, 0] on input "Show Mask" at bounding box center [0, 0] width 0 height 0
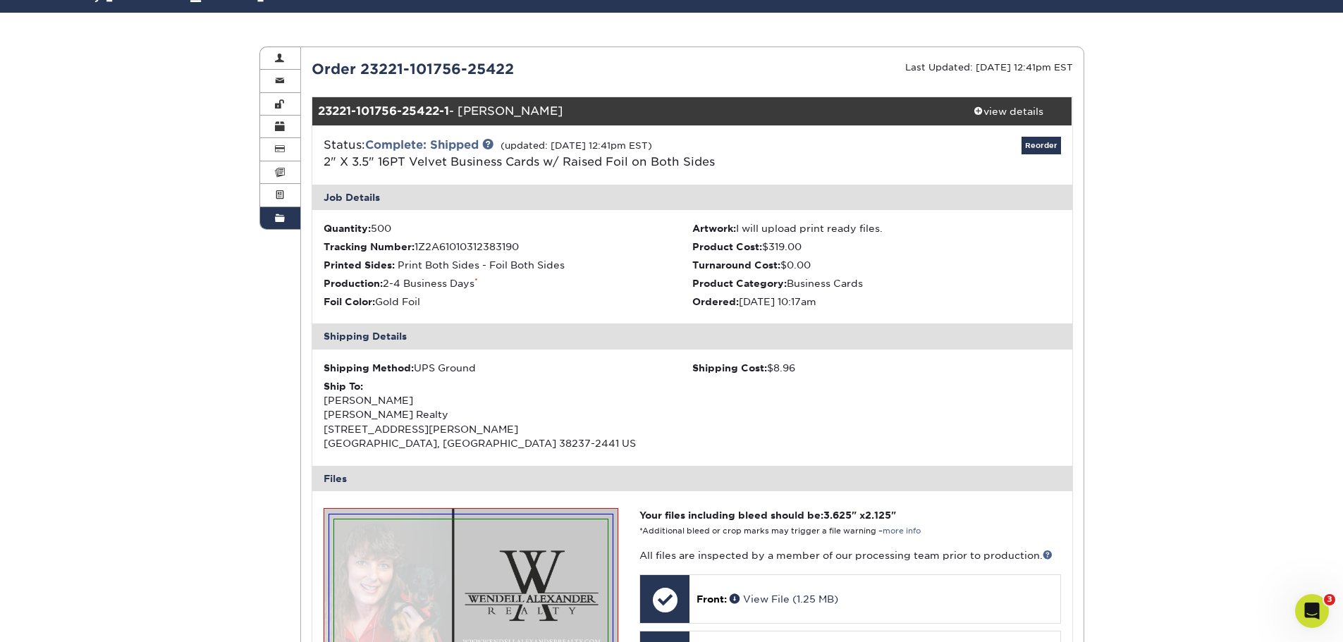
scroll to position [107, 0]
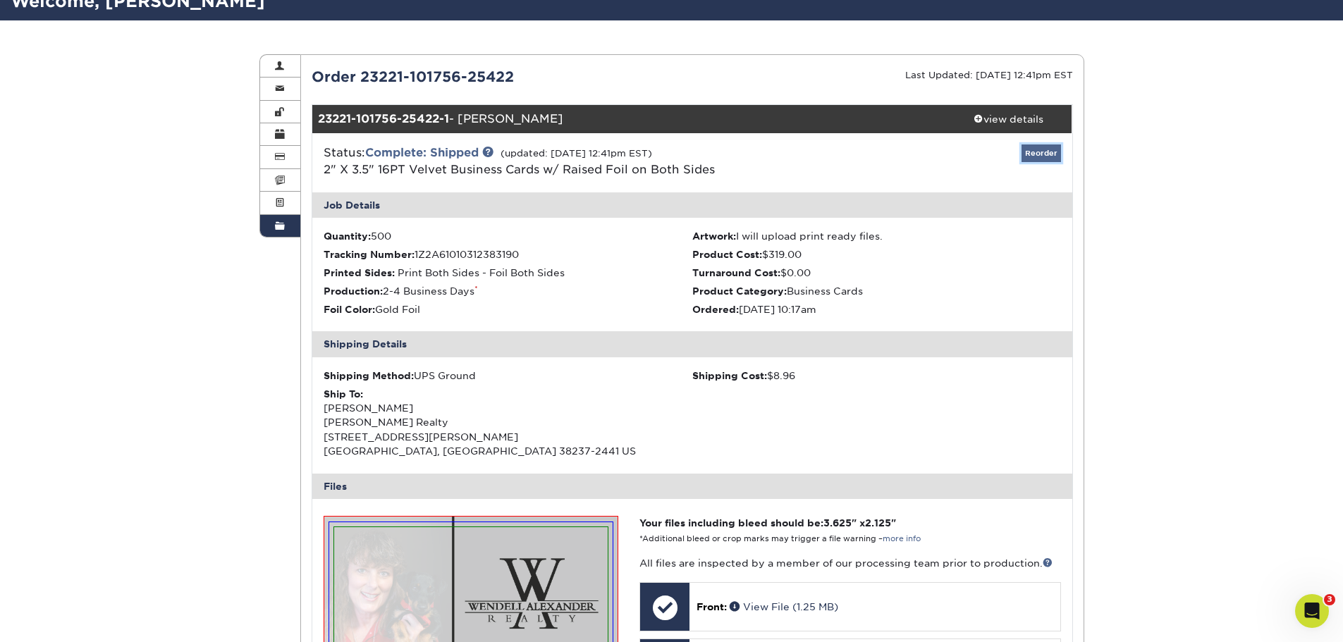
click at [1048, 153] on link "Reorder" at bounding box center [1041, 154] width 39 height 18
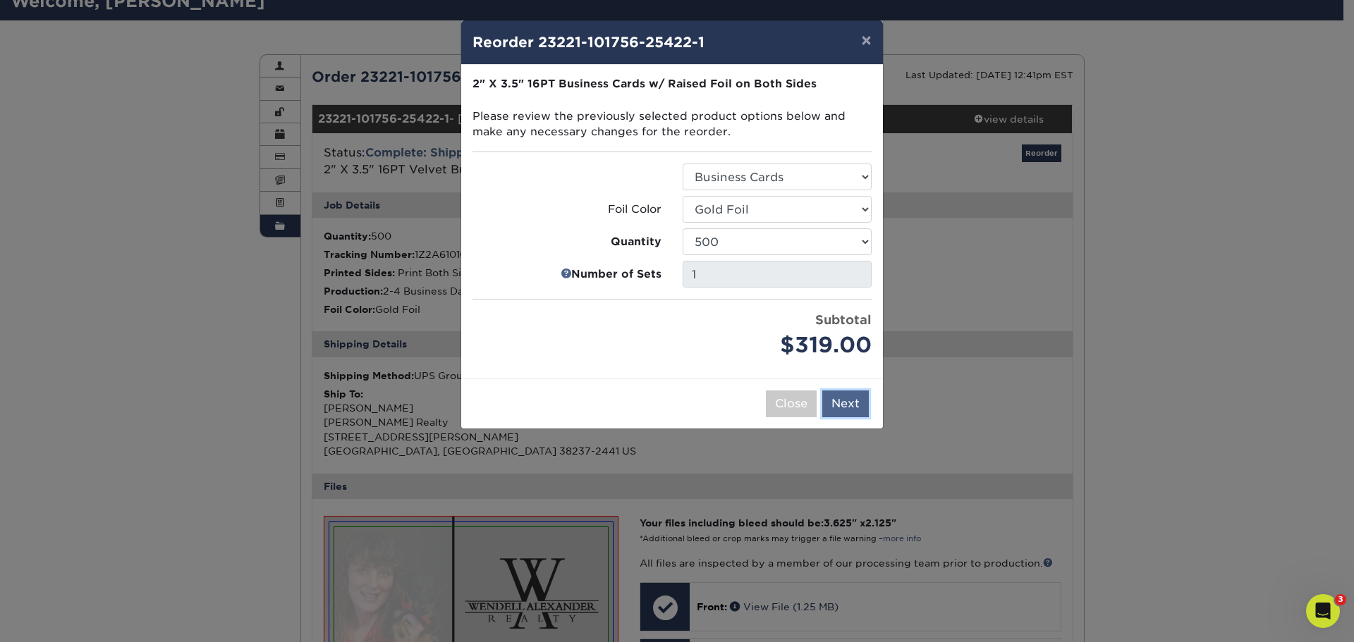
click at [855, 408] on button "Next" at bounding box center [845, 404] width 47 height 27
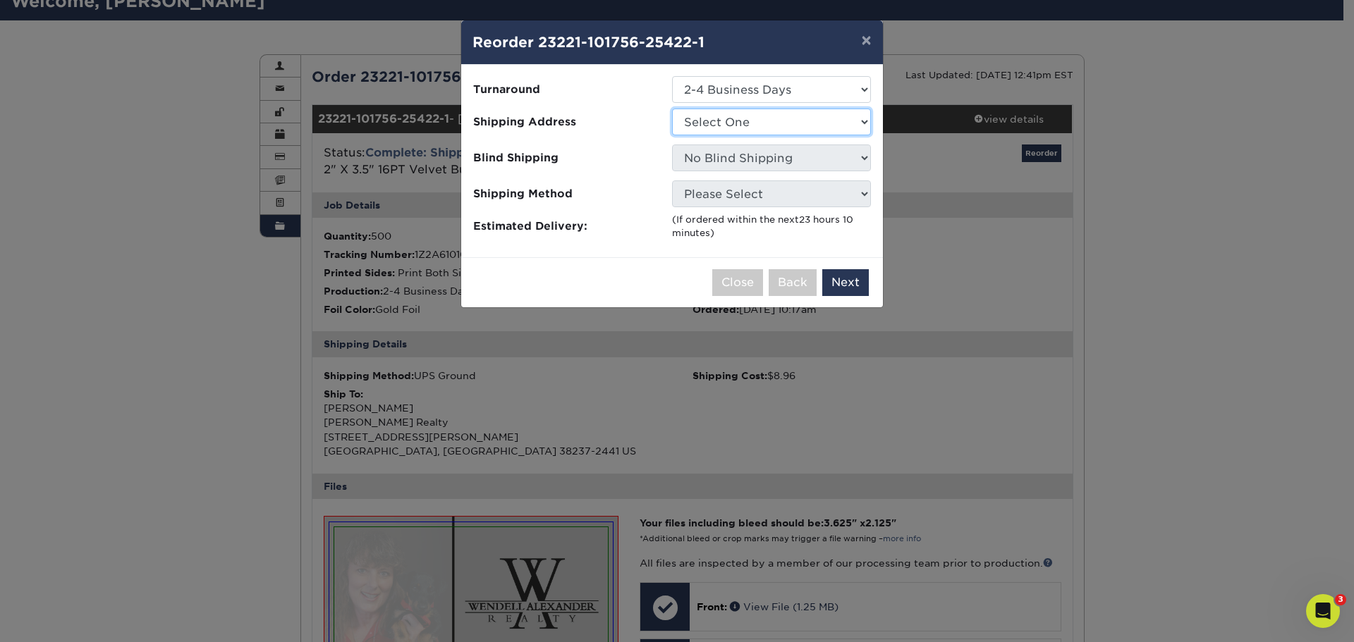
click at [847, 123] on select "Select One Cat's office WAR Martin Wendell Alexander Realty" at bounding box center [771, 122] width 199 height 27
select select "164879"
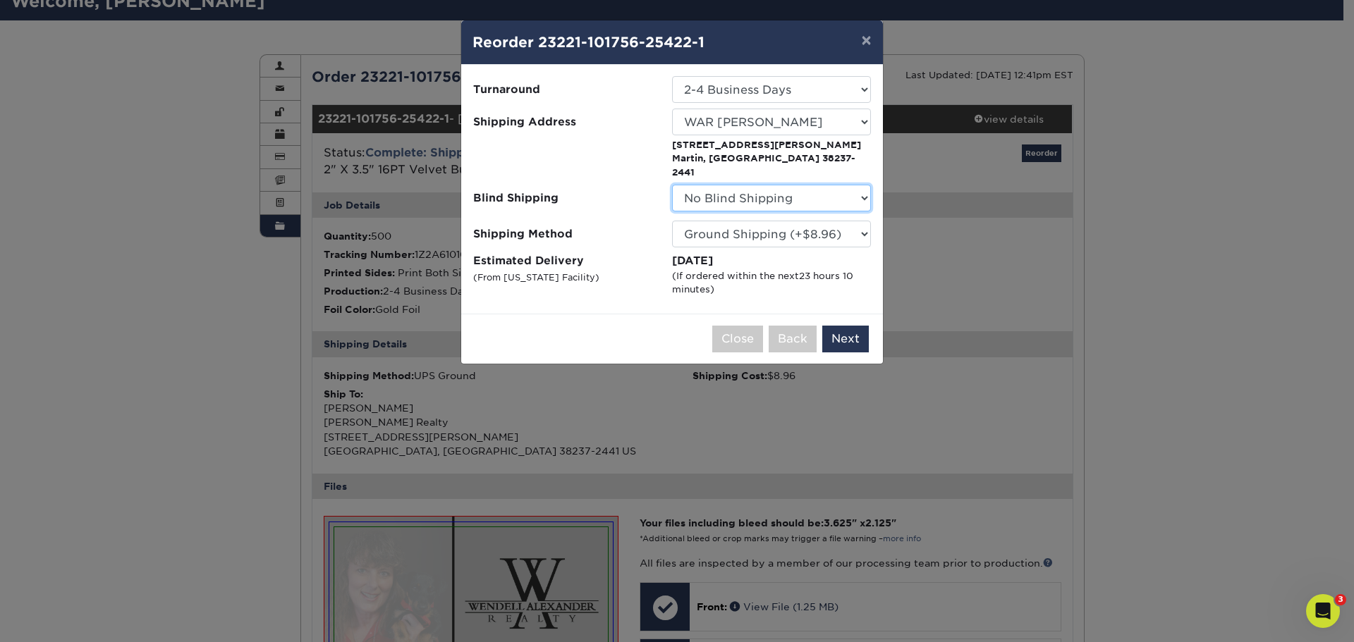
click at [817, 194] on select "No Blind Shipping Cat's office WAR Martin Wendell Alexander Realty" at bounding box center [771, 198] width 199 height 27
click at [818, 221] on select "Please Select Ground Shipping (+$8.96) 3 Day Shipping Service (+$18.70) 2 Day A…" at bounding box center [771, 234] width 199 height 27
click at [844, 326] on button "Next" at bounding box center [845, 339] width 47 height 27
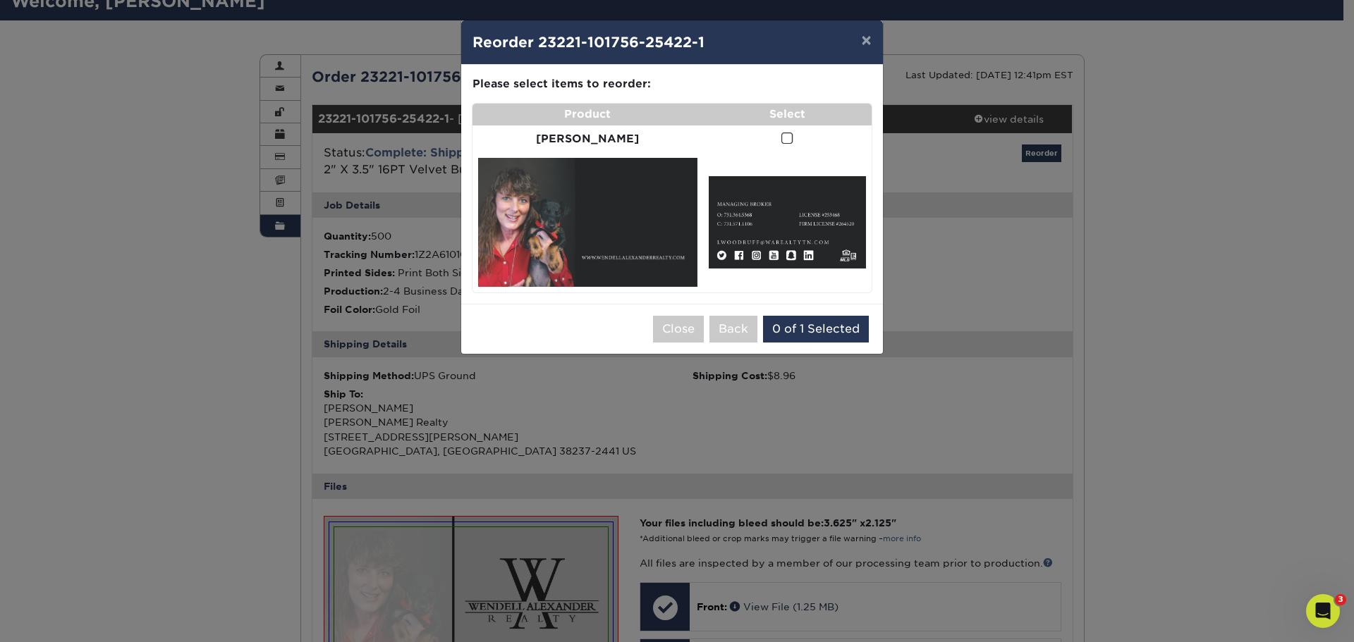
click at [781, 139] on span at bounding box center [787, 138] width 12 height 13
click at [0, 0] on input "checkbox" at bounding box center [0, 0] width 0 height 0
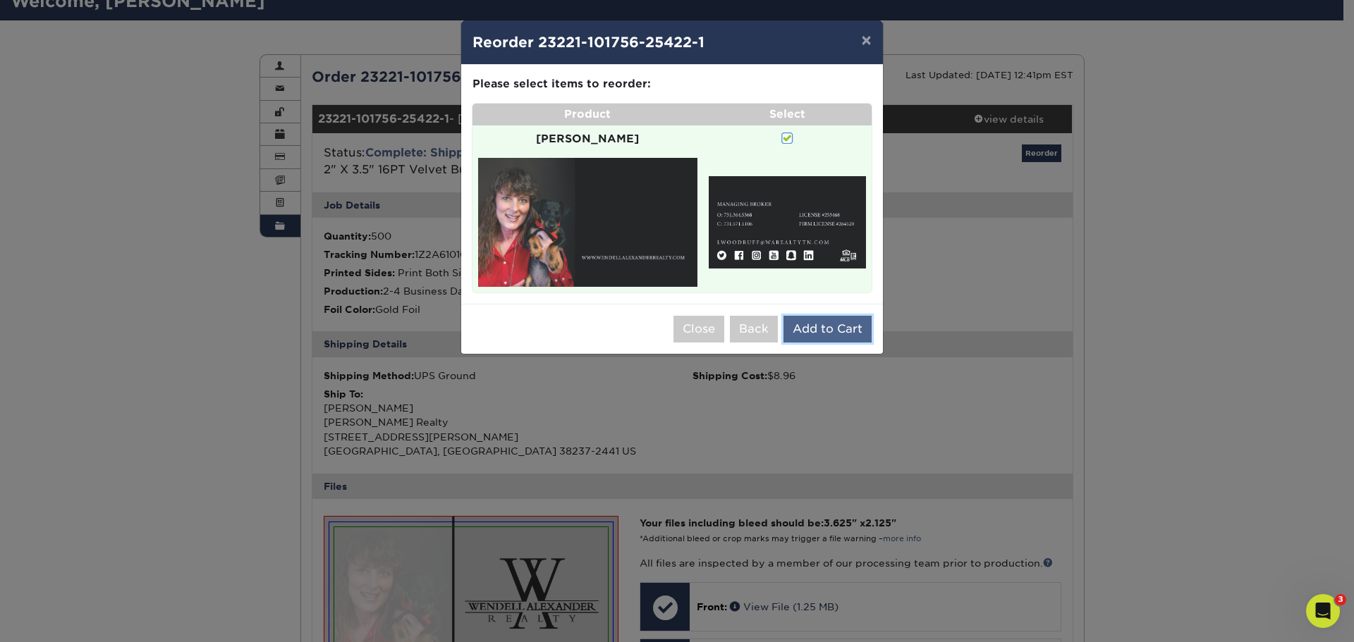
click at [848, 316] on button "Add to Cart" at bounding box center [827, 329] width 88 height 27
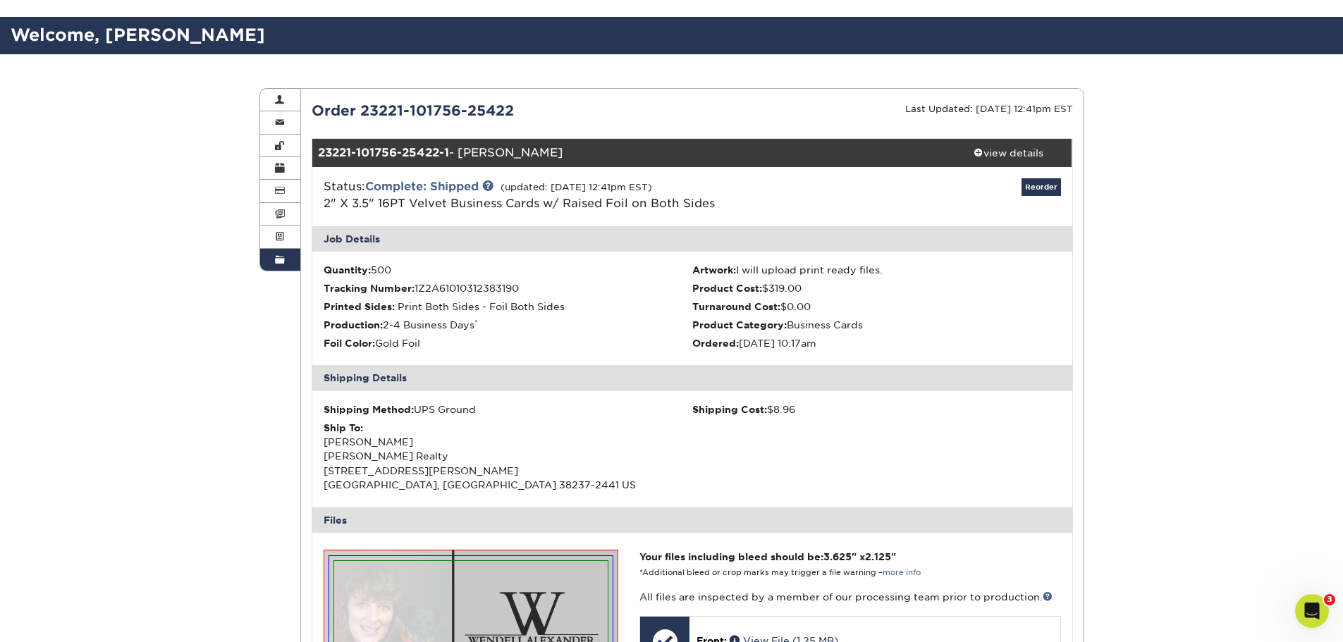
scroll to position [171, 0]
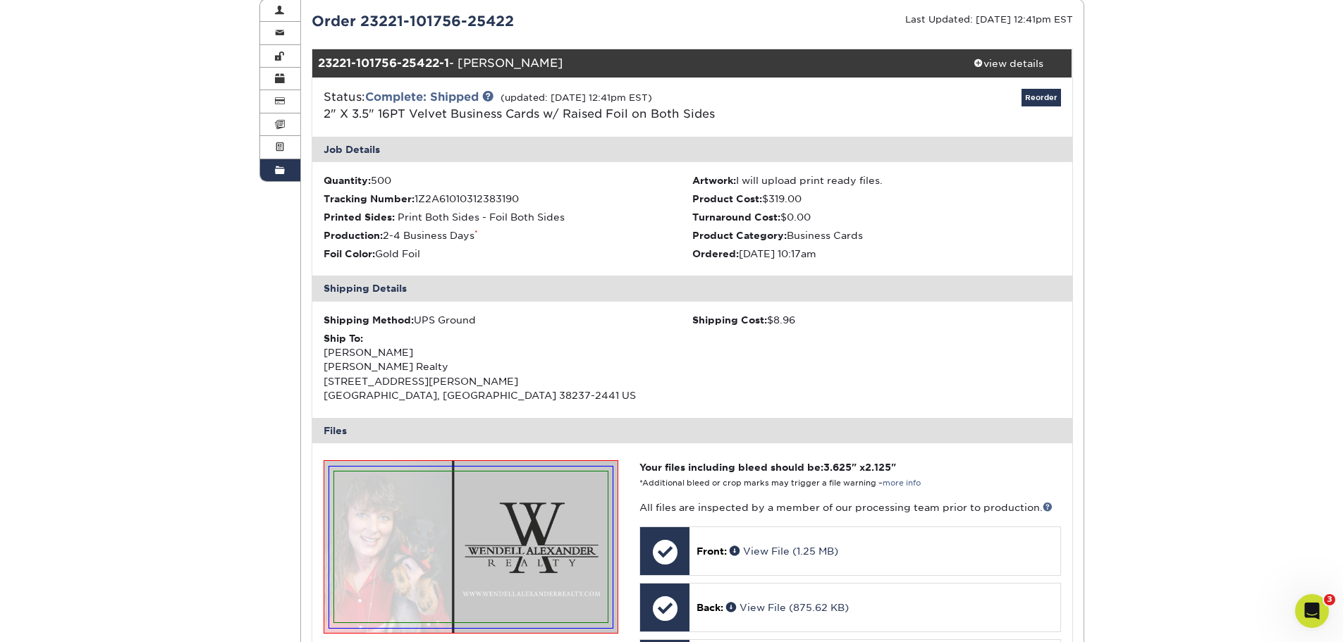
drag, startPoint x: 1034, startPoint y: 412, endPoint x: 1035, endPoint y: 472, distance: 59.9
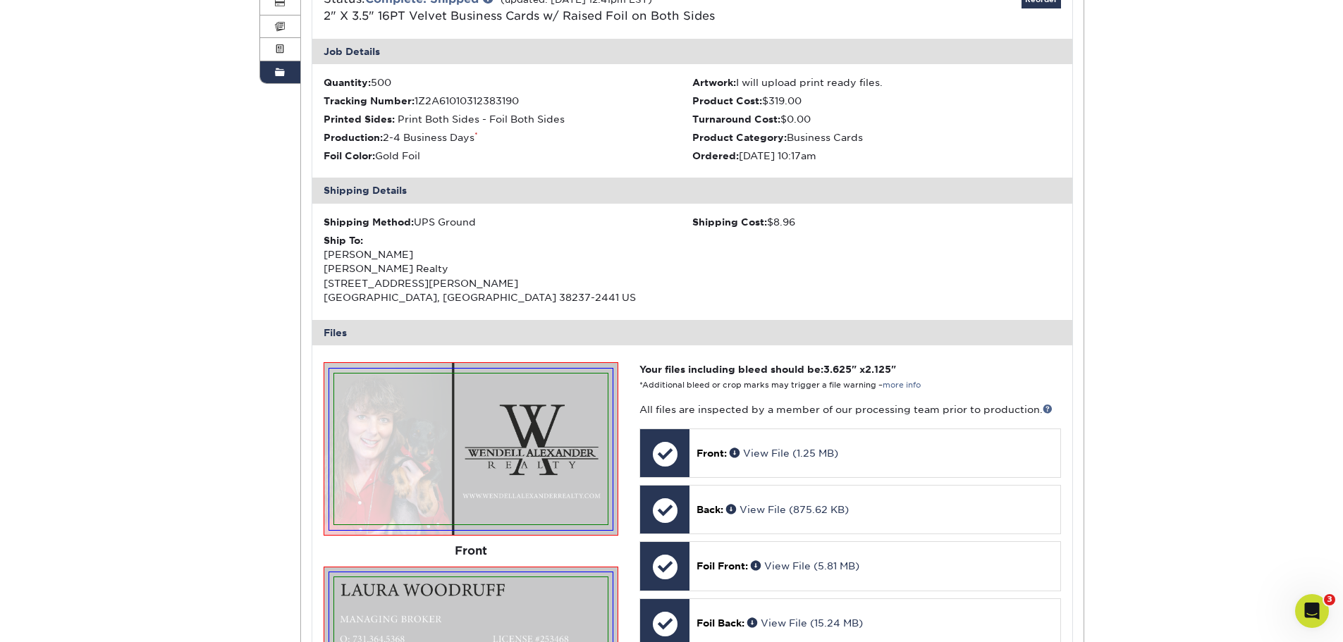
scroll to position [267, 0]
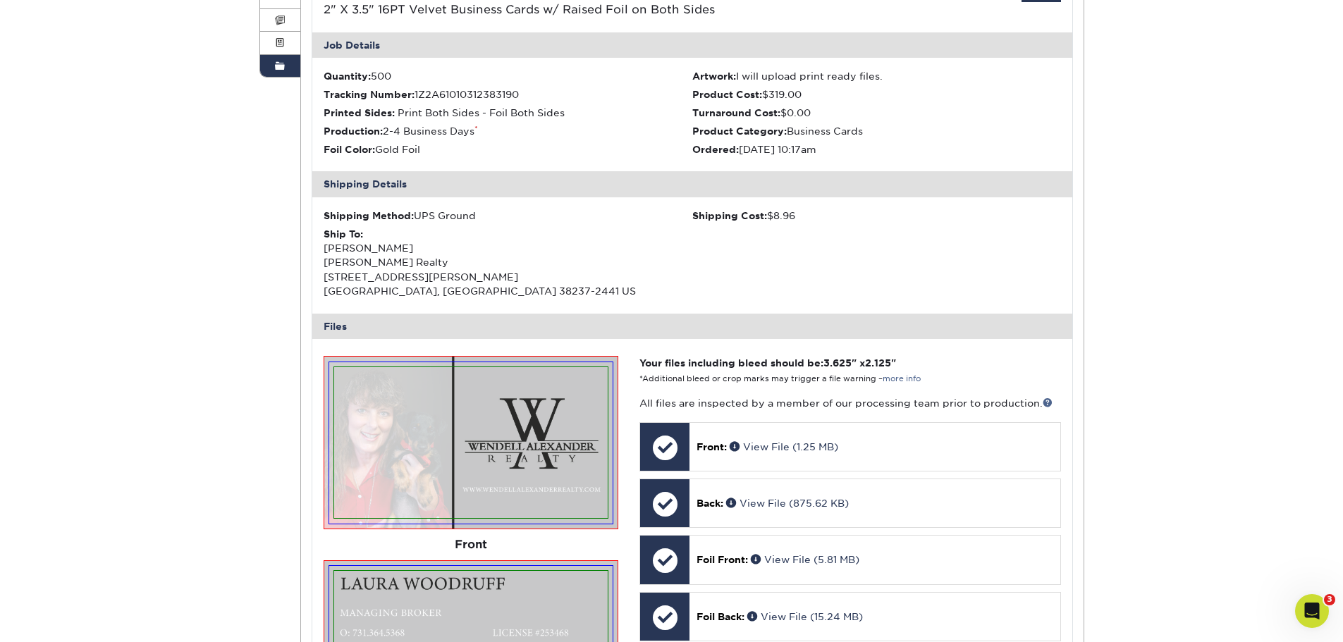
click at [391, 184] on div "Shipping Details" at bounding box center [692, 183] width 760 height 25
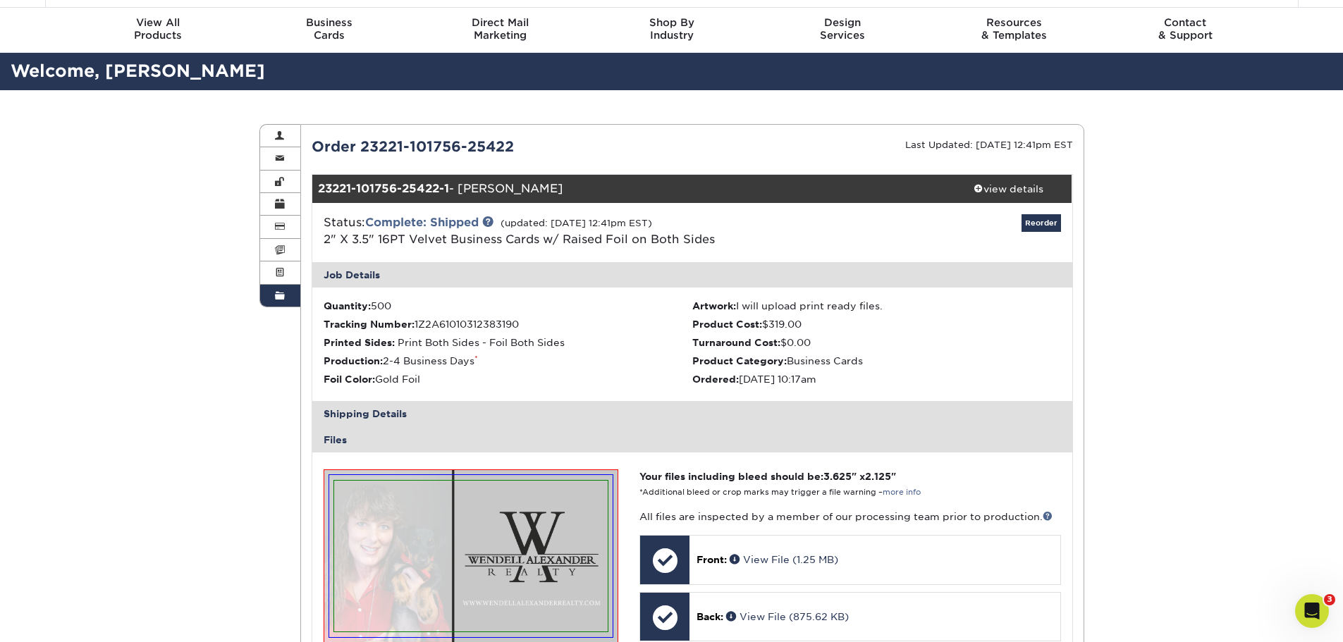
scroll to position [0, 0]
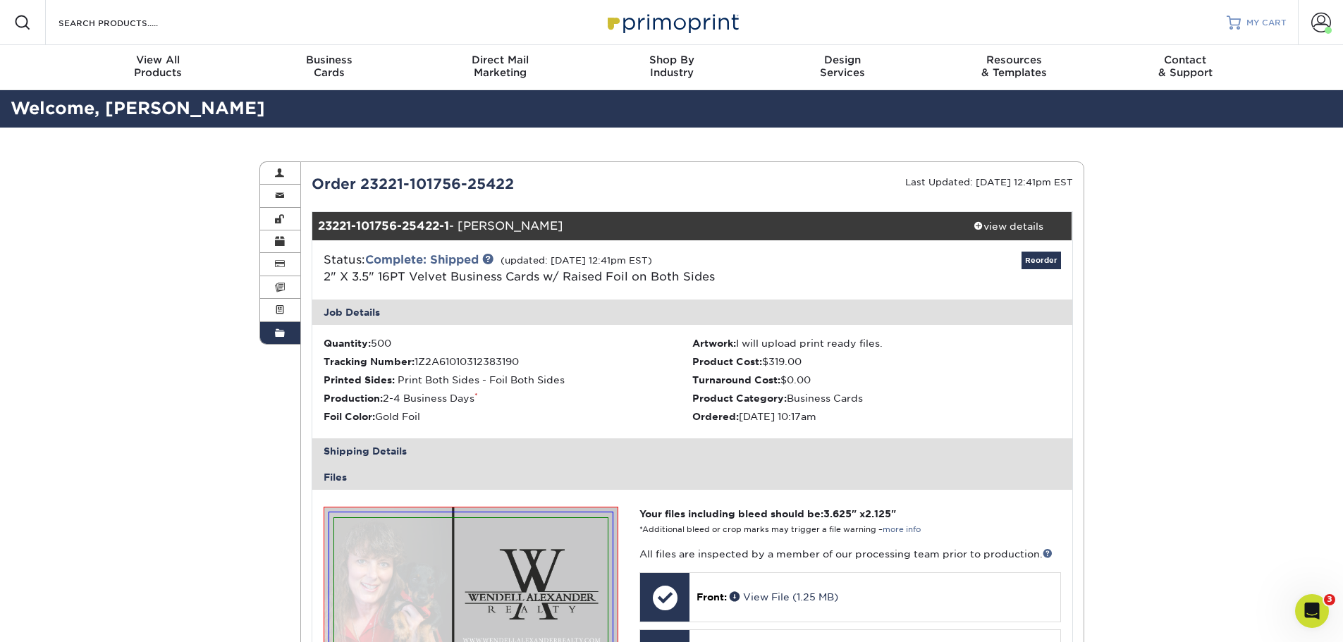
click at [1256, 18] on span "MY CART" at bounding box center [1267, 23] width 40 height 12
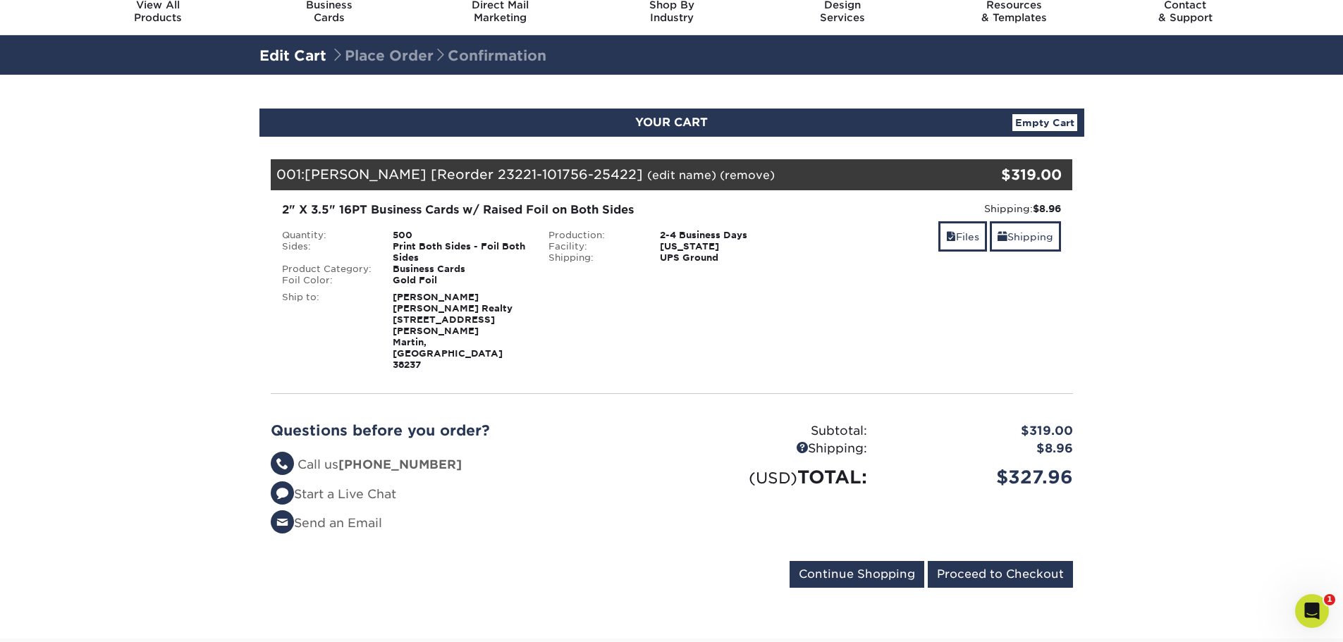
scroll to position [97, 0]
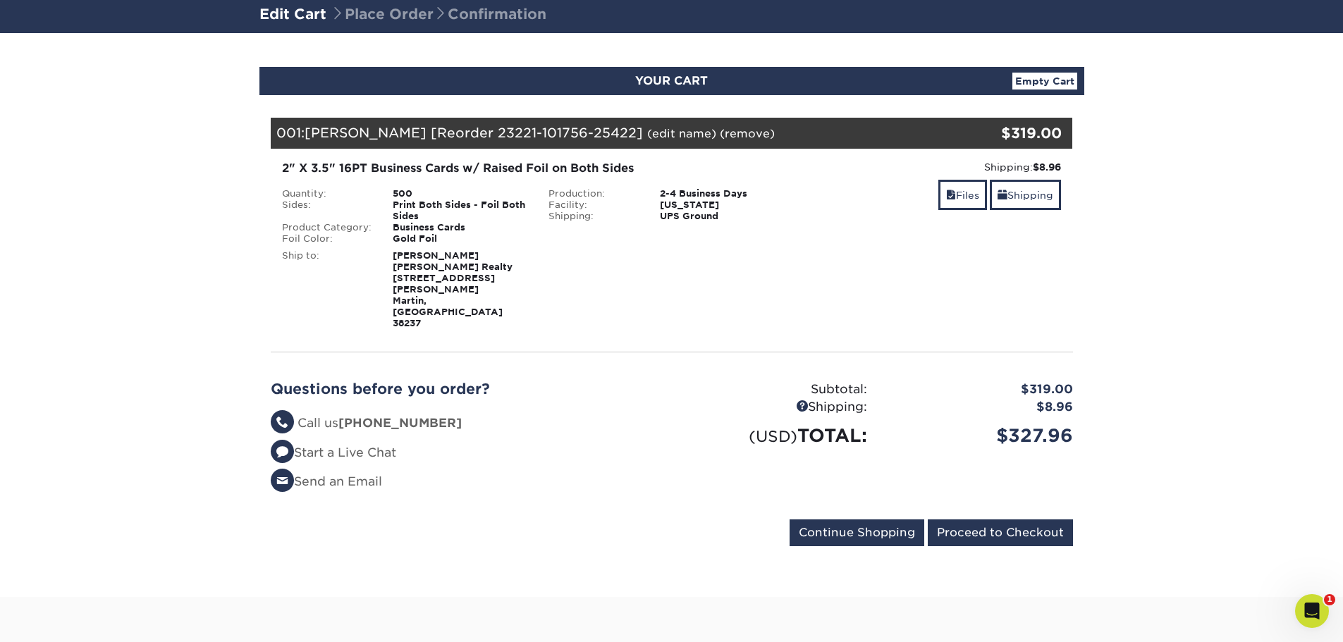
drag, startPoint x: 1174, startPoint y: 221, endPoint x: 1173, endPoint y: 274, distance: 52.9
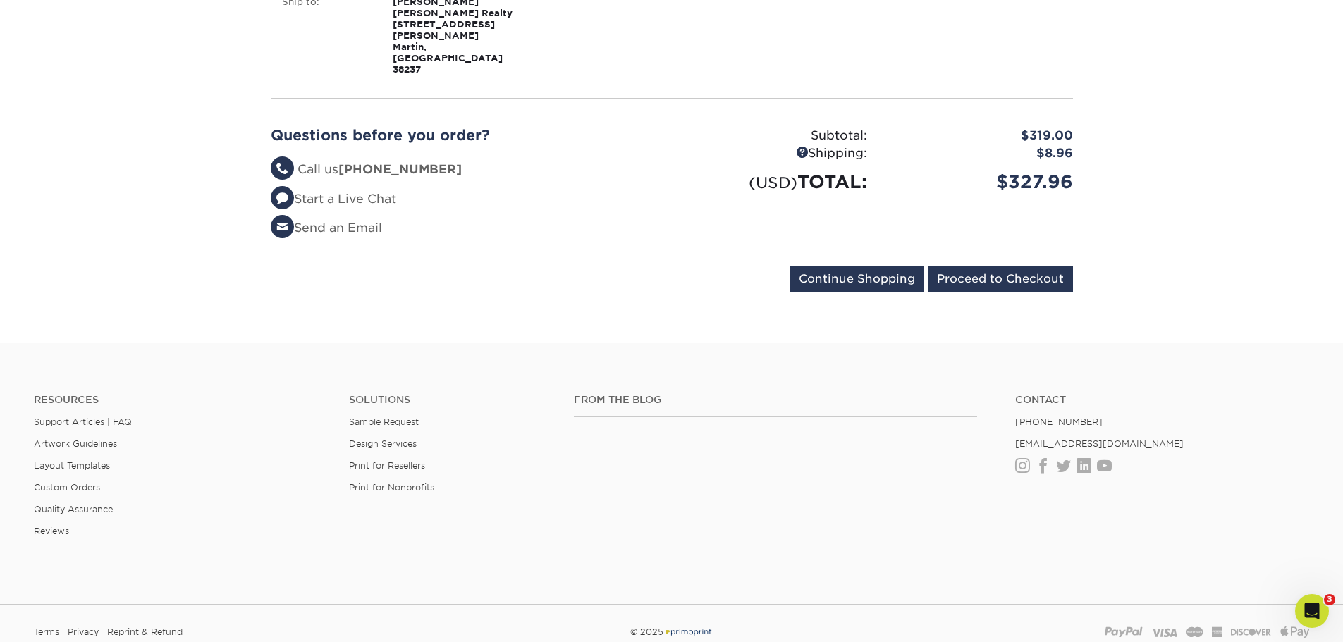
drag, startPoint x: 1173, startPoint y: 274, endPoint x: 1162, endPoint y: 341, distance: 67.2
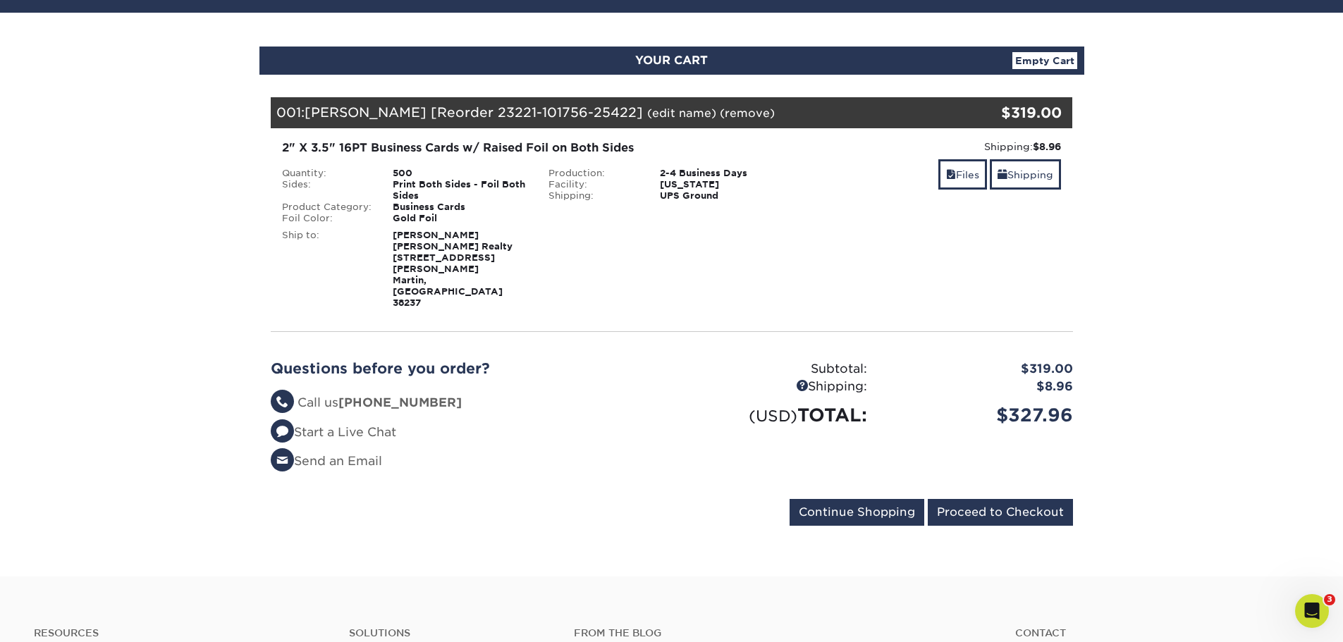
scroll to position [0, 0]
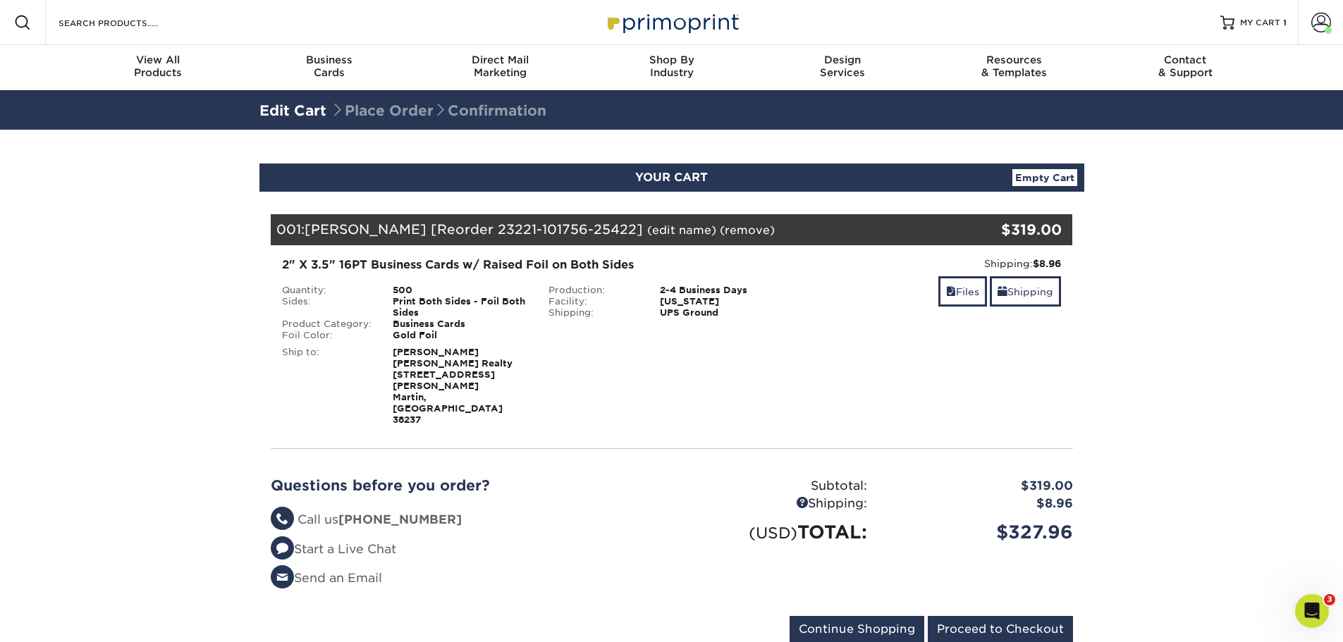
drag, startPoint x: 1162, startPoint y: 341, endPoint x: 1169, endPoint y: 250, distance: 91.2
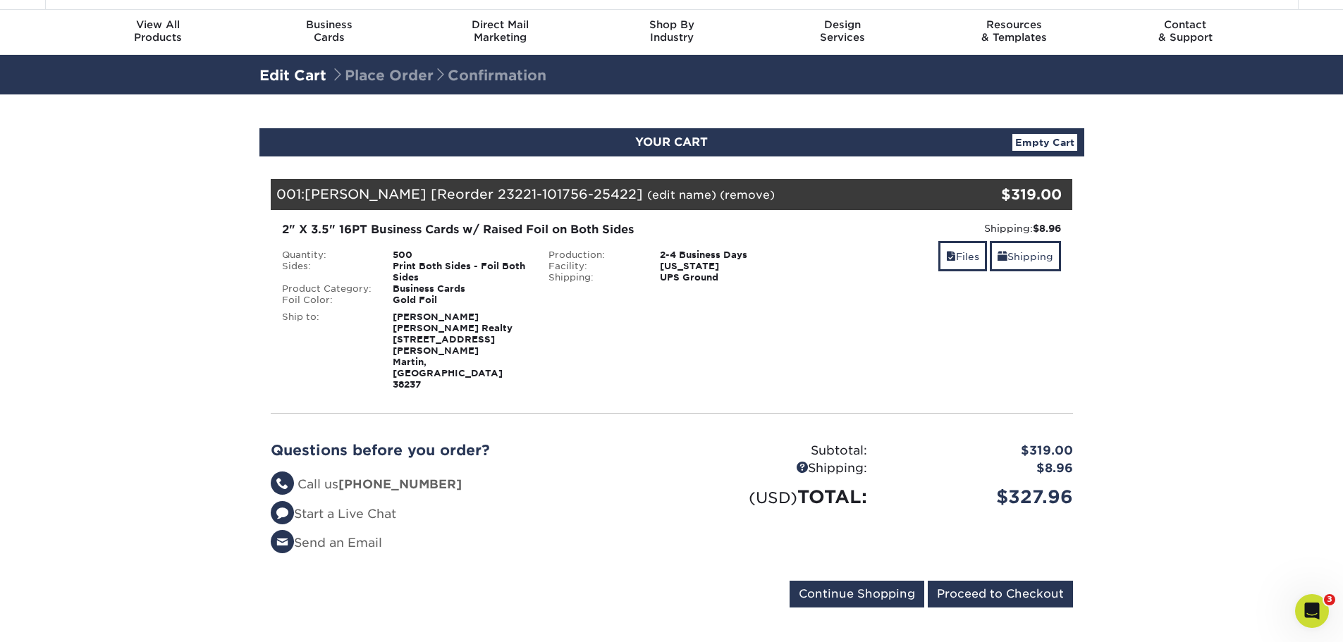
drag, startPoint x: 620, startPoint y: 379, endPoint x: 616, endPoint y: 421, distance: 41.8
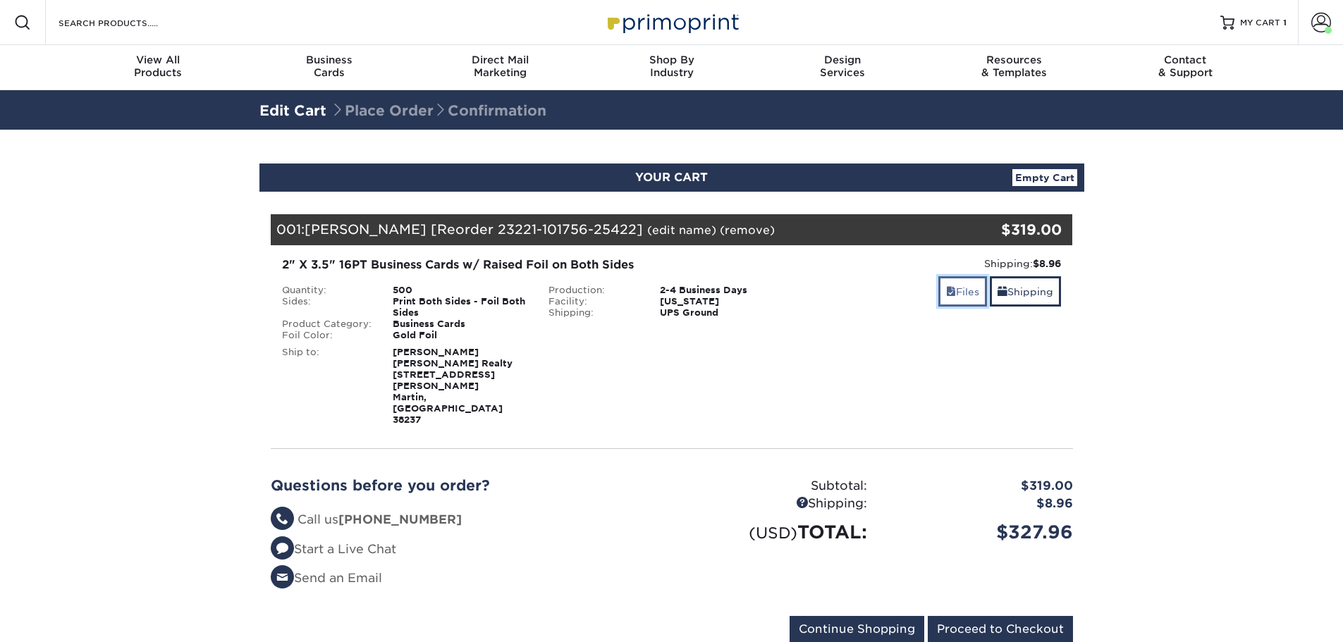
click at [956, 294] on link "Files" at bounding box center [963, 291] width 49 height 30
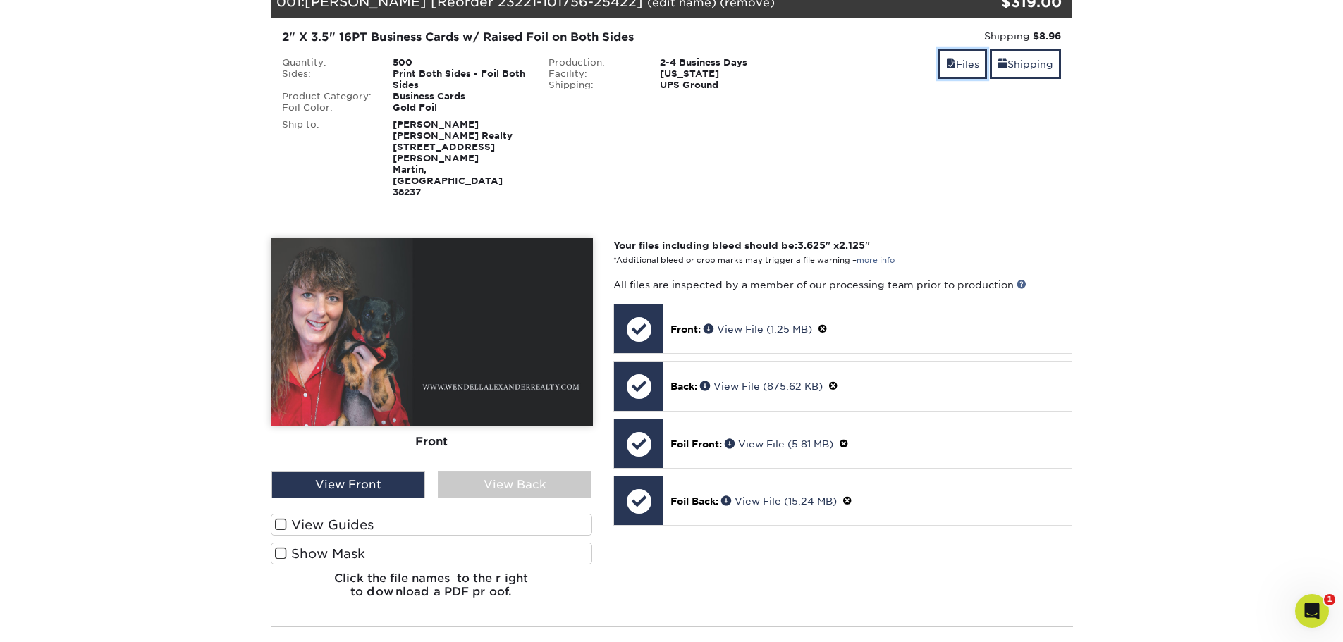
scroll to position [311, 0]
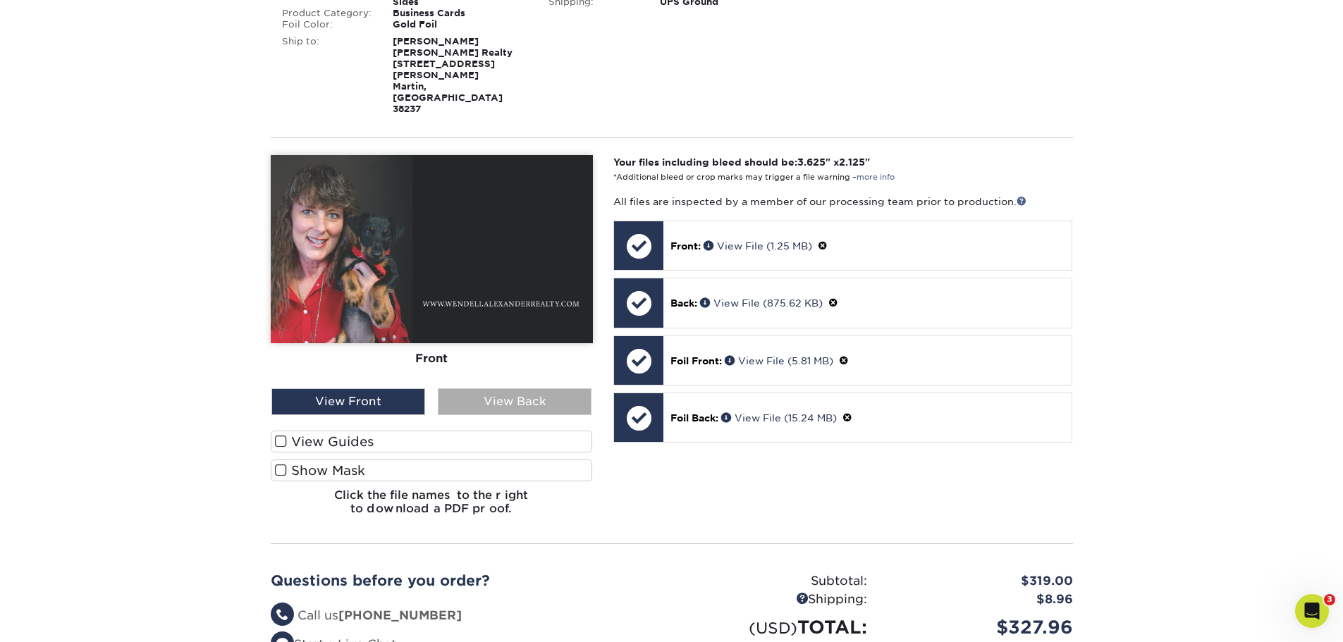
click at [527, 389] on div "View Back" at bounding box center [515, 402] width 154 height 27
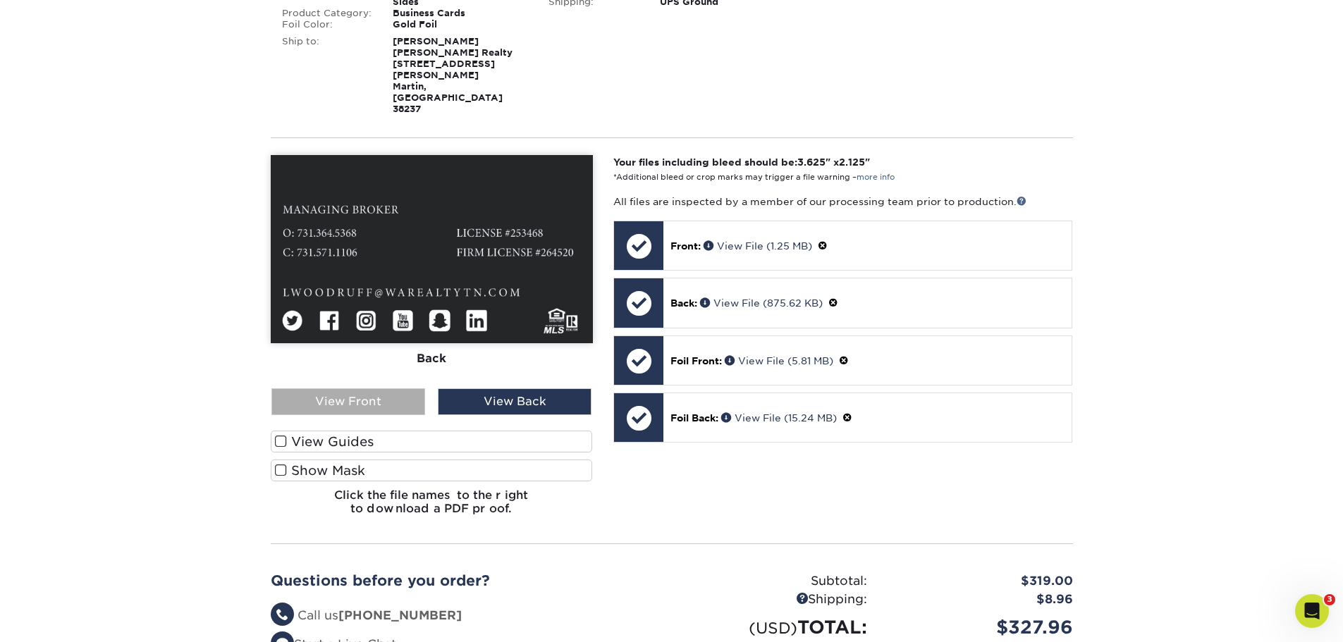
click at [374, 389] on div "View Front" at bounding box center [349, 402] width 154 height 27
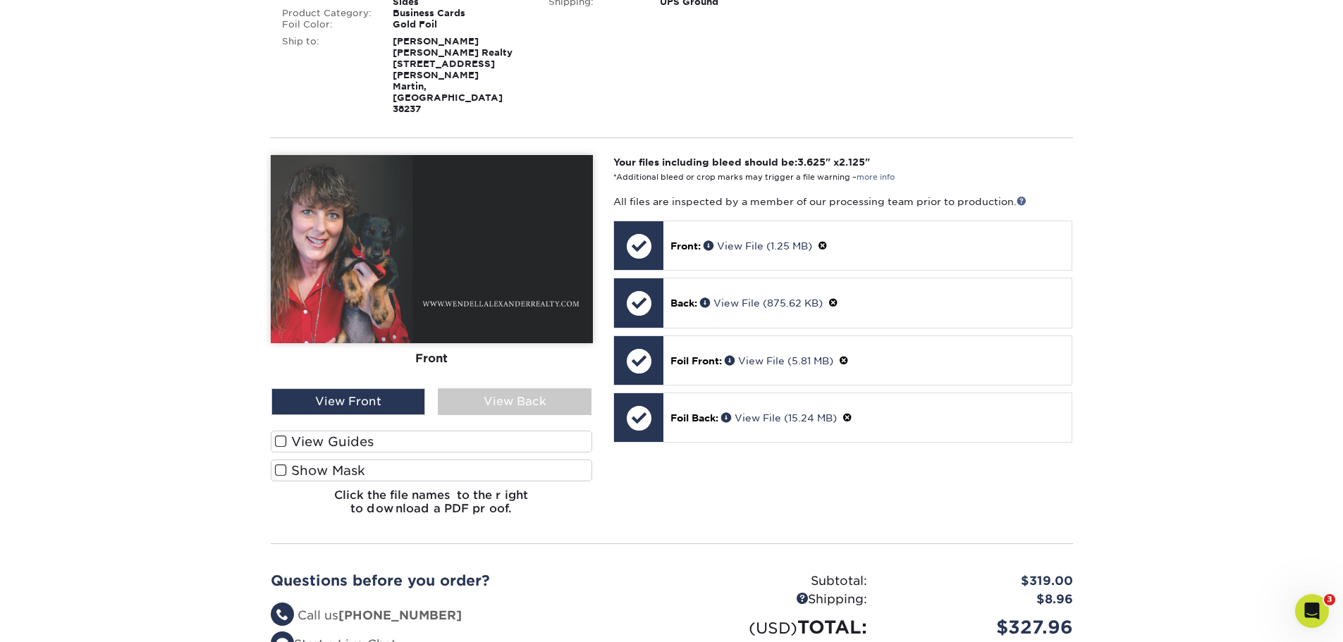
click at [379, 460] on label "Show Mask" at bounding box center [432, 471] width 322 height 22
click at [0, 0] on input "Show Mask" at bounding box center [0, 0] width 0 height 0
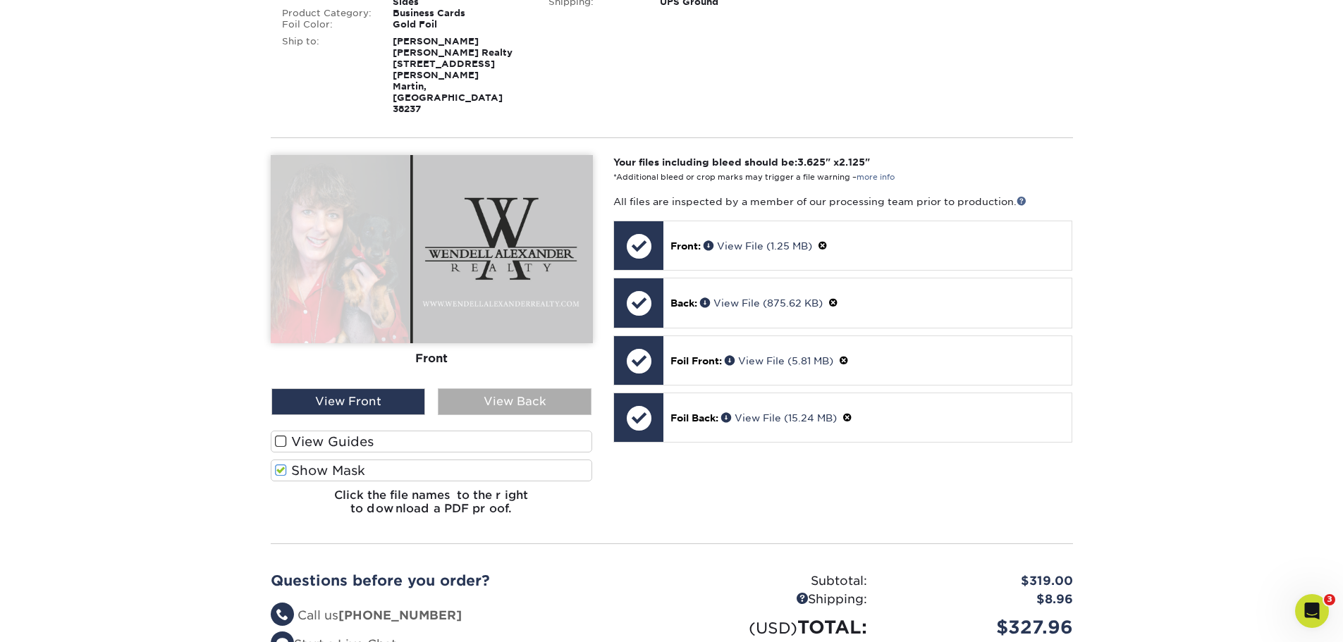
click at [508, 389] on div "View Back" at bounding box center [515, 402] width 154 height 27
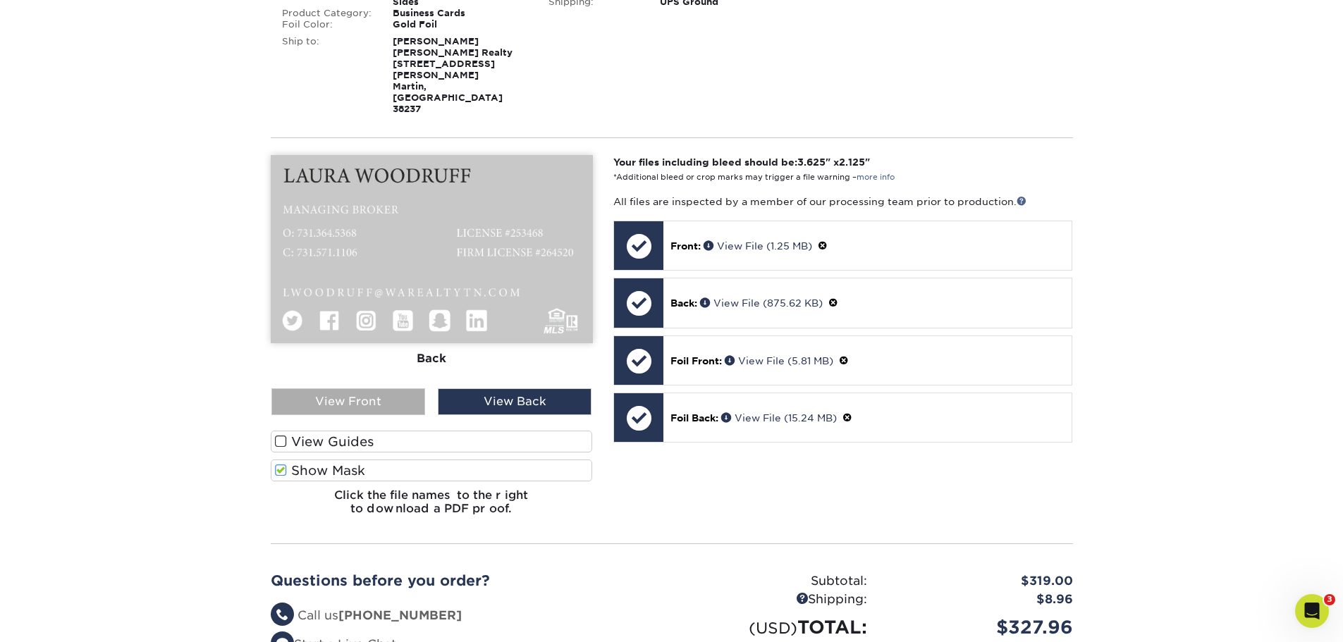
click at [388, 389] on div "View Front" at bounding box center [349, 402] width 154 height 27
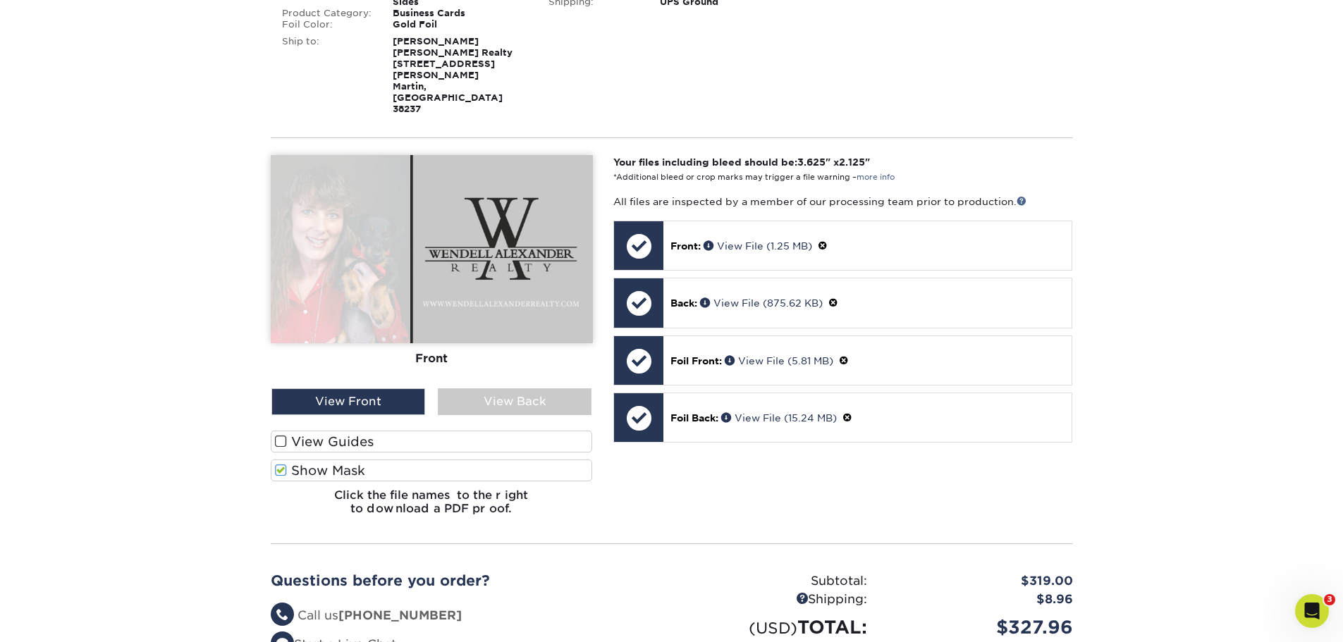
click at [374, 460] on label "Show Mask" at bounding box center [432, 471] width 322 height 22
click at [0, 0] on input "Show Mask" at bounding box center [0, 0] width 0 height 0
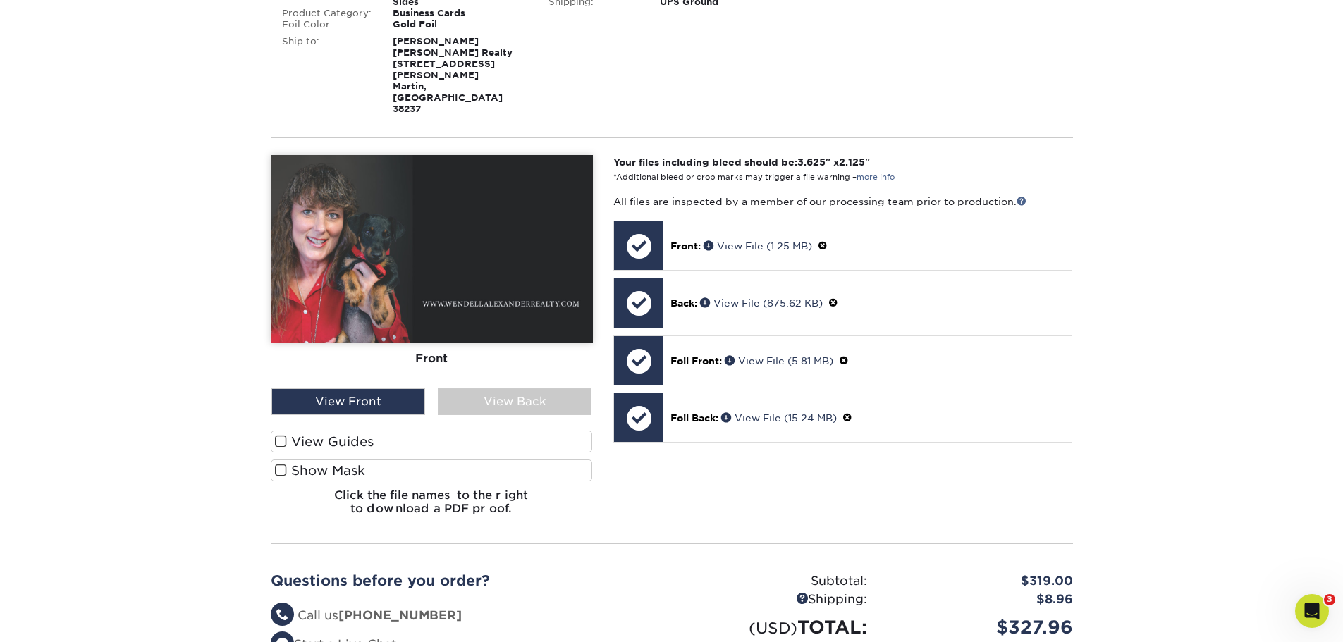
click at [374, 460] on label "Show Mask" at bounding box center [432, 471] width 322 height 22
click at [0, 0] on input "Show Mask" at bounding box center [0, 0] width 0 height 0
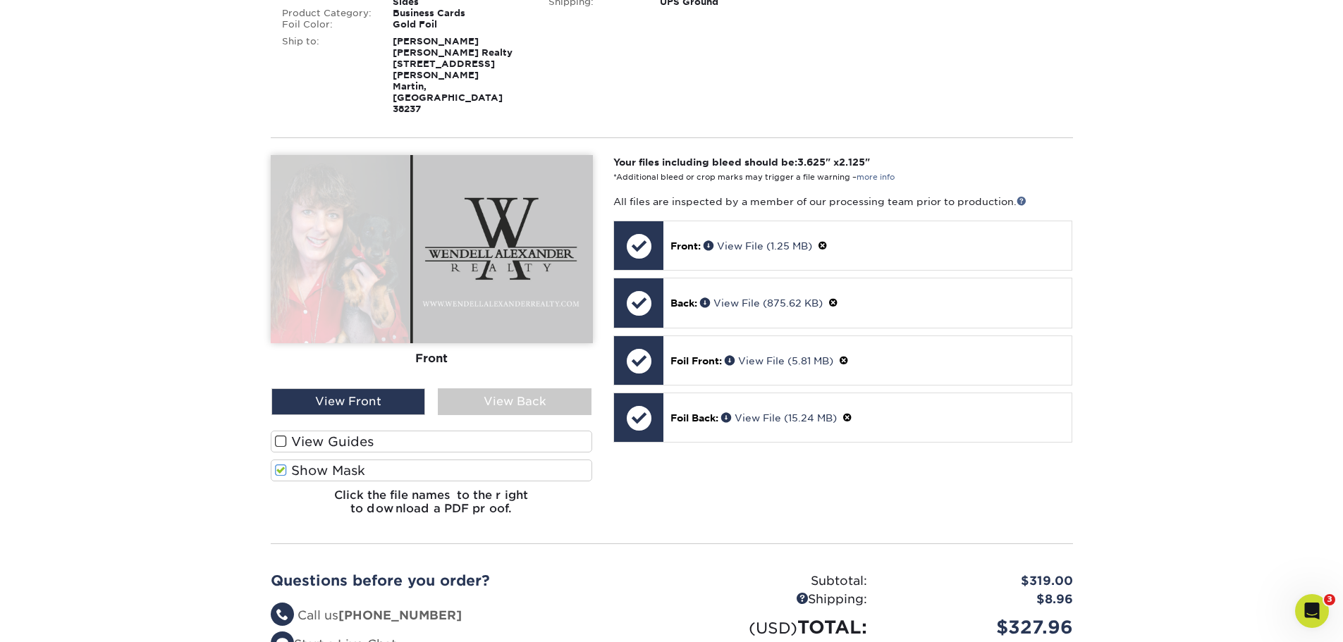
click at [374, 460] on label "Show Mask" at bounding box center [432, 471] width 322 height 22
click at [0, 0] on input "Show Mask" at bounding box center [0, 0] width 0 height 0
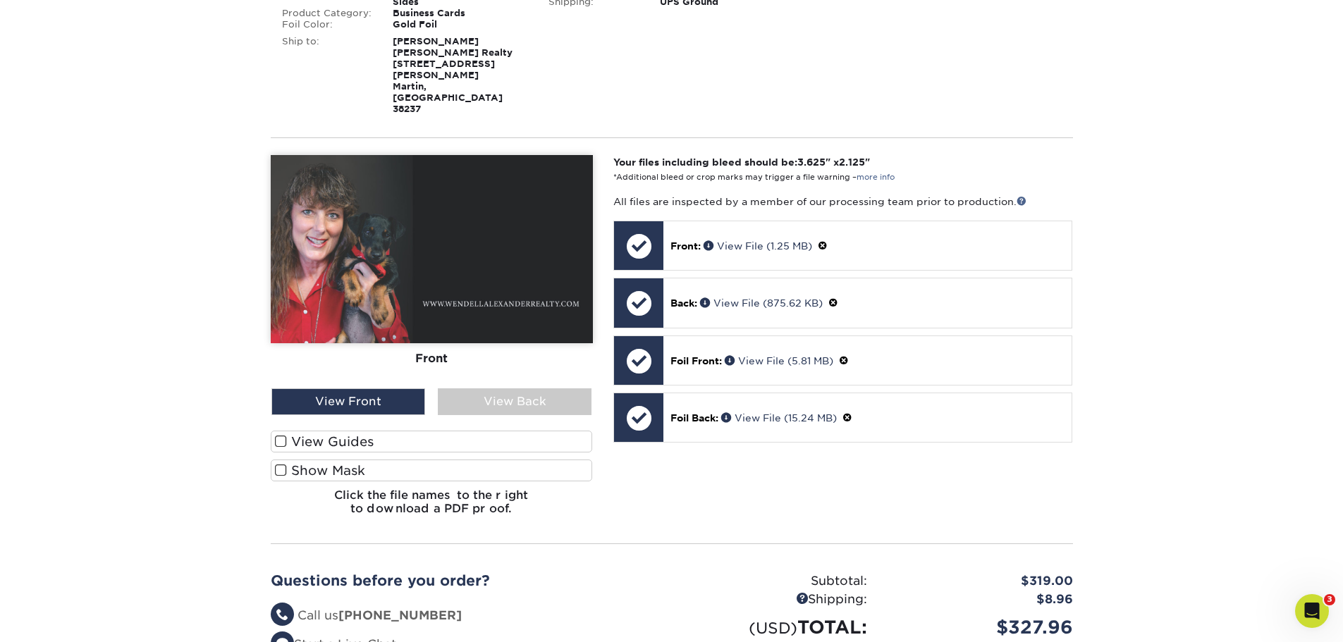
click at [374, 460] on label "Show Mask" at bounding box center [432, 471] width 322 height 22
click at [0, 0] on input "Show Mask" at bounding box center [0, 0] width 0 height 0
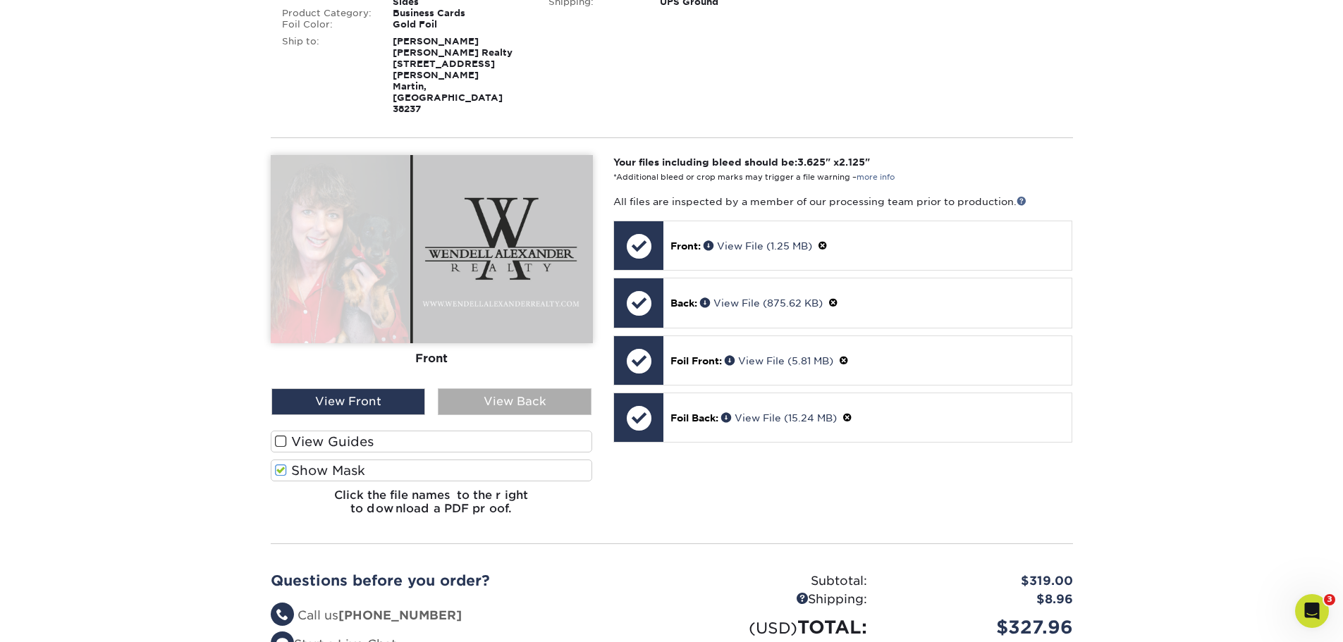
click at [467, 389] on div "View Back" at bounding box center [515, 402] width 154 height 27
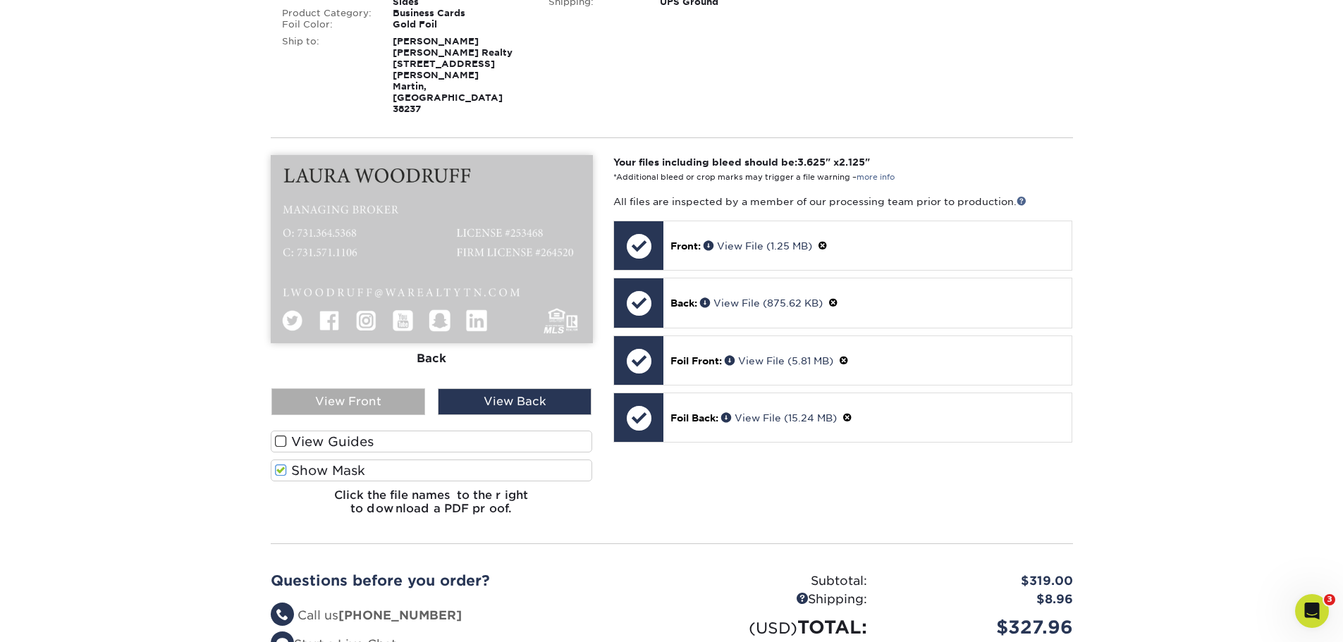
click at [409, 389] on div "View Front" at bounding box center [349, 402] width 154 height 27
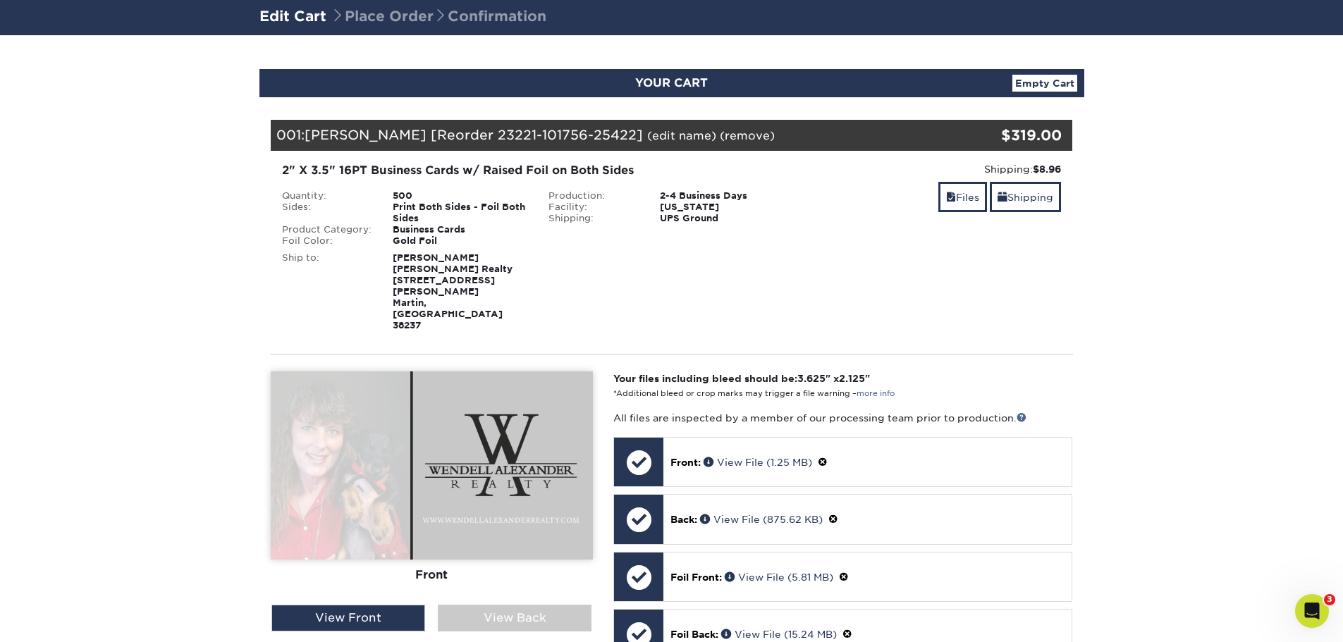
scroll to position [0, 0]
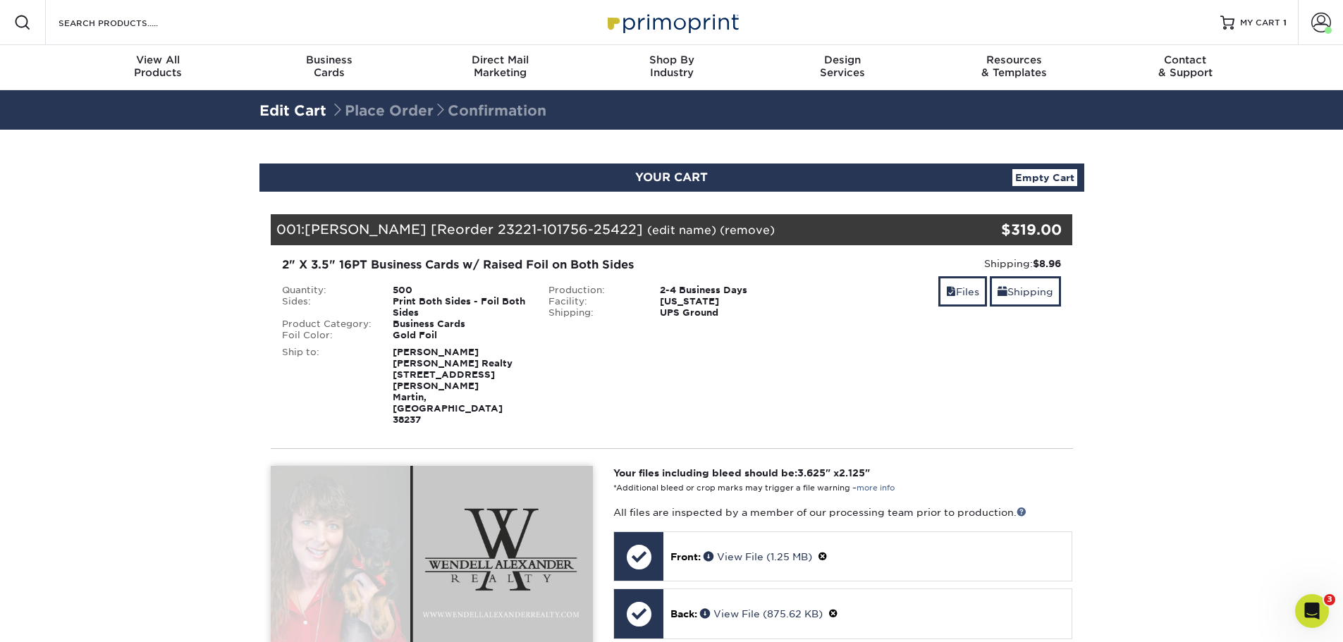
drag, startPoint x: 1314, startPoint y: 124, endPoint x: 1325, endPoint y: 126, distance: 11.4
click at [1318, 126] on div "Edit Cart Place Order Confirmation" at bounding box center [671, 109] width 1343 height 39
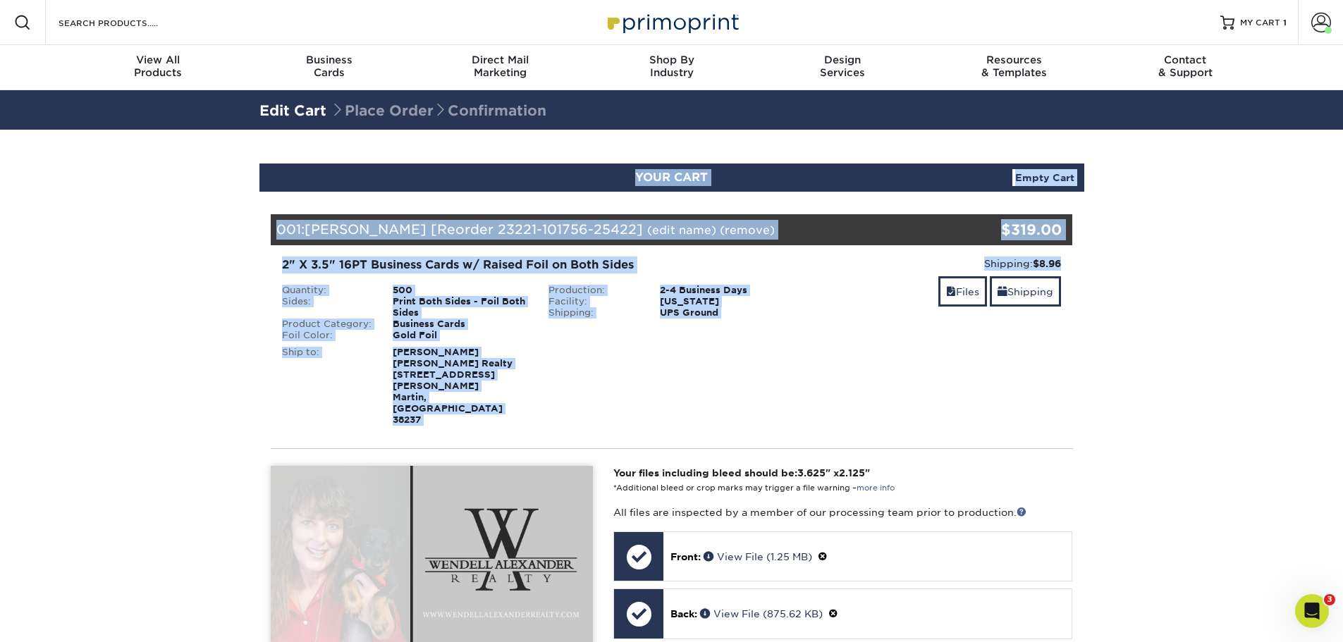
drag, startPoint x: 1353, startPoint y: 142, endPoint x: 1353, endPoint y: 258, distance: 115.7
click at [1267, 237] on section "YOUR CART Empty Cart Your Cart is Empty View Account Active Orders Order Histor…" at bounding box center [671, 615] width 1343 height 970
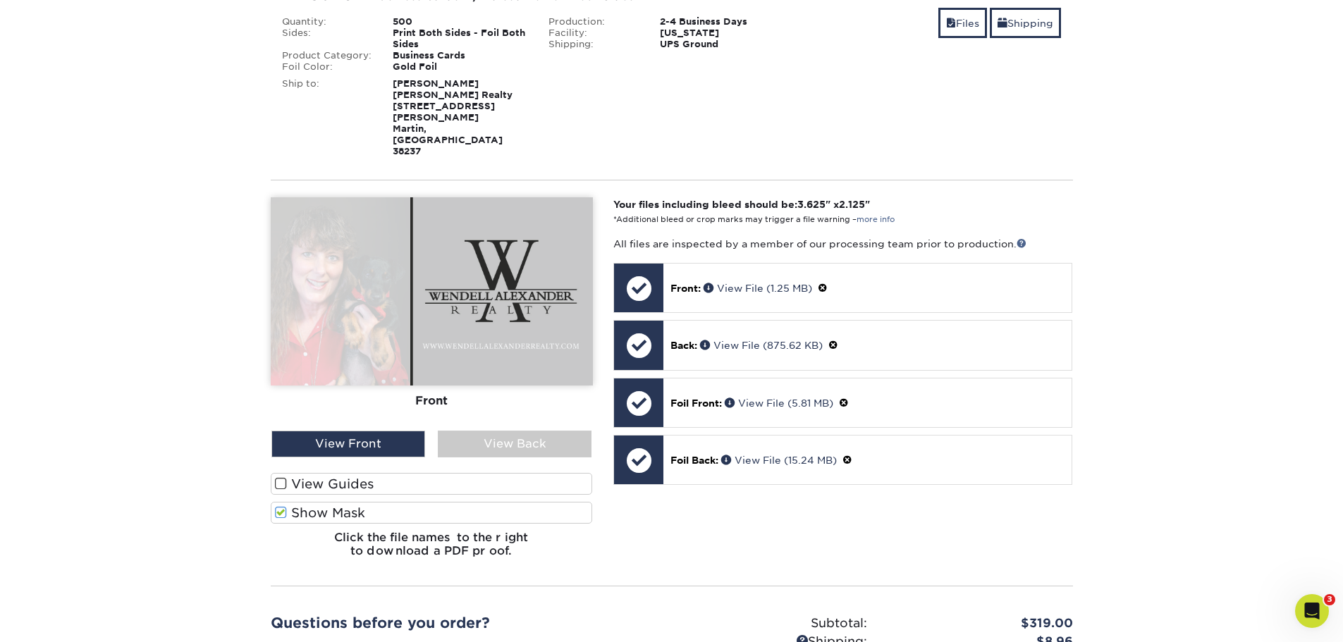
scroll to position [272, 0]
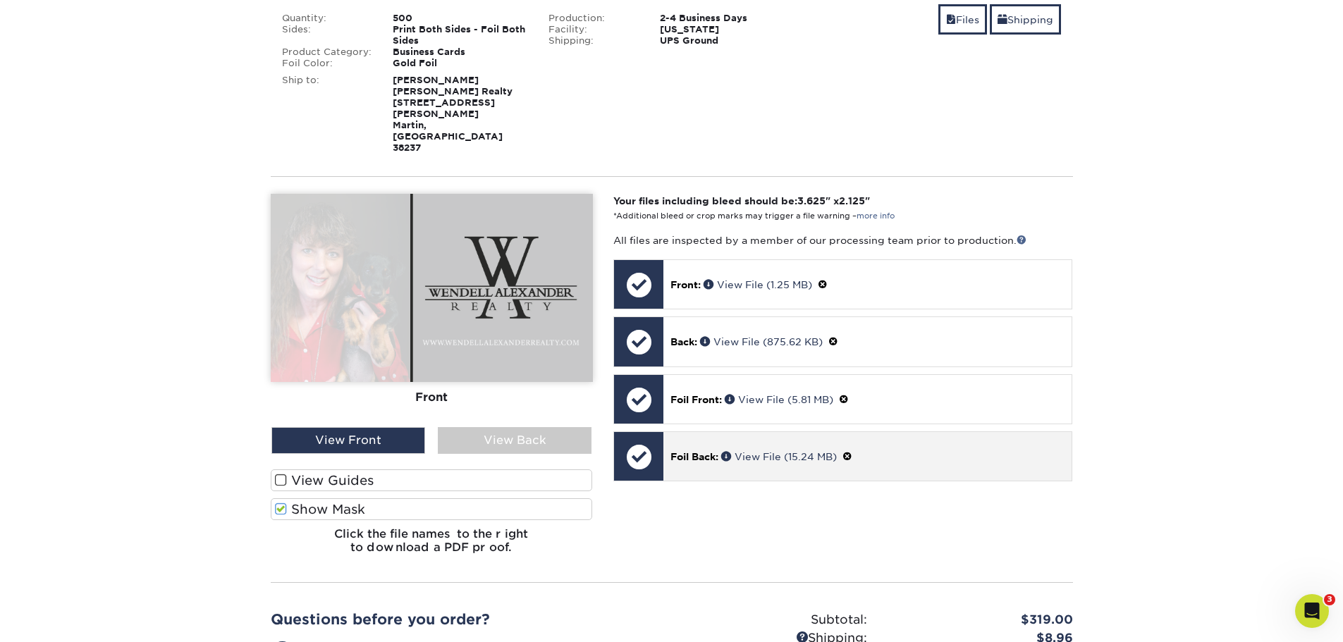
click at [910, 432] on div "Foil Back: View File (15.24 MB)" at bounding box center [868, 456] width 408 height 49
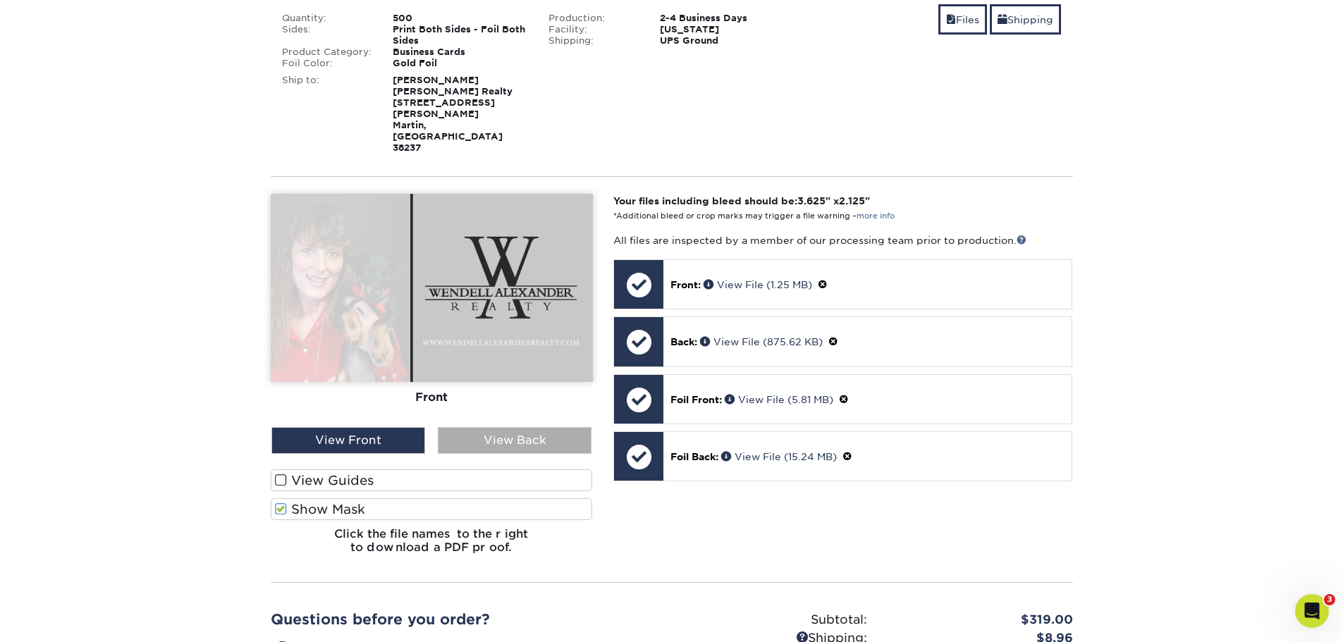
click at [498, 427] on div "View Back" at bounding box center [515, 440] width 154 height 27
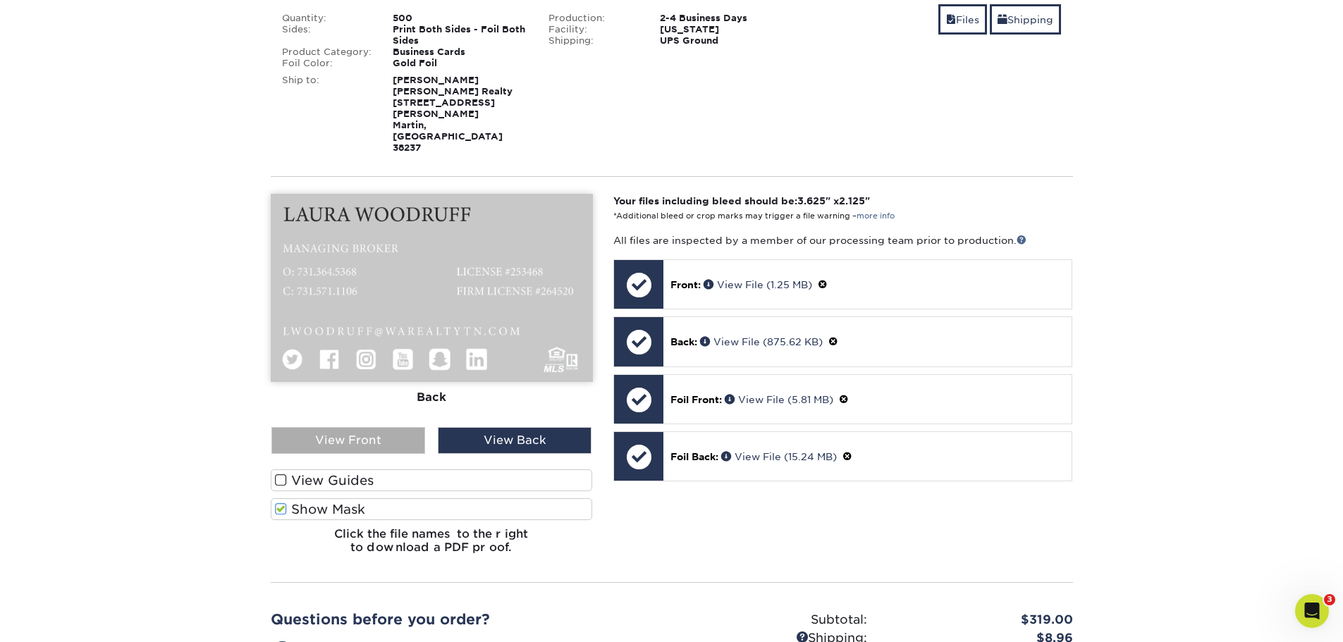
click at [398, 427] on div "View Front" at bounding box center [349, 440] width 154 height 27
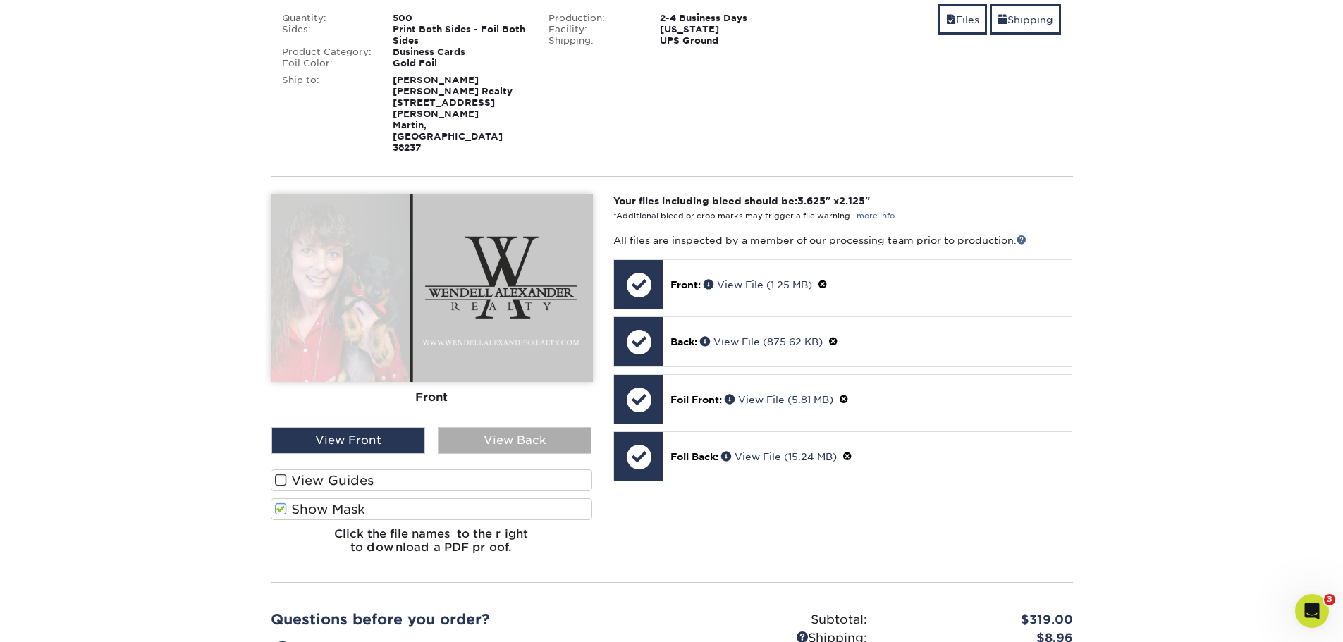
click at [525, 427] on div "View Back" at bounding box center [515, 440] width 154 height 27
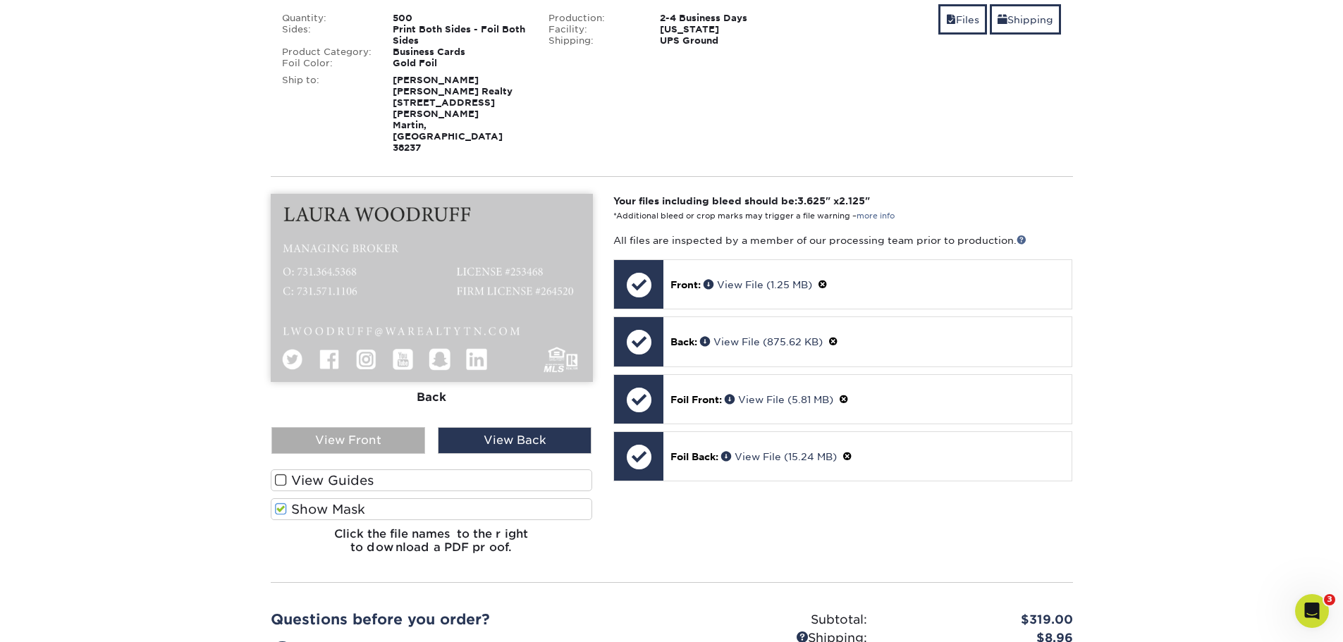
click at [328, 427] on div "View Front" at bounding box center [349, 440] width 154 height 27
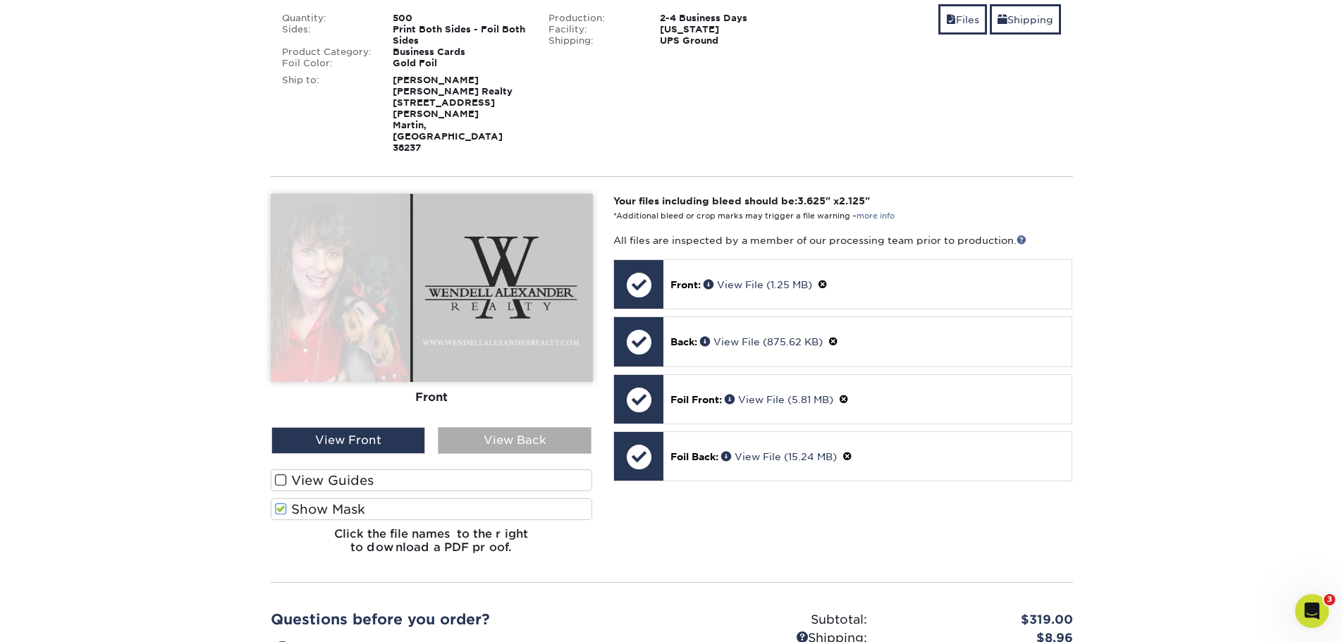
click at [508, 427] on div "View Back" at bounding box center [515, 440] width 154 height 27
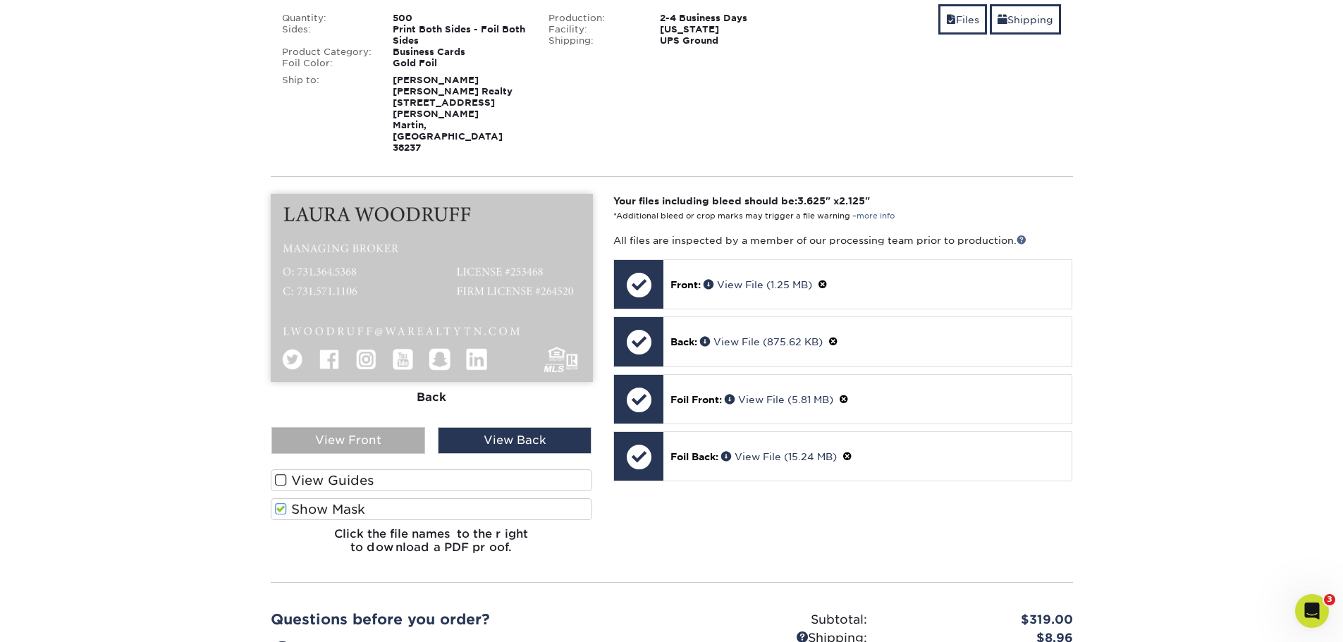
click at [402, 427] on div "View Front" at bounding box center [349, 440] width 154 height 27
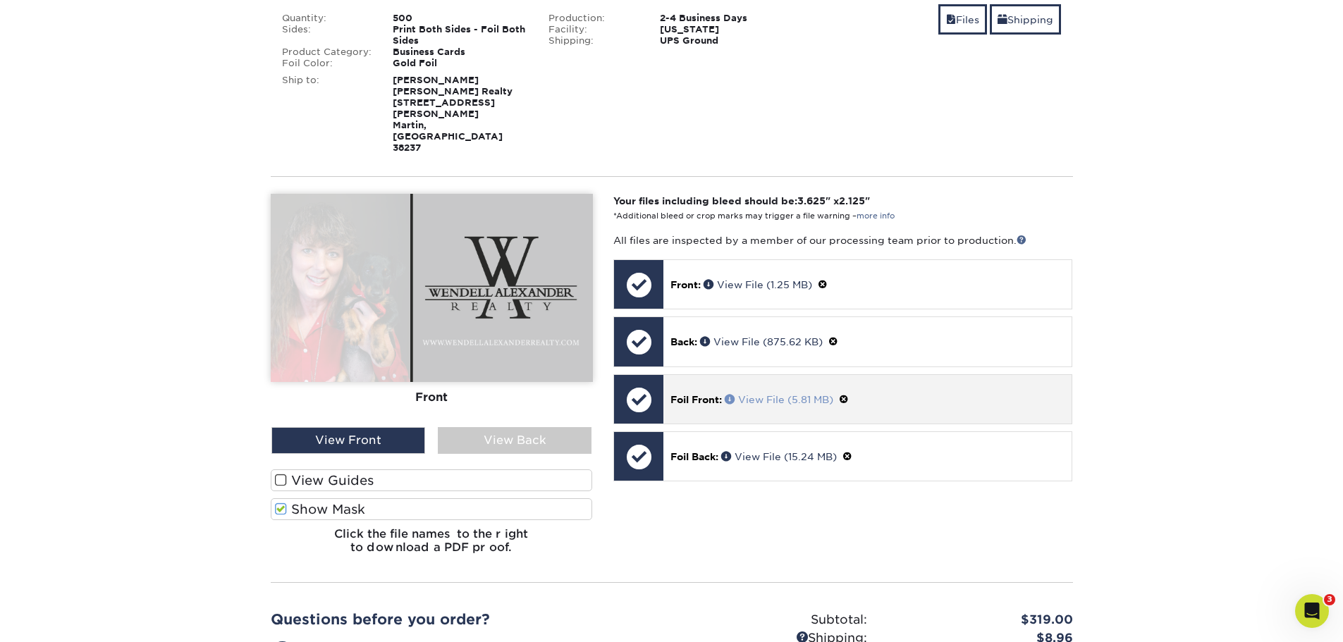
click at [789, 394] on link "View File (5.81 MB)" at bounding box center [779, 399] width 109 height 11
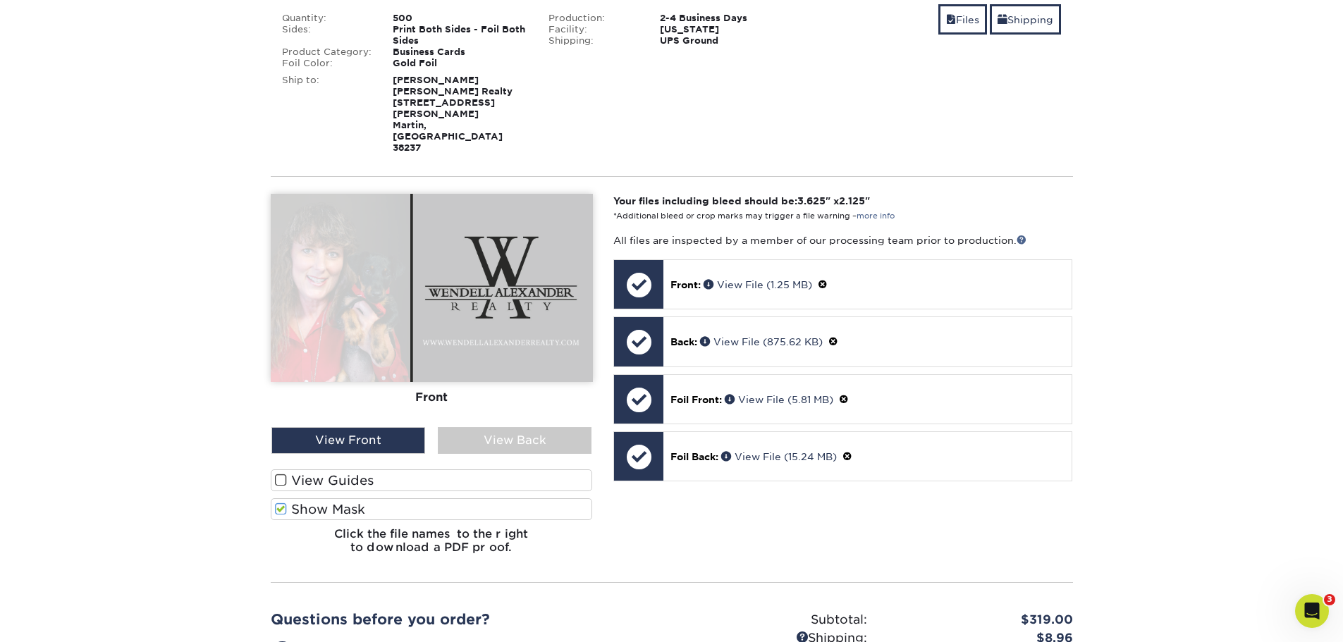
scroll to position [0, 0]
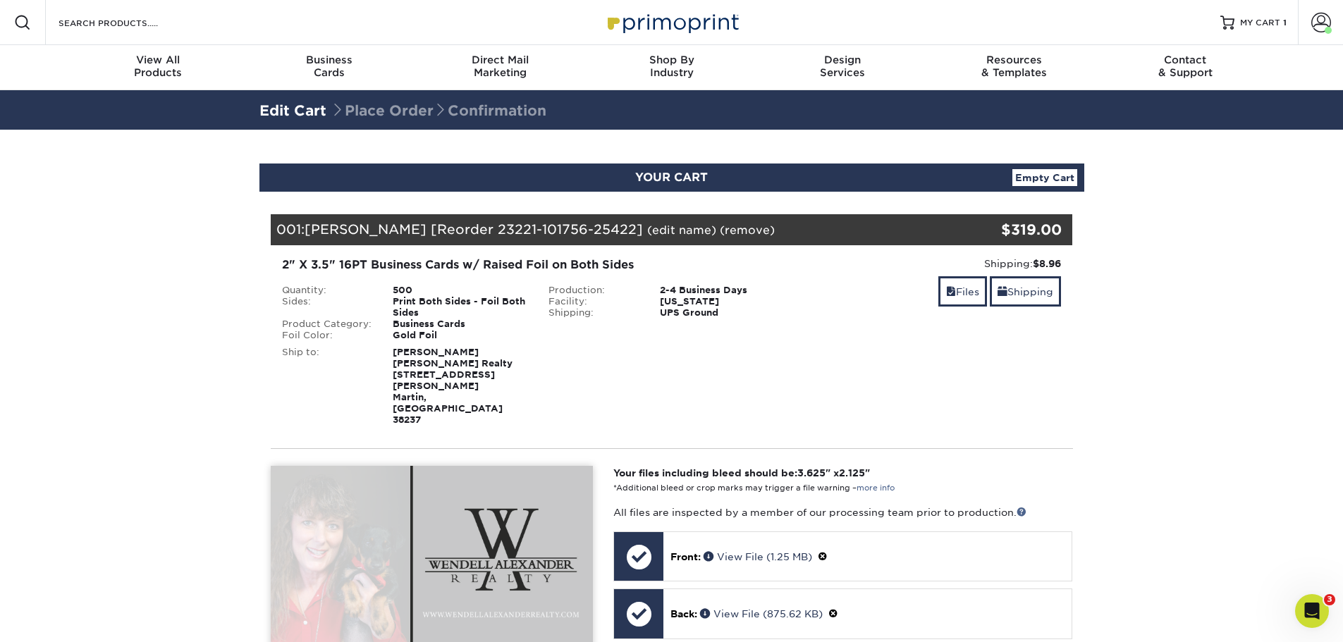
click at [1199, 368] on section "YOUR CART Empty Cart Your Cart is Empty View Account Active Orders Order Histor…" at bounding box center [671, 615] width 1343 height 970
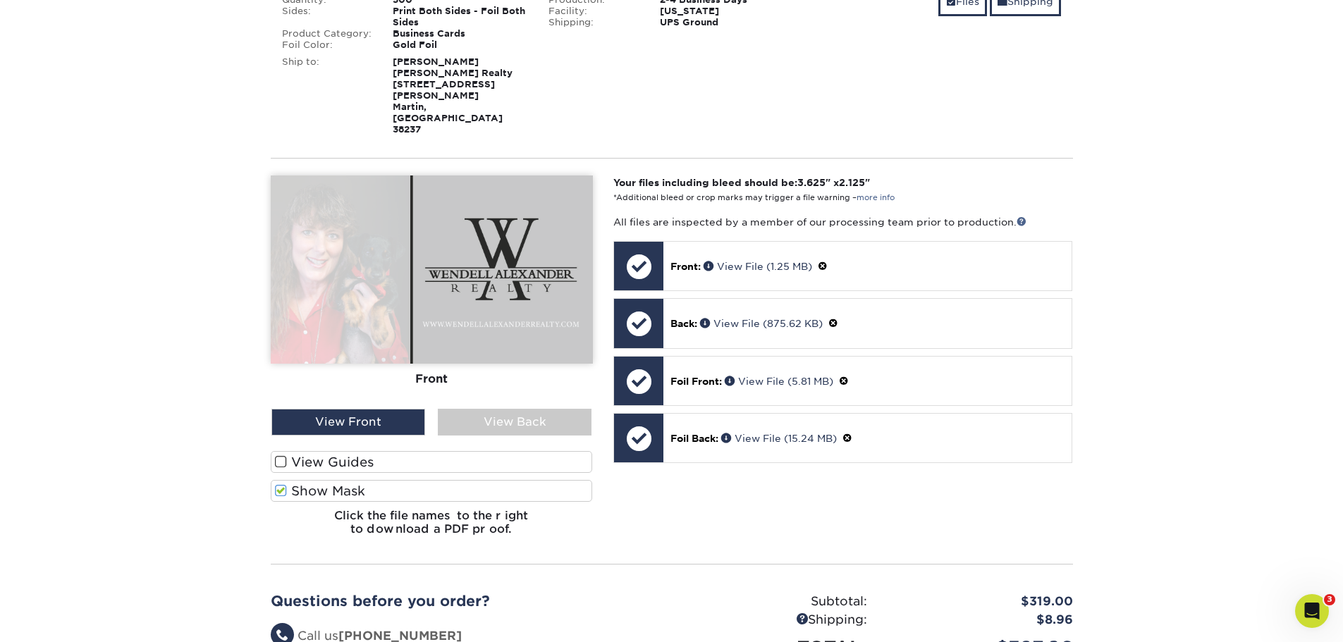
scroll to position [387, 0]
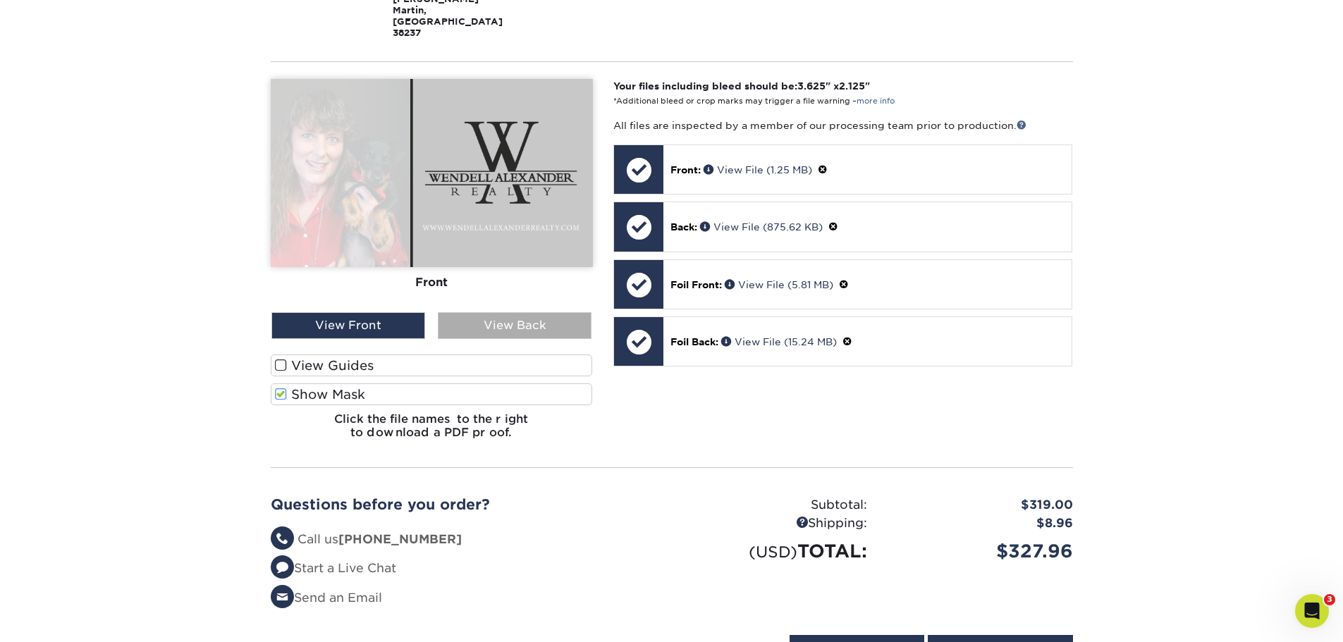
click at [514, 312] on div "View Back" at bounding box center [515, 325] width 154 height 27
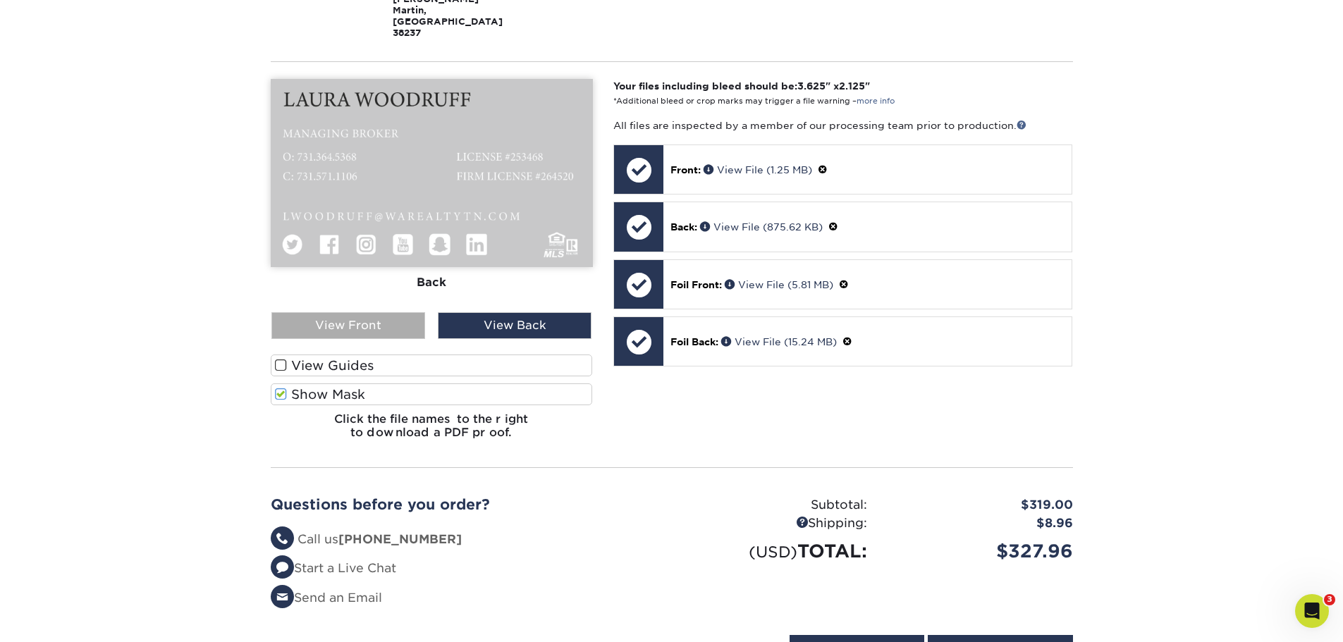
click at [341, 312] on div "View Front" at bounding box center [349, 325] width 154 height 27
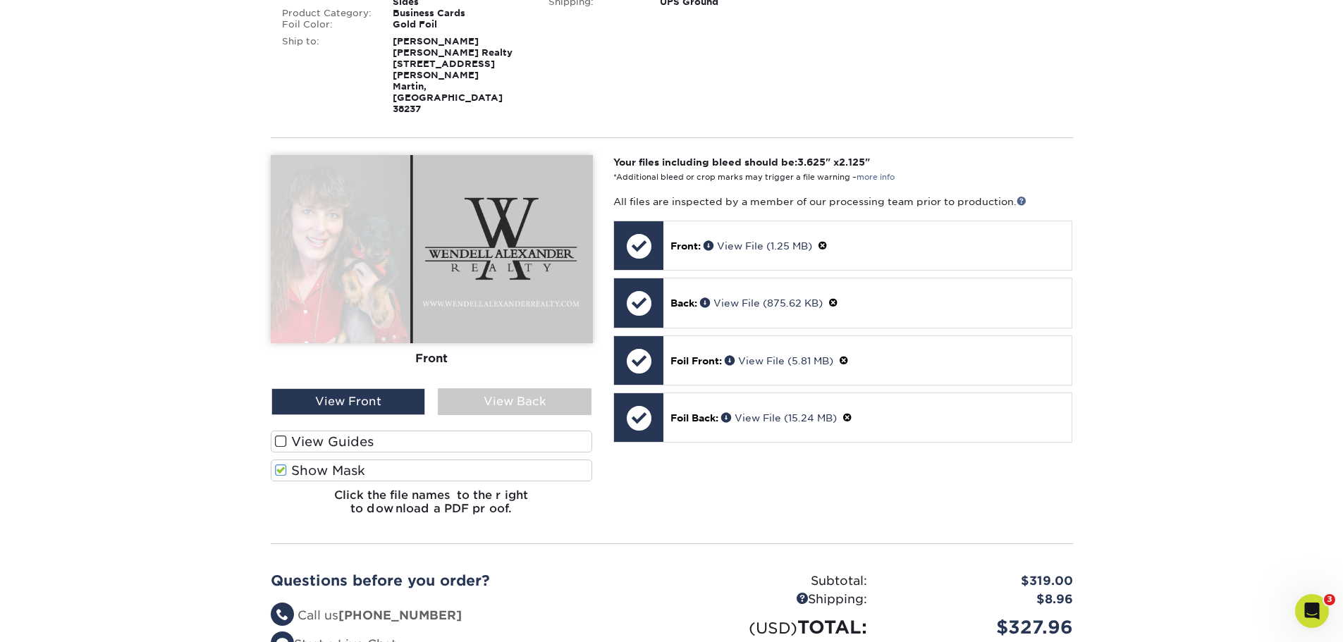
scroll to position [181, 0]
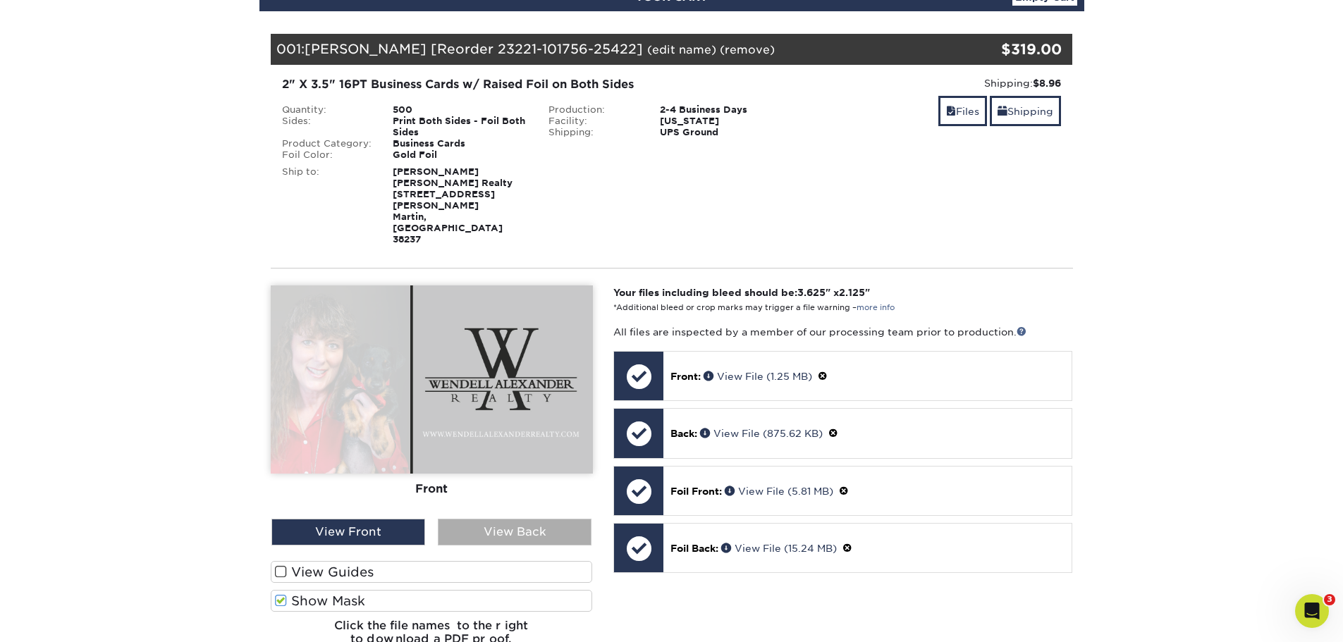
click at [561, 519] on div "View Back" at bounding box center [515, 532] width 154 height 27
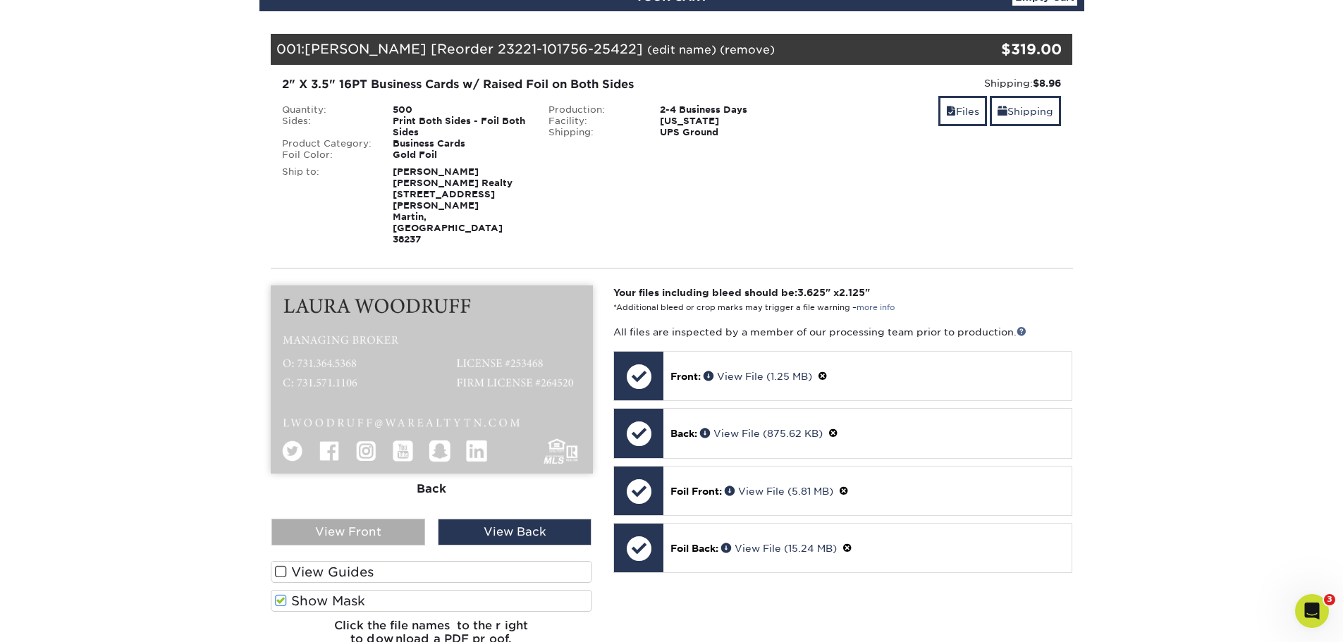
click at [401, 519] on div "View Front" at bounding box center [349, 532] width 154 height 27
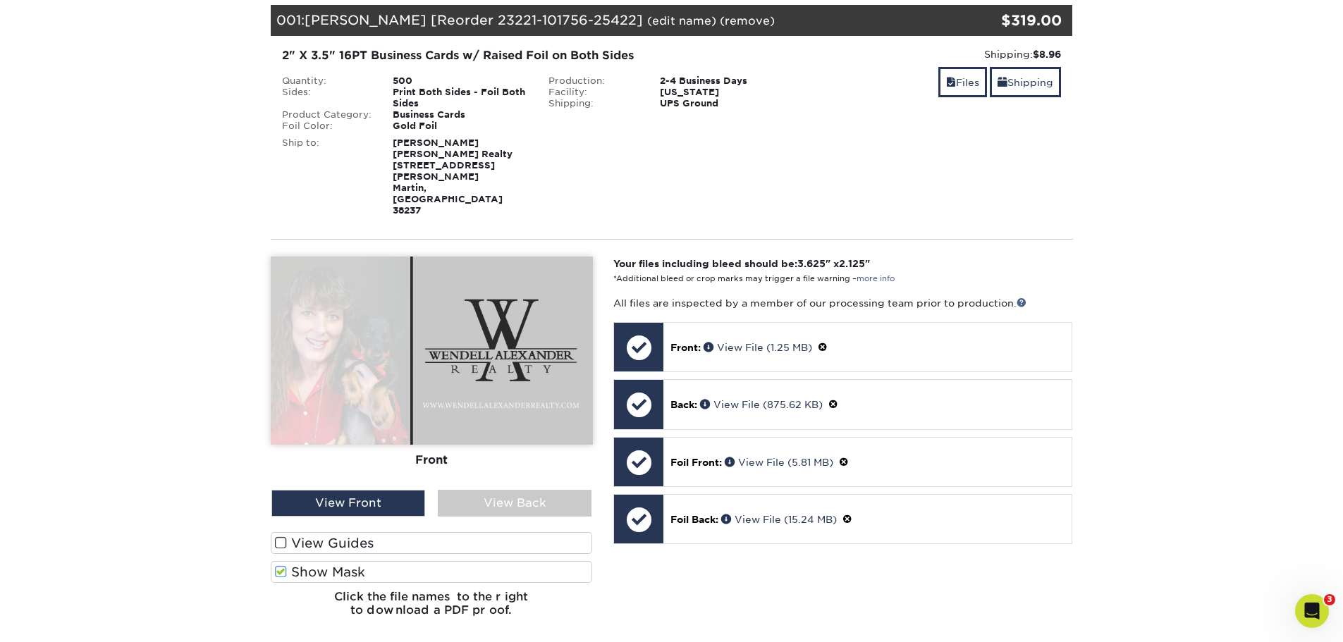
scroll to position [262, 0]
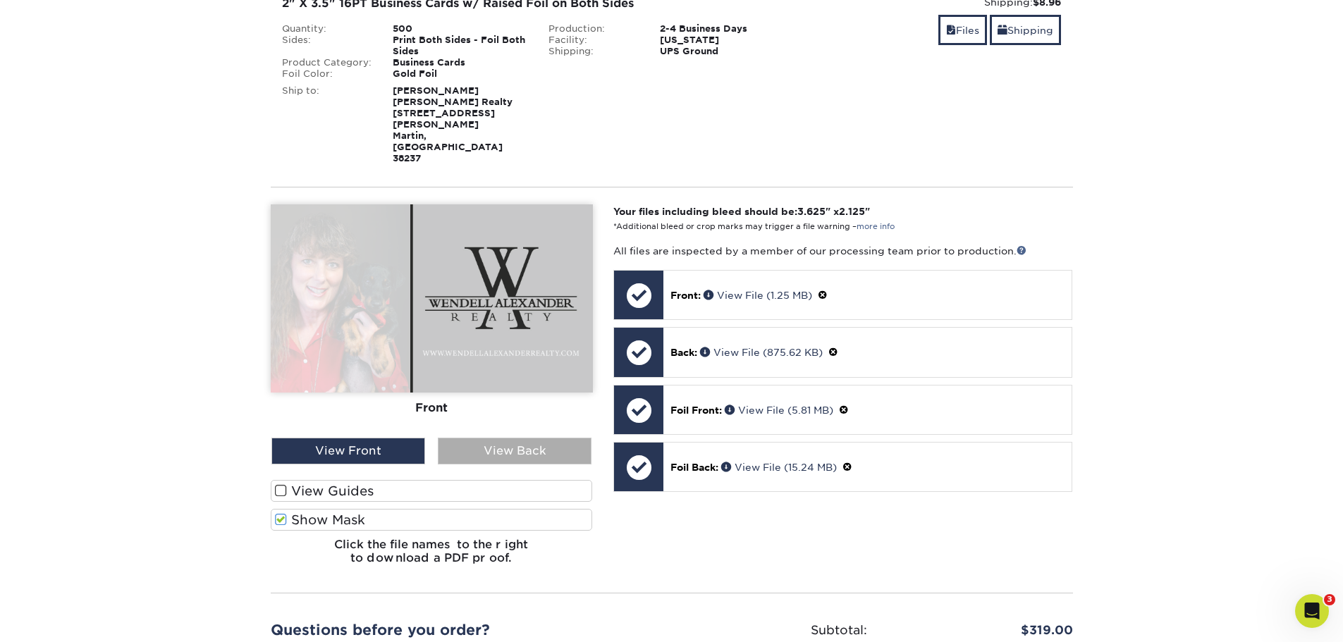
click at [513, 438] on div "View Back" at bounding box center [515, 451] width 154 height 27
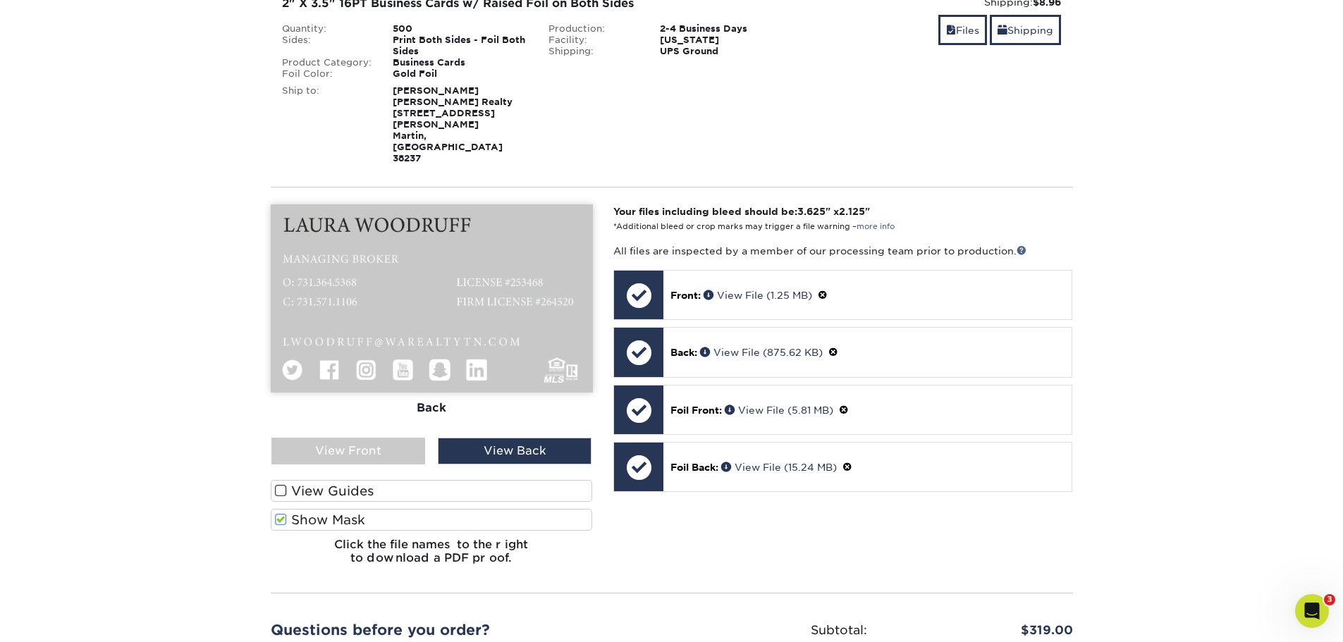
click at [339, 509] on label "Show Mask" at bounding box center [432, 520] width 322 height 22
click at [0, 0] on input "Show Mask" at bounding box center [0, 0] width 0 height 0
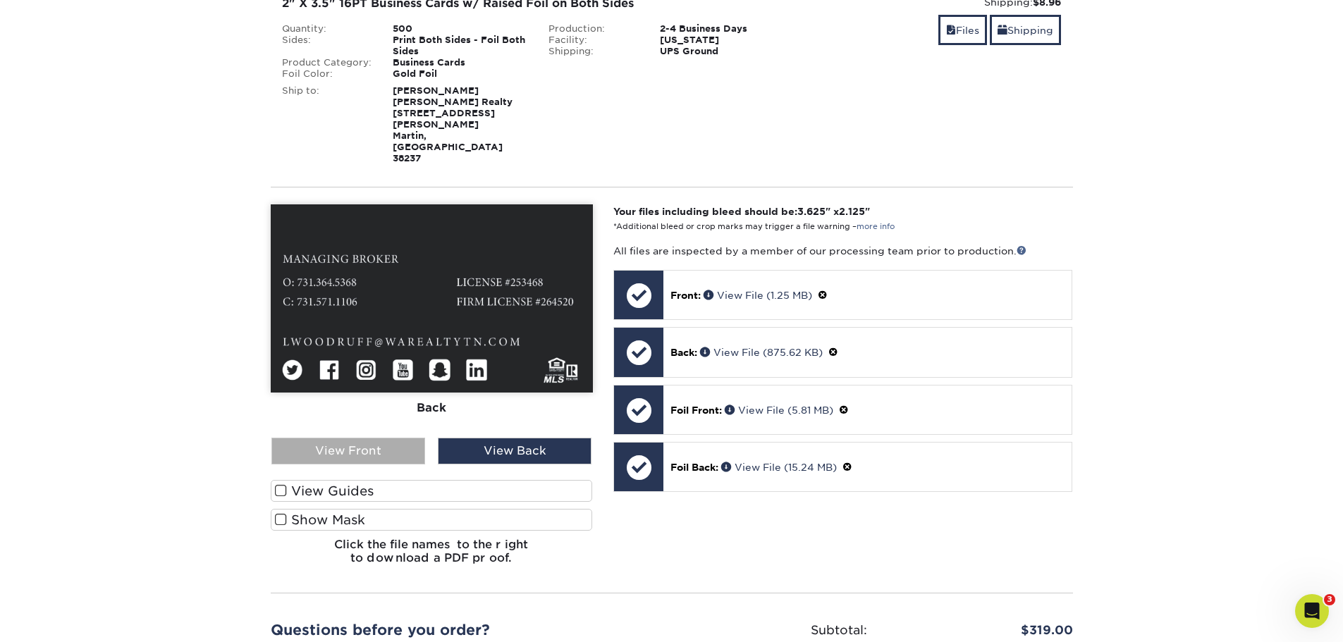
click at [377, 438] on div "View Front" at bounding box center [349, 451] width 154 height 27
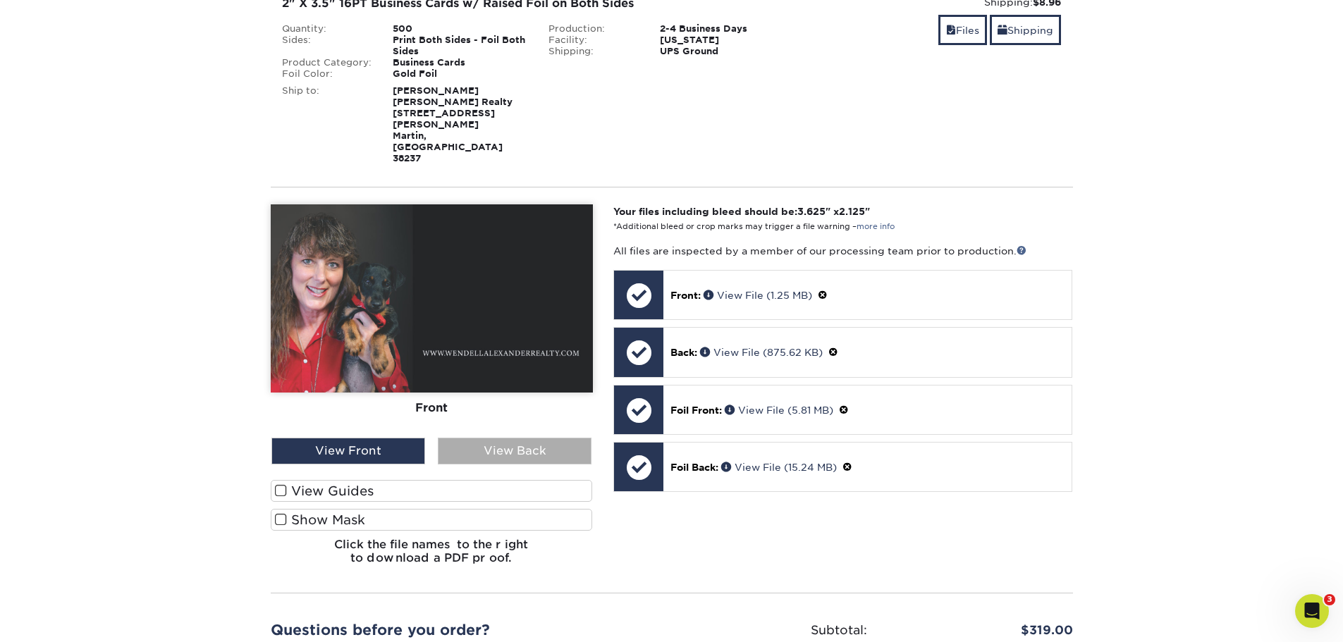
click at [535, 438] on div "View Back" at bounding box center [515, 451] width 154 height 27
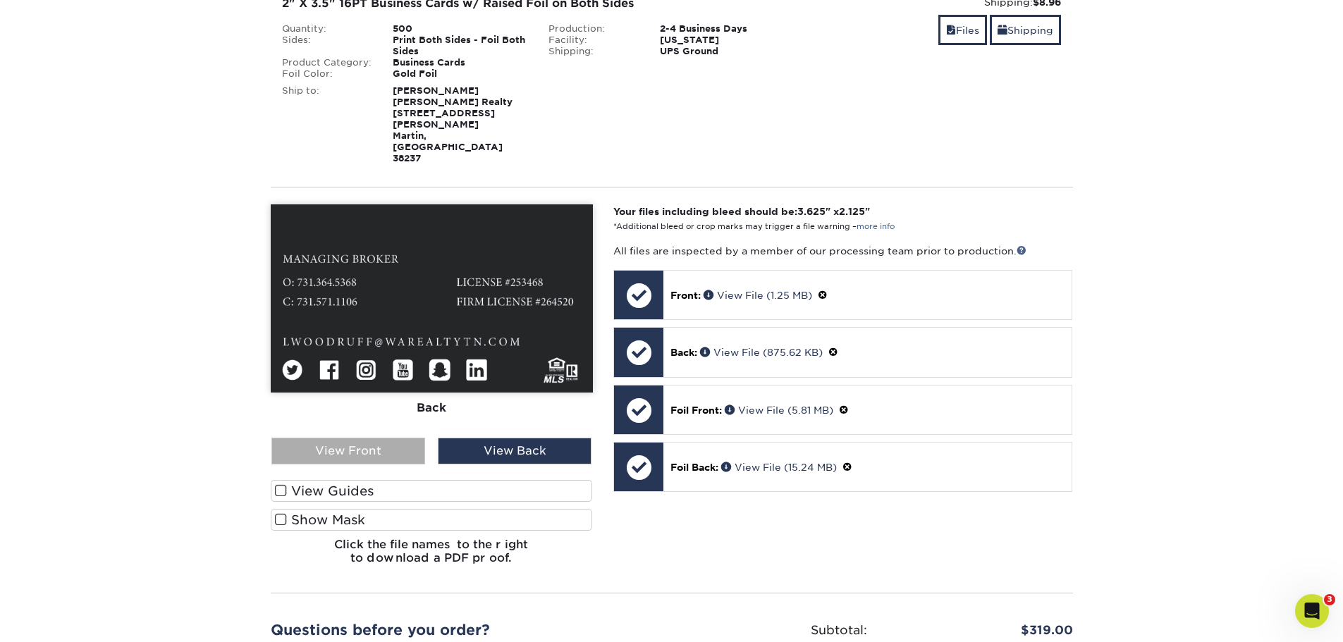
click at [380, 438] on div "View Front" at bounding box center [349, 451] width 154 height 27
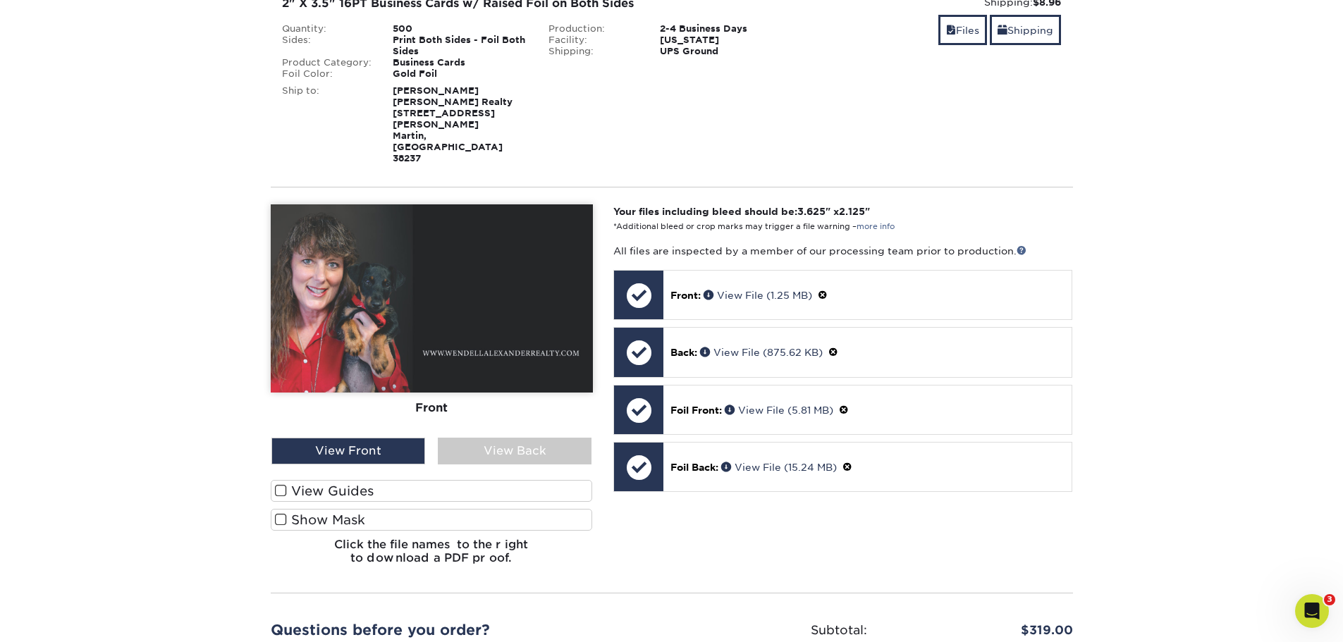
click at [375, 509] on label "Show Mask" at bounding box center [432, 520] width 322 height 22
click at [0, 0] on input "Show Mask" at bounding box center [0, 0] width 0 height 0
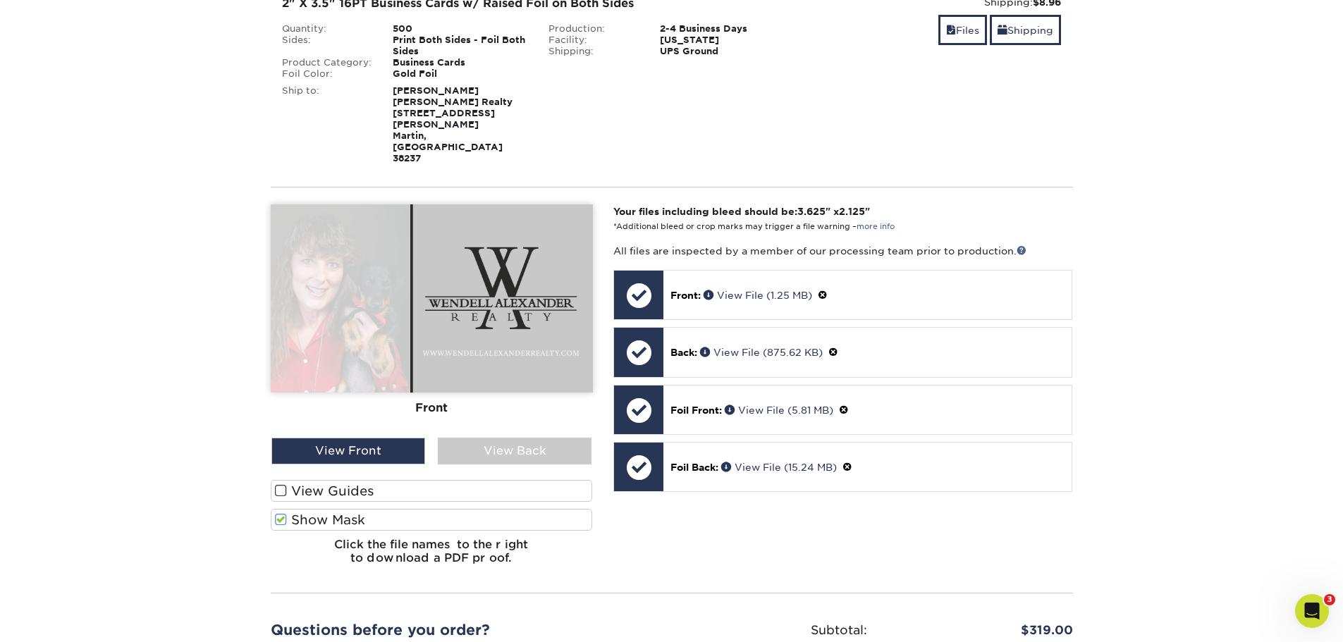
click at [514, 400] on div "Front Back" at bounding box center [432, 321] width 322 height 233
click at [511, 438] on div "View Back" at bounding box center [515, 451] width 154 height 27
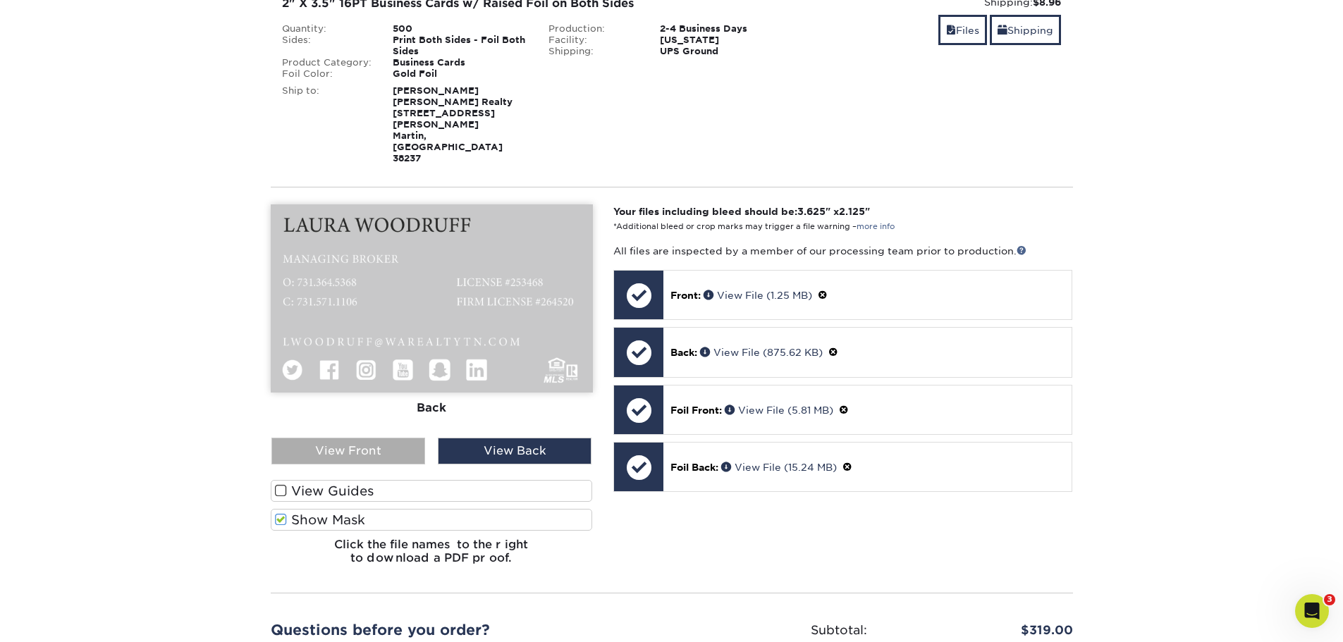
click at [400, 438] on div "View Front" at bounding box center [349, 451] width 154 height 27
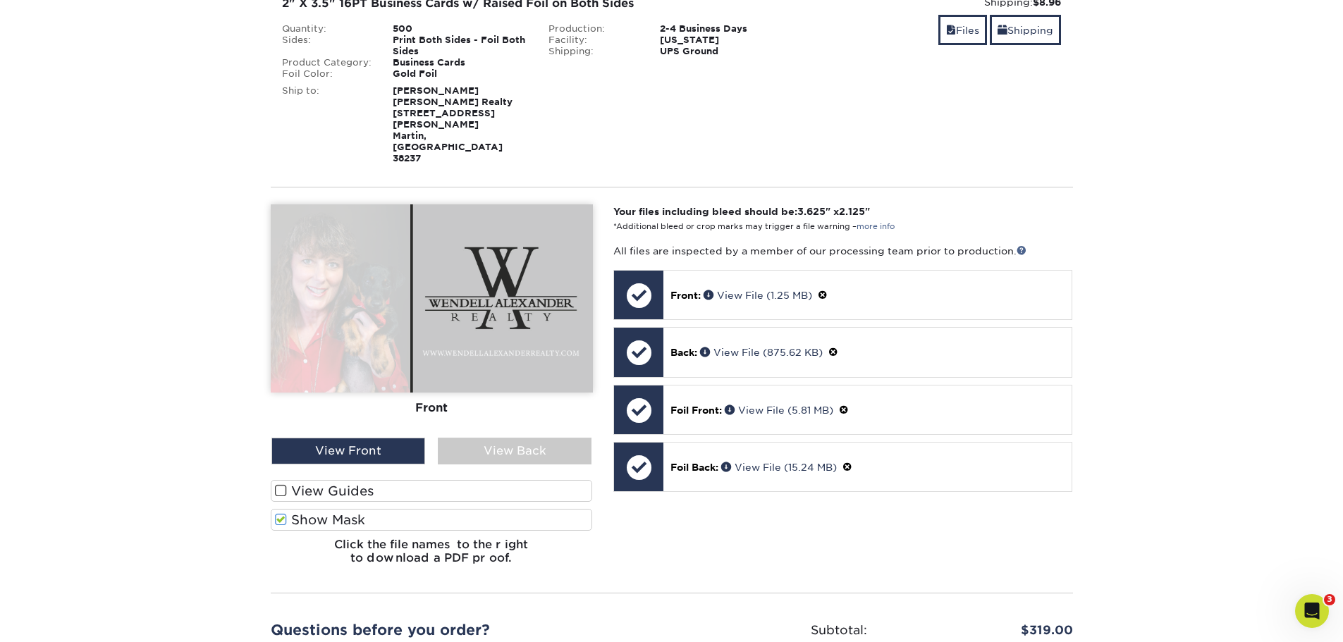
click at [384, 509] on label "Show Mask" at bounding box center [432, 520] width 322 height 22
click at [0, 0] on input "Show Mask" at bounding box center [0, 0] width 0 height 0
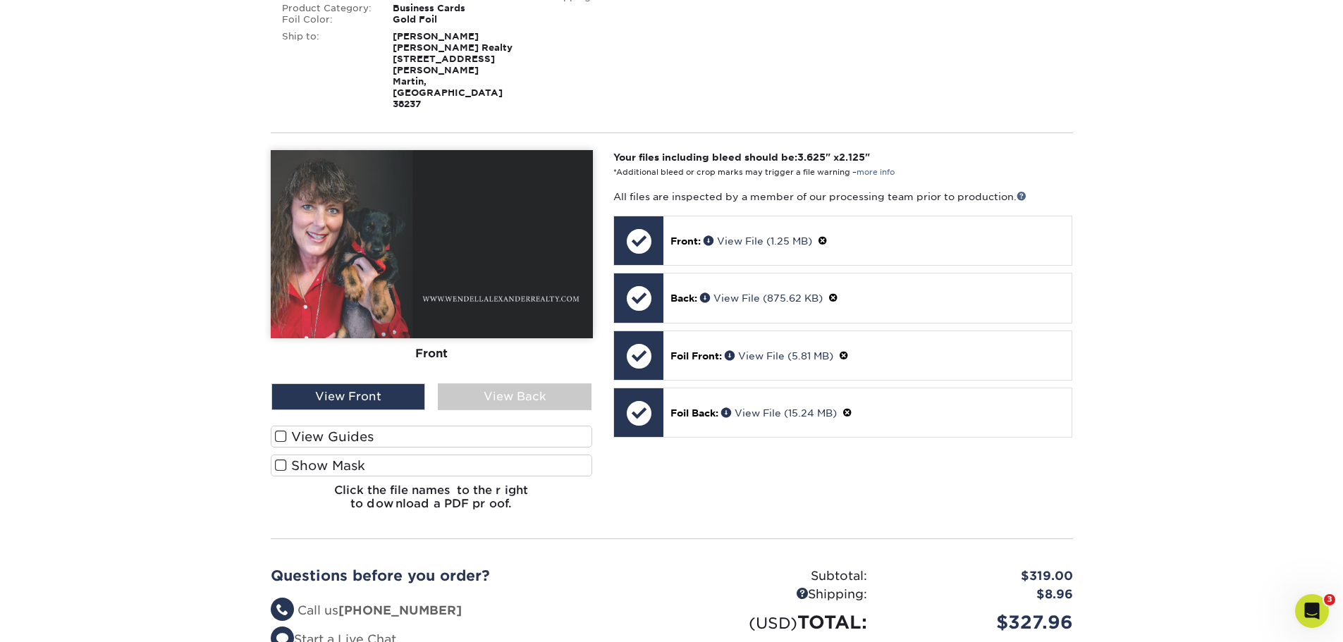
scroll to position [315, 0]
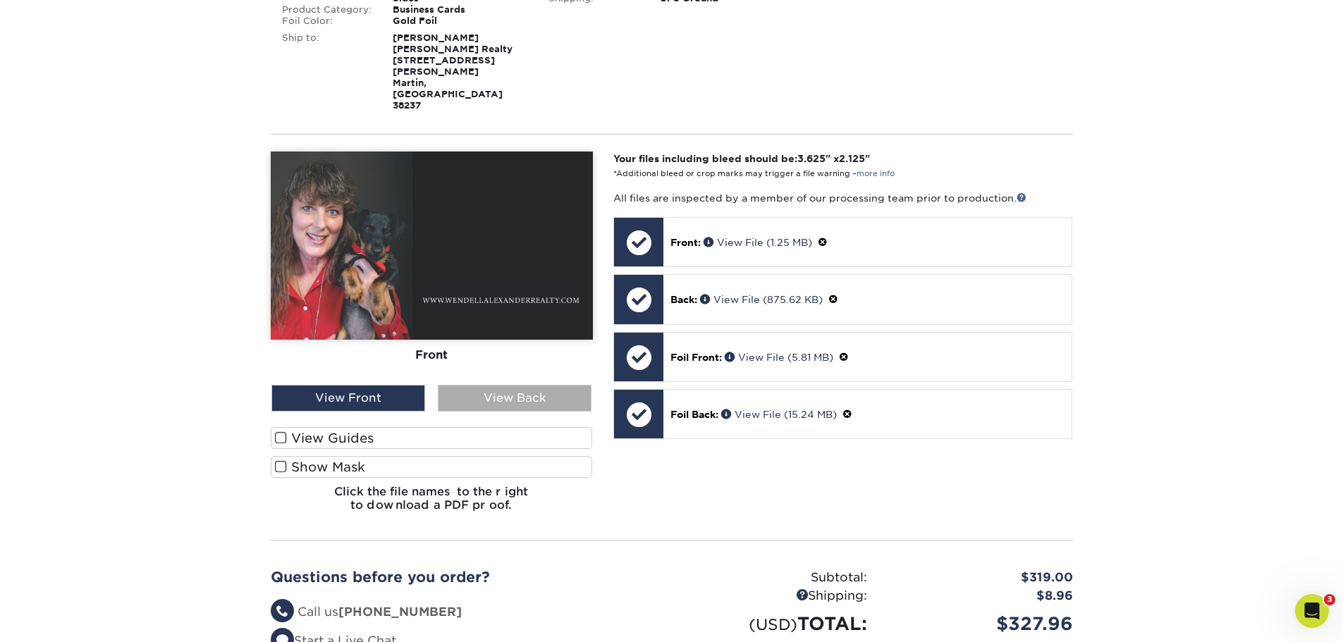
drag, startPoint x: 537, startPoint y: 336, endPoint x: 528, endPoint y: 352, distance: 18.4
click at [534, 340] on div "Front Back" at bounding box center [432, 268] width 322 height 233
click at [528, 385] on div "View Back" at bounding box center [515, 398] width 154 height 27
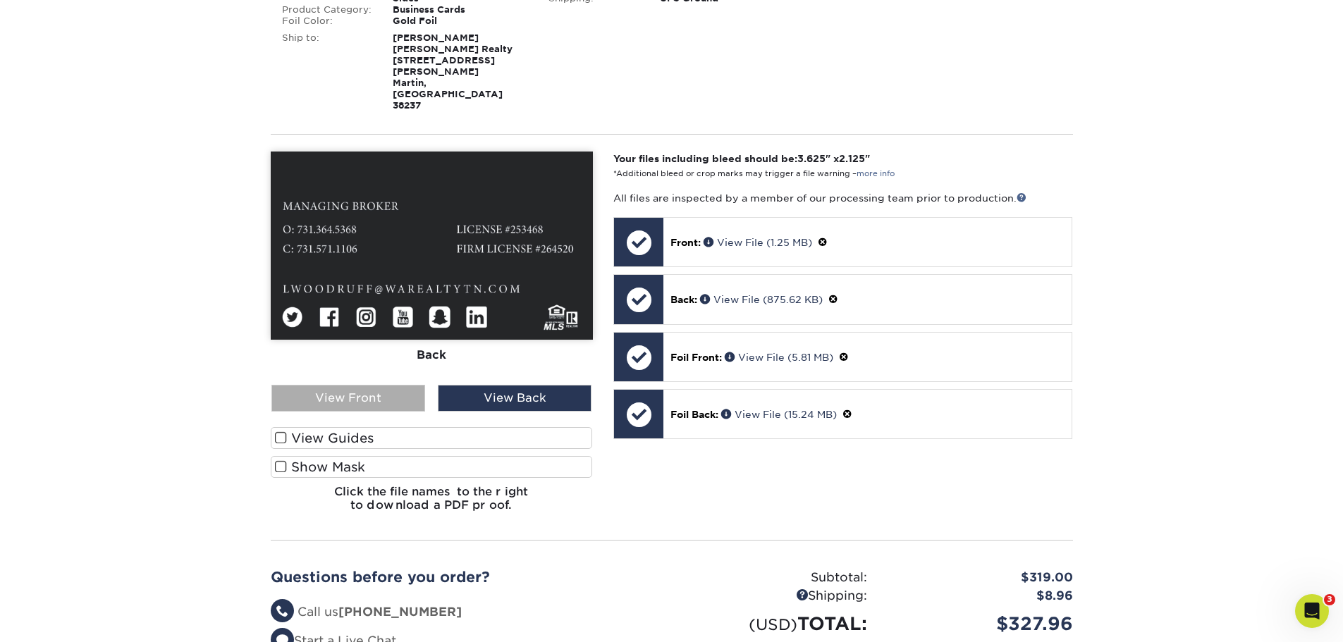
click at [358, 385] on div "View Front" at bounding box center [349, 398] width 154 height 27
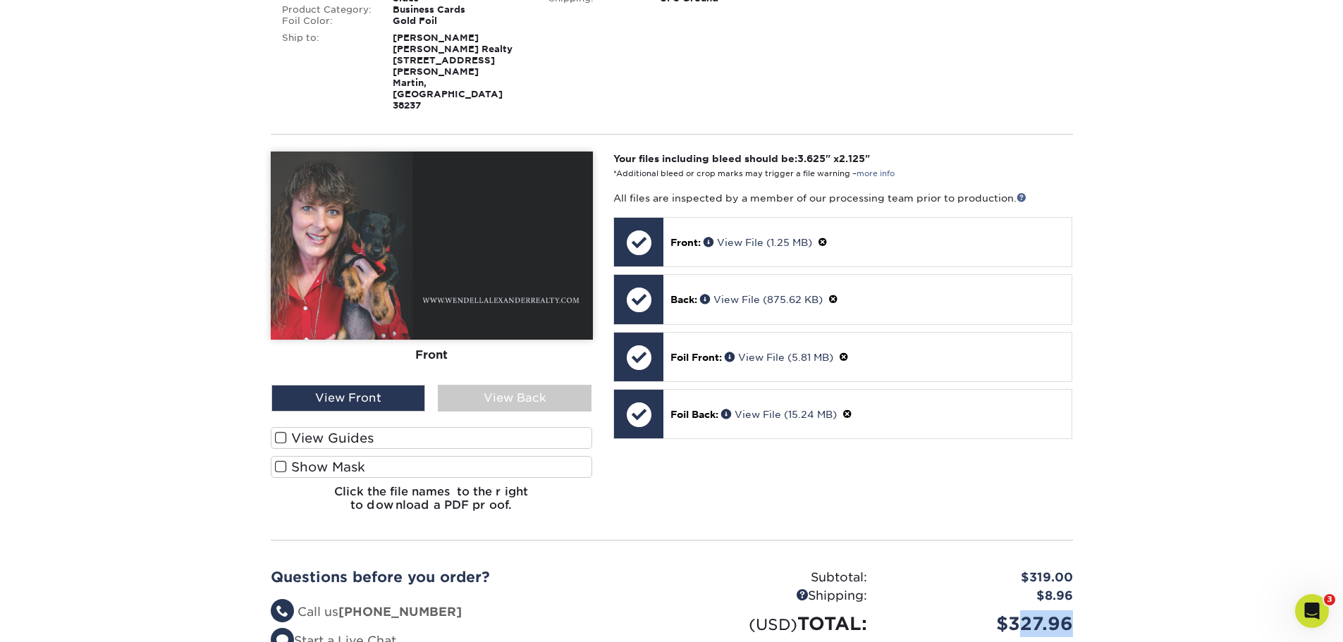
drag, startPoint x: 1017, startPoint y: 590, endPoint x: 1075, endPoint y: 587, distance: 58.6
click at [1075, 611] on div "$327.96" at bounding box center [981, 624] width 206 height 27
click at [1099, 494] on section "YOUR CART Empty Cart Your Cart is Empty View Account Active Orders Order Histor…" at bounding box center [671, 300] width 1343 height 970
click at [513, 385] on div "View Back" at bounding box center [515, 398] width 154 height 27
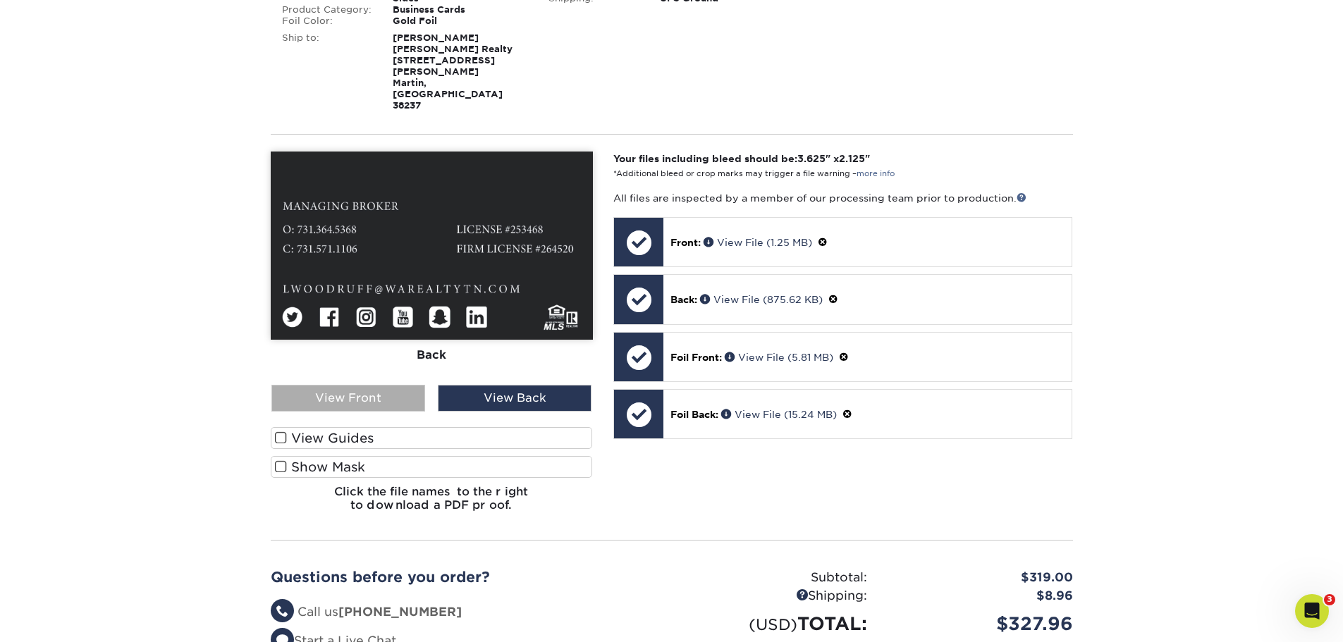
click at [408, 385] on div "View Front" at bounding box center [349, 398] width 154 height 27
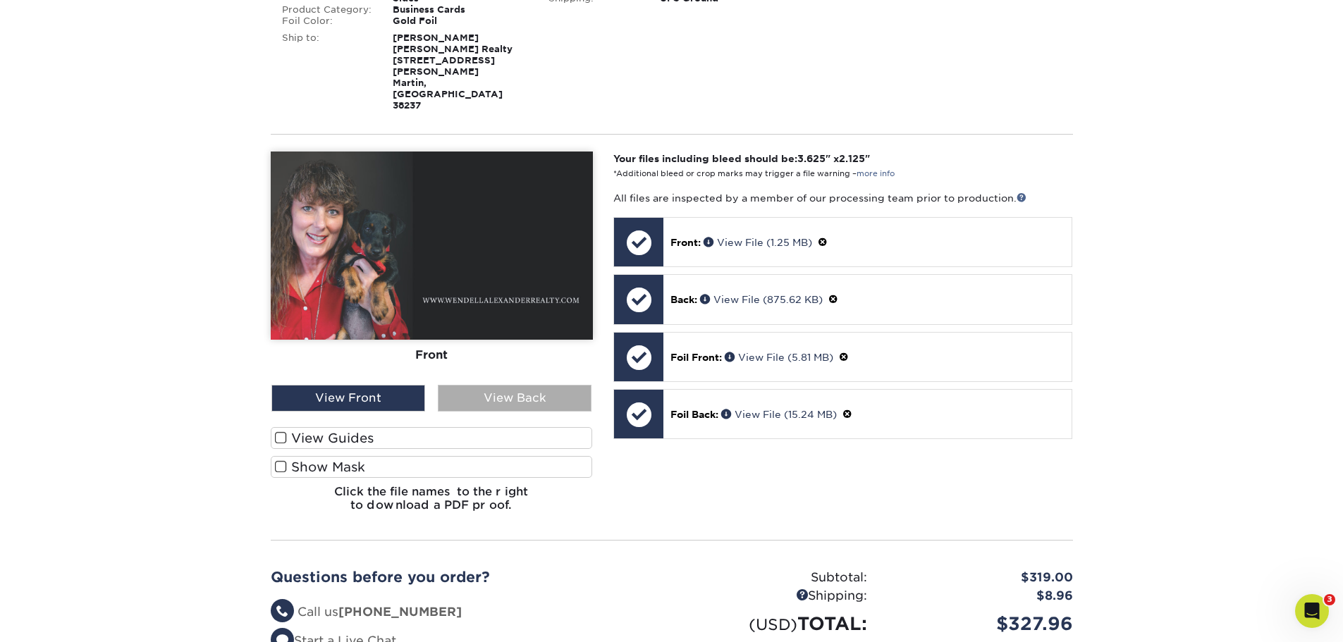
click at [514, 385] on div "View Back" at bounding box center [515, 398] width 154 height 27
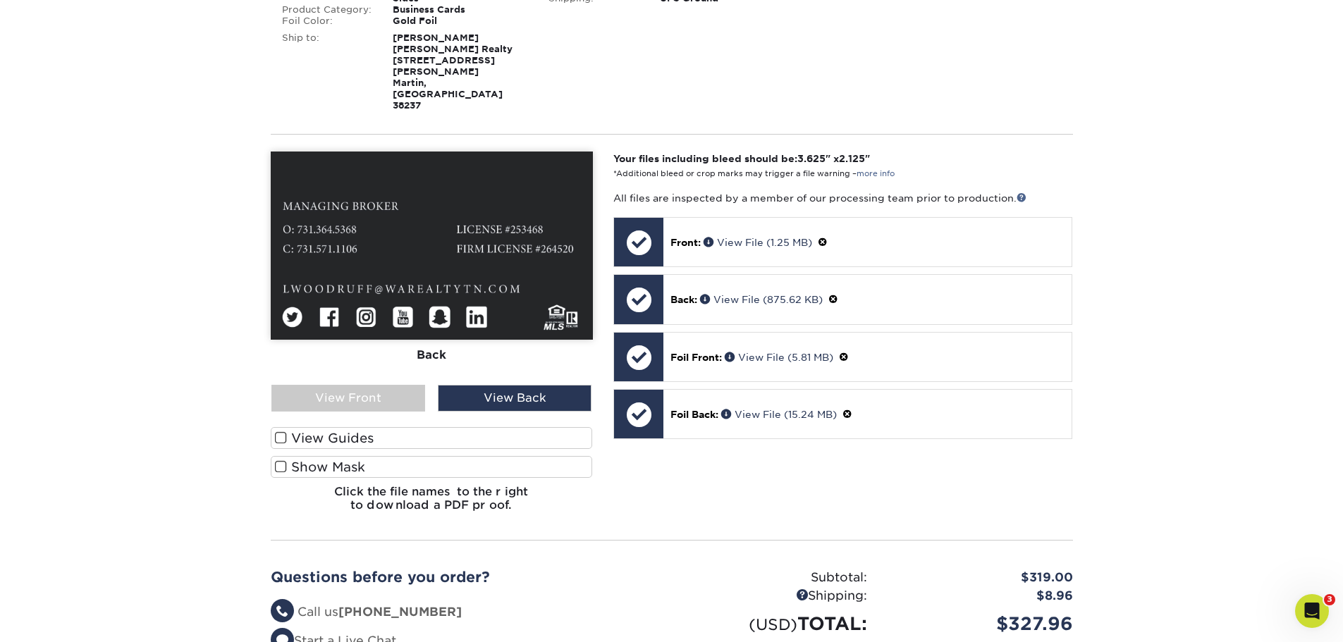
click at [467, 445] on div "View Guides Show Mask" at bounding box center [432, 456] width 322 height 58
click at [469, 456] on label "Show Mask" at bounding box center [432, 467] width 322 height 22
click at [0, 0] on input "Show Mask" at bounding box center [0, 0] width 0 height 0
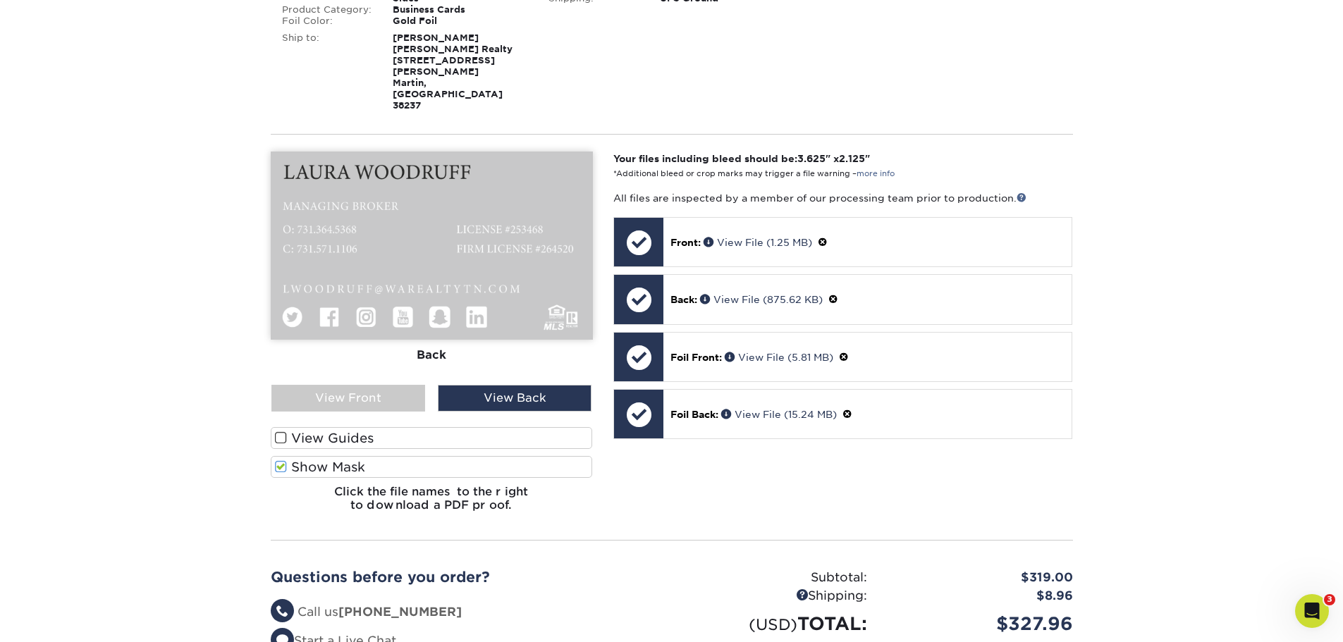
click at [469, 456] on label "Show Mask" at bounding box center [432, 467] width 322 height 22
click at [0, 0] on input "Show Mask" at bounding box center [0, 0] width 0 height 0
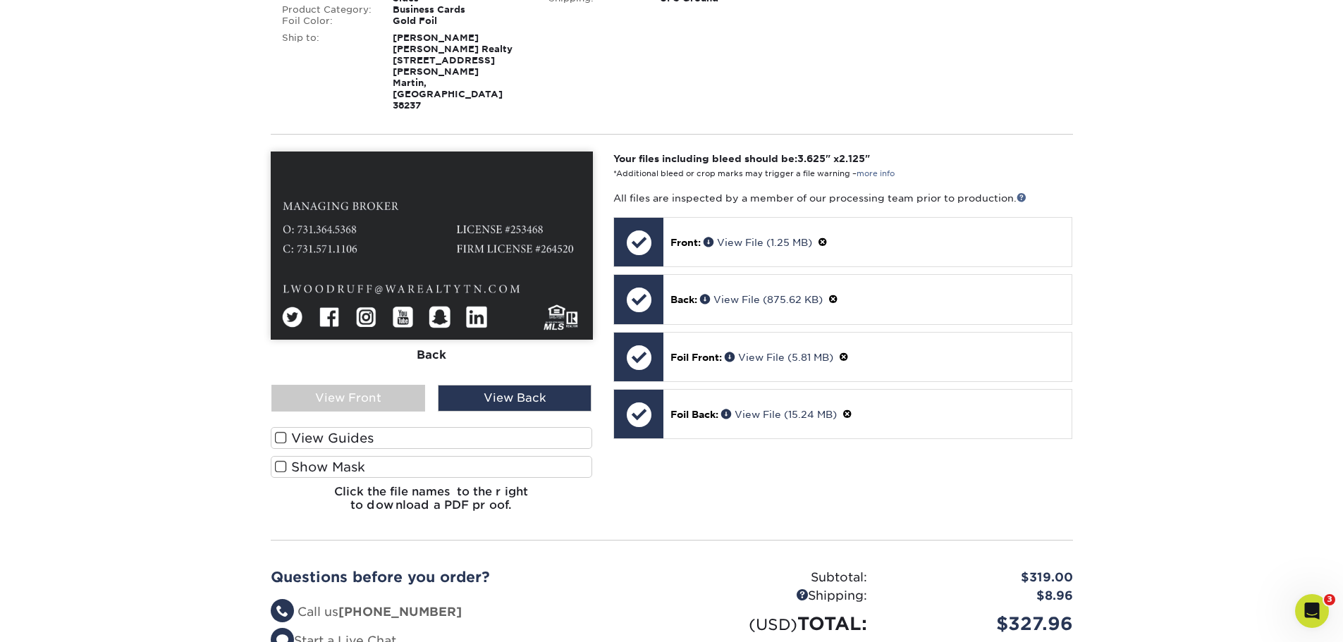
click at [469, 456] on label "Show Mask" at bounding box center [432, 467] width 322 height 22
click at [0, 0] on input "Show Mask" at bounding box center [0, 0] width 0 height 0
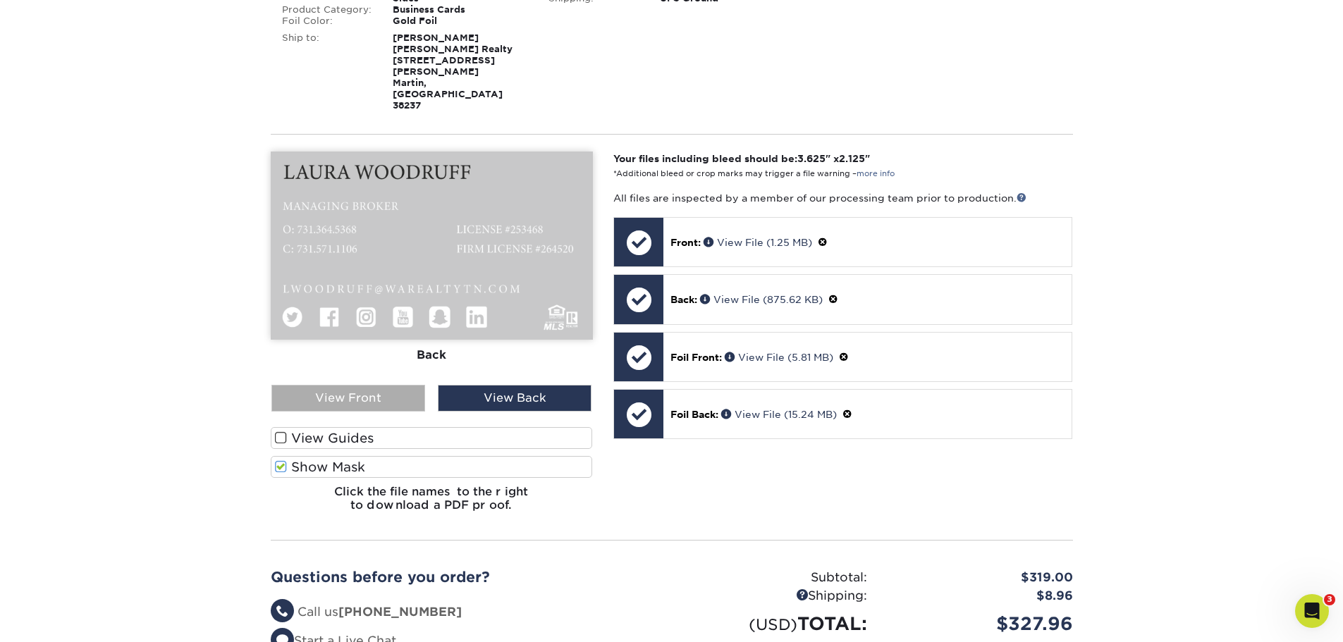
click at [360, 385] on div "View Front" at bounding box center [349, 398] width 154 height 27
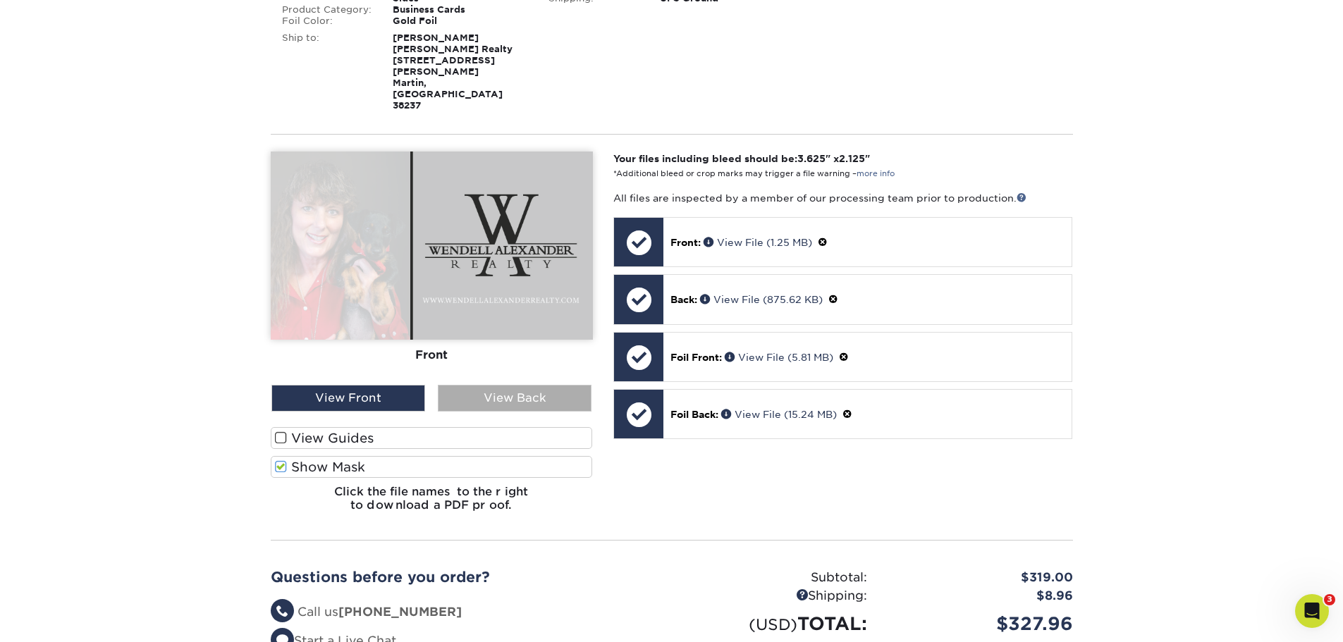
click at [490, 385] on div "View Back" at bounding box center [515, 398] width 154 height 27
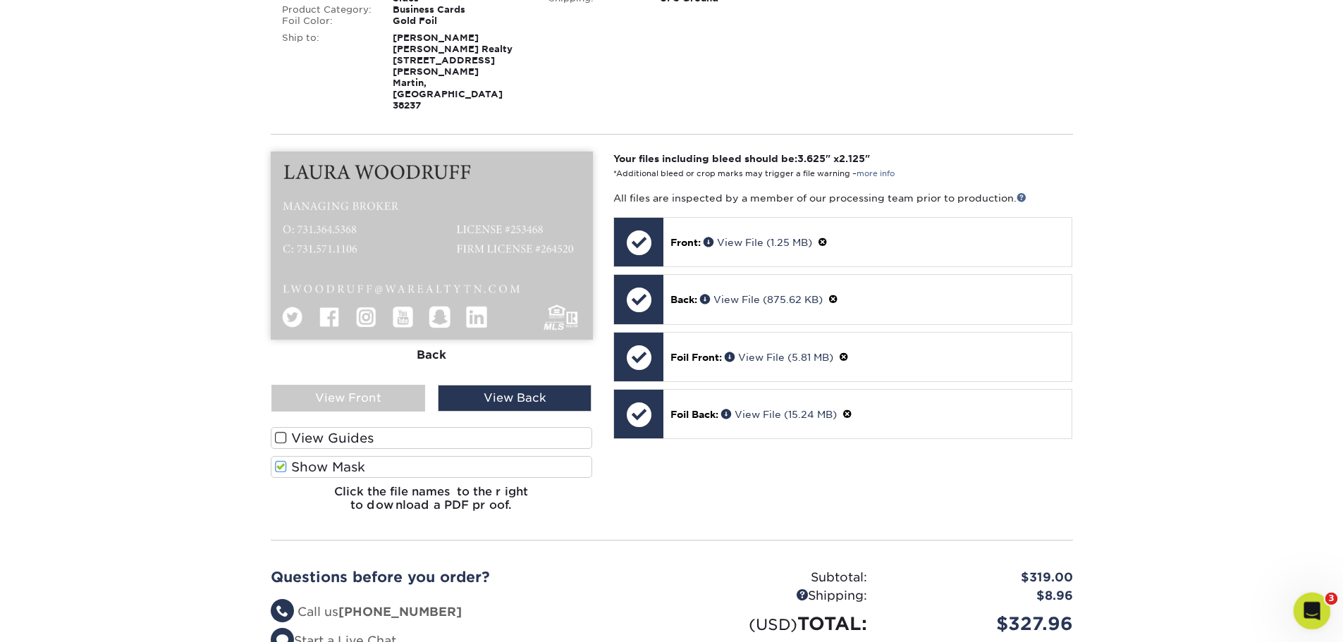
click at [1301, 604] on div "Open Intercom Messenger" at bounding box center [1310, 609] width 47 height 47
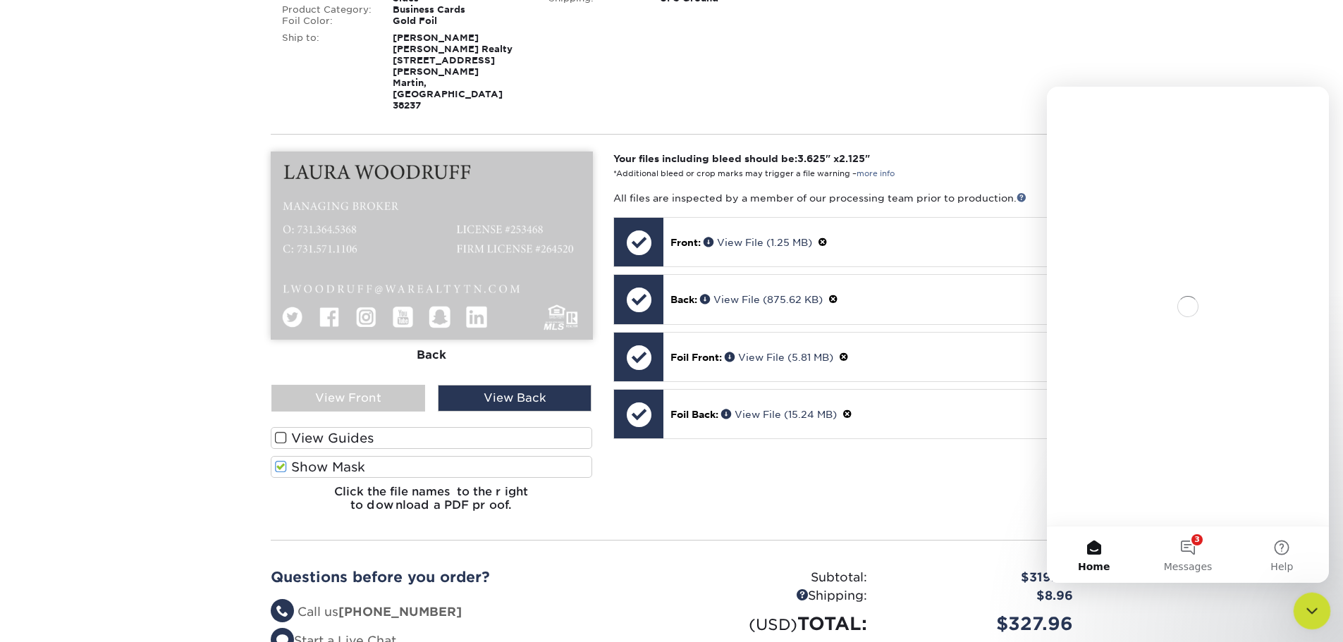
scroll to position [0, 0]
click at [1208, 567] on span "Messages" at bounding box center [1188, 567] width 49 height 10
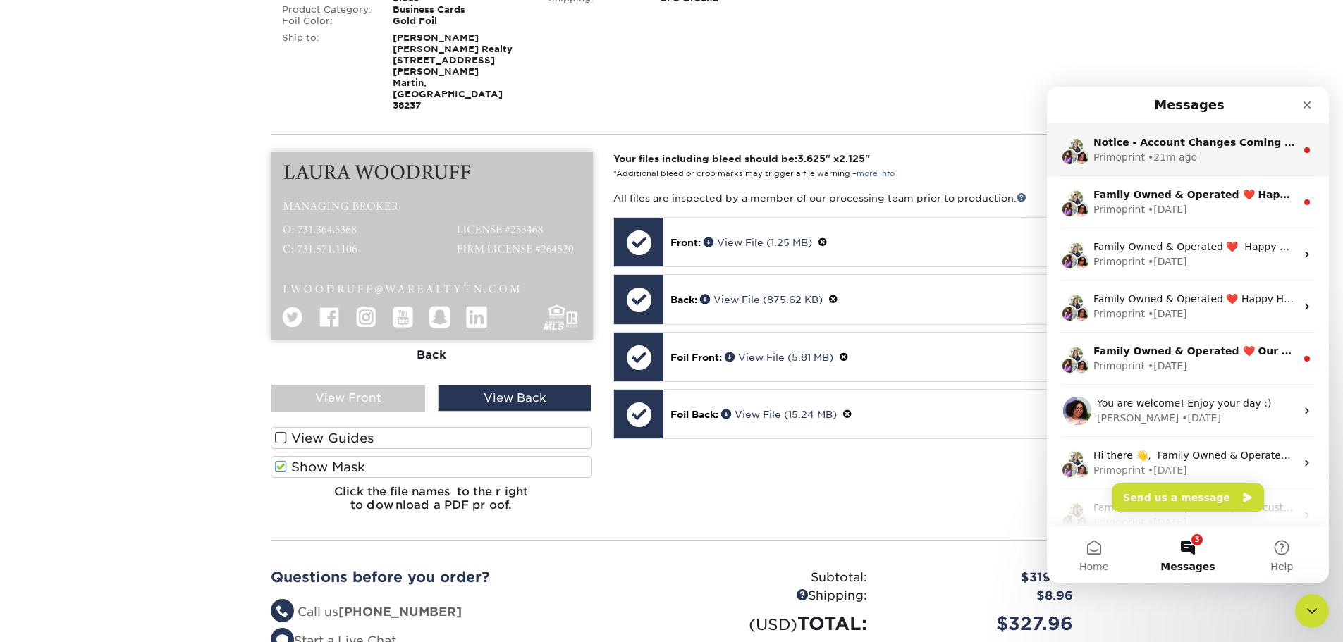
click at [1229, 154] on div "Primoprint • 21m ago" at bounding box center [1195, 157] width 202 height 15
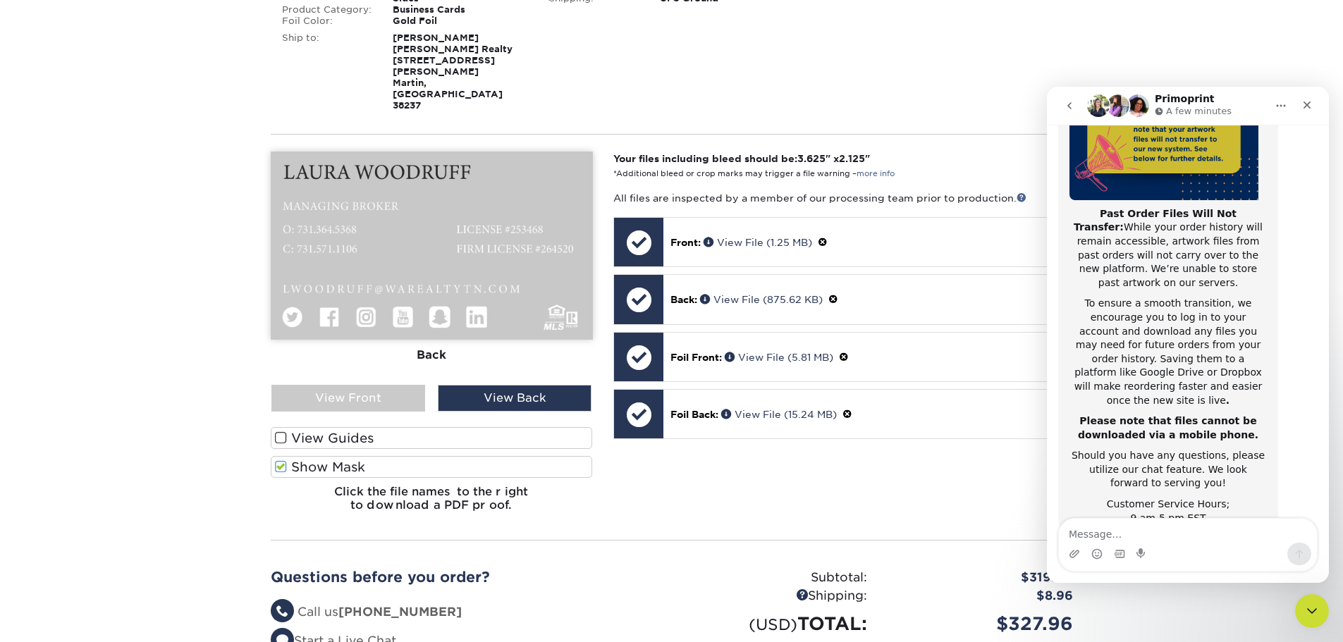
scroll to position [224, 0]
click at [1308, 110] on icon "Close" at bounding box center [1307, 104] width 11 height 11
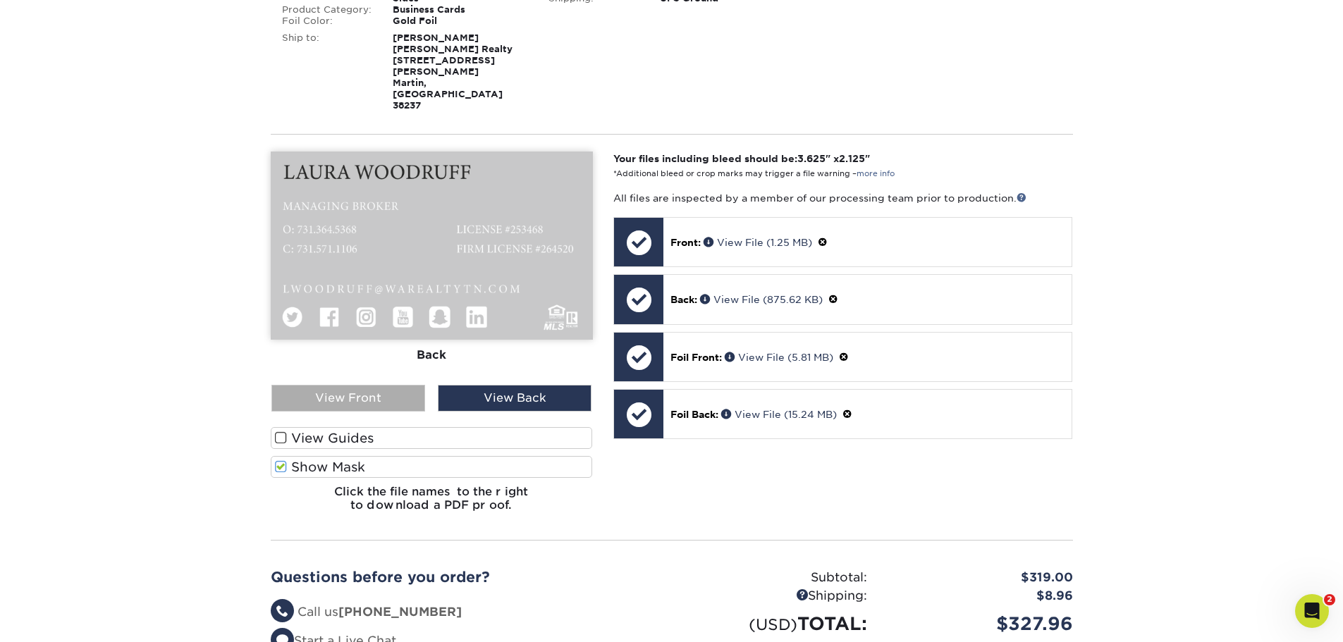
click at [329, 385] on div "View Front" at bounding box center [349, 398] width 154 height 27
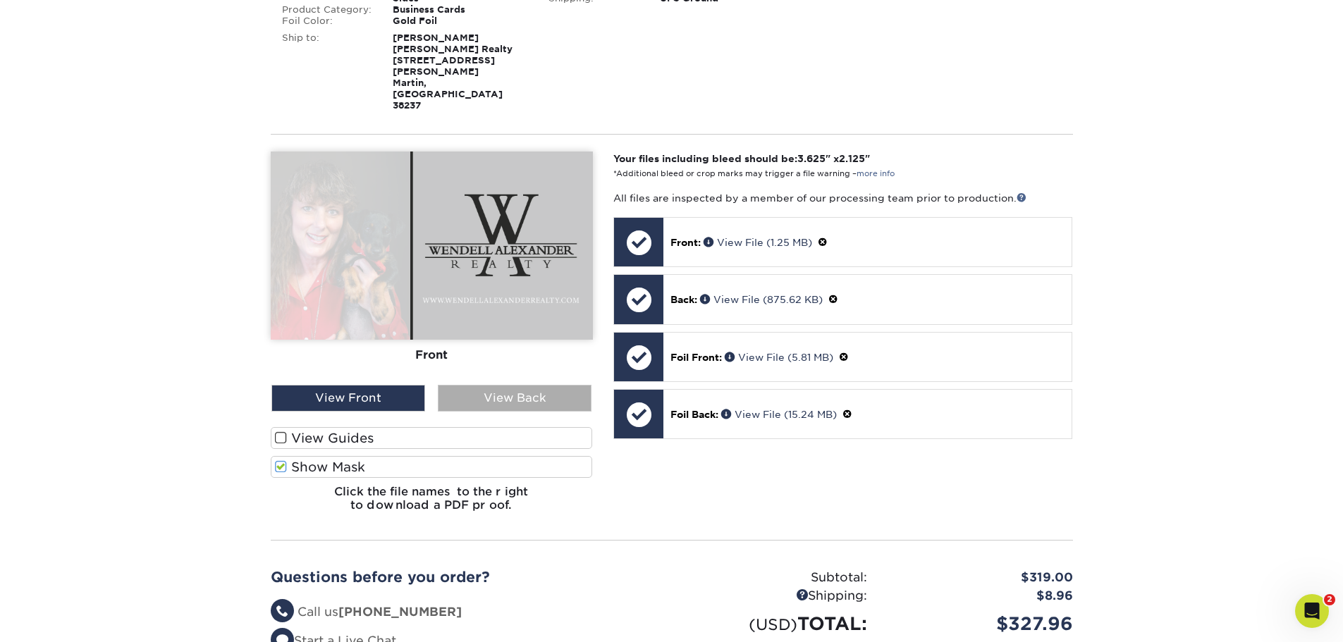
click at [500, 385] on div "View Back" at bounding box center [515, 398] width 154 height 27
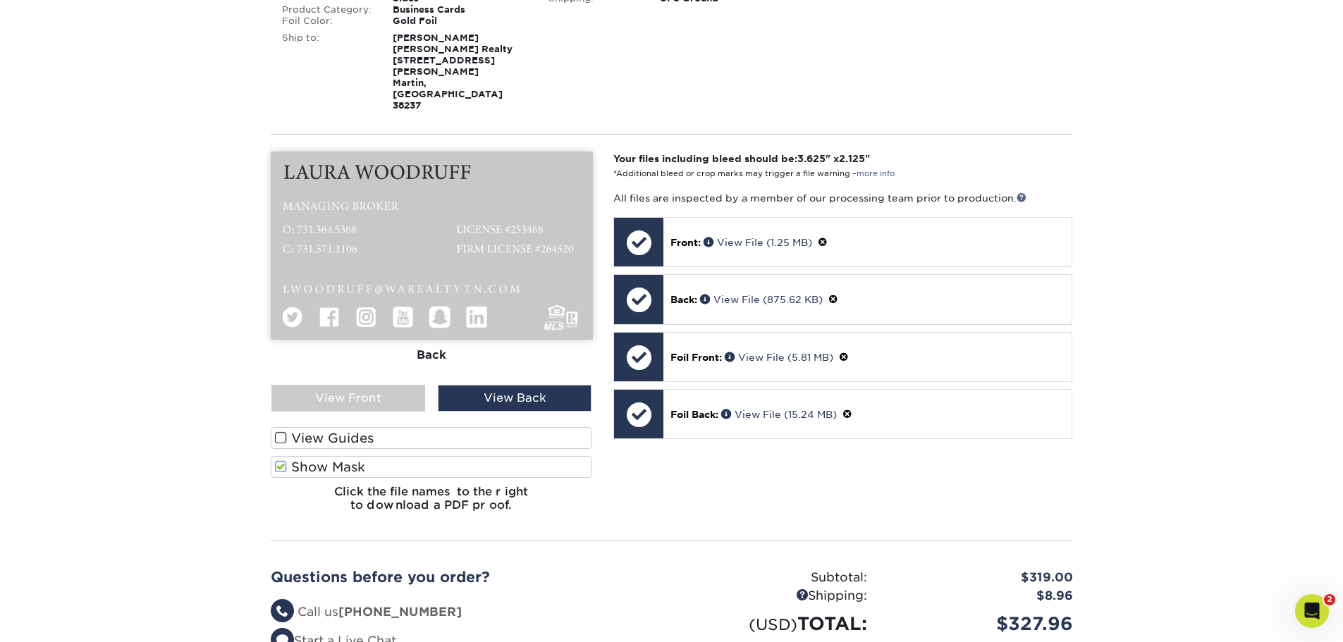
click at [391, 456] on label "Show Mask" at bounding box center [432, 467] width 322 height 22
click at [0, 0] on input "Show Mask" at bounding box center [0, 0] width 0 height 0
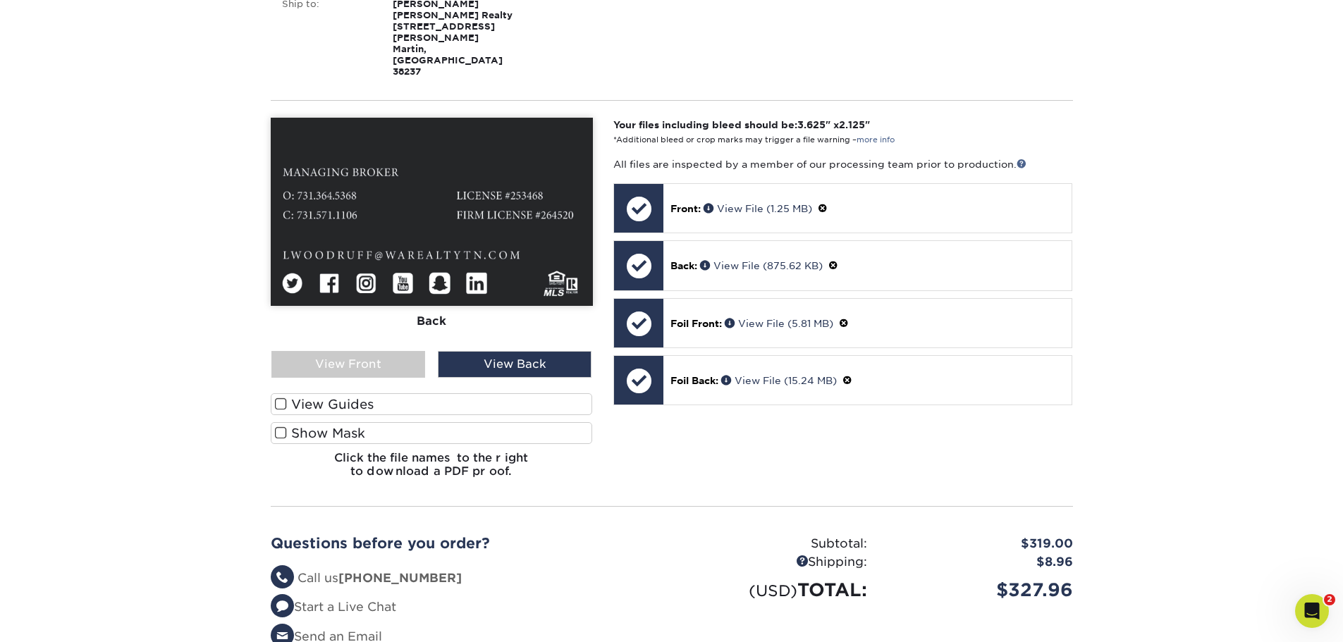
scroll to position [346, 0]
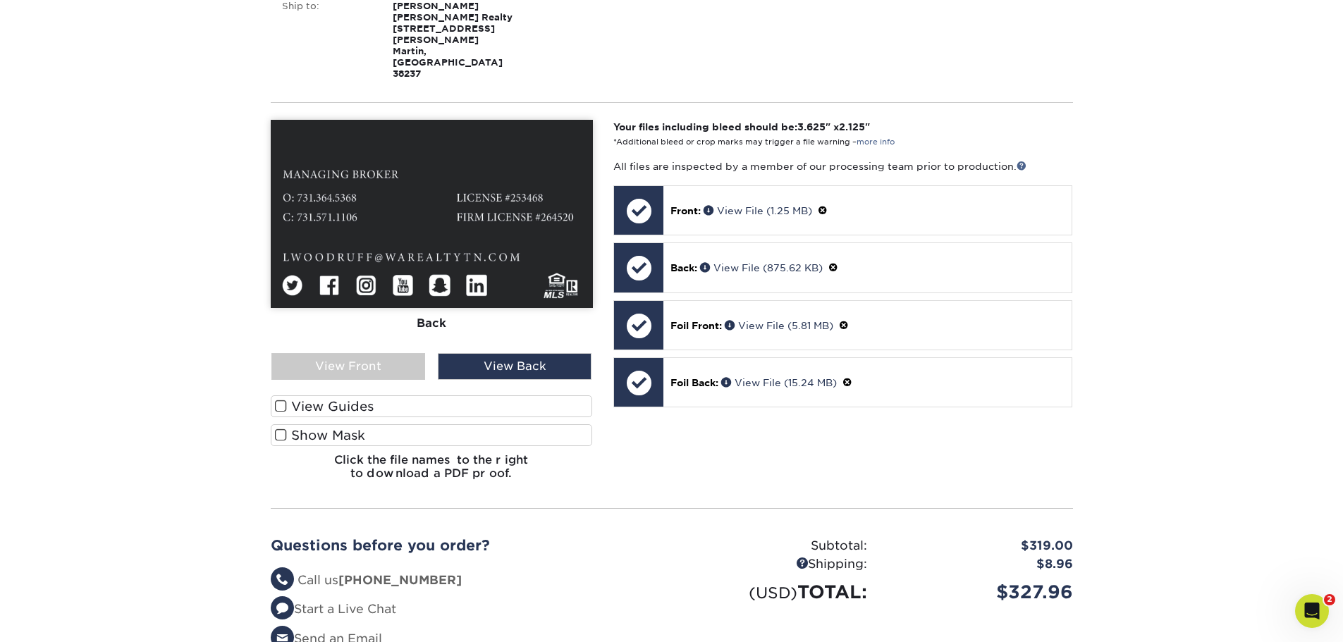
click at [392, 317] on div "Front Back" at bounding box center [432, 236] width 322 height 233
click at [392, 353] on div "View Front" at bounding box center [349, 366] width 154 height 27
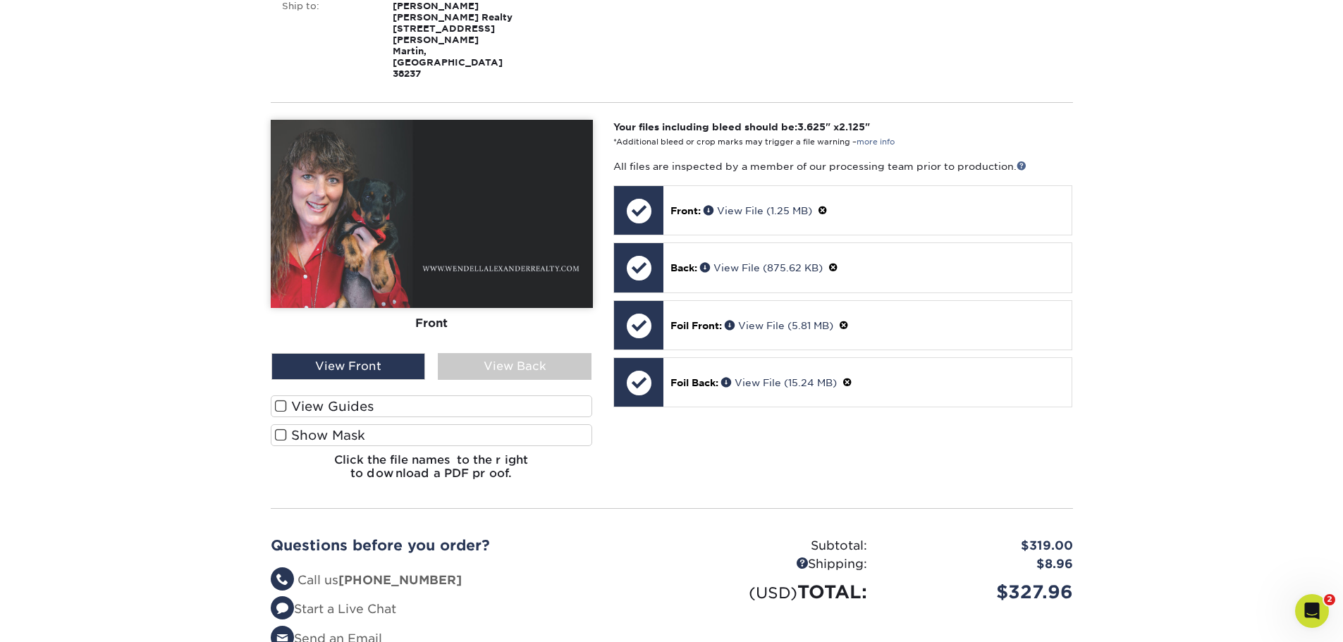
click at [166, 453] on section "YOUR CART Empty Cart Your Cart is Empty View Account Active Orders Order Histor…" at bounding box center [671, 268] width 1343 height 970
click at [166, 350] on section "YOUR CART Empty Cart Your Cart is Empty View Account Active Orders Order Histor…" at bounding box center [671, 268] width 1343 height 970
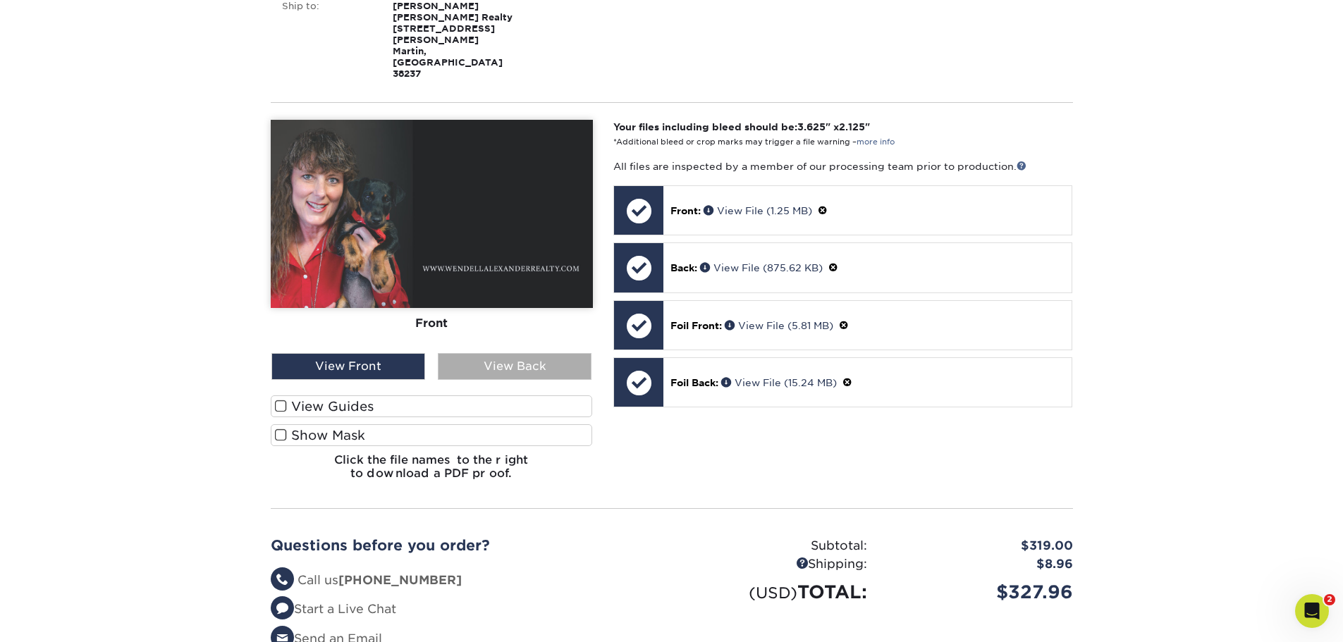
click at [509, 353] on div "View Back" at bounding box center [515, 366] width 154 height 27
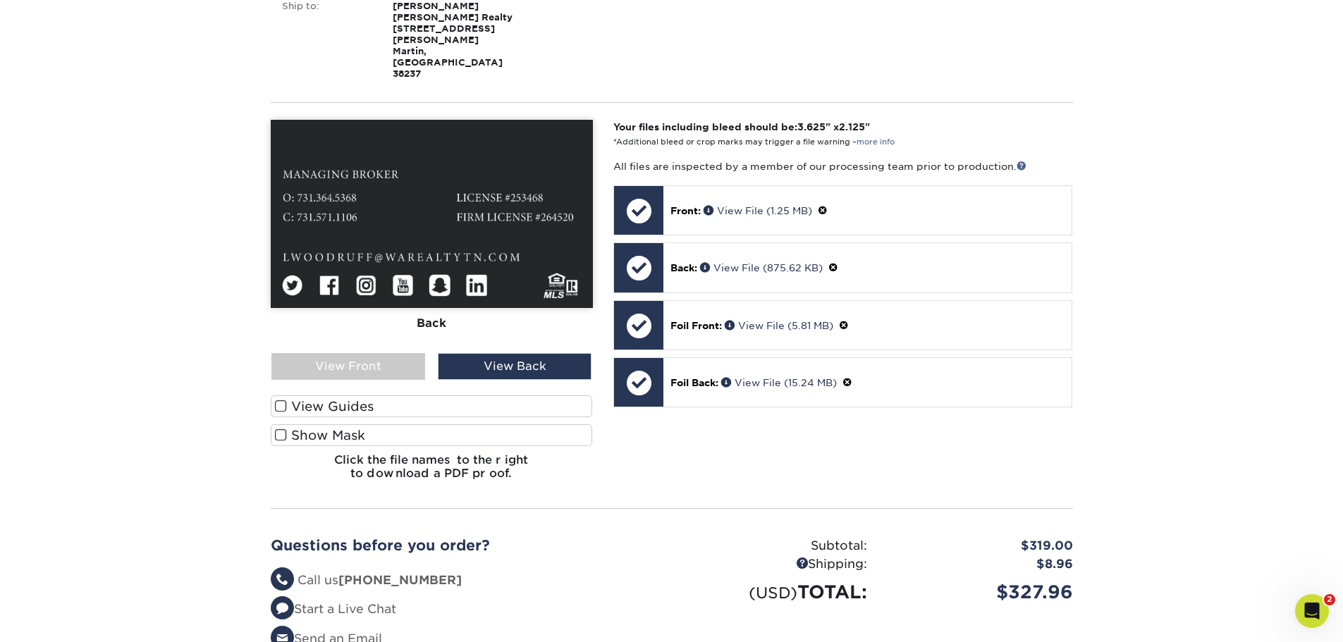
click at [482, 425] on label "Show Mask" at bounding box center [432, 436] width 322 height 22
click at [0, 0] on input "Show Mask" at bounding box center [0, 0] width 0 height 0
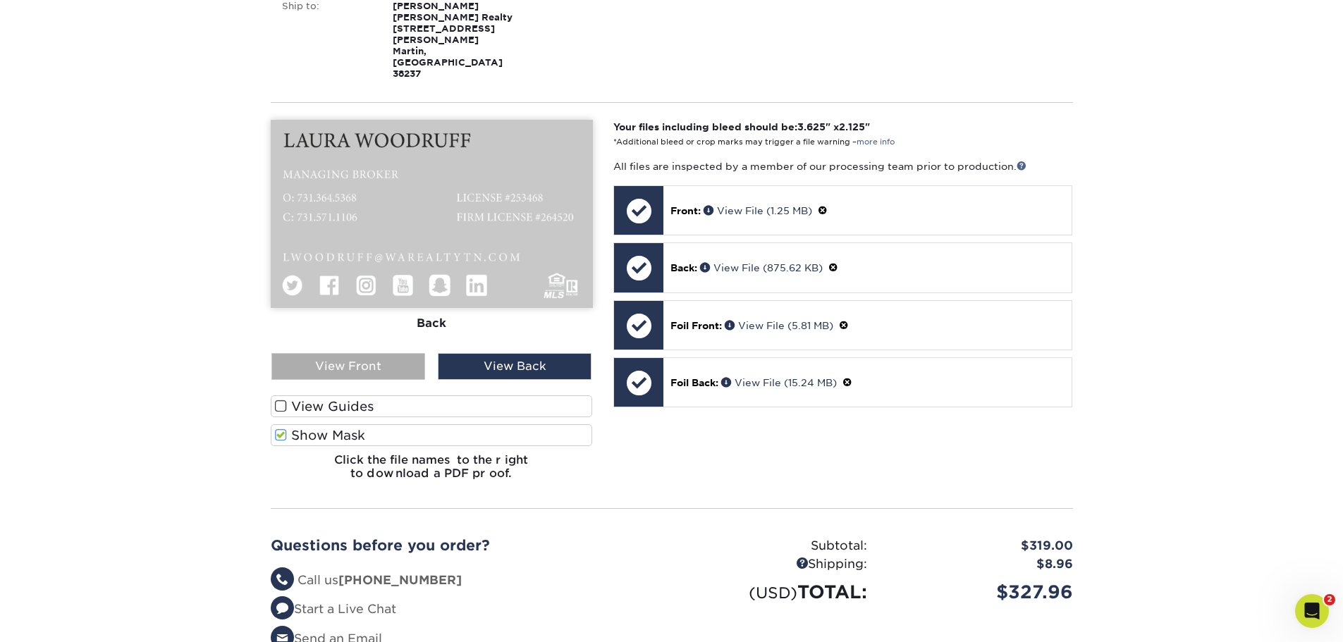
click at [375, 353] on div "View Front" at bounding box center [349, 366] width 154 height 27
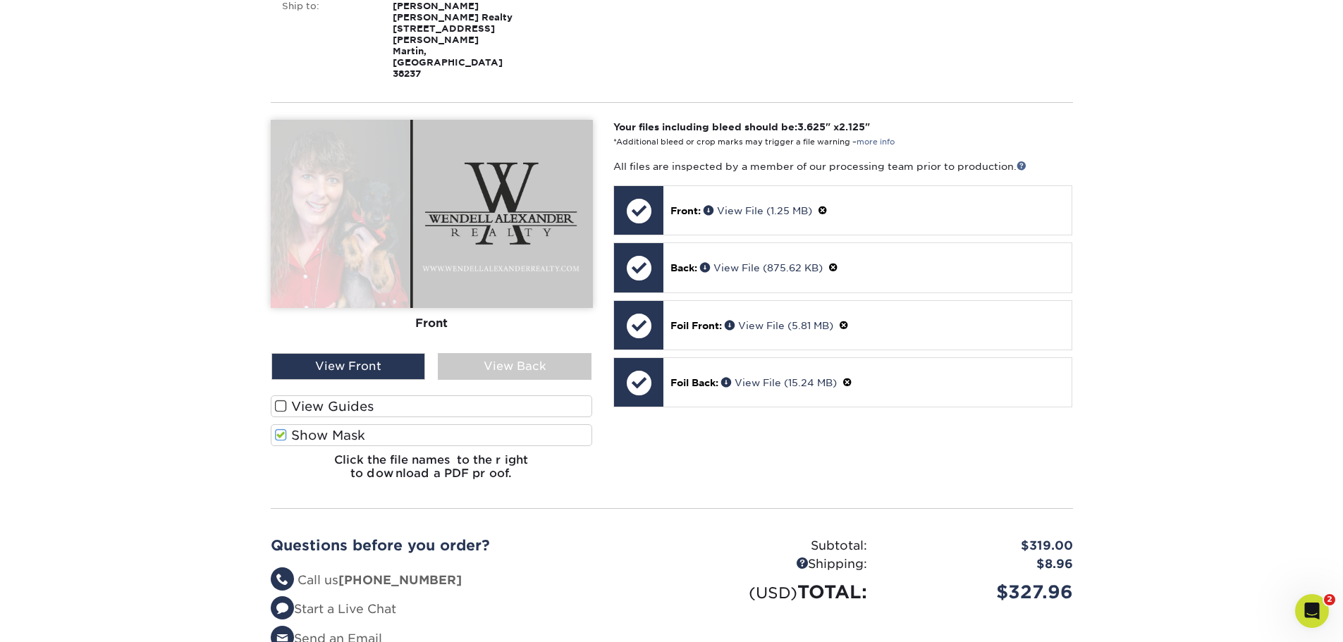
click at [369, 425] on label "Show Mask" at bounding box center [432, 436] width 322 height 22
click at [0, 0] on input "Show Mask" at bounding box center [0, 0] width 0 height 0
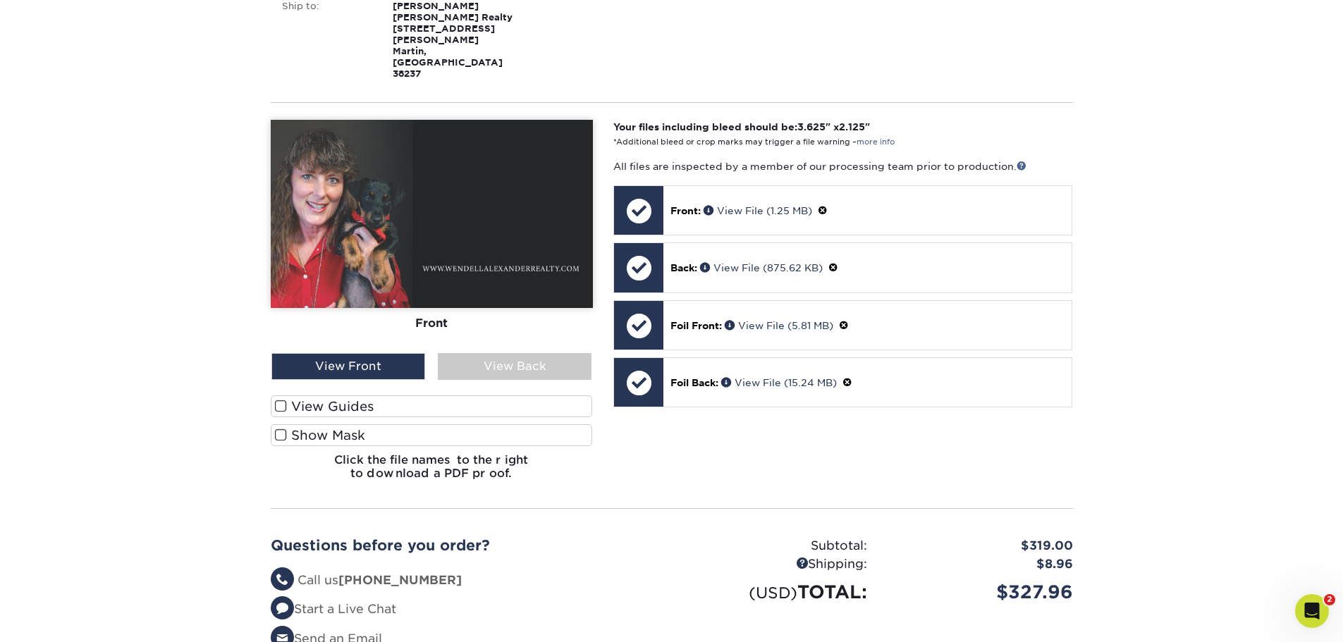
click at [369, 425] on label "Show Mask" at bounding box center [432, 436] width 322 height 22
click at [0, 0] on input "Show Mask" at bounding box center [0, 0] width 0 height 0
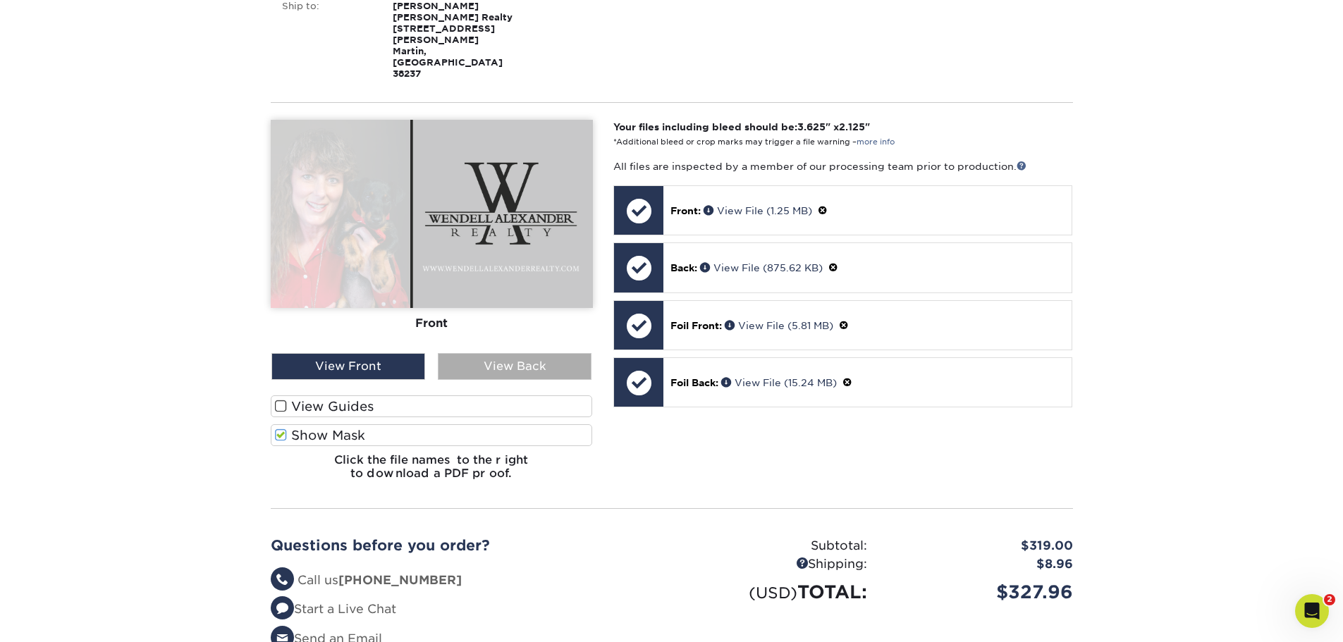
click at [474, 353] on div "View Back" at bounding box center [515, 366] width 154 height 27
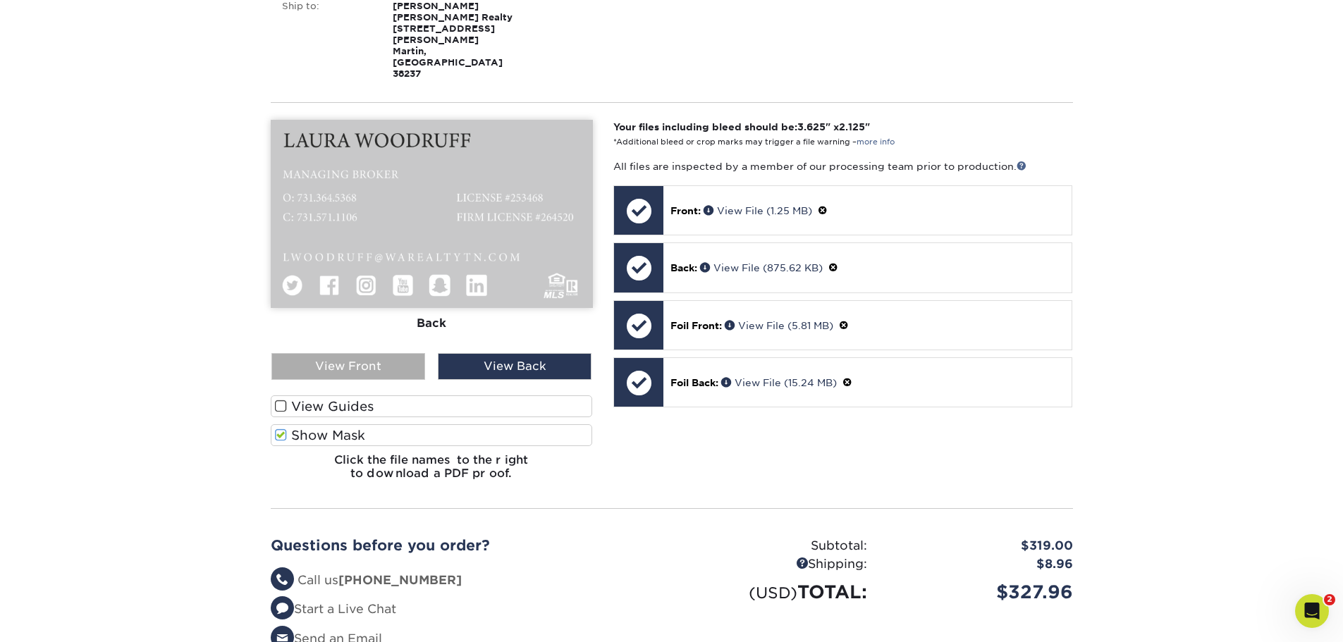
click at [408, 353] on div "View Front" at bounding box center [349, 366] width 154 height 27
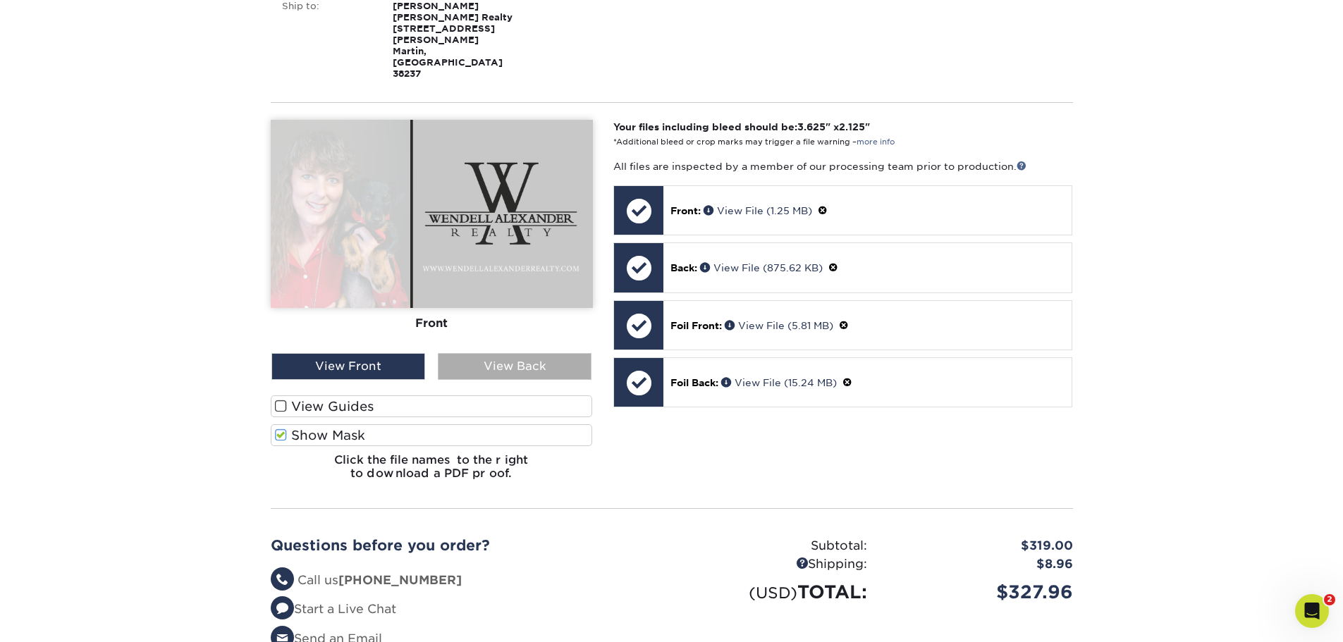
click at [551, 353] on div "View Back" at bounding box center [515, 366] width 154 height 27
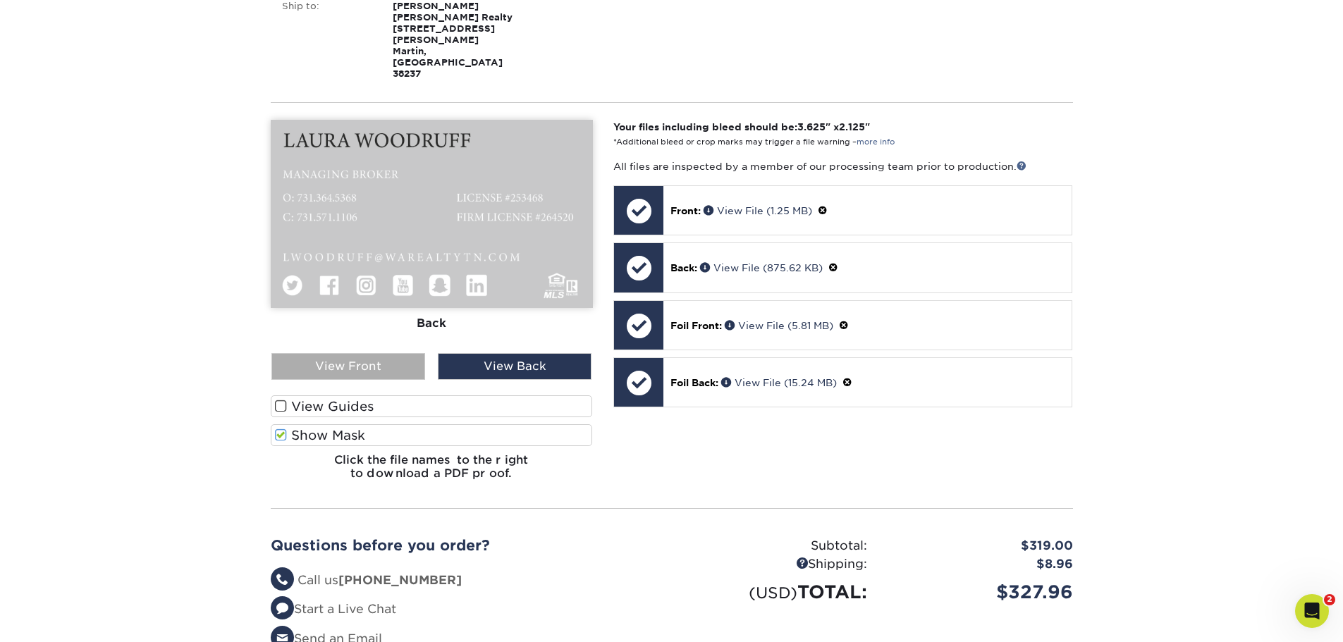
click at [398, 353] on div "View Front" at bounding box center [349, 366] width 154 height 27
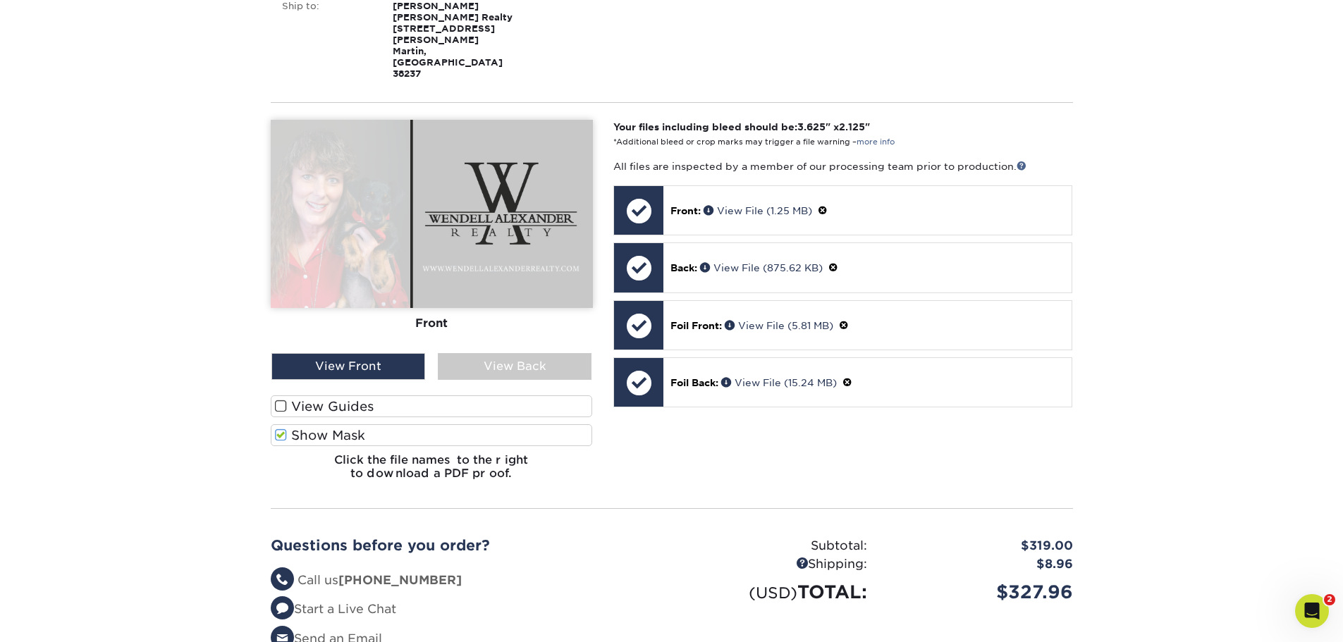
click at [383, 425] on label "Show Mask" at bounding box center [432, 436] width 322 height 22
click at [0, 0] on input "Show Mask" at bounding box center [0, 0] width 0 height 0
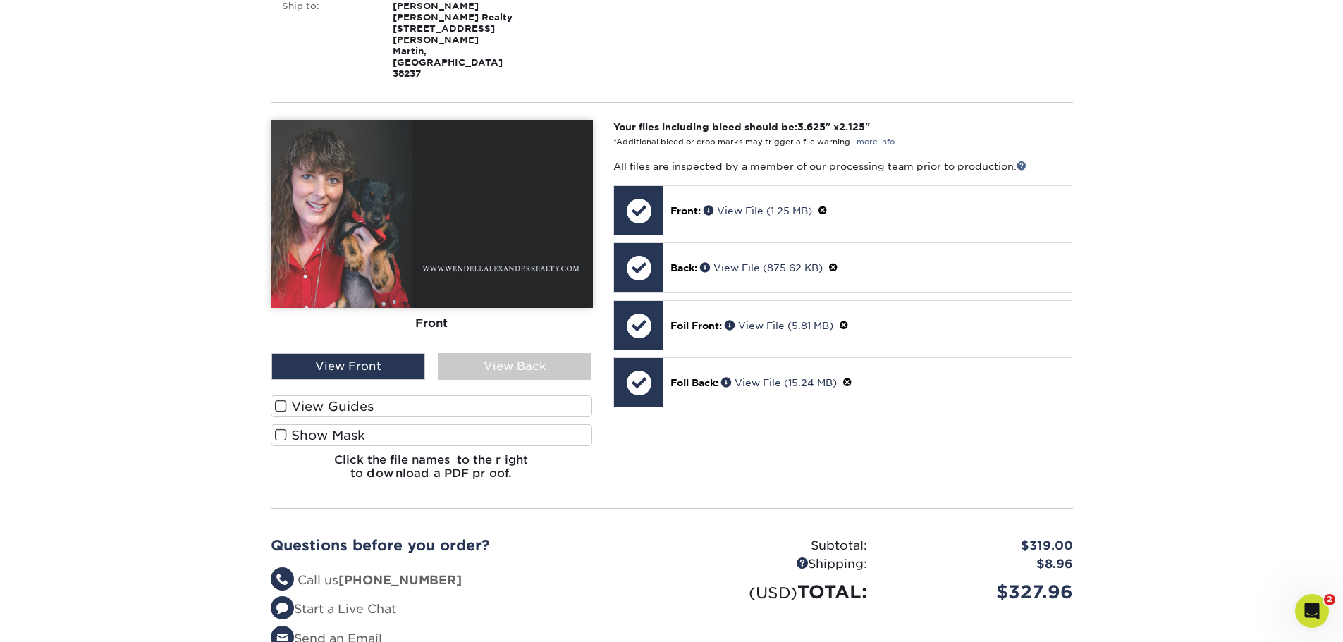
click at [383, 425] on label "Show Mask" at bounding box center [432, 436] width 322 height 22
click at [0, 0] on input "Show Mask" at bounding box center [0, 0] width 0 height 0
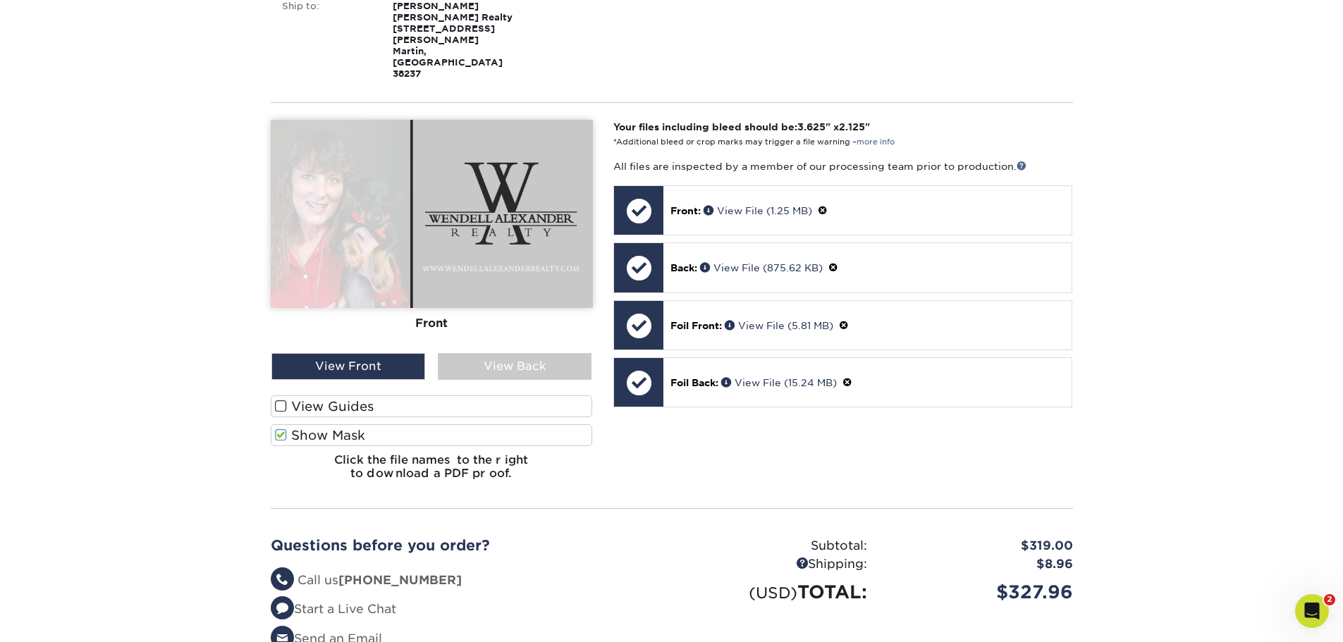
click at [383, 425] on label "Show Mask" at bounding box center [432, 436] width 322 height 22
click at [0, 0] on input "Show Mask" at bounding box center [0, 0] width 0 height 0
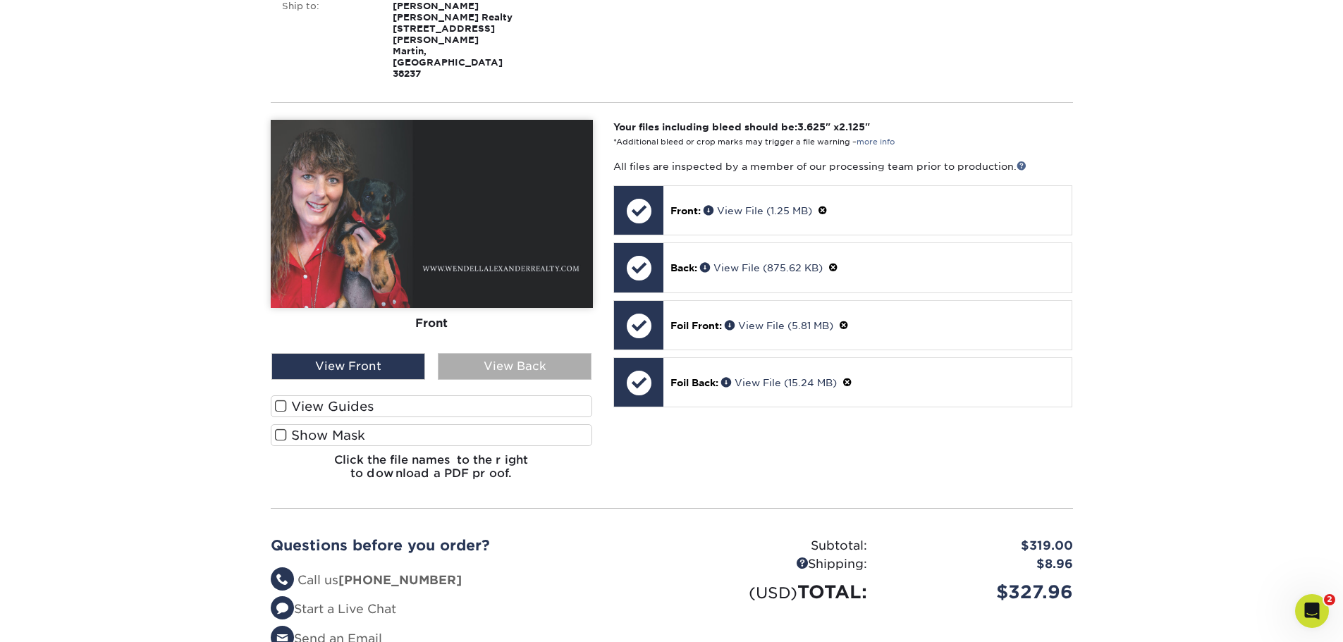
click at [481, 353] on div "View Back" at bounding box center [515, 366] width 154 height 27
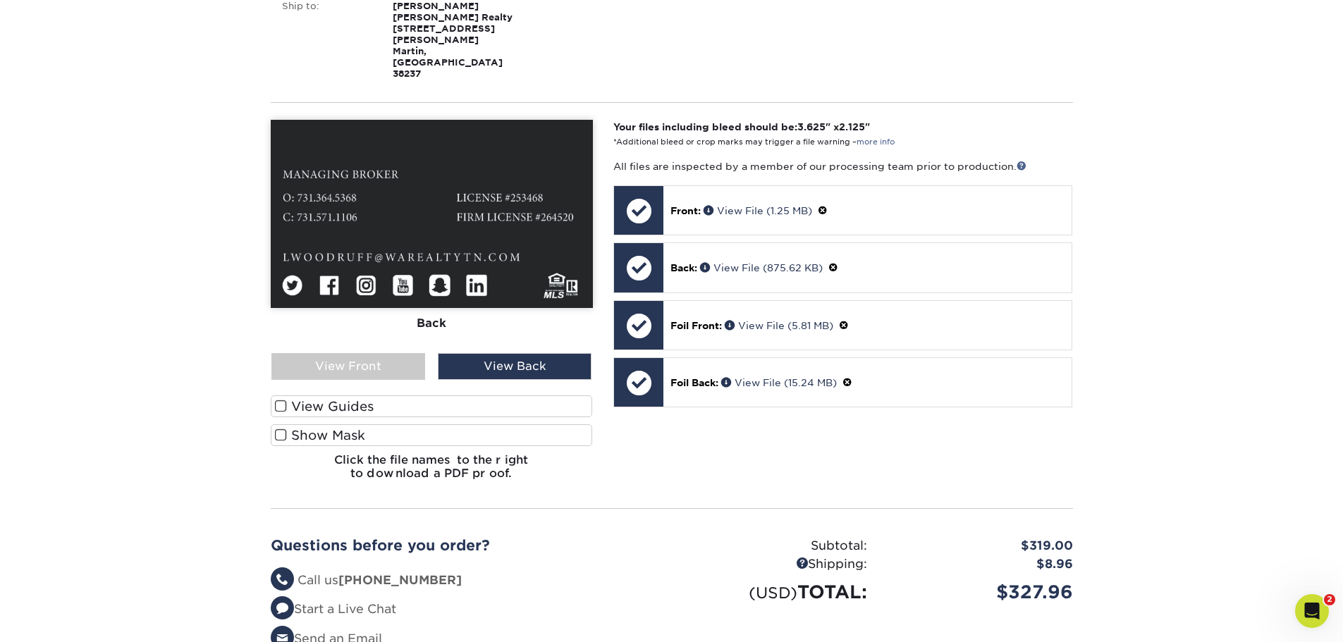
click at [444, 425] on label "Show Mask" at bounding box center [432, 436] width 322 height 22
click at [0, 0] on input "Show Mask" at bounding box center [0, 0] width 0 height 0
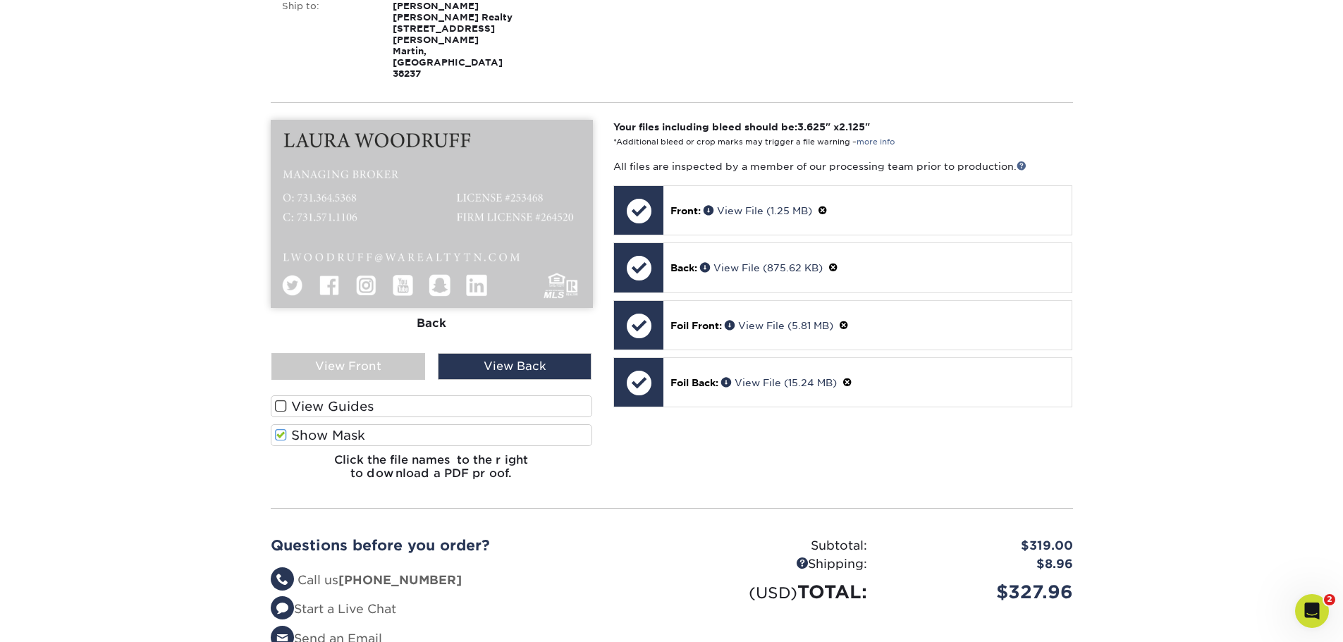
click at [444, 425] on label "Show Mask" at bounding box center [432, 436] width 322 height 22
click at [0, 0] on input "Show Mask" at bounding box center [0, 0] width 0 height 0
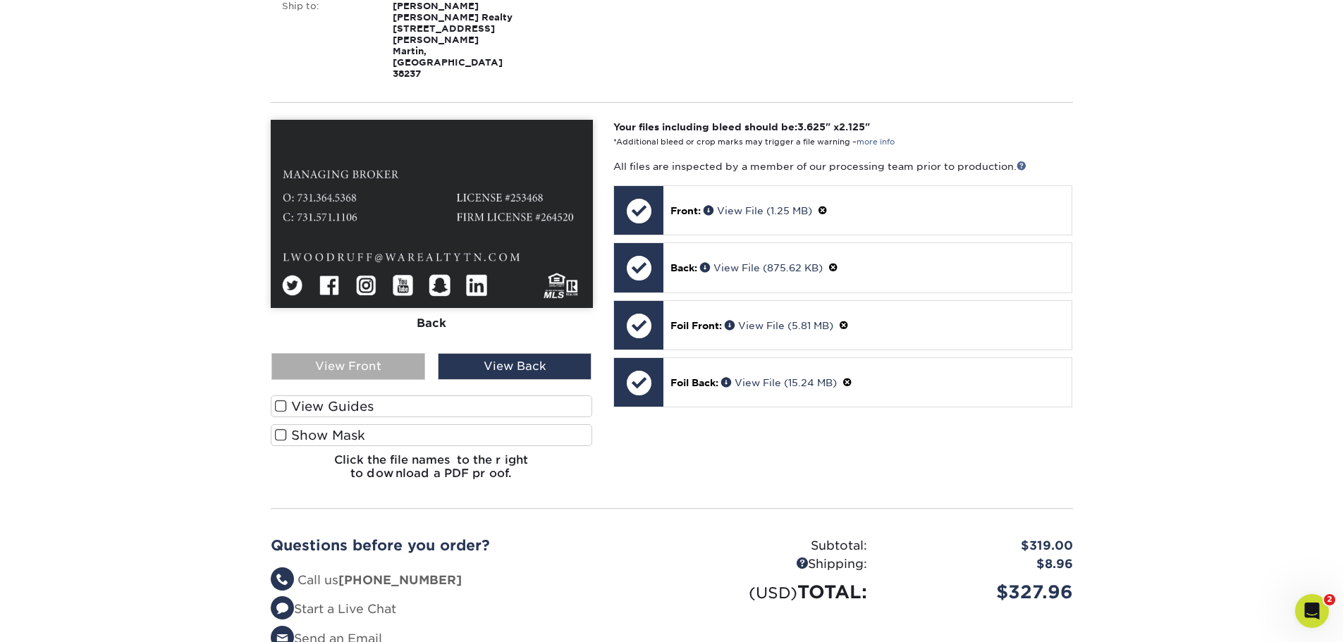
click at [394, 353] on div "View Front" at bounding box center [349, 366] width 154 height 27
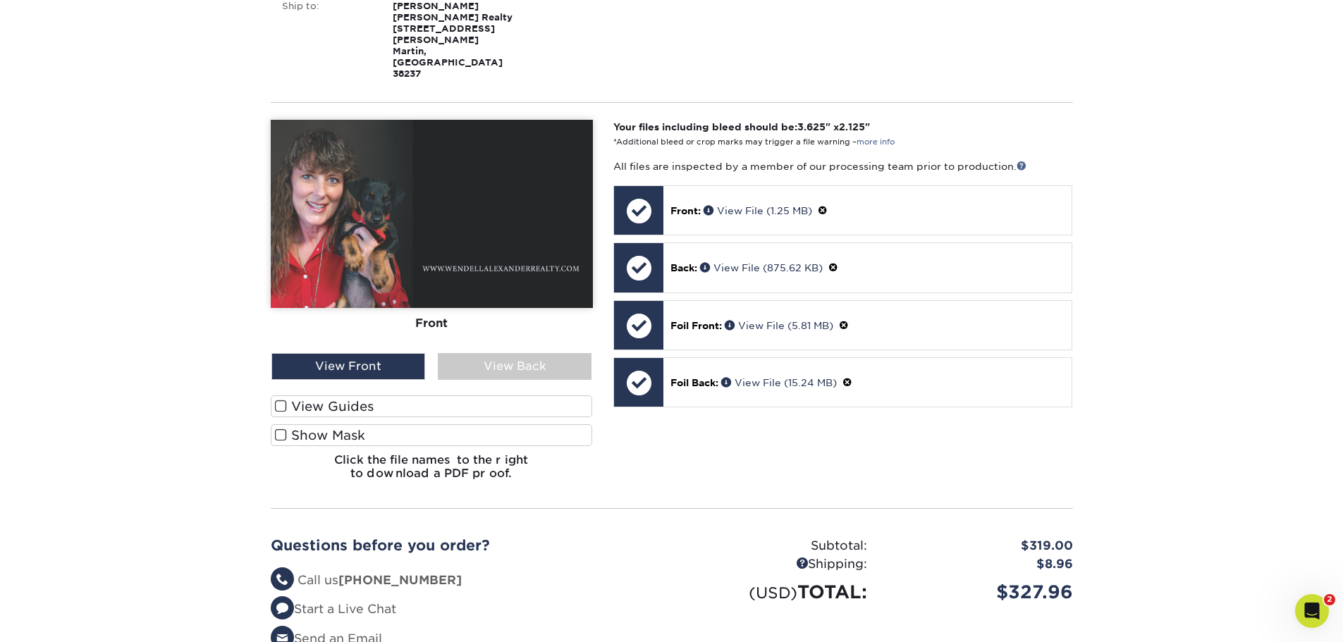
click at [364, 425] on label "Show Mask" at bounding box center [432, 436] width 322 height 22
click at [0, 0] on input "Show Mask" at bounding box center [0, 0] width 0 height 0
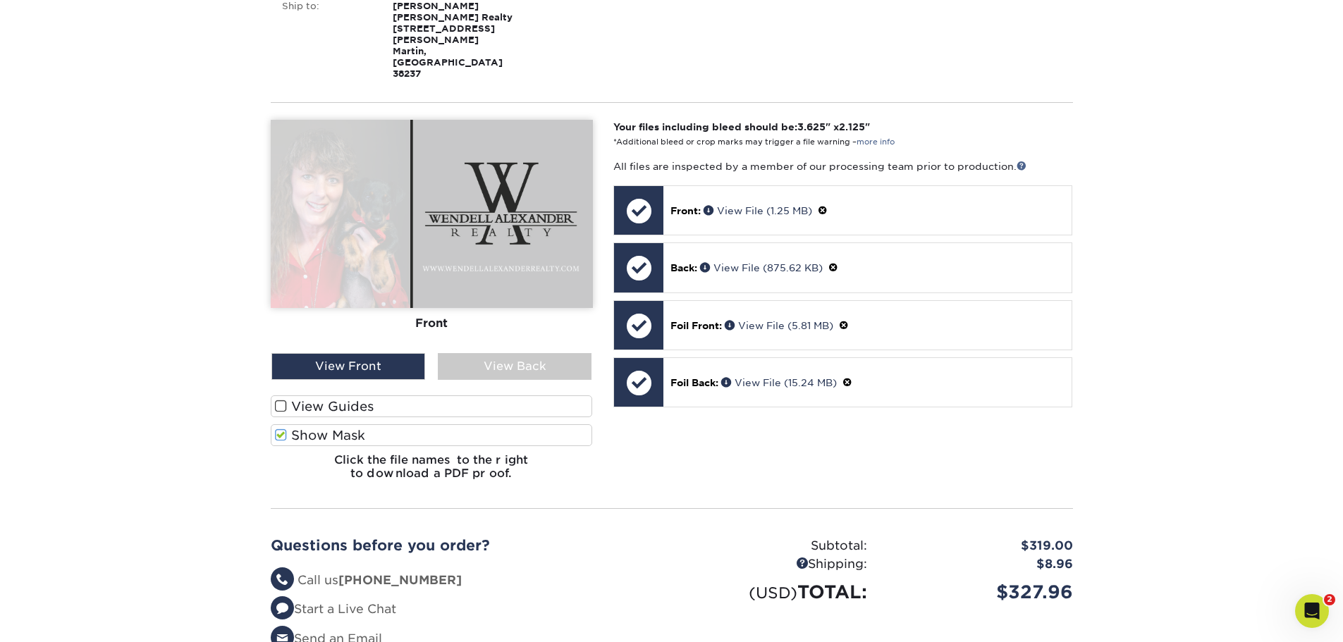
click at [364, 425] on label "Show Mask" at bounding box center [432, 436] width 322 height 22
click at [0, 0] on input "Show Mask" at bounding box center [0, 0] width 0 height 0
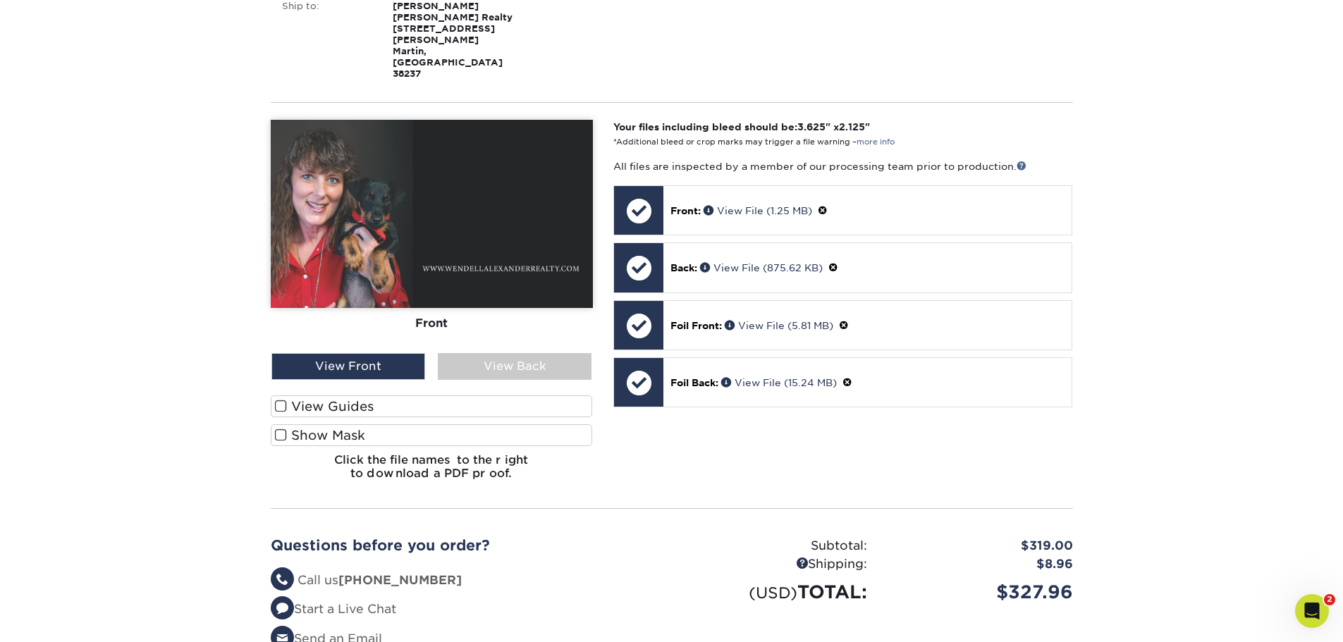
click at [364, 425] on label "Show Mask" at bounding box center [432, 436] width 322 height 22
click at [0, 0] on input "Show Mask" at bounding box center [0, 0] width 0 height 0
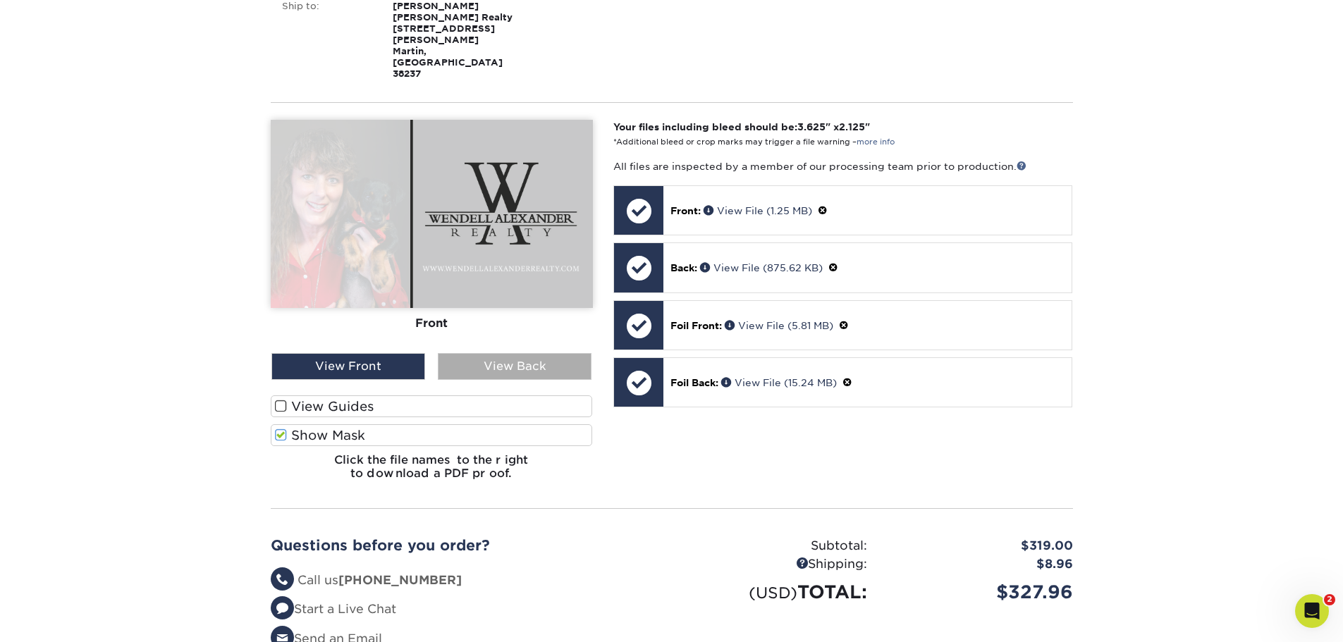
click at [498, 353] on div "View Back" at bounding box center [515, 366] width 154 height 27
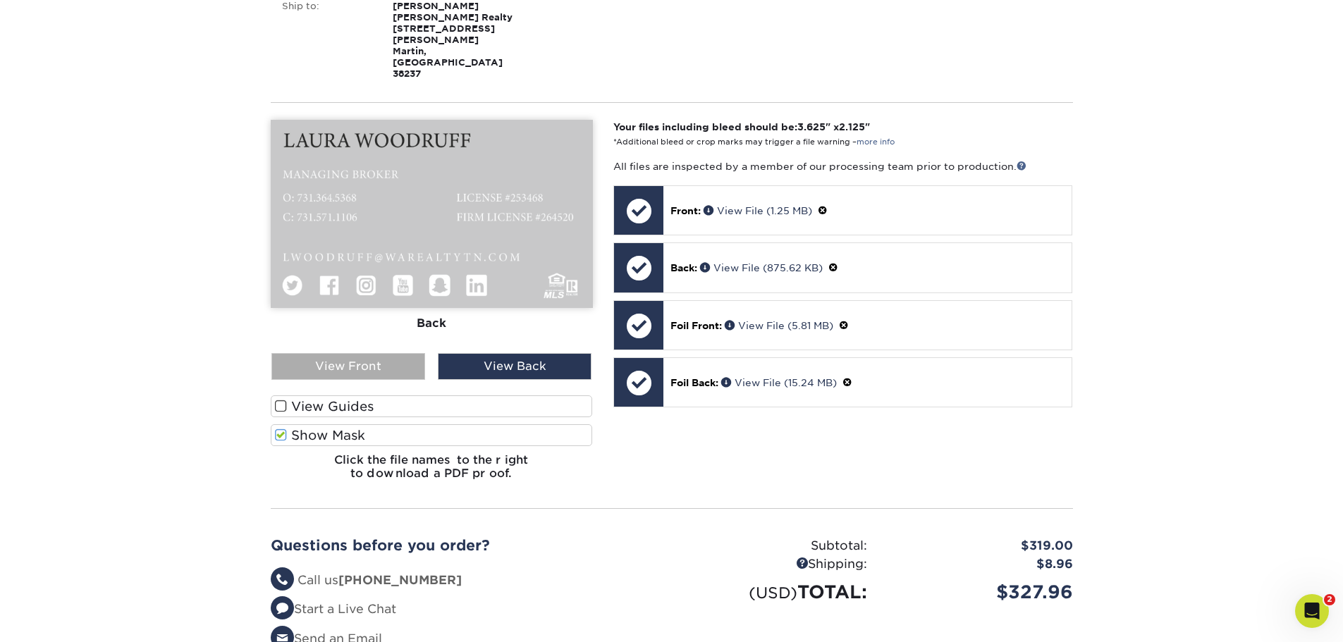
click at [399, 353] on div "View Front" at bounding box center [349, 366] width 154 height 27
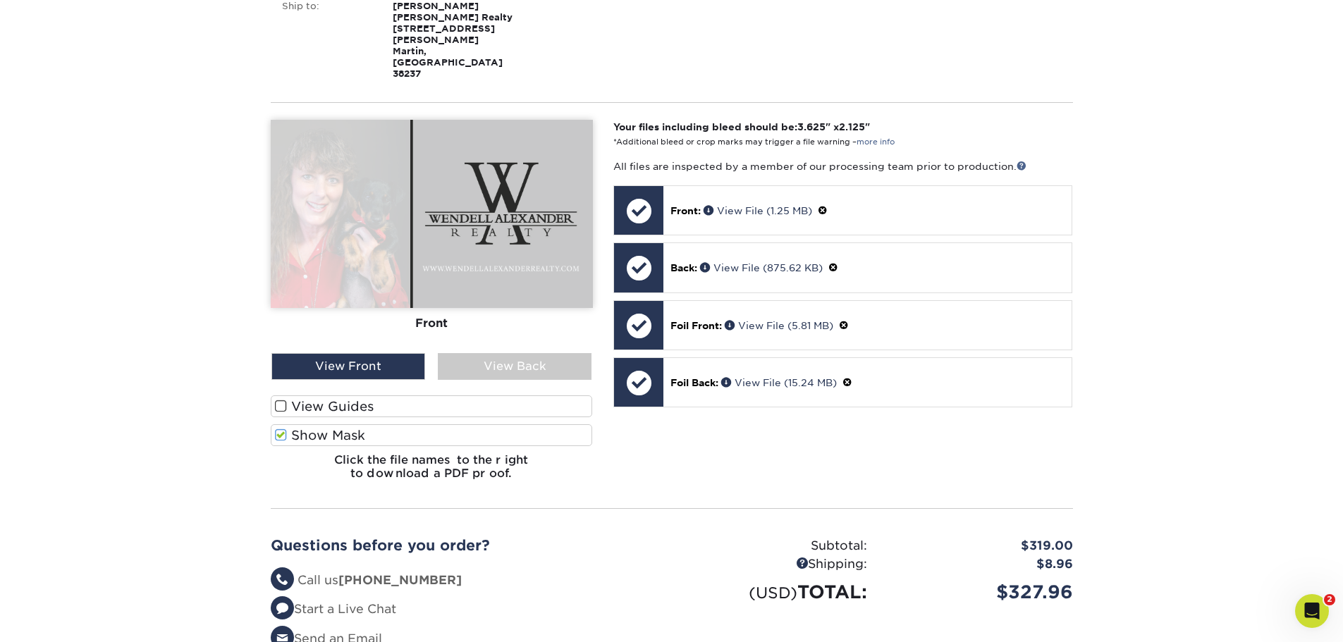
click at [410, 467] on div "Your Cart is Empty View Account Active Orders Order History Contact Us Business…" at bounding box center [672, 288] width 803 height 841
